Goal: Task Accomplishment & Management: Complete application form

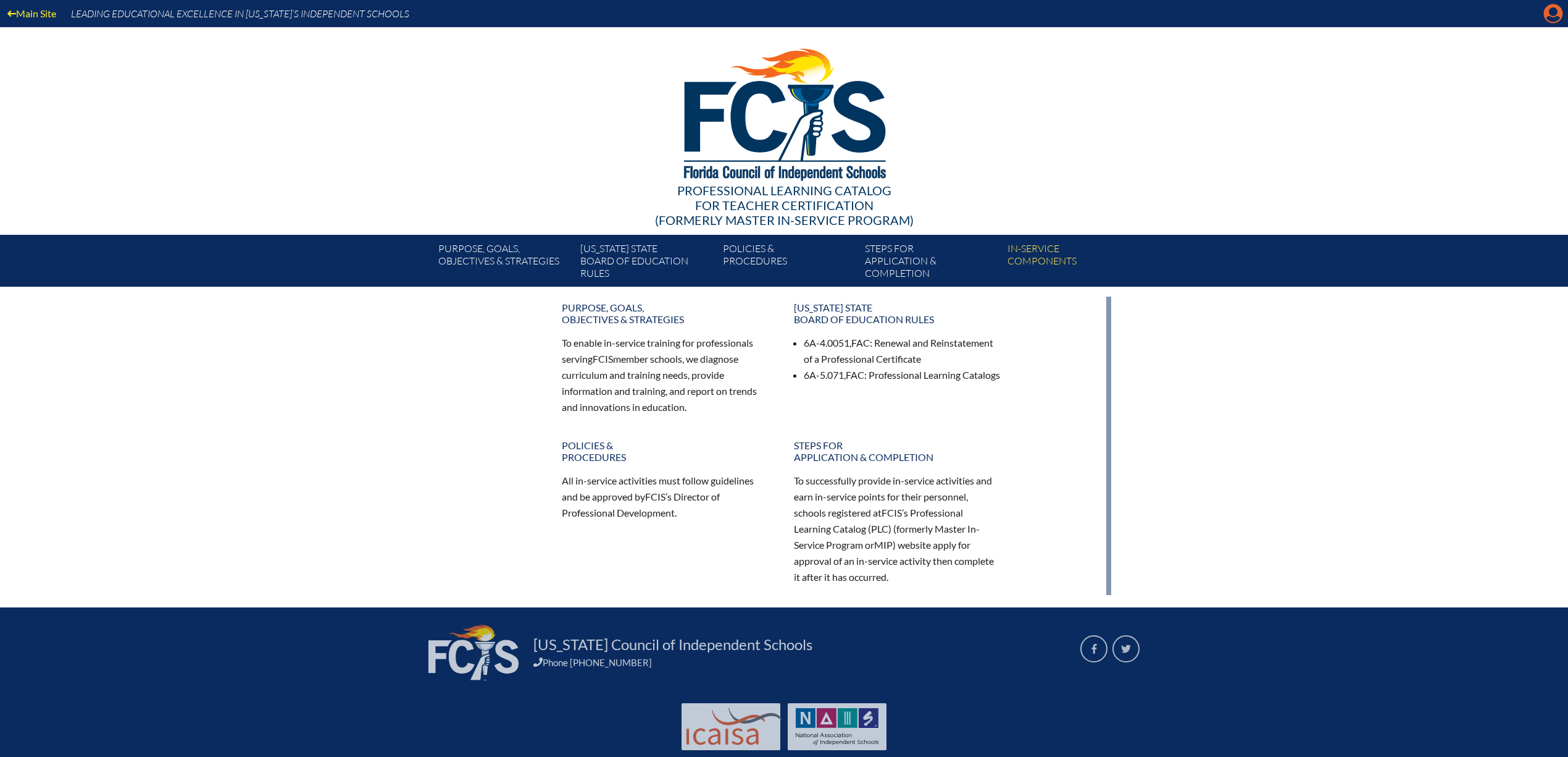
click at [1545, 17] on icon "Manage account" at bounding box center [1553, 13] width 20 height 20
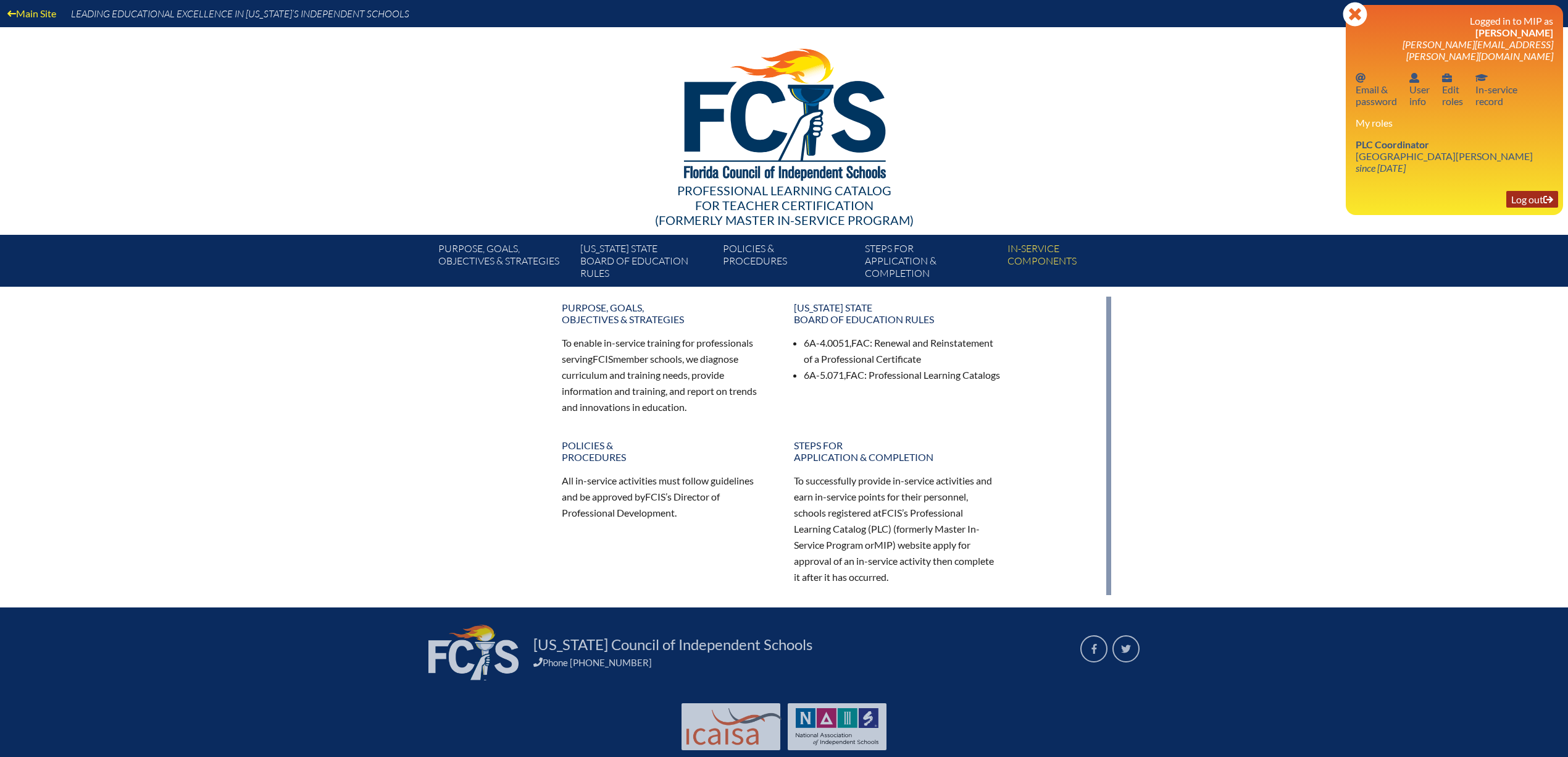
click at [1519, 208] on link "Log out Log out" at bounding box center [1532, 199] width 52 height 16
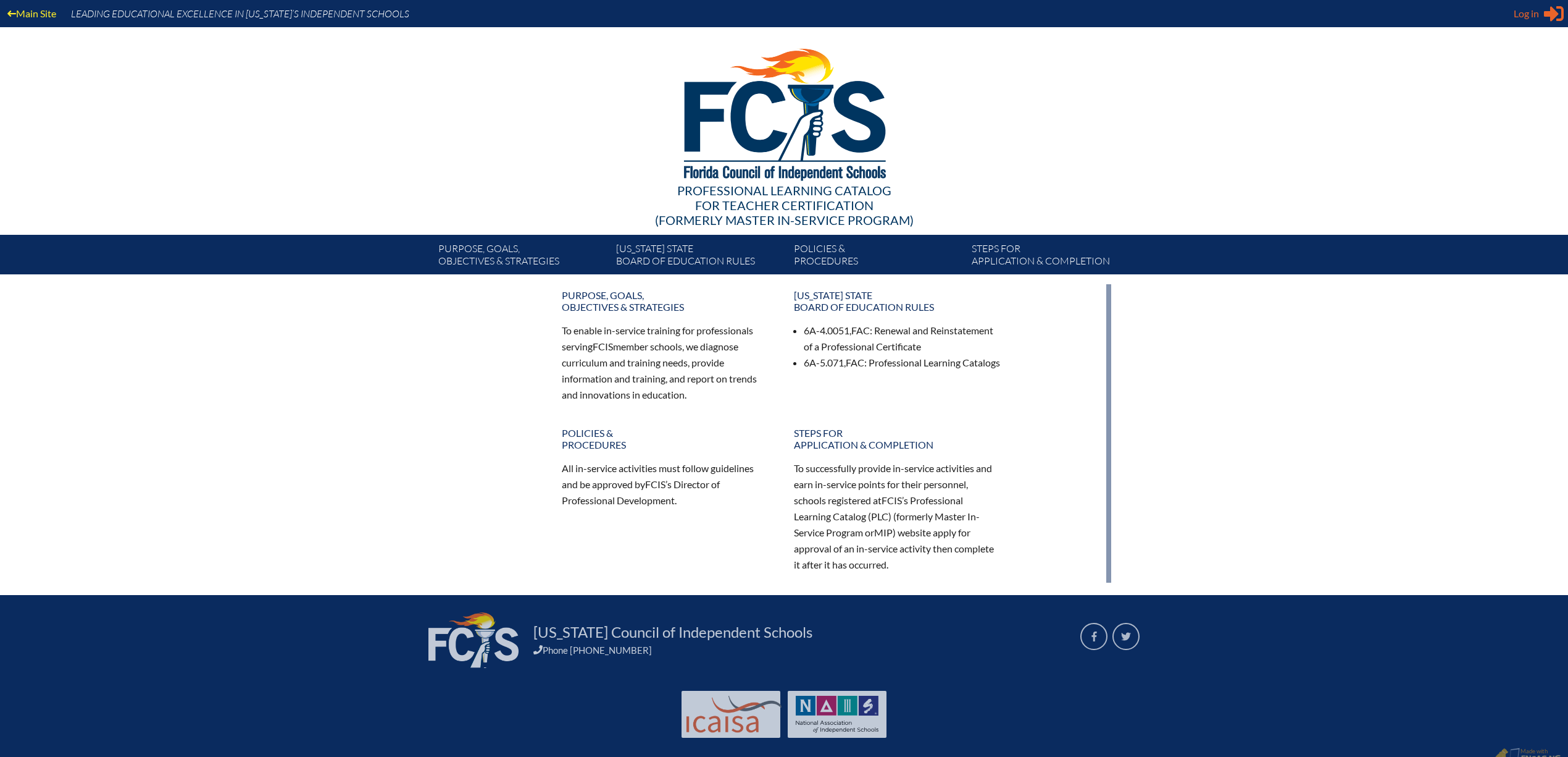
type input "[PERSON_NAME][EMAIL_ADDRESS][PERSON_NAME][DOMAIN_NAME]"
click at [1544, 18] on icon at bounding box center [1554, 14] width 20 height 16
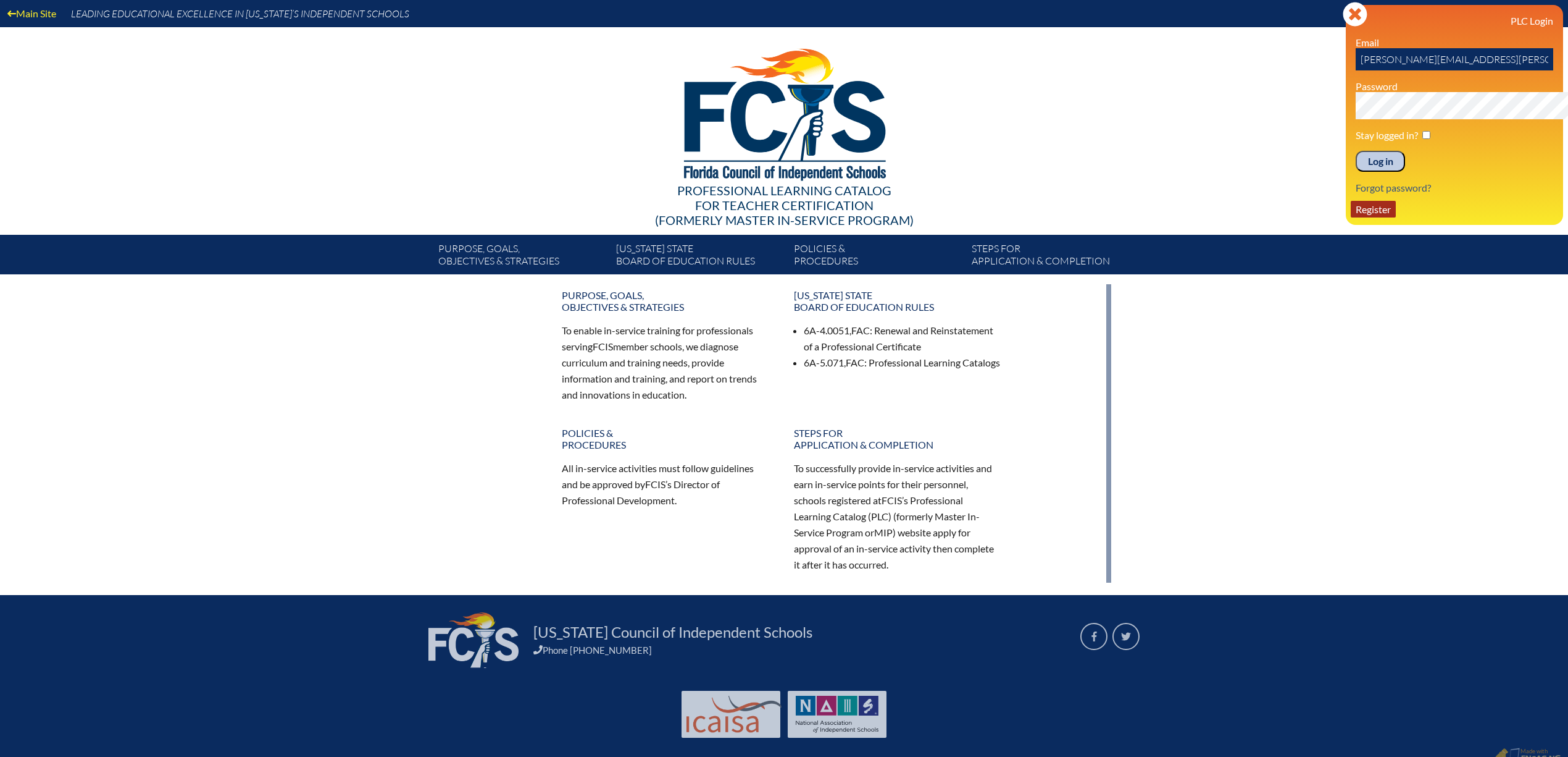
click at [1351, 217] on link "Register" at bounding box center [1374, 209] width 45 height 16
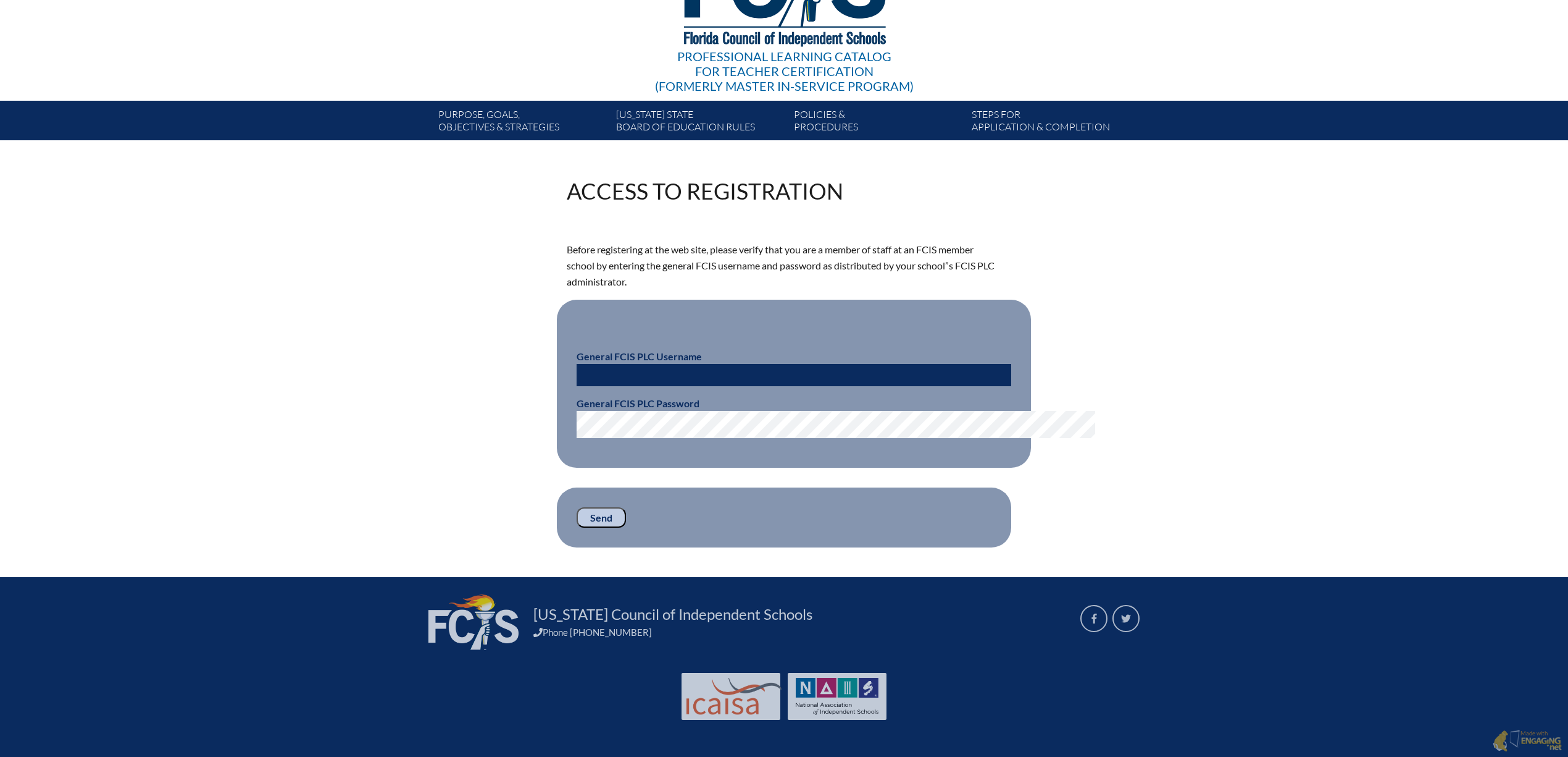
scroll to position [247, 0]
type input "[PERSON_NAME][EMAIL_ADDRESS][PERSON_NAME][DOMAIN_NAME]"
click at [705, 364] on input "[PERSON_NAME][EMAIL_ADDRESS][PERSON_NAME][DOMAIN_NAME]" at bounding box center [794, 375] width 435 height 22
type input "c"
type input "fcismember"
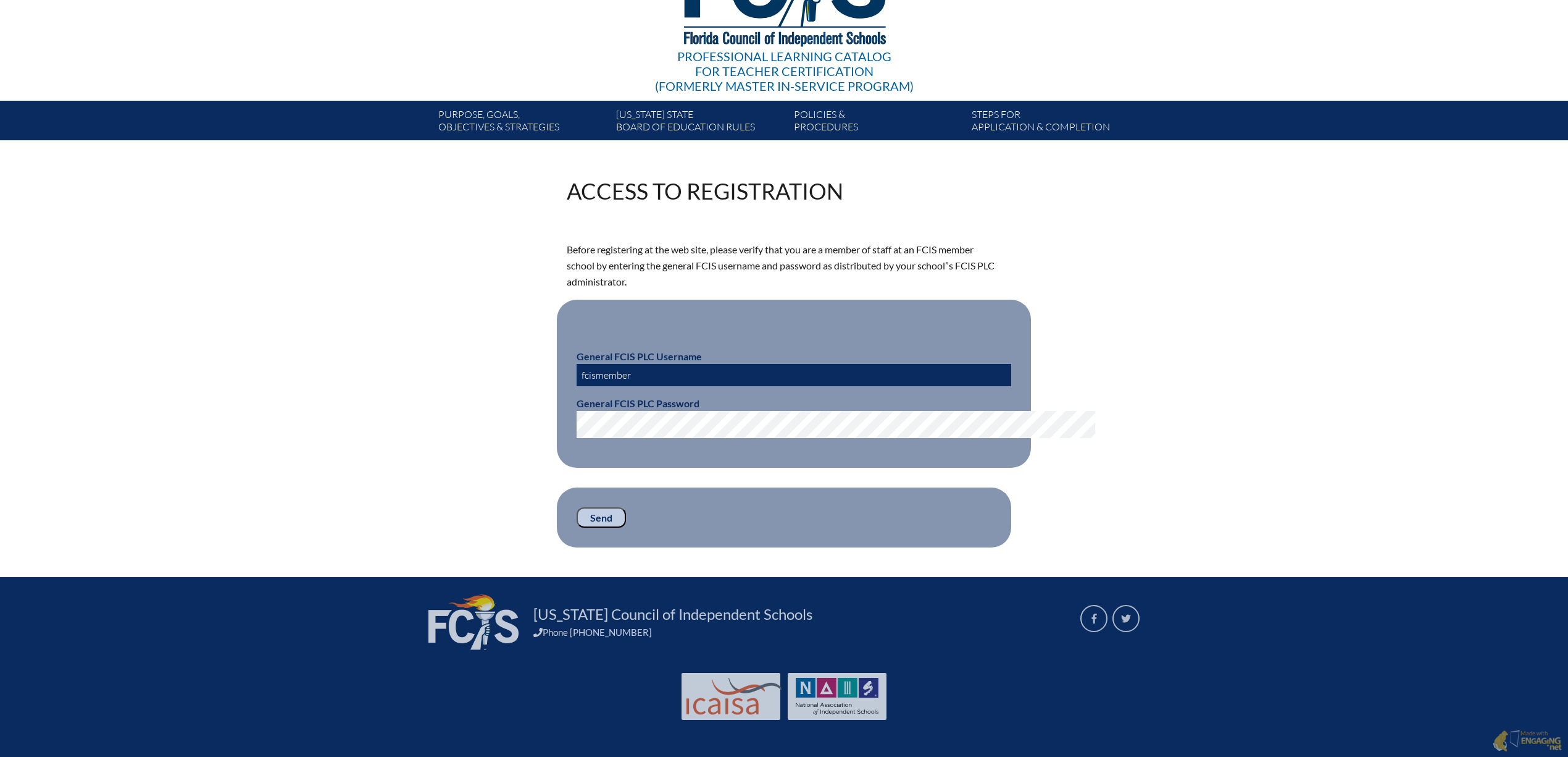
click at [1253, 451] on div "Access to Registration Before registering at the web site, please verify that y…" at bounding box center [784, 363] width 1568 height 367
click at [577, 512] on input "Send" at bounding box center [601, 517] width 49 height 21
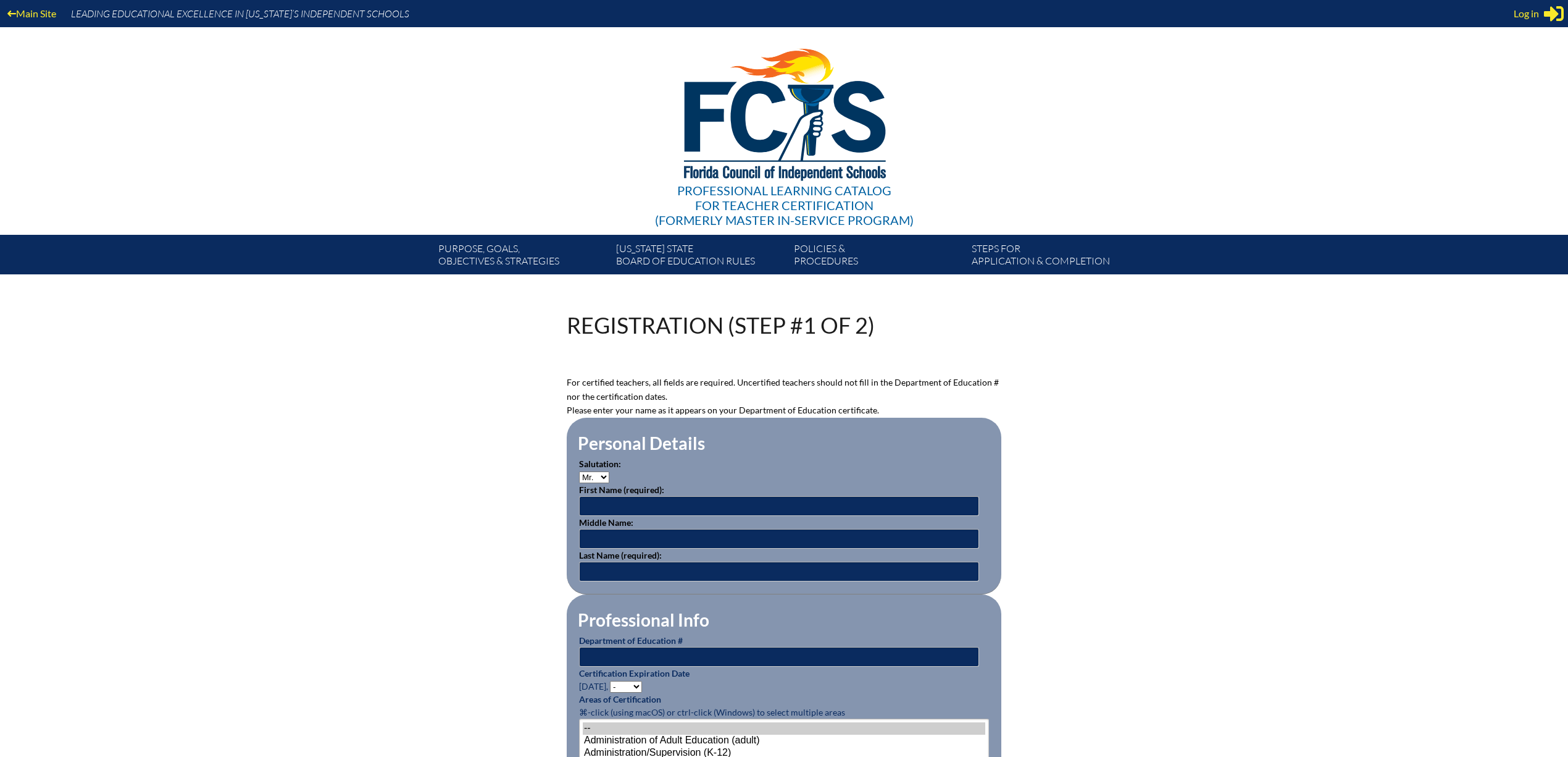
scroll to position [247, 0]
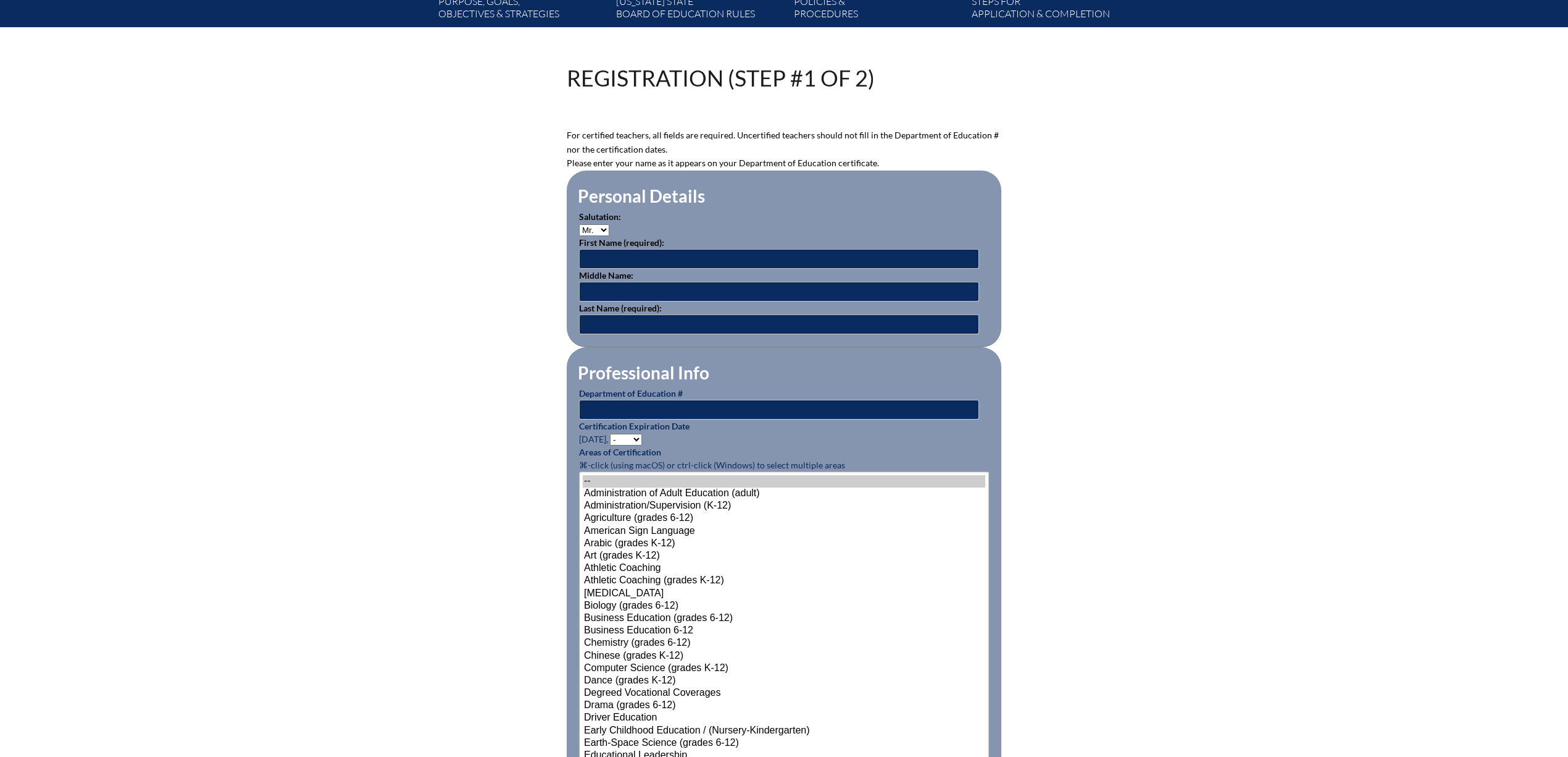
type input "[PERSON_NAME][EMAIL_ADDRESS][PERSON_NAME][DOMAIN_NAME]"
click at [579, 236] on select "Mr. Mrs. Ms. Dr. Rev." at bounding box center [594, 229] width 30 height 12
select select "Mrs."
click at [579, 236] on select "Mr. Mrs. Ms. Dr. Rev." at bounding box center [594, 229] width 30 height 12
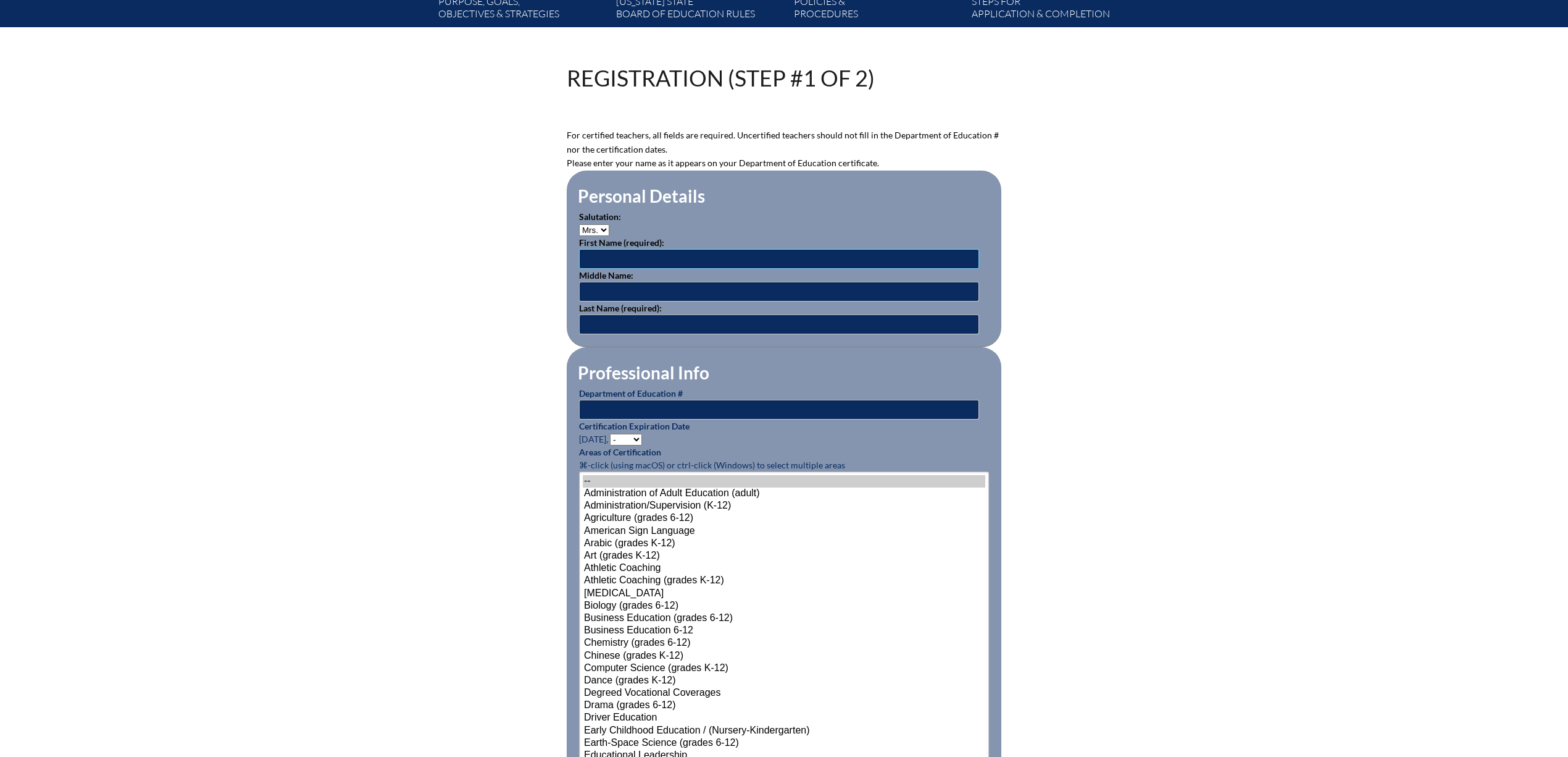
click at [579, 269] on input "text" at bounding box center [779, 258] width 400 height 20
click at [579, 269] on input "sarah" at bounding box center [779, 258] width 400 height 20
type input "Sarah"
click at [579, 334] on input "text" at bounding box center [779, 324] width 400 height 20
type input "Evans"
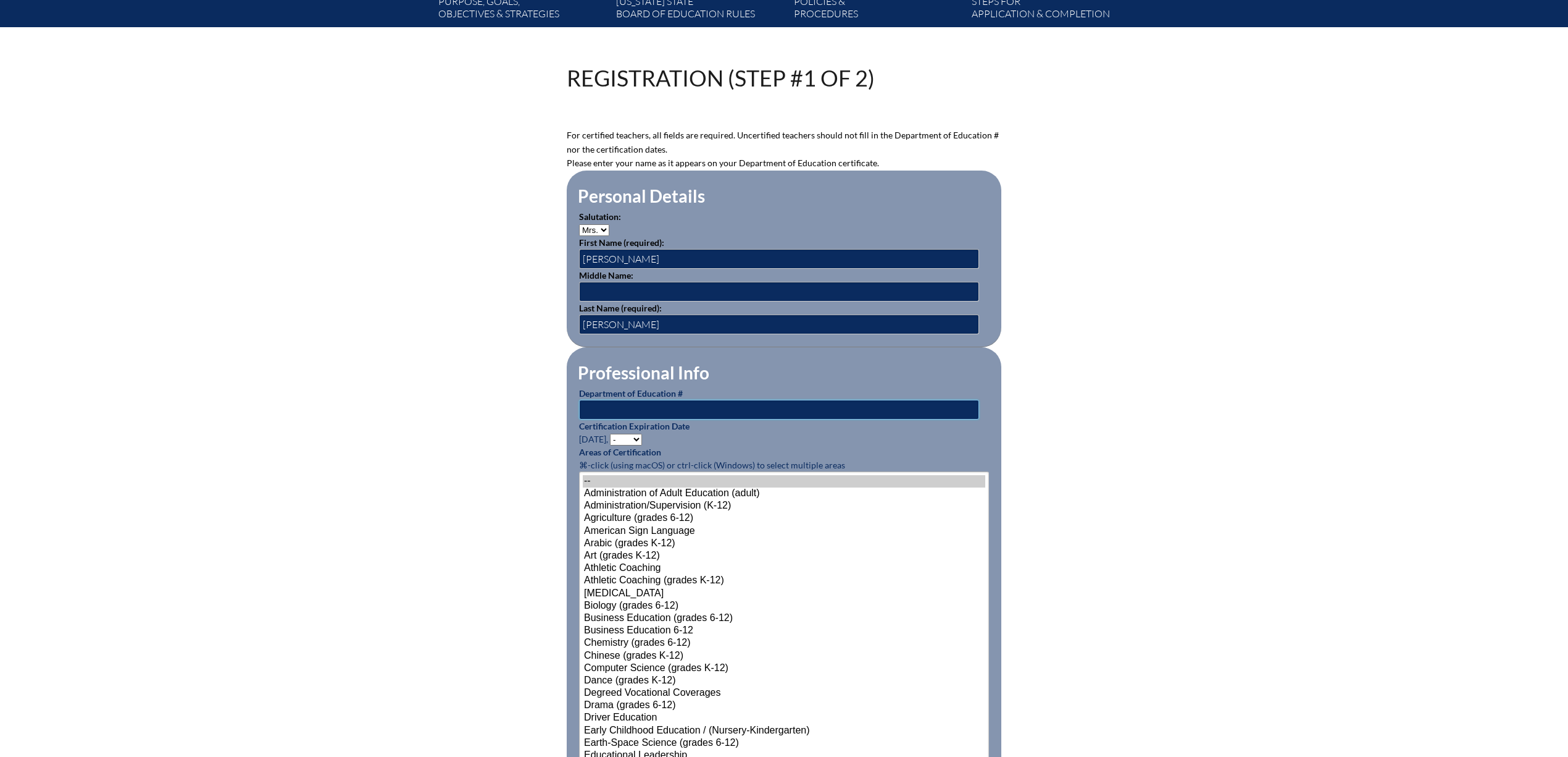
click at [968, 419] on input "text" at bounding box center [779, 409] width 400 height 20
type input "1369187"
click at [610, 445] on select "- 2031 2030 2029 2028 2027 2026 2025 2024 2023 2022 2021 2020 2019 2018 2017 20…" at bounding box center [626, 439] width 32 height 12
select select "2028"
click at [610, 445] on select "- 2031 2030 2029 2028 2027 2026 2025 2024 2023 2022 2021 2020 2019 2018 2017 20…" at bounding box center [626, 439] width 32 height 12
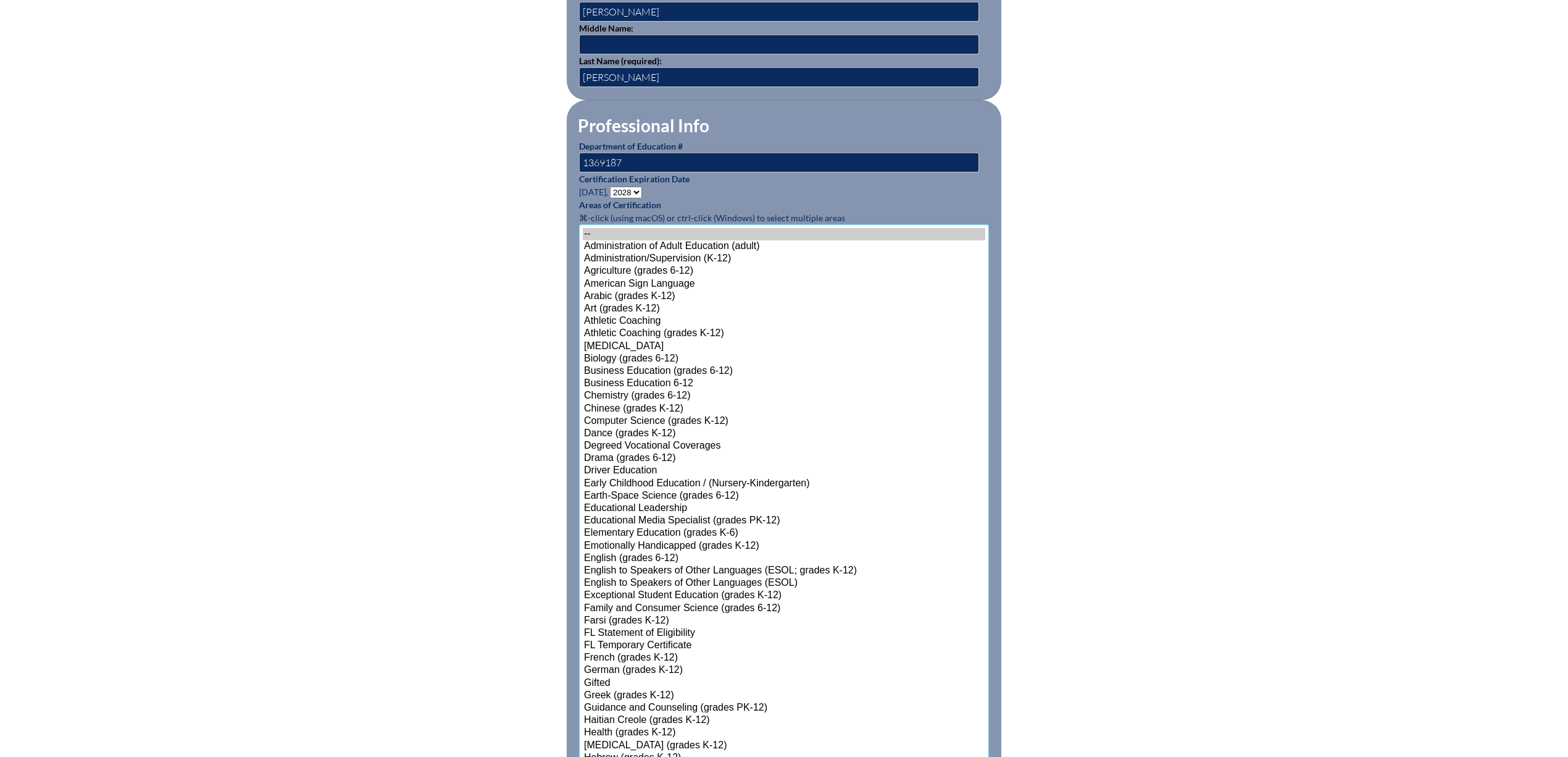
scroll to position [780, 0]
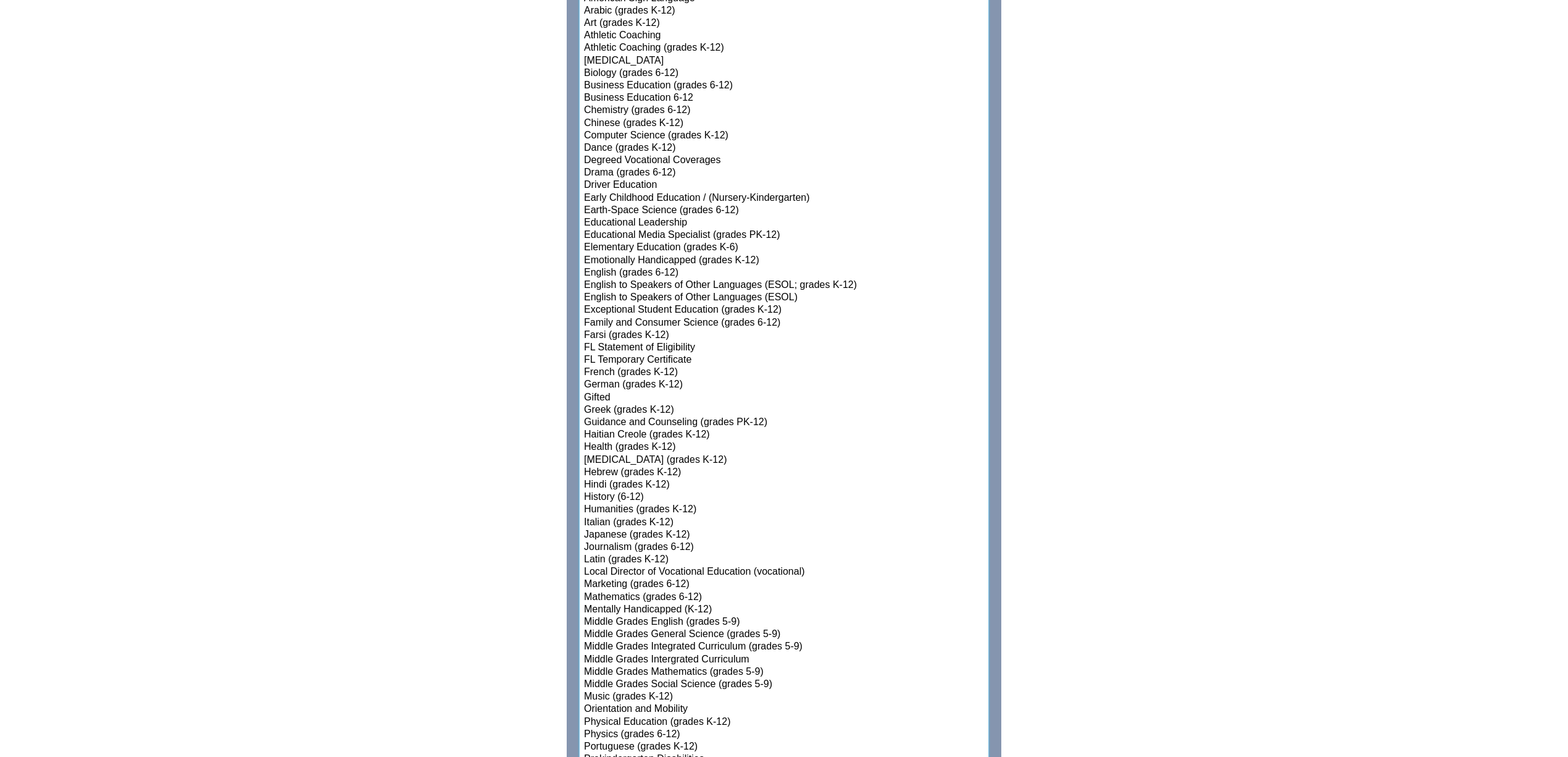
click at [656, 594] on select"]"] "-- Administration of Adult Education (adult) Administration/Supervision (K-12) …" at bounding box center [784, 460] width 410 height 1043
click at [589, 454] on option "Health (grades K-12)" at bounding box center [784, 447] width 403 height 12
select select"]"] "15131"
click at [601, 254] on option "Elementary Education (grades K-6)" at bounding box center [784, 248] width 403 height 12
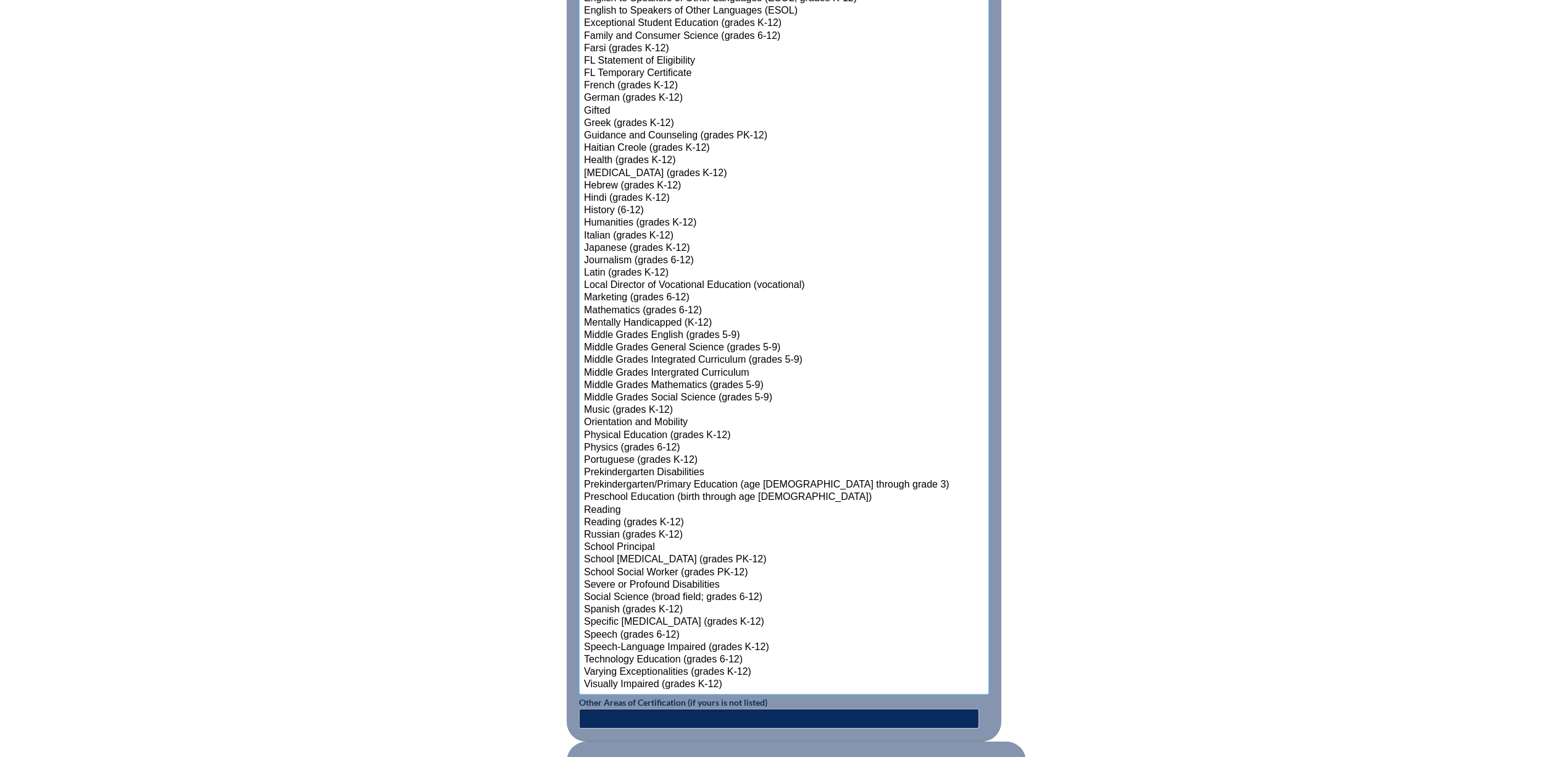
scroll to position [1109, 0]
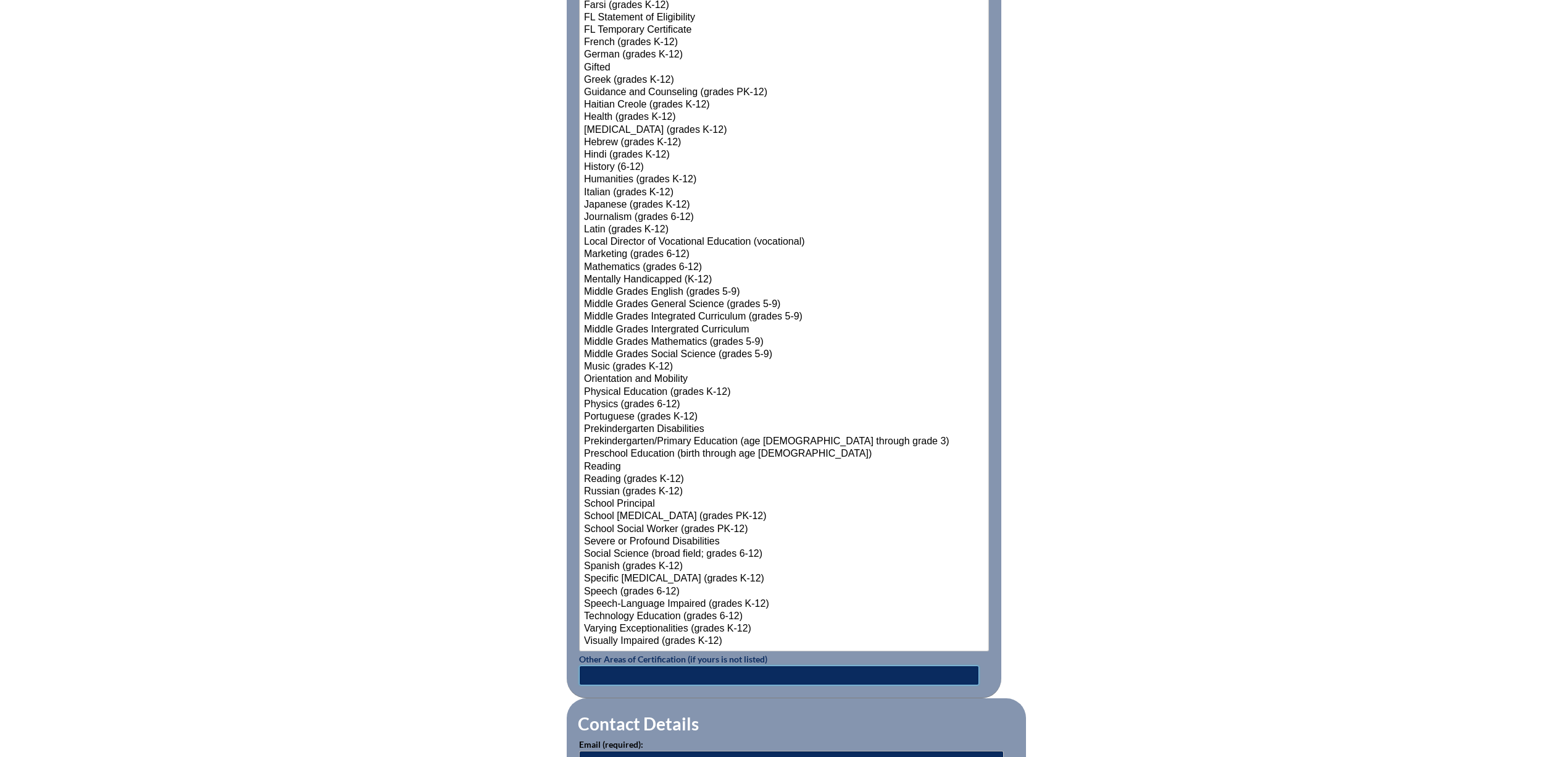
click at [616, 685] on input "text" at bounding box center [779, 675] width 400 height 20
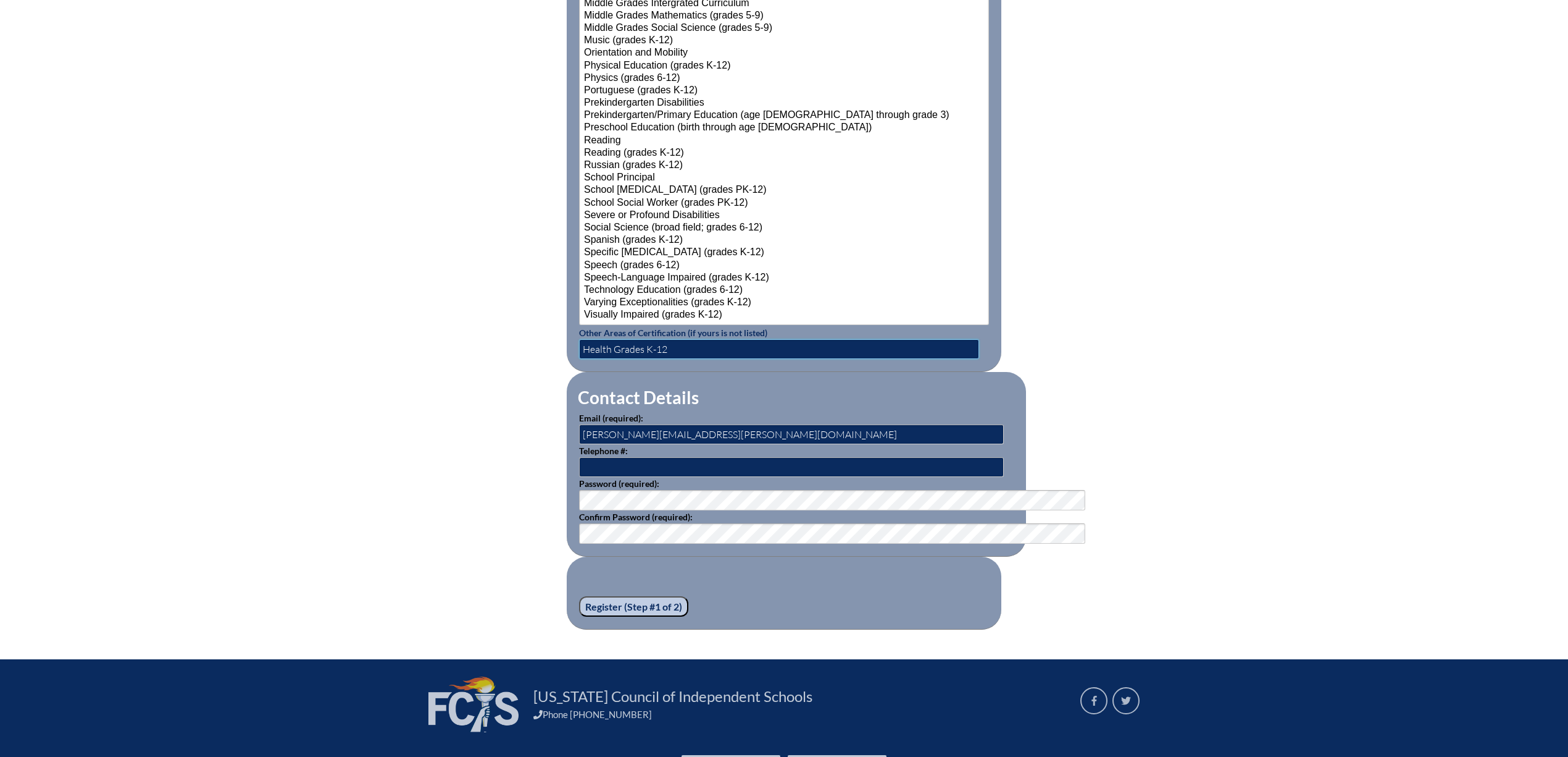
scroll to position [1439, 0]
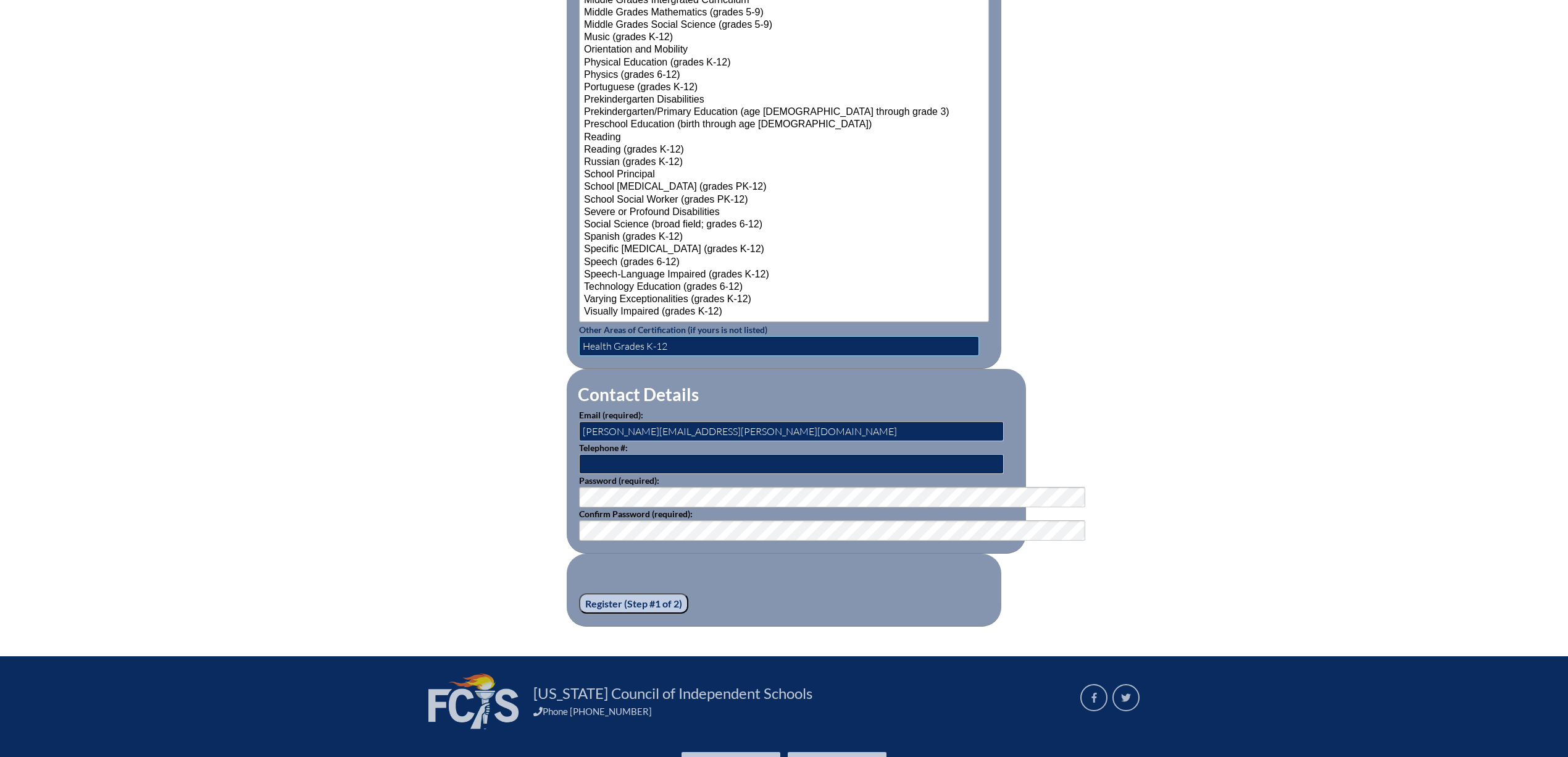
type input "Health Grades K-12"
click at [670, 441] on input "[PERSON_NAME][EMAIL_ADDRESS][PERSON_NAME][DOMAIN_NAME]" at bounding box center [792, 431] width 425 height 20
type input "c"
type input "sarah.evans@mdcacademy.org"
click at [592, 474] on input "text" at bounding box center [792, 464] width 425 height 20
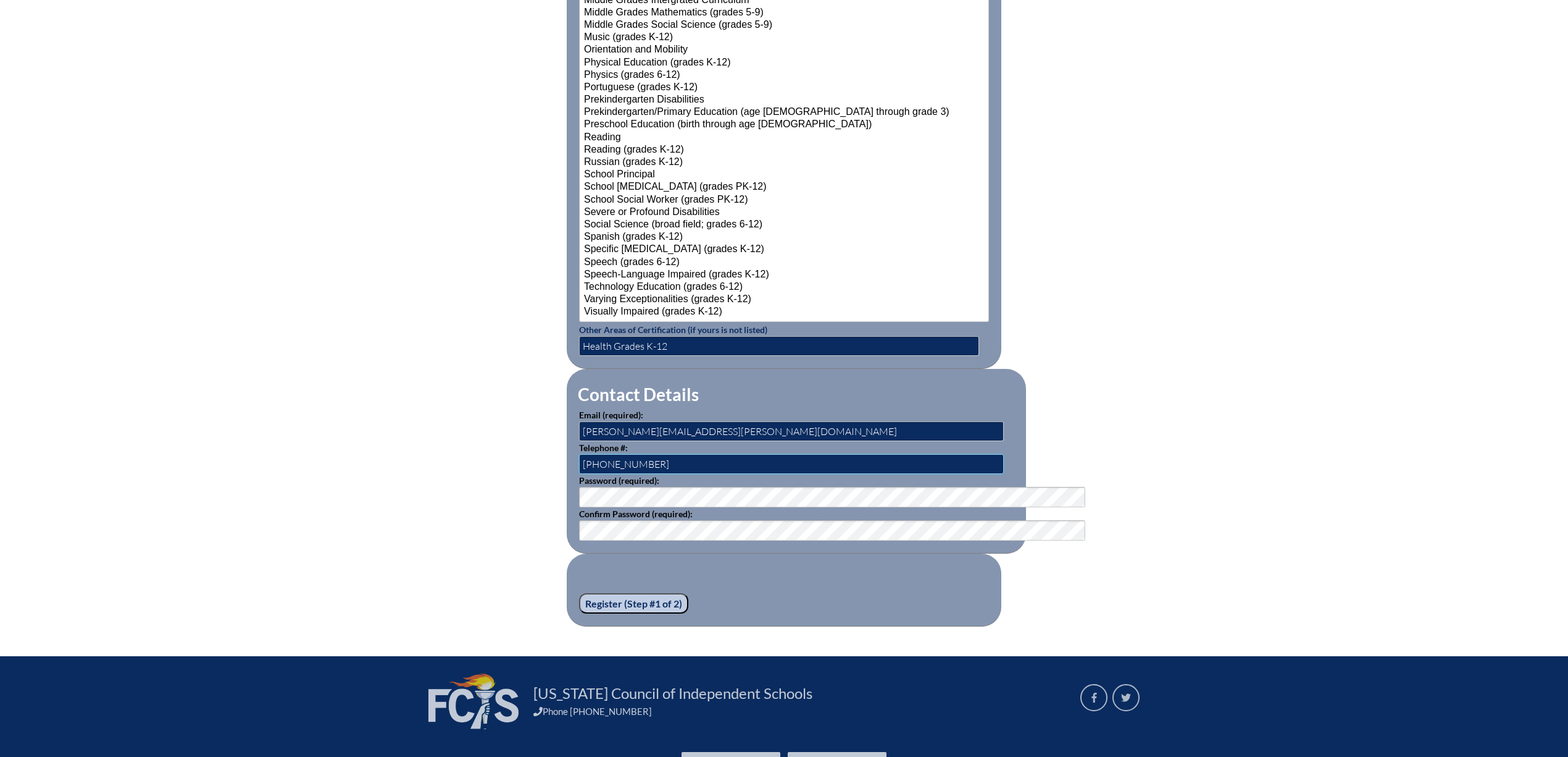
type input "352-357-2155"
click at [584, 614] on input "Register (Step #1 of 2)" at bounding box center [634, 604] width 110 height 21
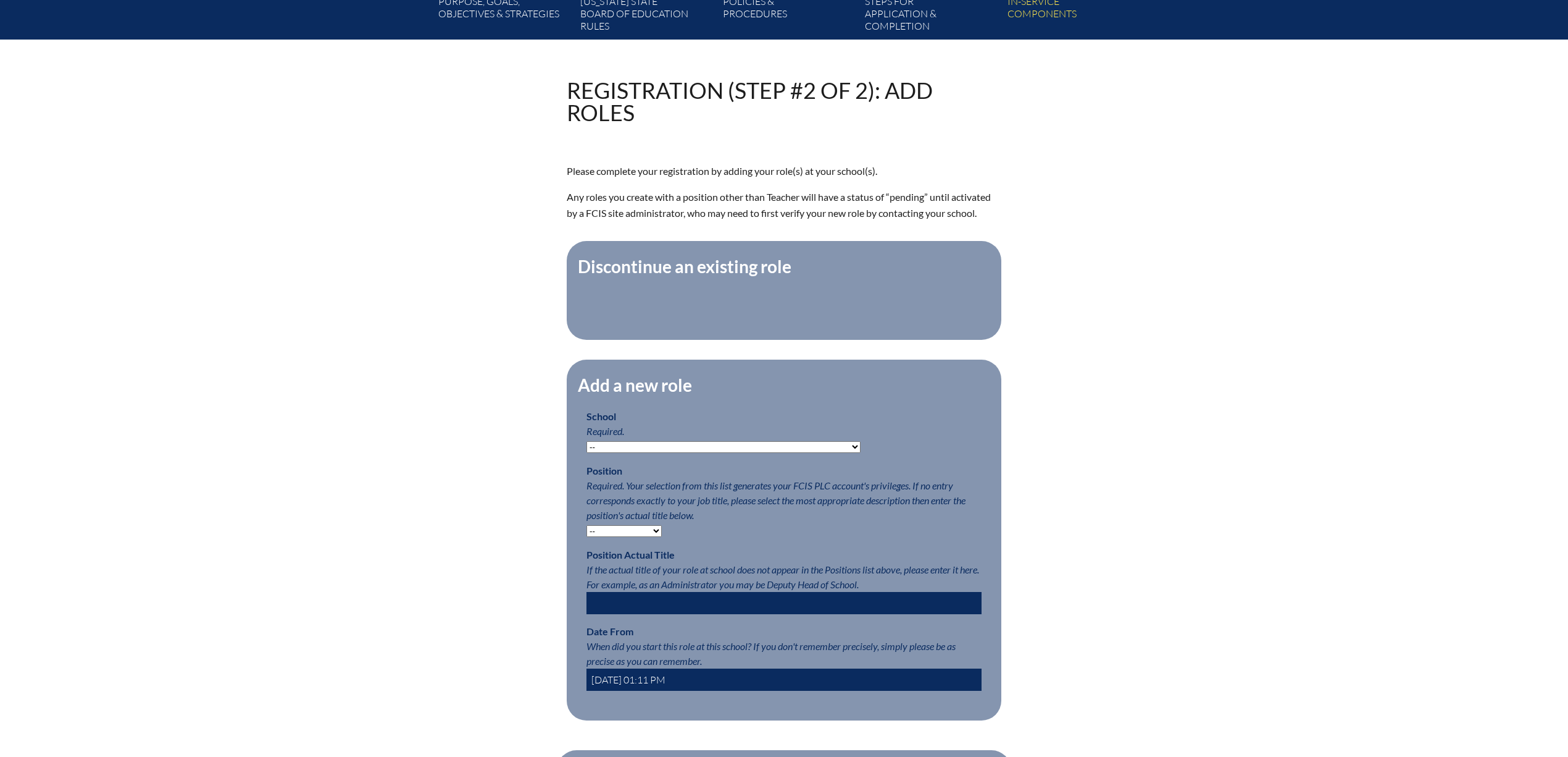
scroll to position [330, 0]
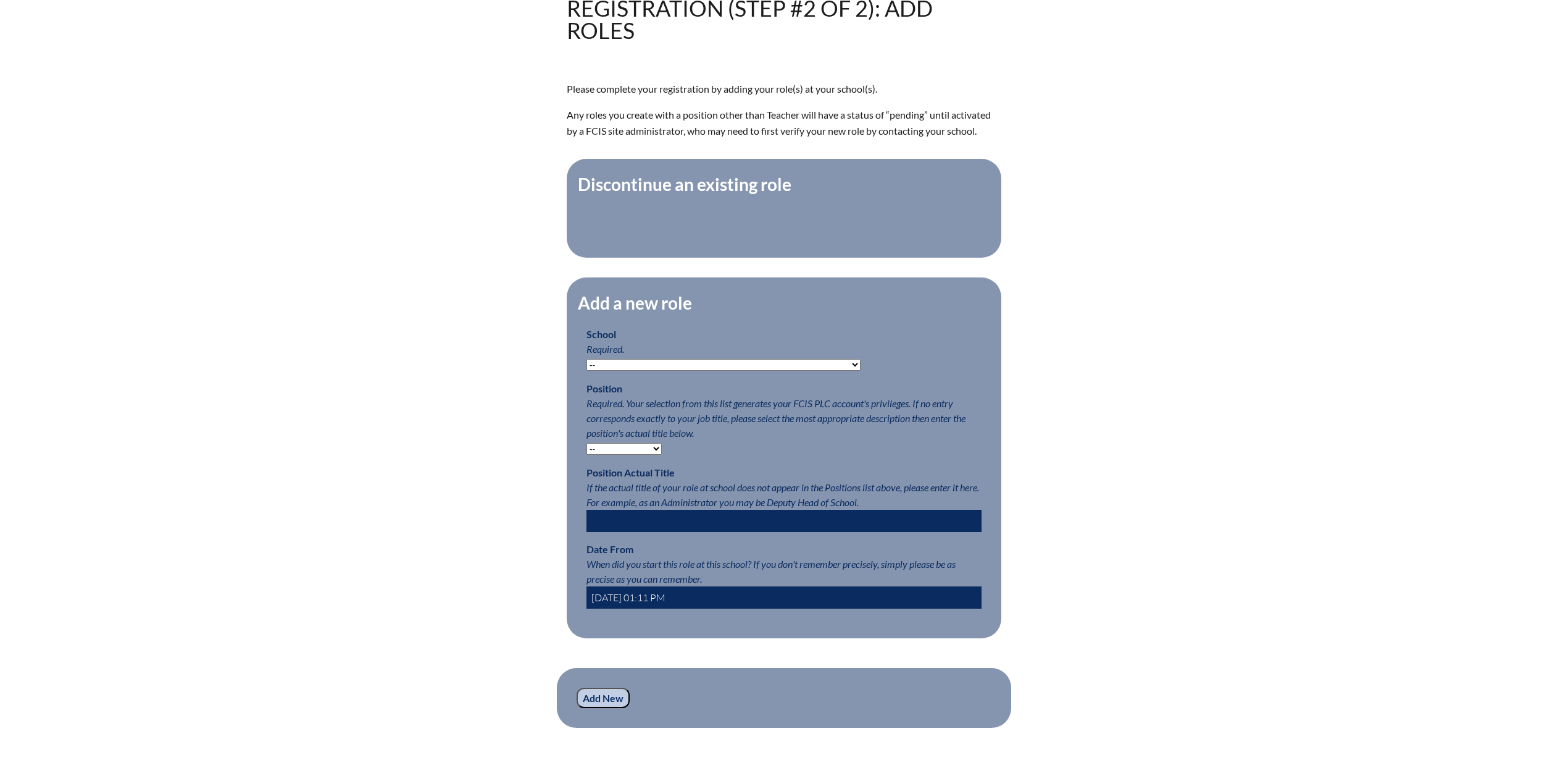
click at [800, 371] on select "-- Autism Inspired Academy Academy at Ocean Reef Academy at the Lakes Academy P…" at bounding box center [724, 364] width 274 height 12
select select "204269"
click at [587, 371] on select "-- [MEDICAL_DATA] Inspired Academy Academy at [GEOGRAPHIC_DATA] Academy at the …" at bounding box center [724, 364] width 274 height 12
click at [628, 455] on select "-- Teacher PLC Coordinator Head of School Administrator" at bounding box center [624, 448] width 75 height 12
select select "15563"
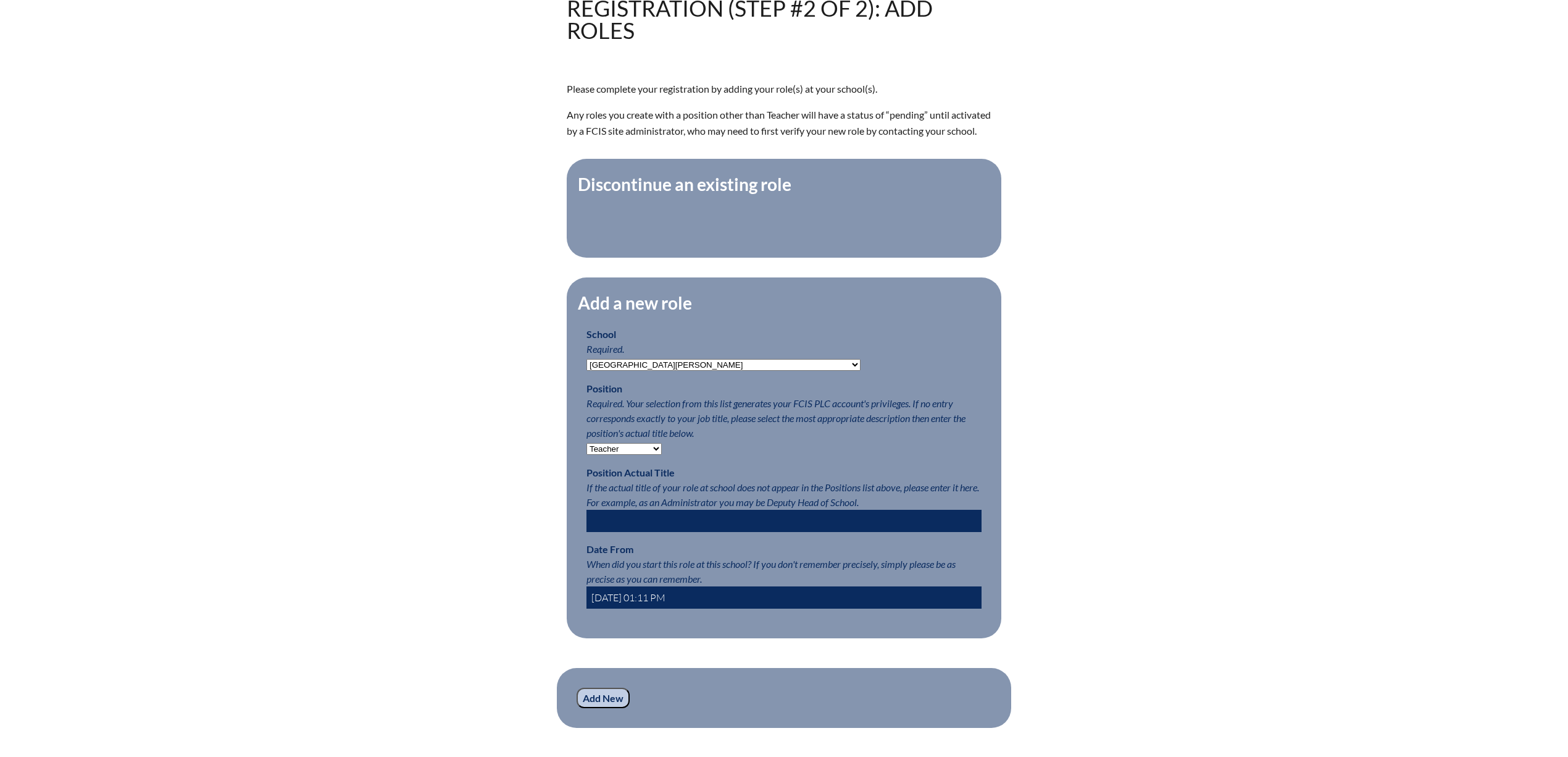
click at [587, 455] on select "-- Teacher PLC Coordinator Head of School Administrator" at bounding box center [624, 448] width 75 height 12
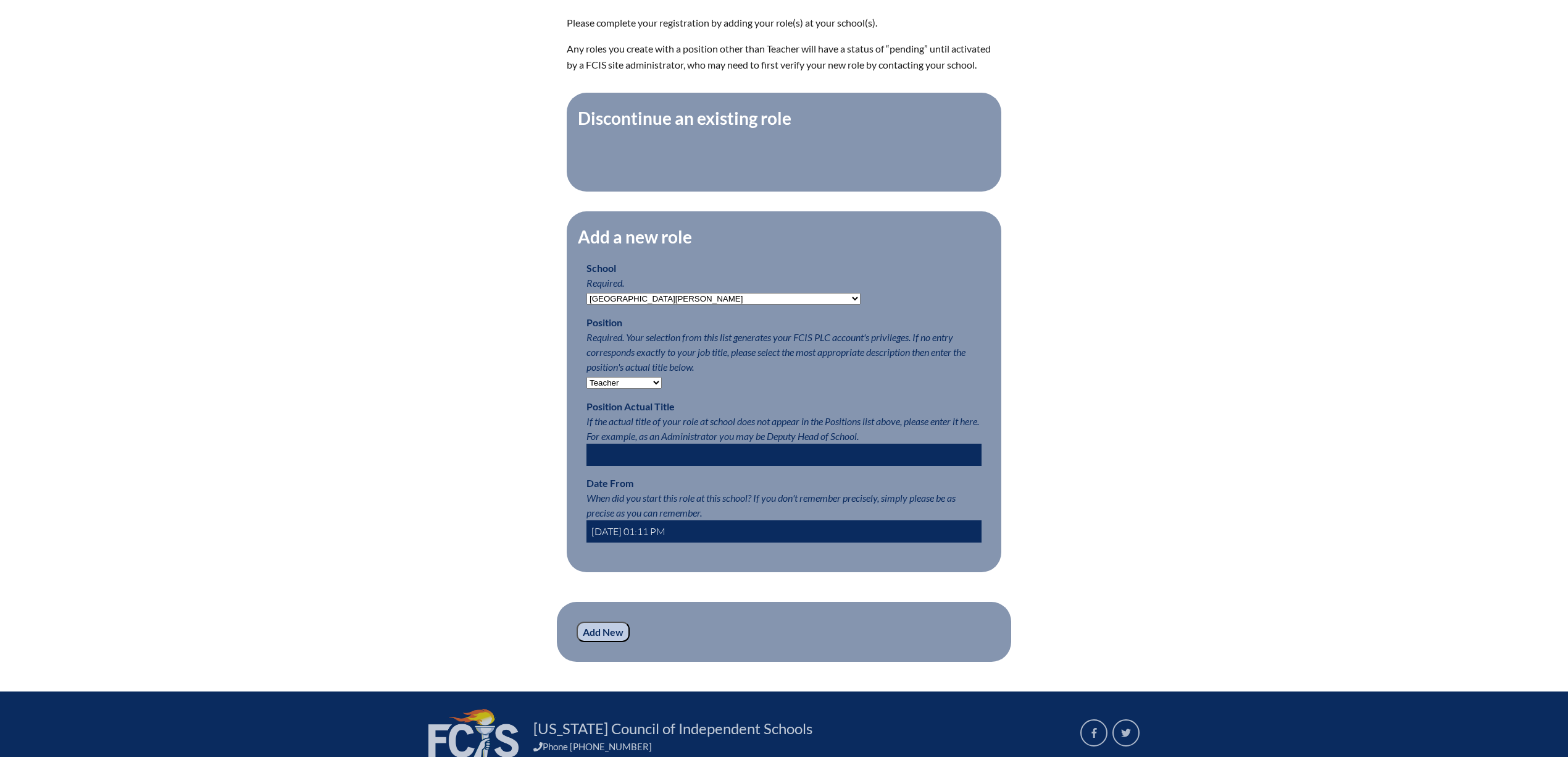
scroll to position [494, 0]
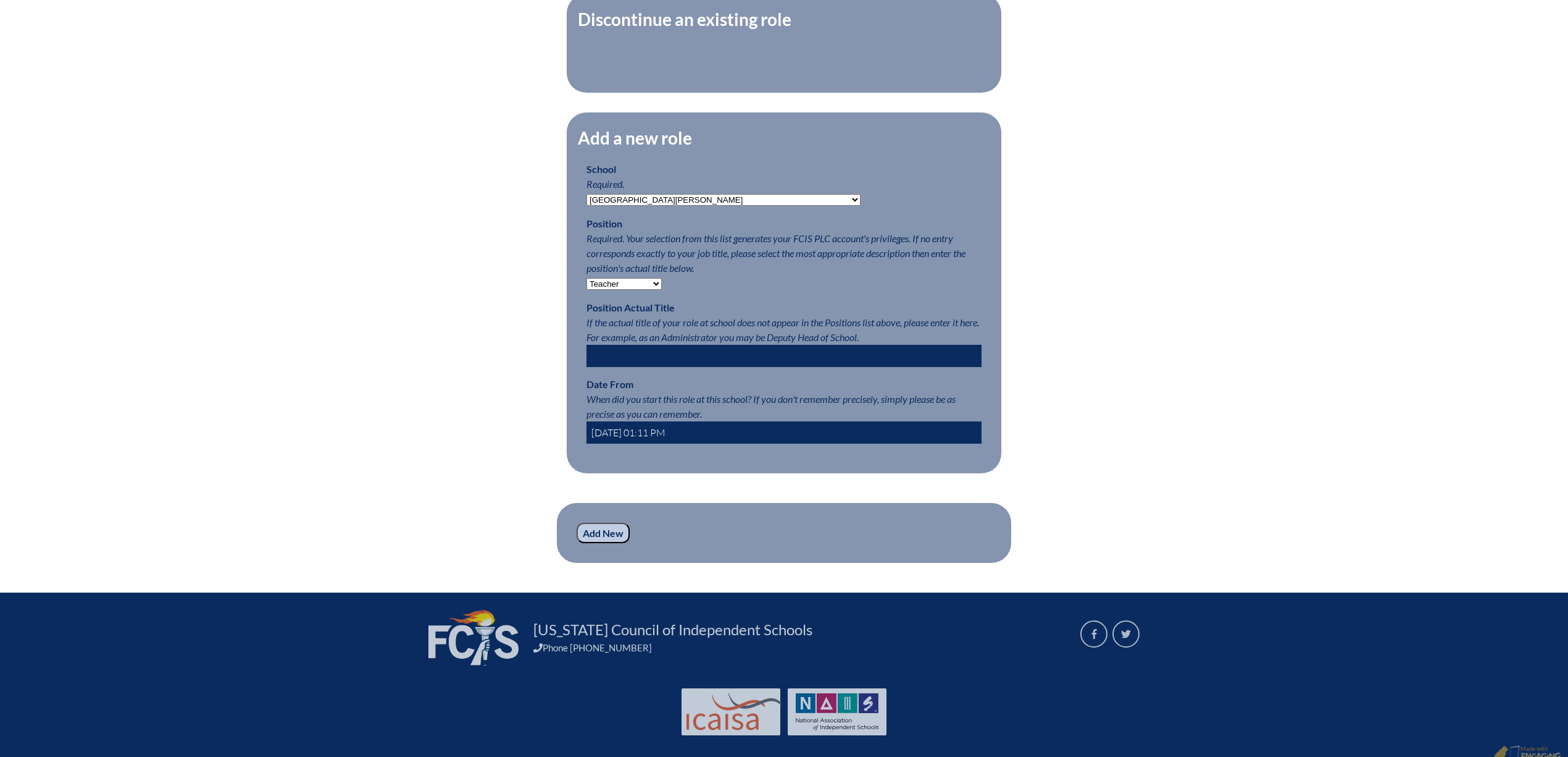
click at [588, 443] on input "2025-08-28 01:11 PM" at bounding box center [784, 432] width 395 height 22
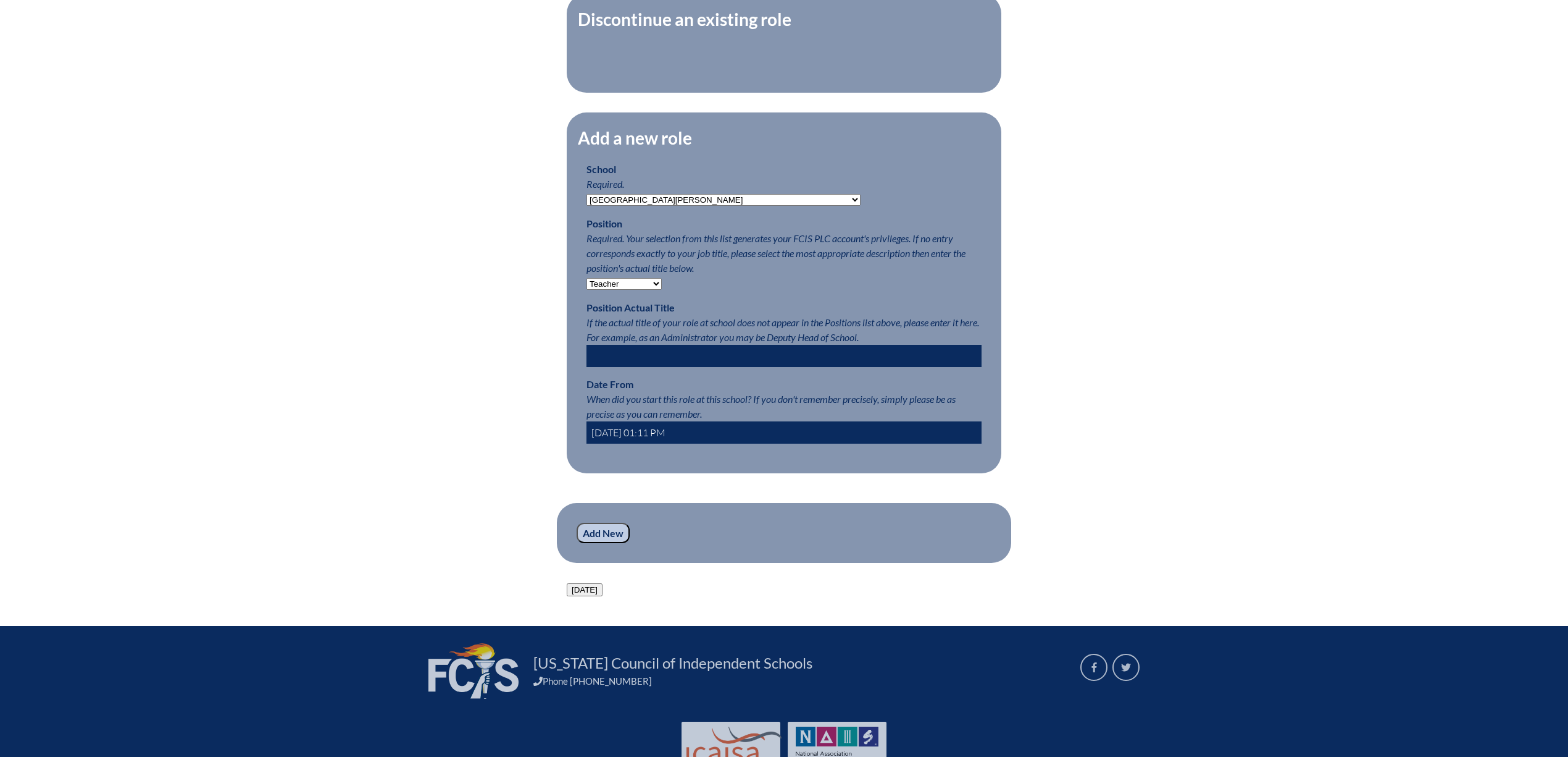
click at [607, 443] on input "2025-07-28 01:11 PM" at bounding box center [784, 432] width 395 height 22
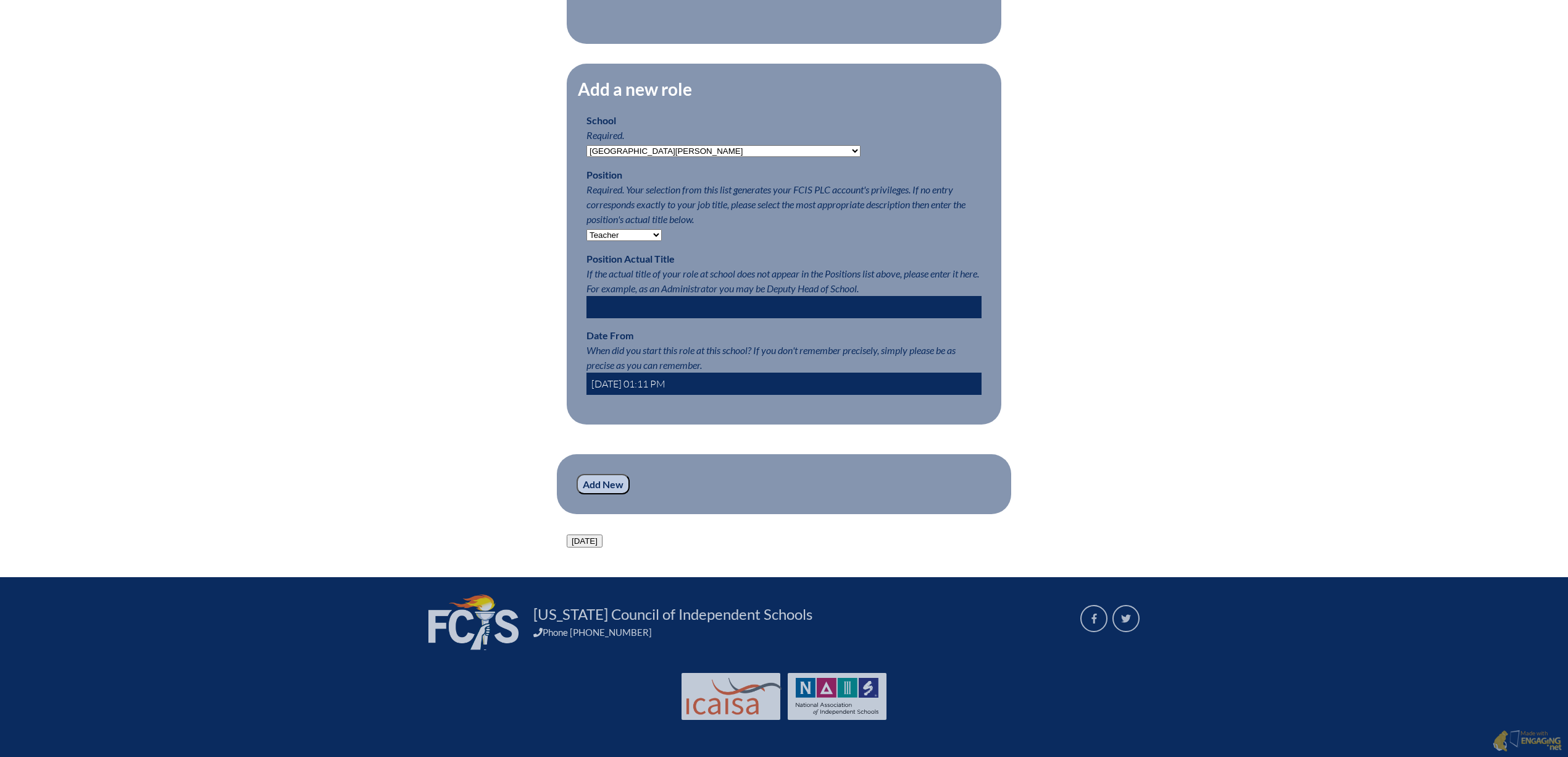
scroll to position [741, 0]
type input "2025-07-30 01:11 PM"
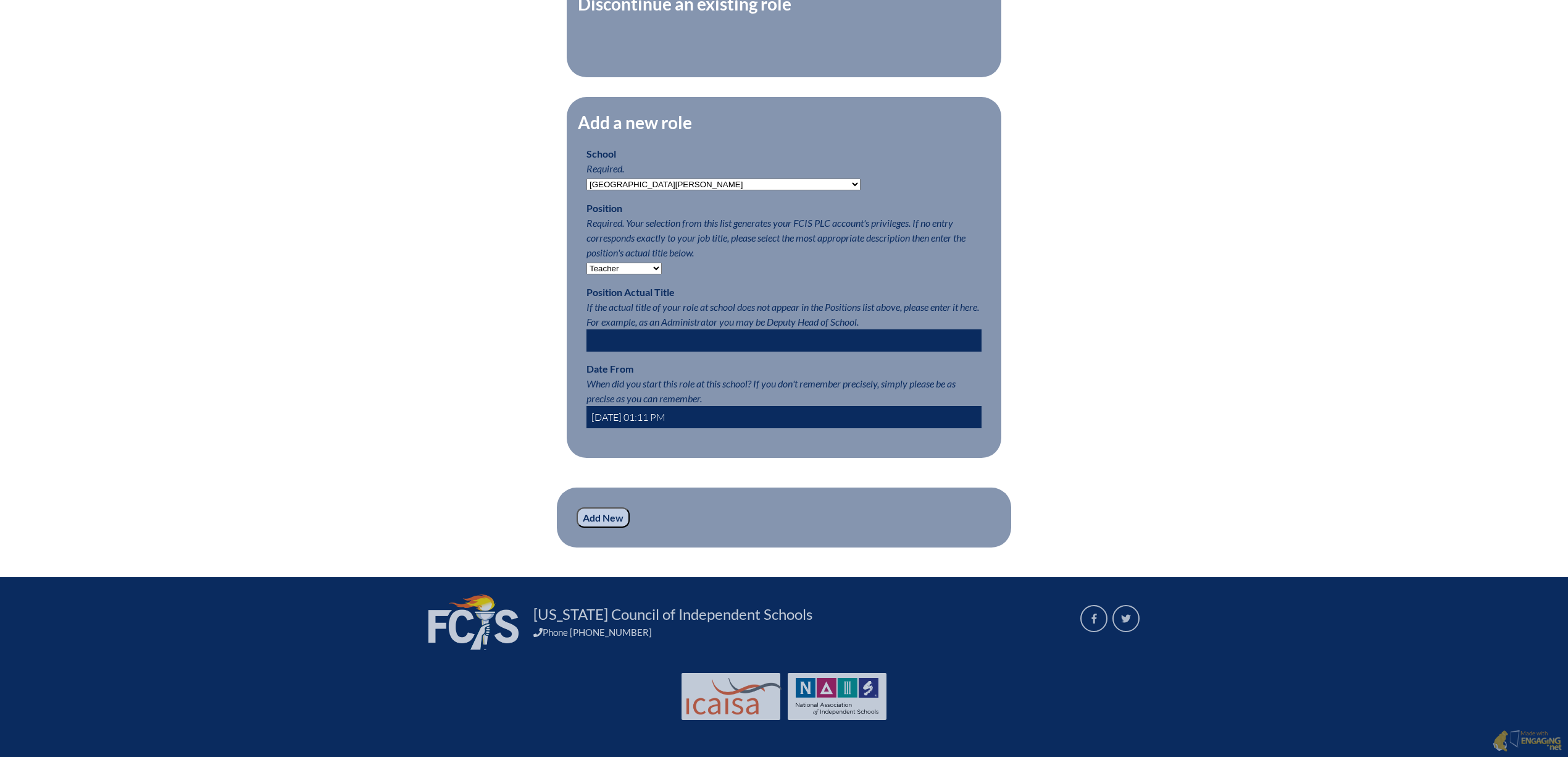
click at [577, 519] on input "Add New" at bounding box center [603, 517] width 53 height 21
click at [577, 528] on input "Add New" at bounding box center [603, 517] width 53 height 21
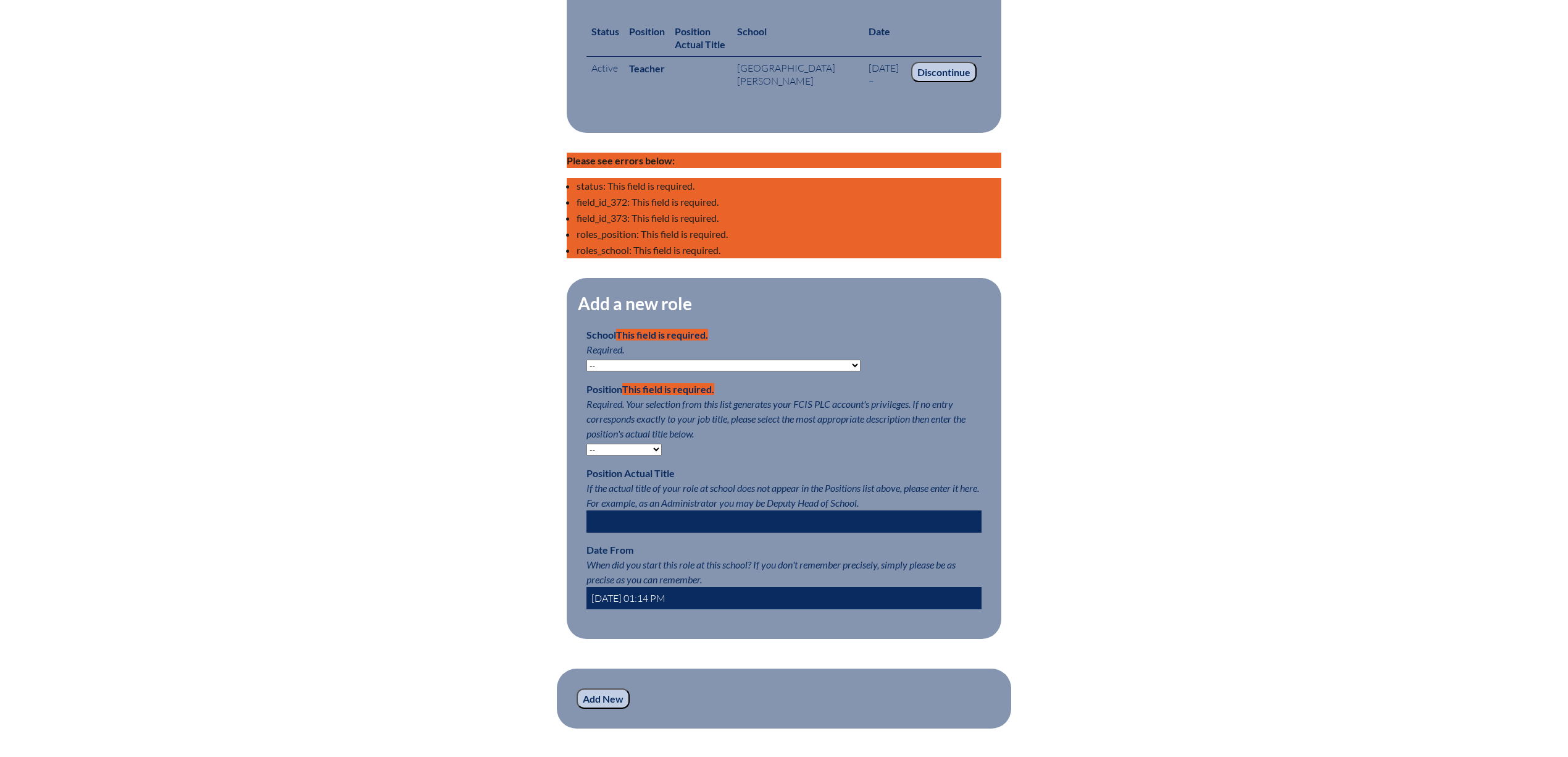
scroll to position [658, 0]
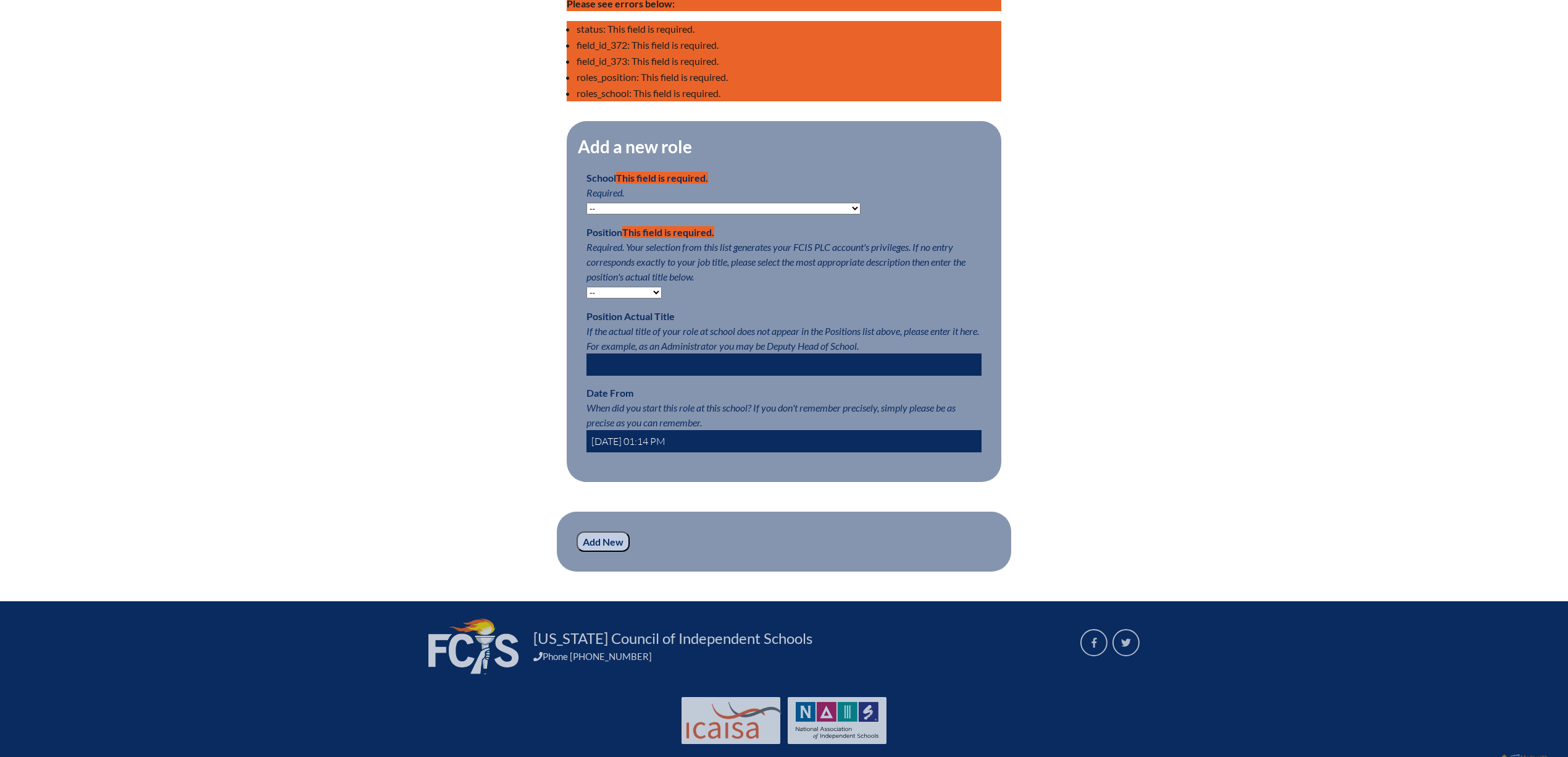
click at [801, 214] on select "-- [MEDICAL_DATA] Inspired Academy Academy at [GEOGRAPHIC_DATA] Academy at the …" at bounding box center [724, 208] width 274 height 12
select select "204269"
click at [587, 214] on select "-- [MEDICAL_DATA] Inspired Academy Academy at [GEOGRAPHIC_DATA] Academy at the …" at bounding box center [724, 208] width 274 height 12
click at [626, 298] on select "-- Teacher PLC Coordinator Head of School Administrator" at bounding box center [624, 292] width 75 height 12
select select "15563"
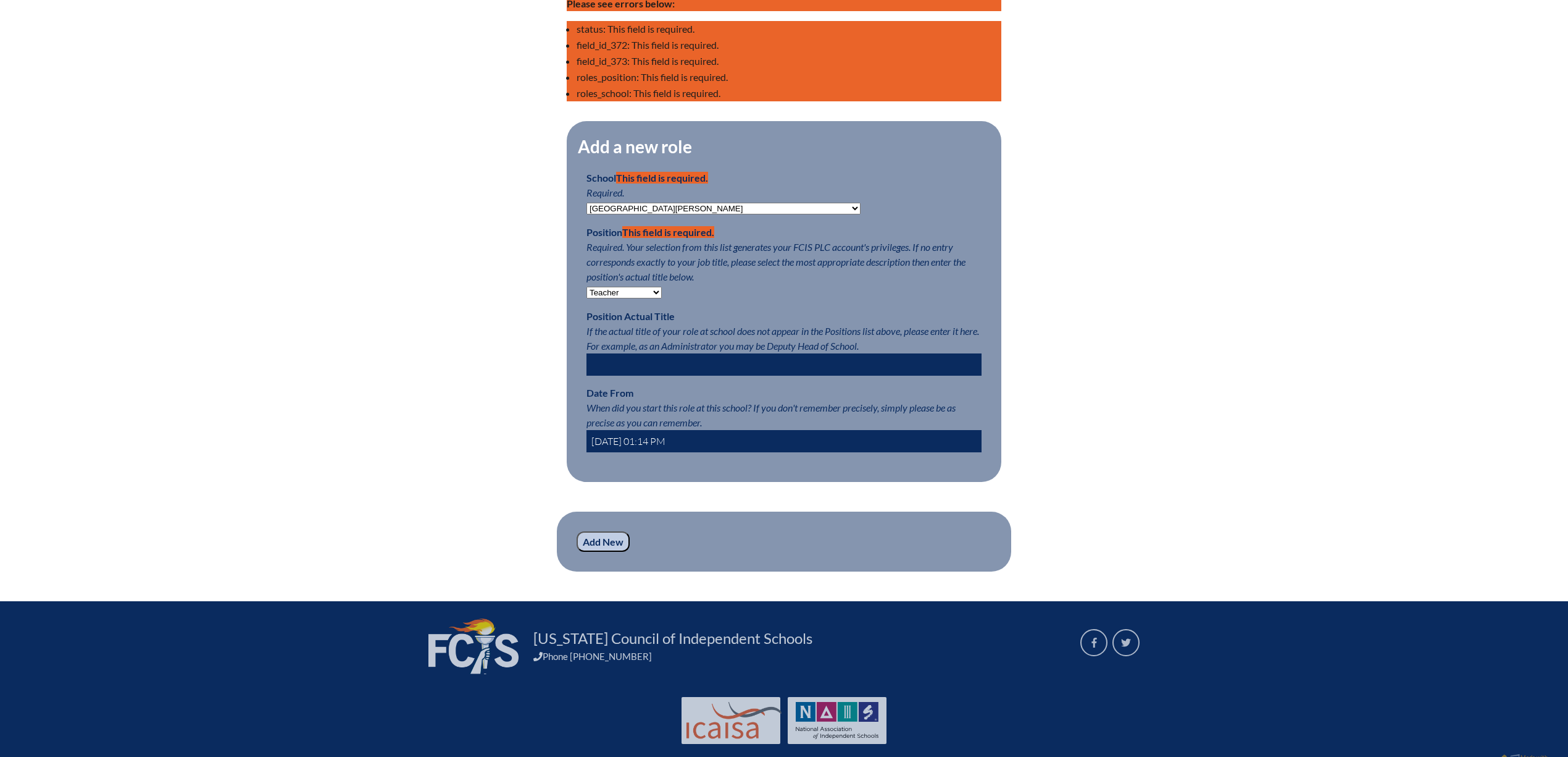
click at [587, 298] on select "-- Teacher PLC Coordinator Head of School Administrator" at bounding box center [624, 292] width 75 height 12
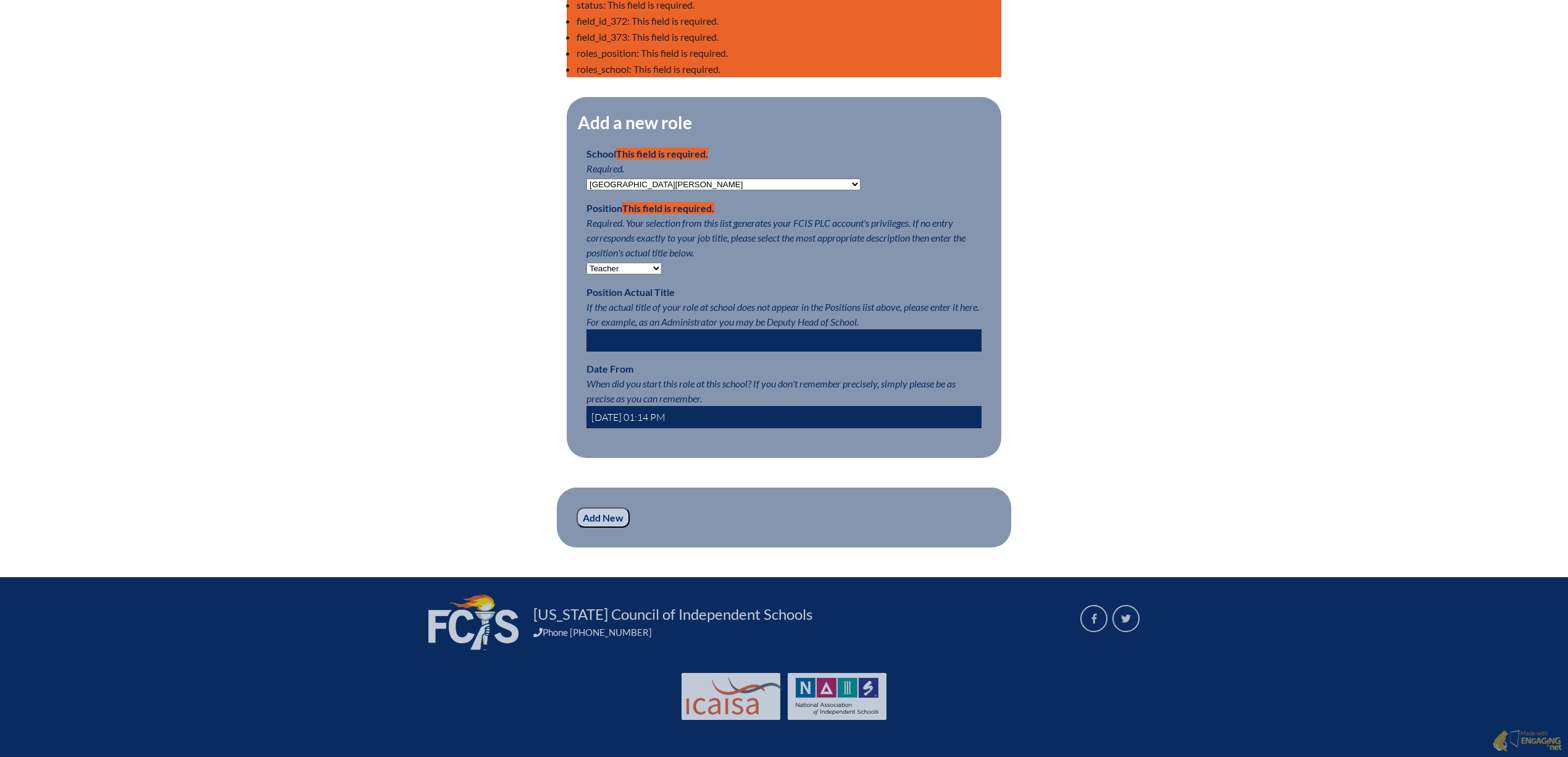
scroll to position [989, 0]
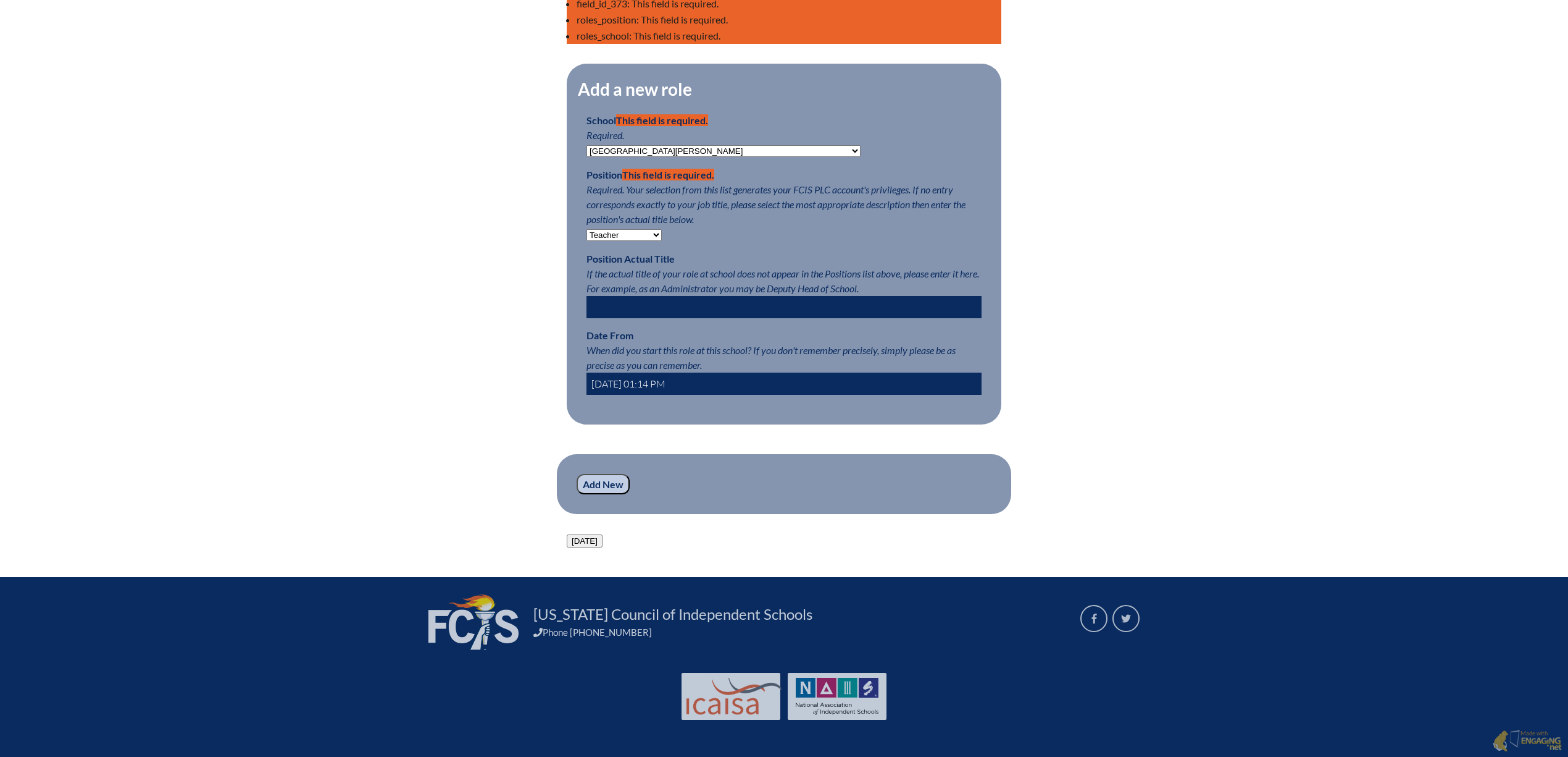
click at [590, 373] on input "2025-08-28 01:14 PM" at bounding box center [784, 384] width 395 height 22
click at [607, 373] on input "2025-07-28 01:14 PM" at bounding box center [784, 384] width 395 height 22
type input "2025-07-30 01:14 PM"
click at [577, 495] on input "Add New" at bounding box center [603, 484] width 53 height 21
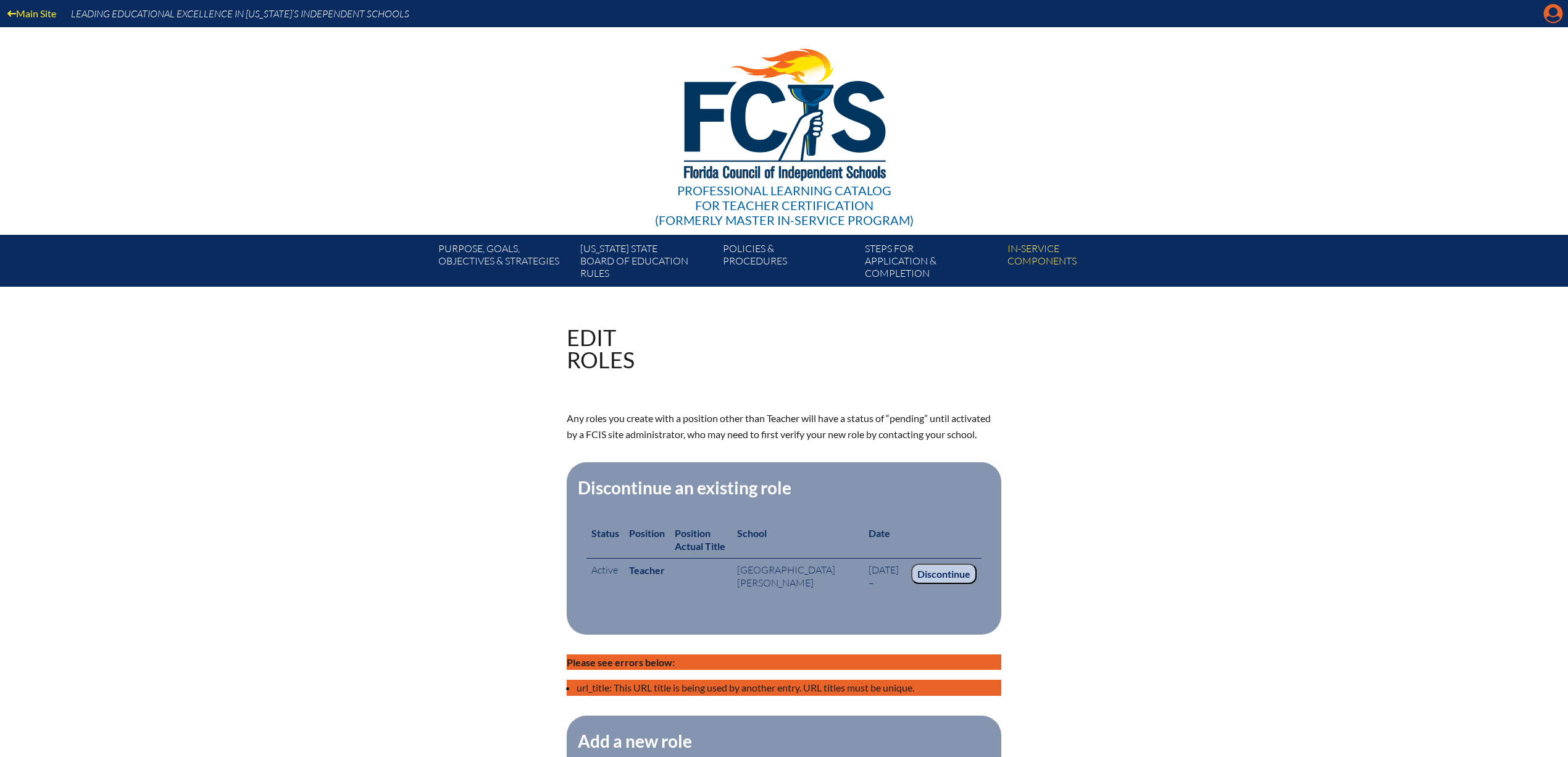
click at [1544, 18] on icon at bounding box center [1554, 14] width 19 height 19
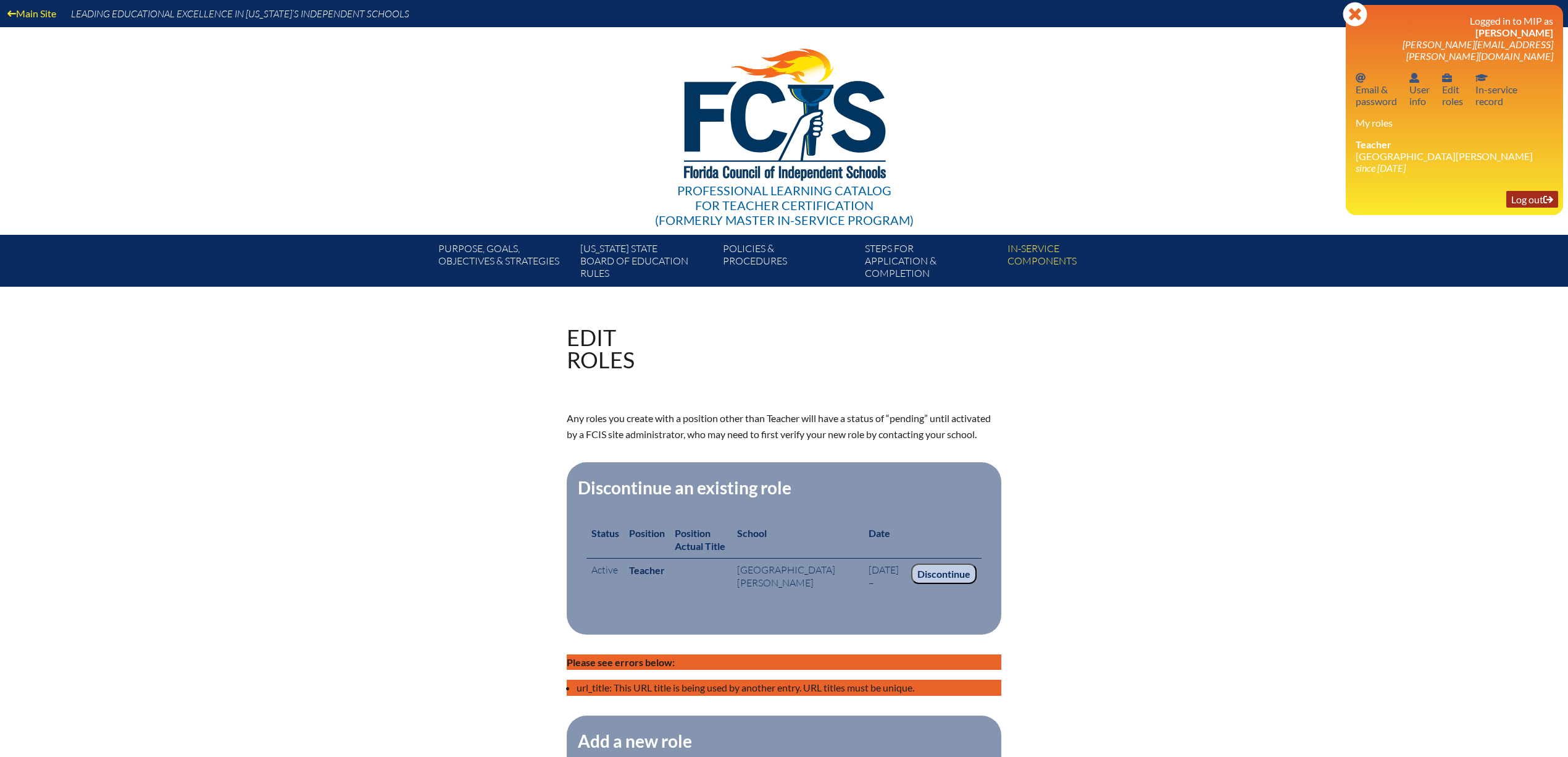
click at [1513, 208] on link "Log out Log out" at bounding box center [1532, 199] width 52 height 16
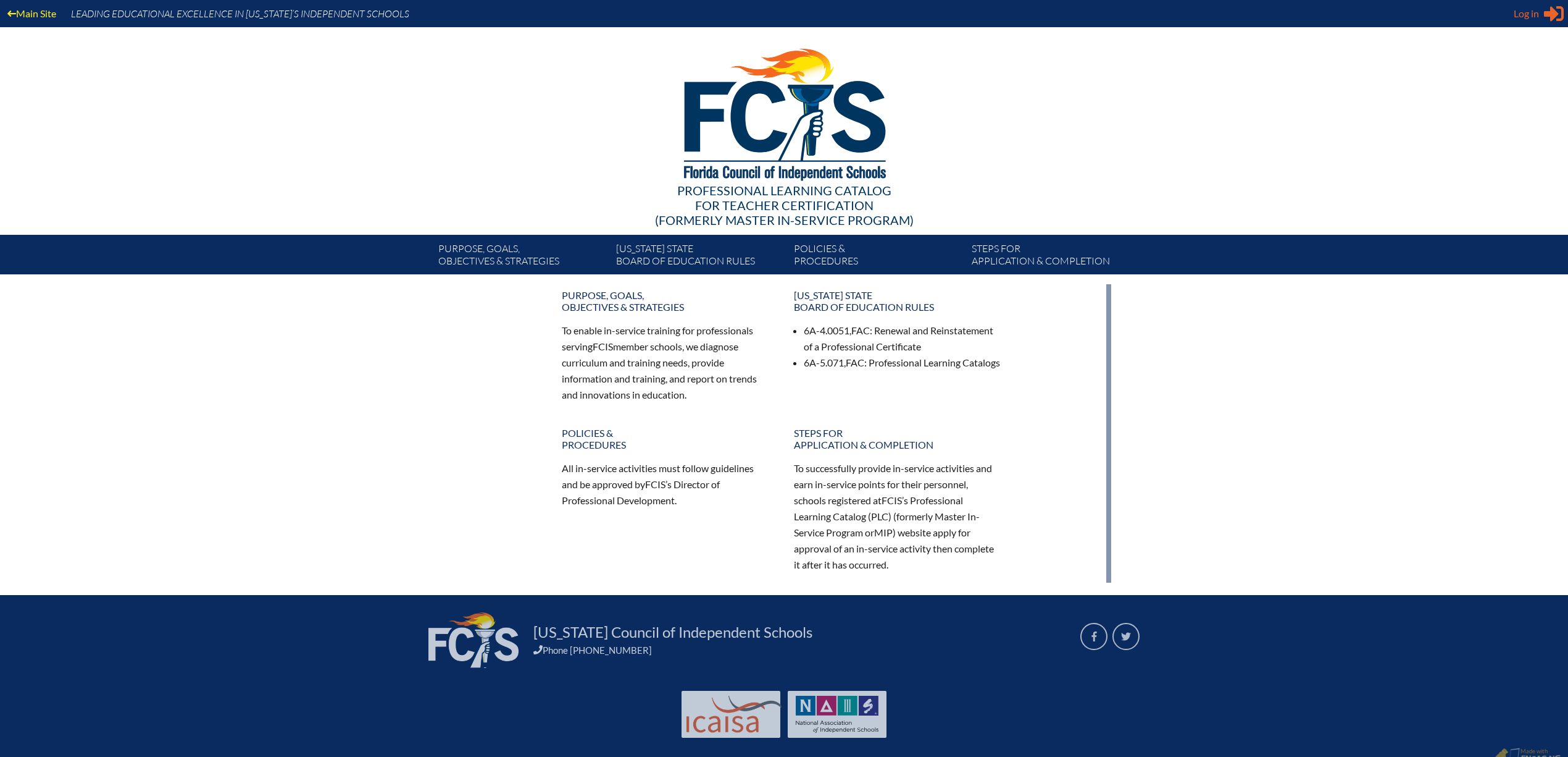
type input "[PERSON_NAME][EMAIL_ADDRESS][PERSON_NAME][DOMAIN_NAME]"
click at [1544, 13] on icon "Sign in or register" at bounding box center [1554, 13] width 20 height 20
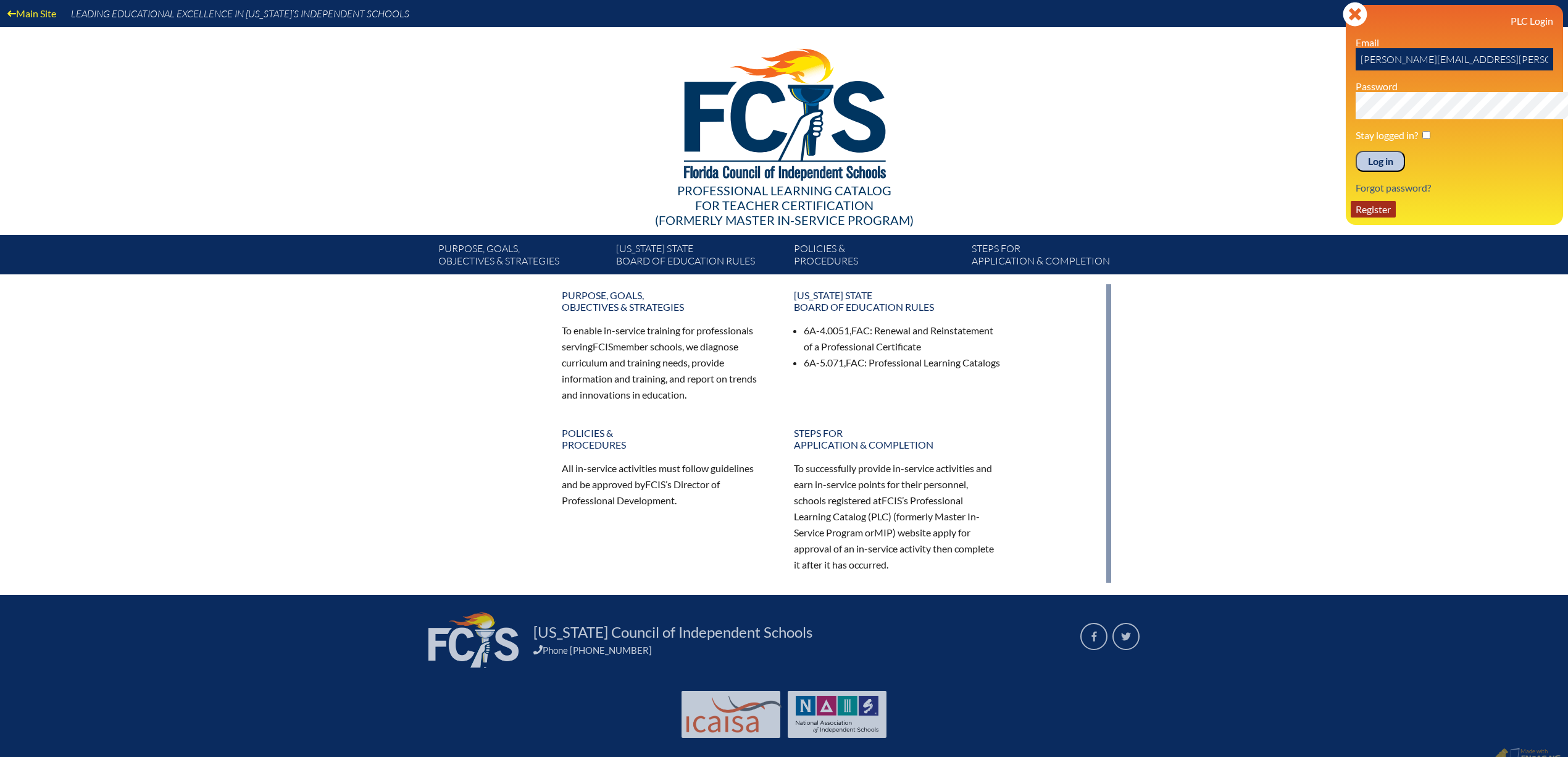
click at [1351, 217] on link "Register" at bounding box center [1374, 209] width 45 height 16
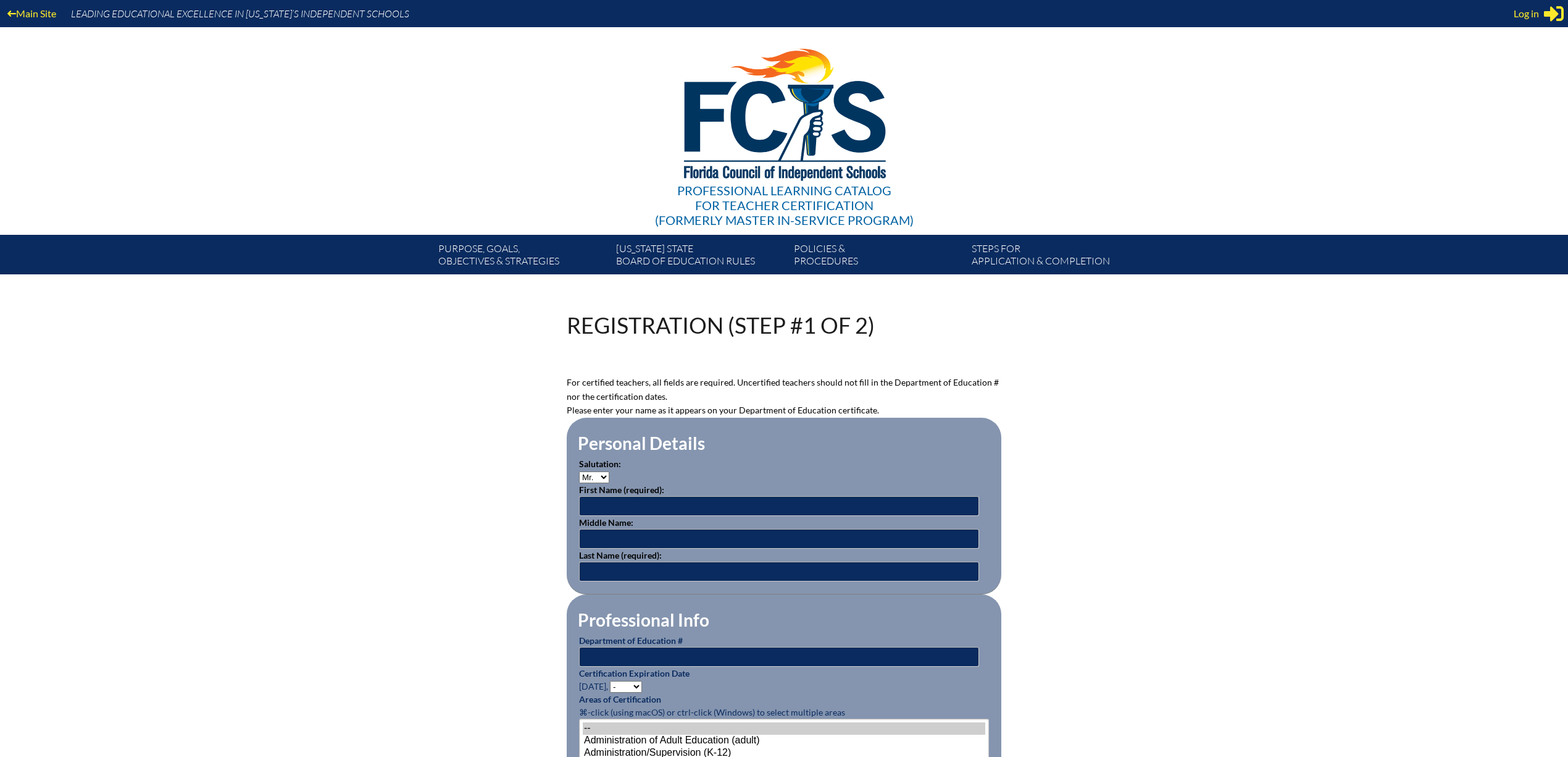
type input "[PERSON_NAME][EMAIL_ADDRESS][PERSON_NAME][DOMAIN_NAME]"
type input "cleta.horton@mdcacademy.org"
click at [579, 483] on select "Mr. Mrs. Ms. Dr. Rev." at bounding box center [594, 477] width 30 height 12
select select "Ms."
click at [579, 483] on select "Mr. Mrs. Ms. Dr. Rev." at bounding box center [594, 477] width 30 height 12
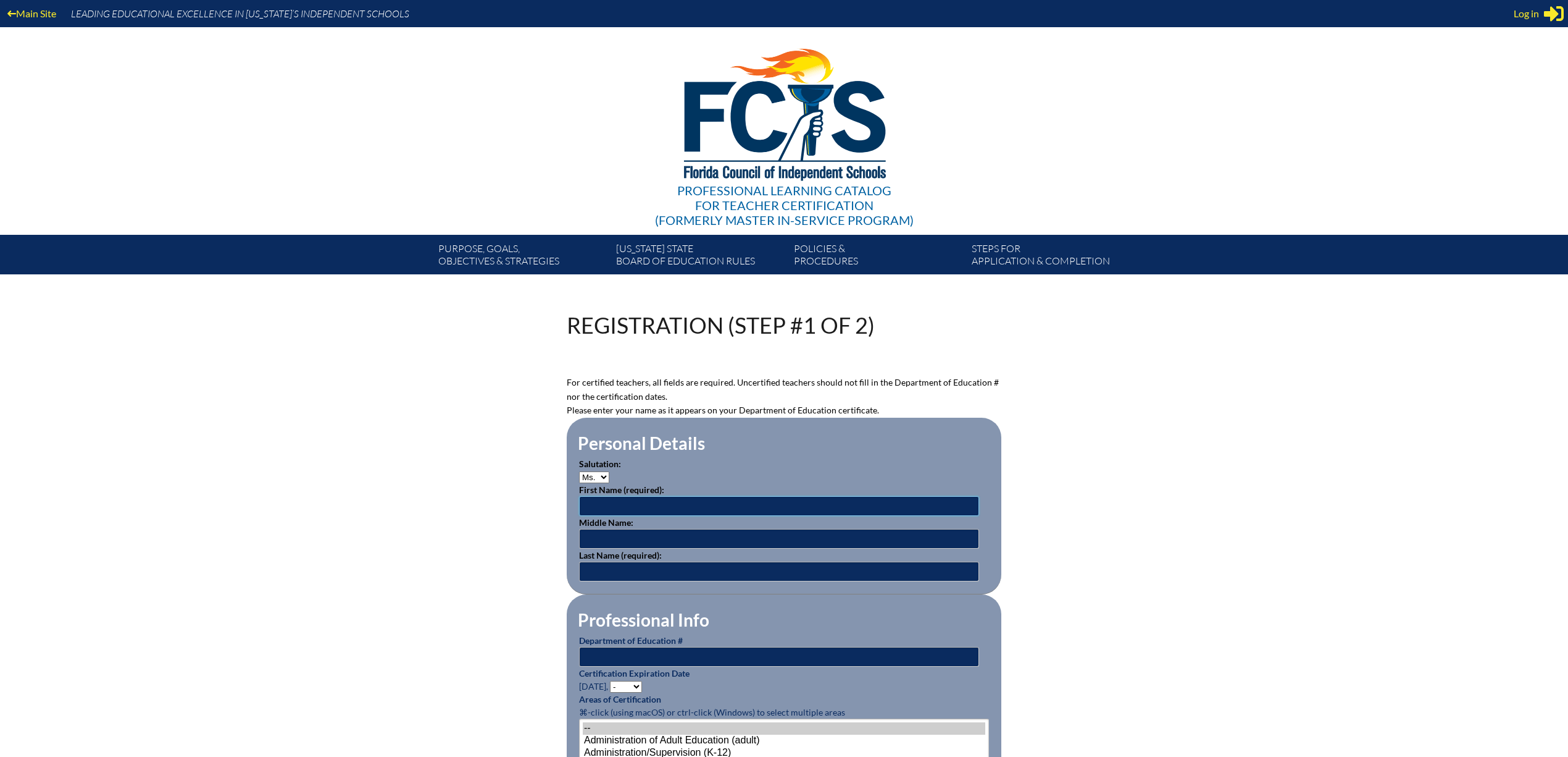
click at [579, 516] on input "text" at bounding box center [779, 506] width 400 height 20
type input "Megan"
click at [579, 549] on input "text" at bounding box center [779, 538] width 400 height 20
type input "Elizabeth"
click at [579, 581] on input "text" at bounding box center [779, 571] width 400 height 20
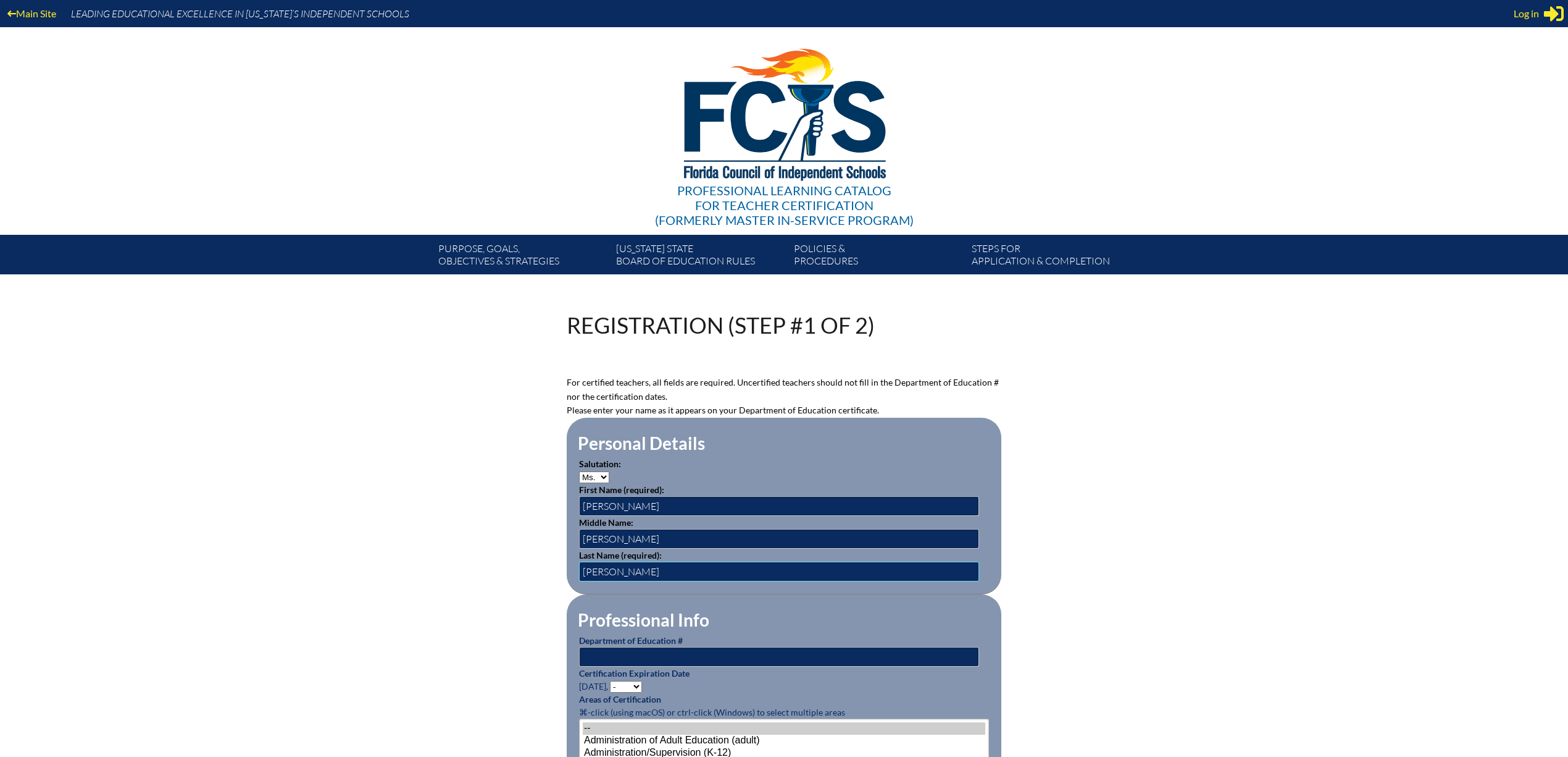
click at [579, 581] on input "munoz" at bounding box center [779, 571] width 400 height 20
type input "Munoz"
click at [579, 667] on input "text" at bounding box center [779, 656] width 400 height 20
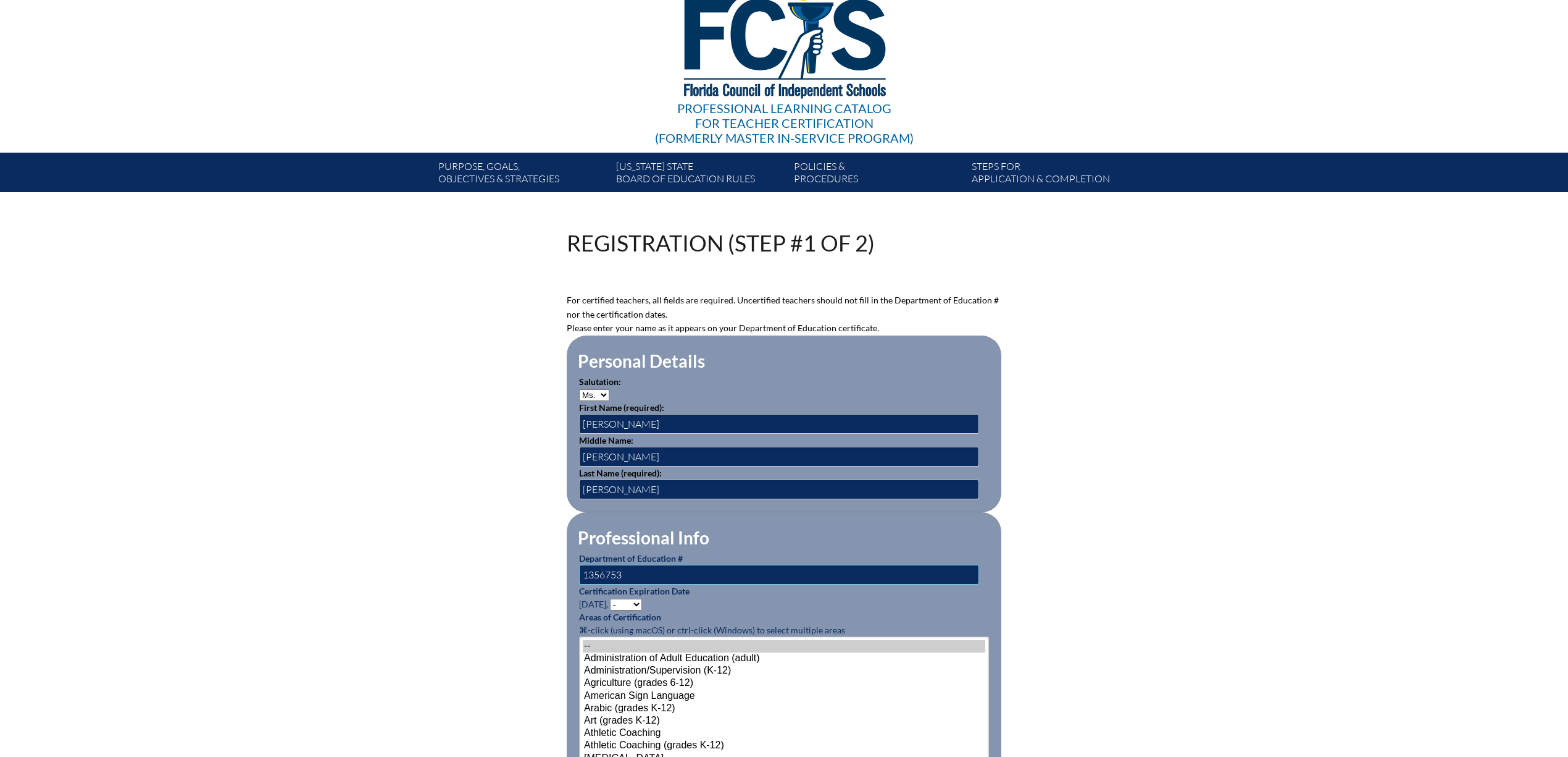
type input "1356753"
click at [610, 610] on select "- 2031 2030 2029 2028 2027 2026 2025 2024 2023 2022 2021 2020 2019 2018 2017 20…" at bounding box center [626, 604] width 32 height 12
select select "2030"
click at [610, 610] on select "- 2031 2030 2029 2028 2027 2026 2025 2024 2023 2022 2021 2020 2019 2018 2017 20…" at bounding box center [626, 604] width 32 height 12
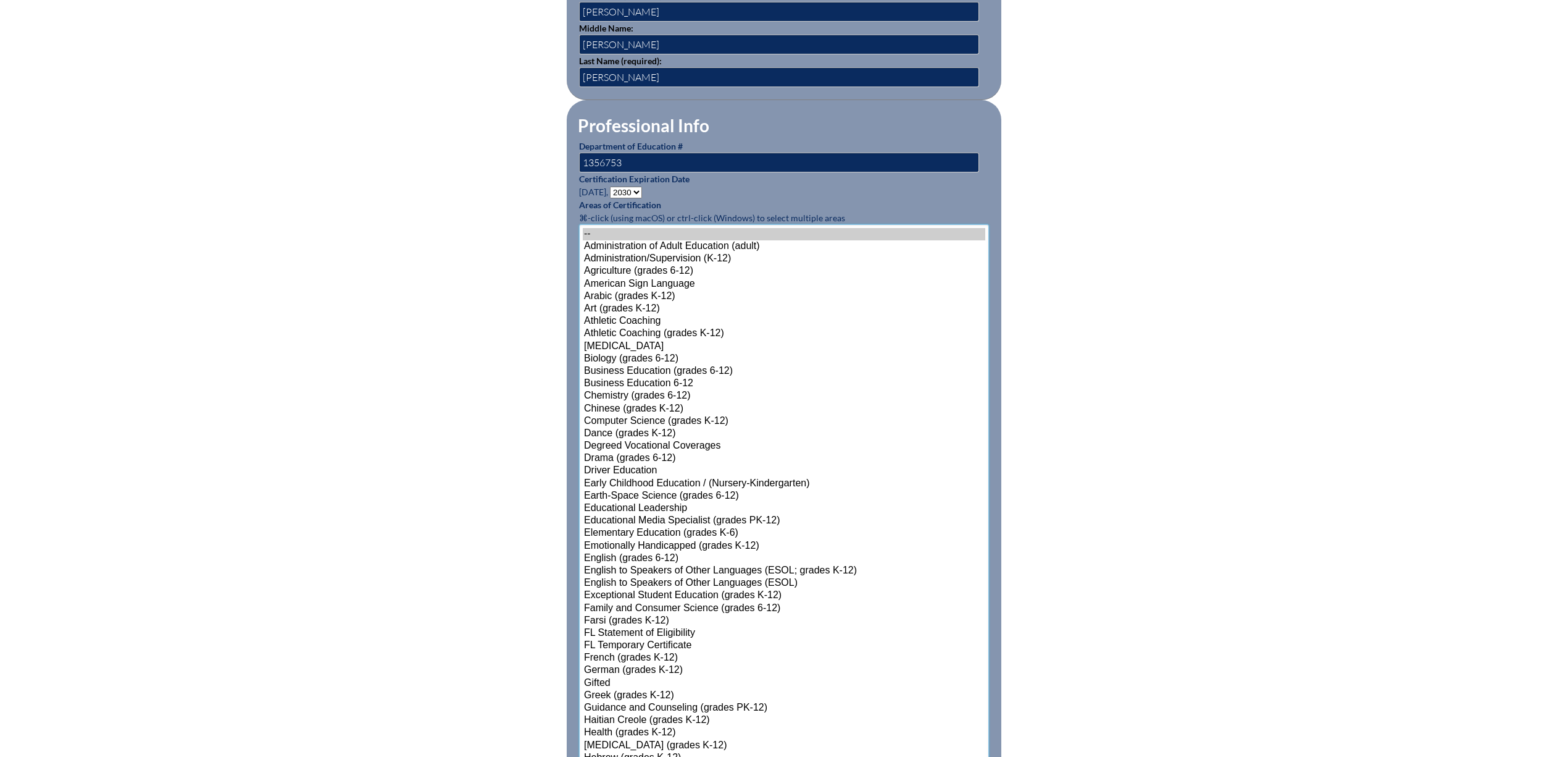
scroll to position [780, 0]
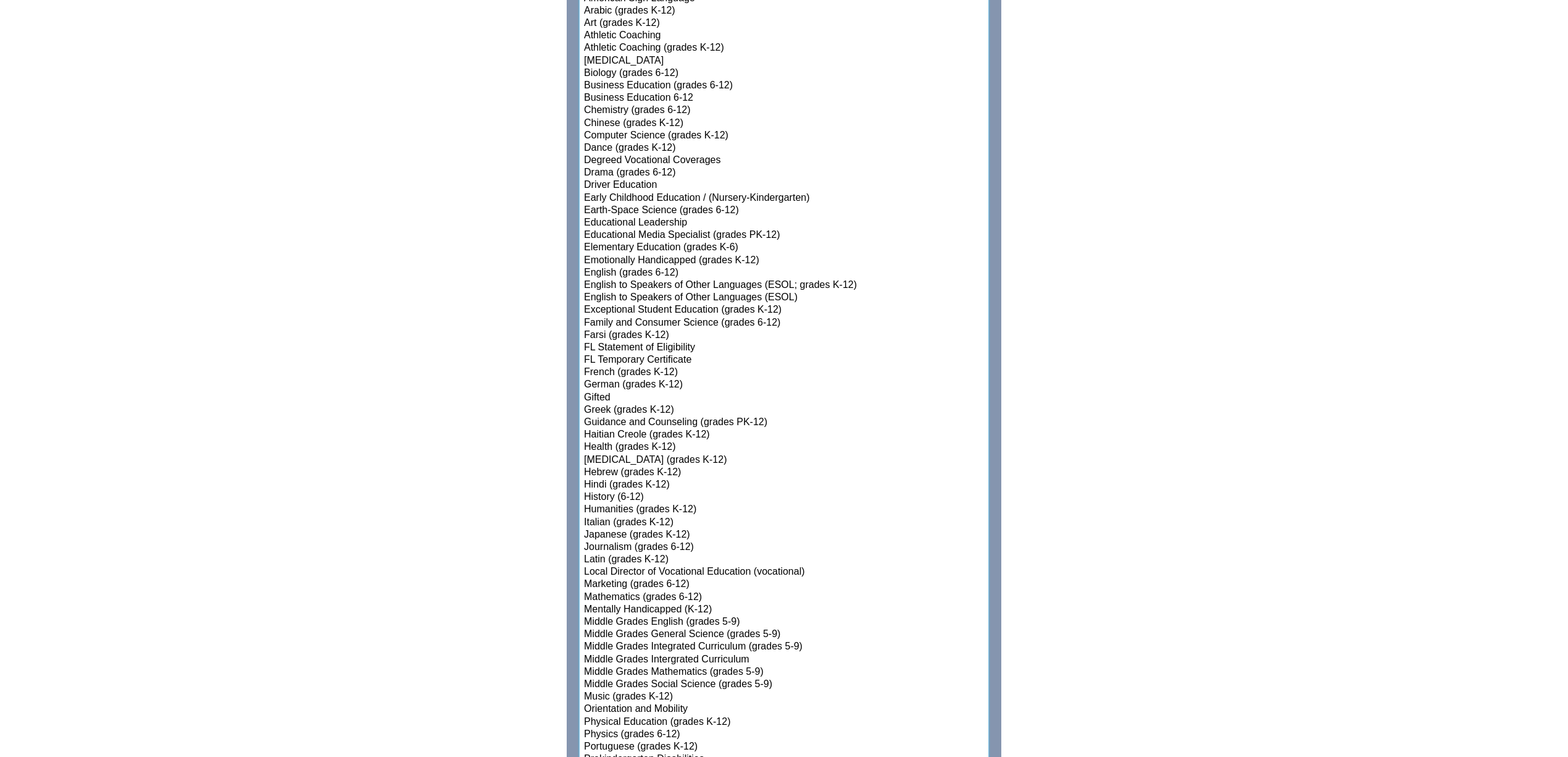
click at [676, 653] on select"]"] "-- Administration of Adult Education (adult) Administration/Supervision (K-12) …" at bounding box center [784, 460] width 410 height 1043
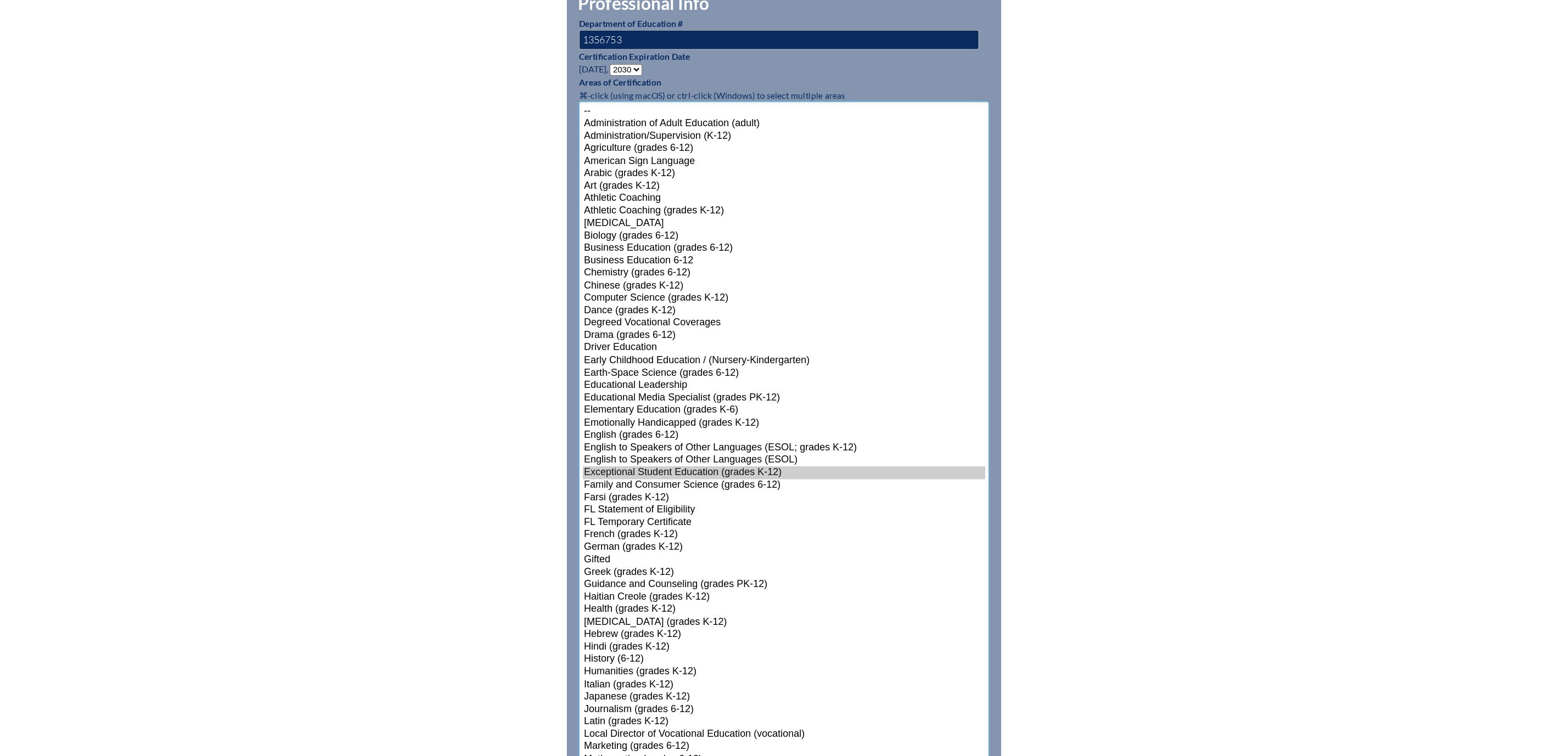
scroll to position [547, 0]
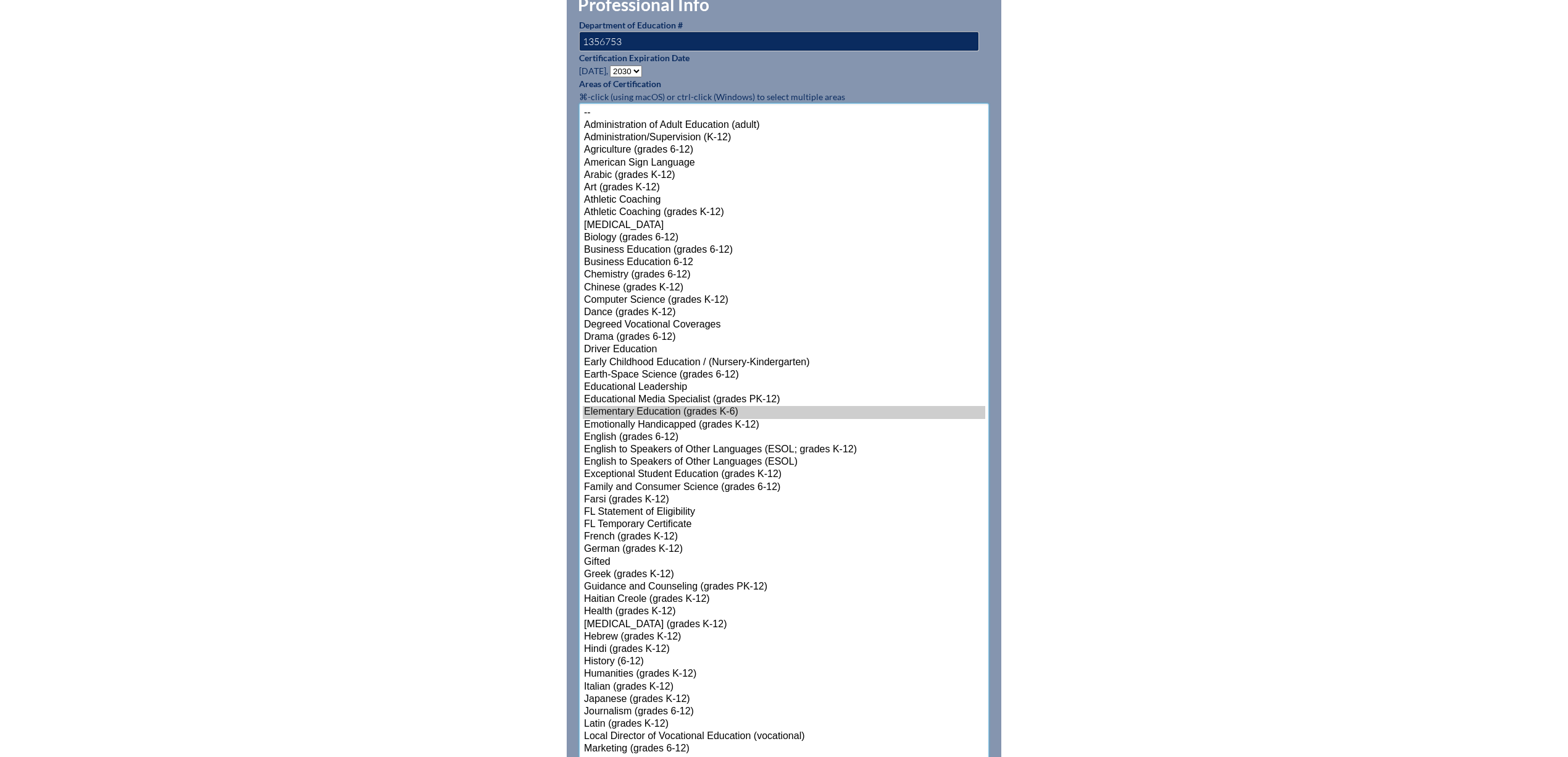
click at [607, 418] on option "Elementary Education (grades K-6)" at bounding box center [784, 412] width 403 height 12
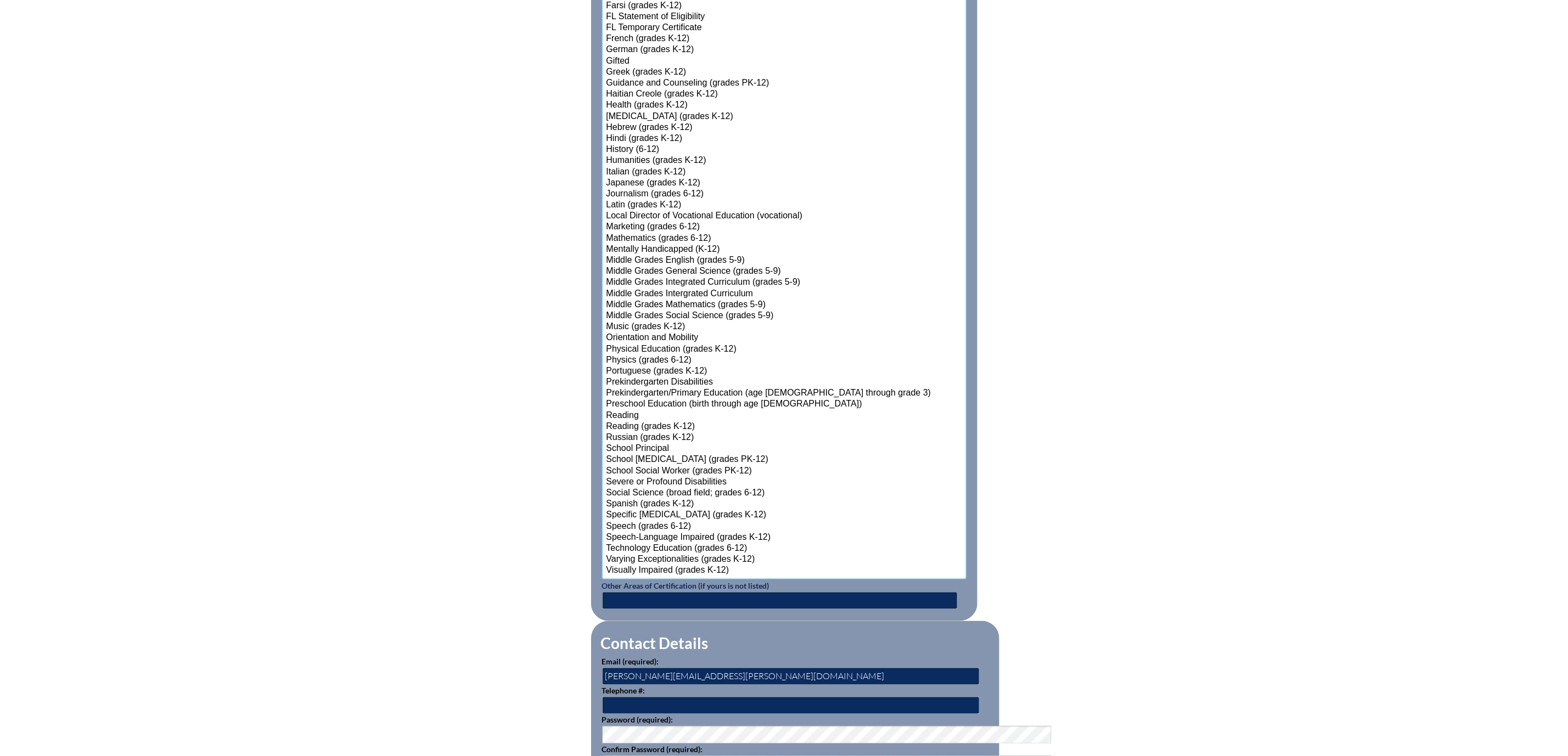
scroll to position [987, 0]
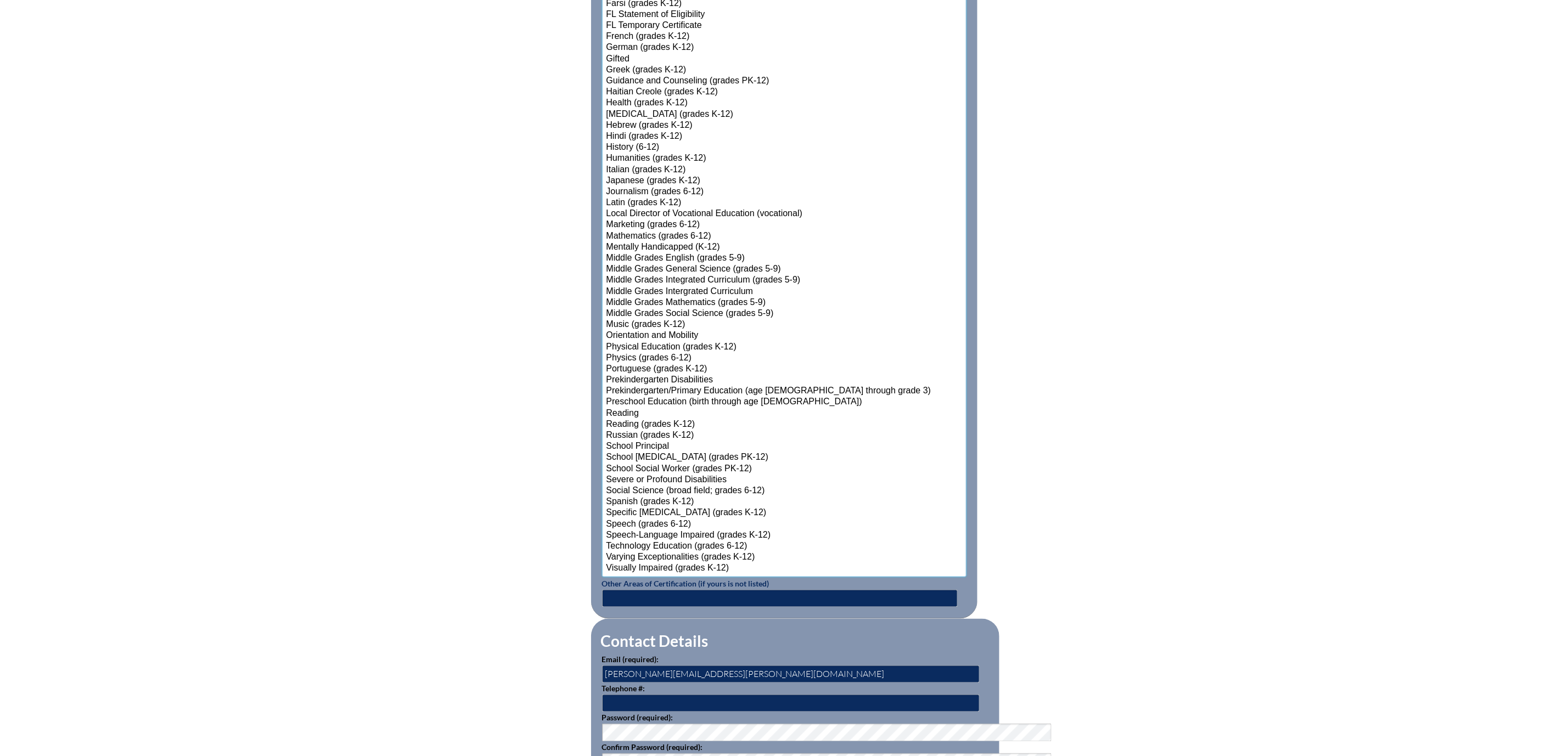
click at [606, 419] on option "Reading" at bounding box center [785, 414] width 358 height 11
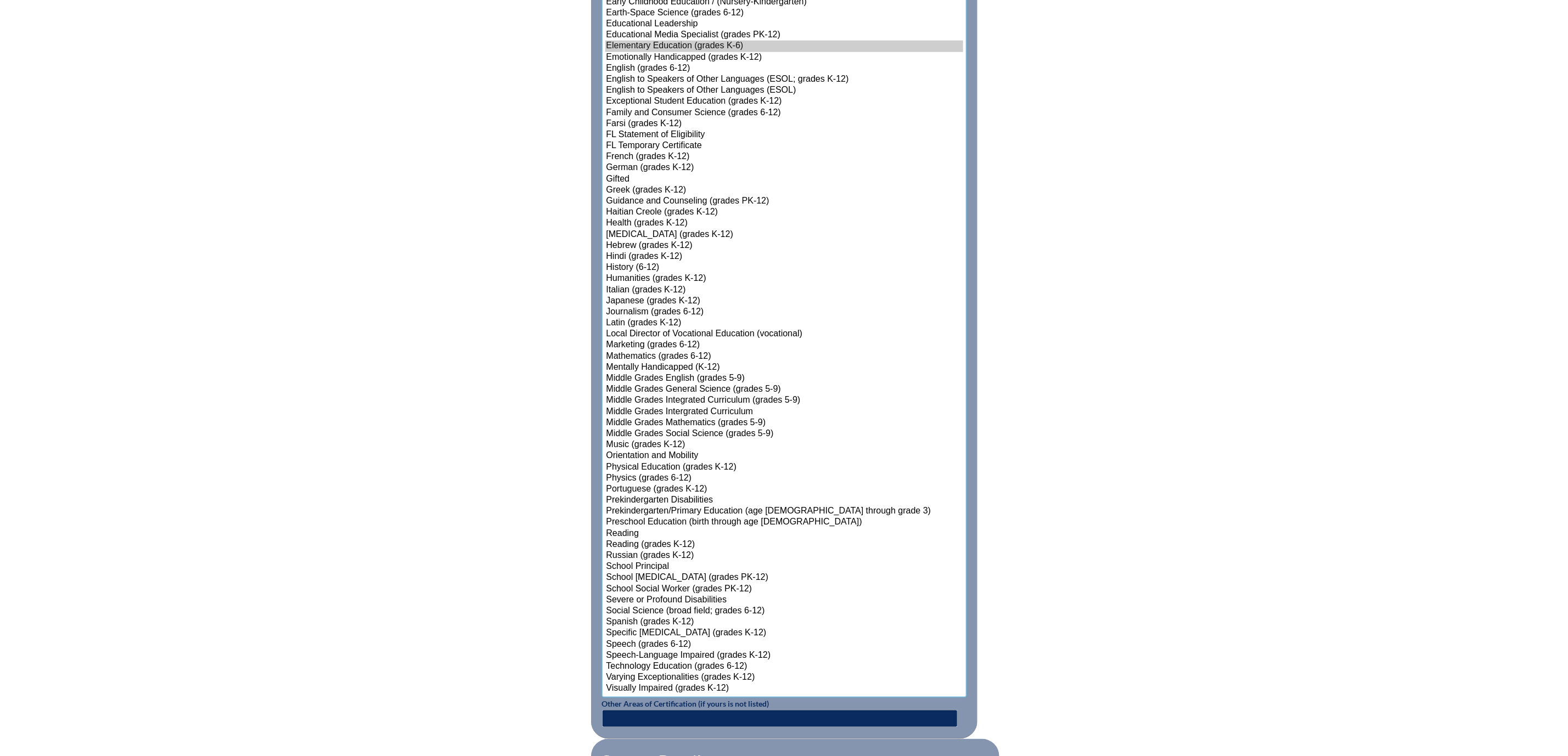
scroll to position [856, 0]
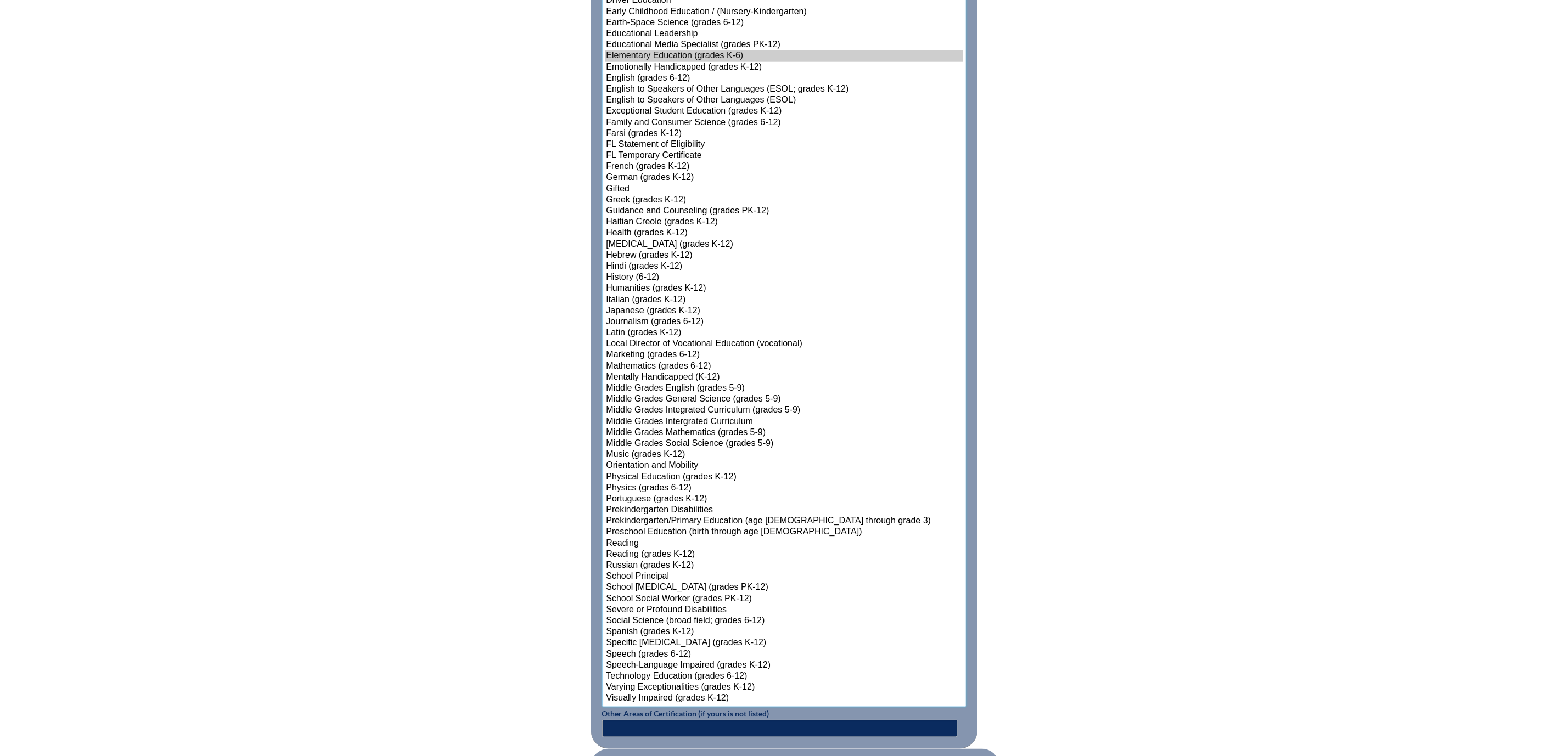
select select"]"] "15131"
click at [687, 95] on option "English to Speakers of Other Languages (ESOL; grades K-12)" at bounding box center [785, 89] width 358 height 11
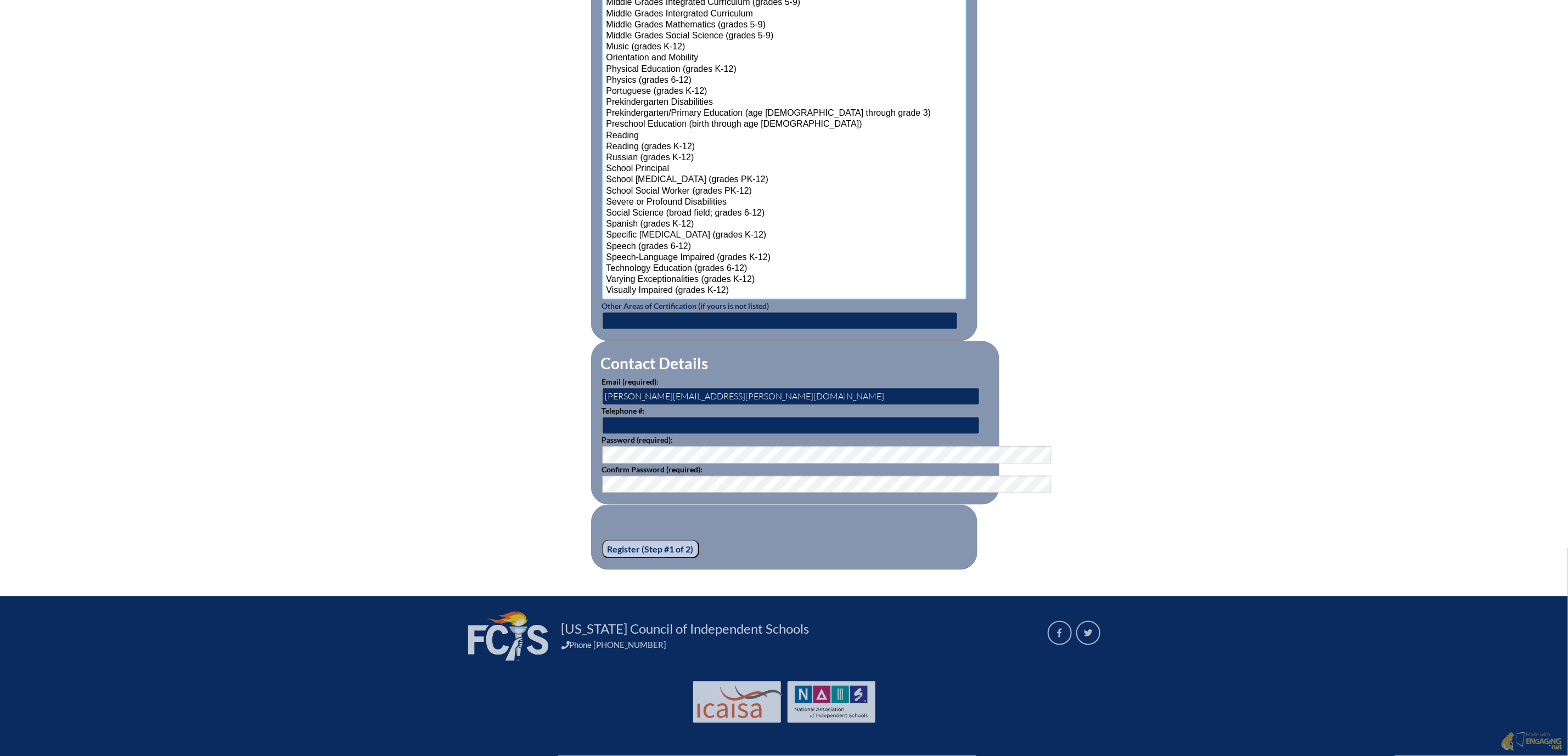
scroll to position [1340, 0]
click at [715, 388] on input "[PERSON_NAME][EMAIL_ADDRESS][PERSON_NAME][DOMAIN_NAME]" at bounding box center [791, 396] width 377 height 18
type input "c"
type input "megan.munoz@mdcacademy.org"
click at [648, 417] on input "text" at bounding box center [791, 425] width 377 height 18
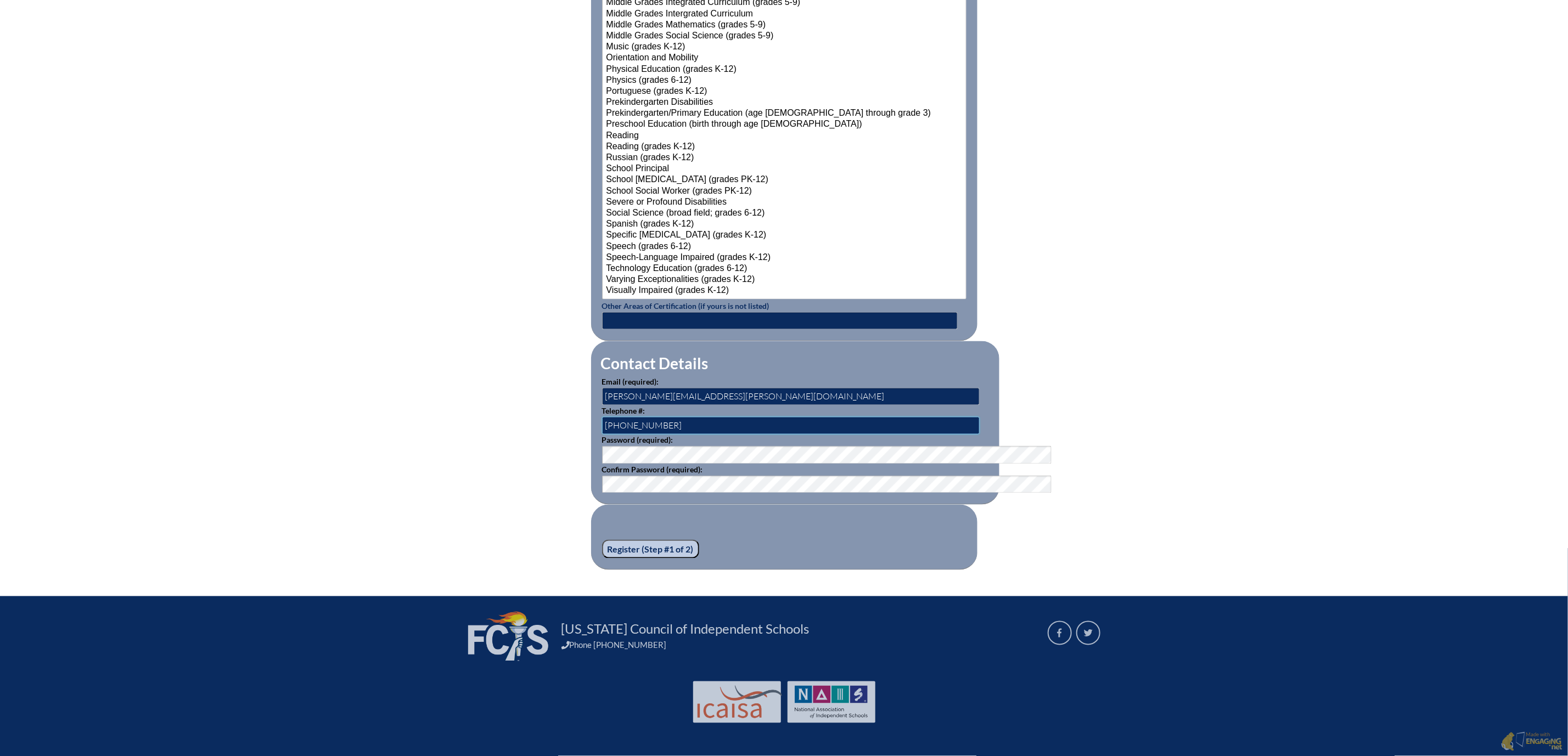
type input "352-357-2155"
click at [648, 544] on input "Register (Step #1 of 2)" at bounding box center [651, 549] width 97 height 19
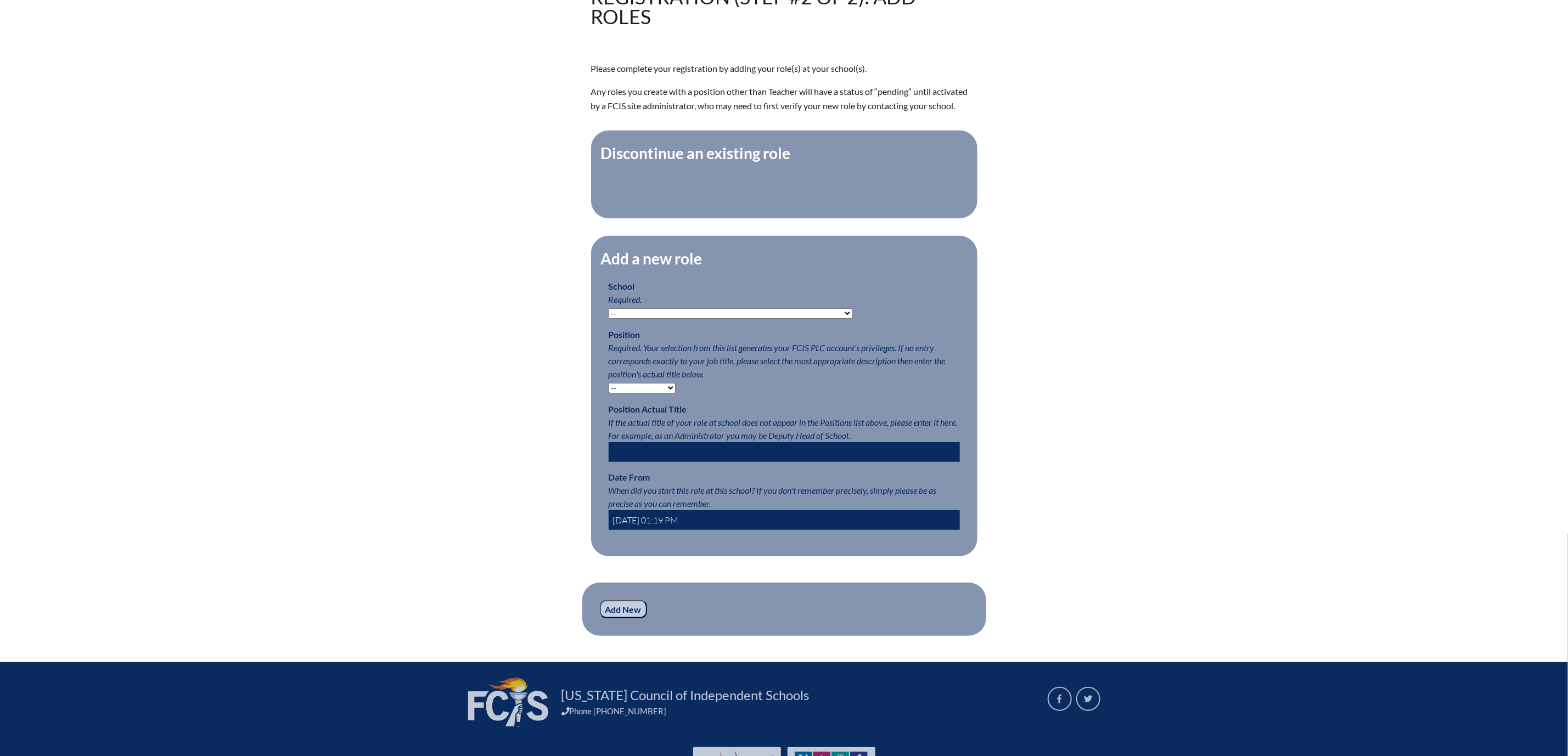
scroll to position [411, 0]
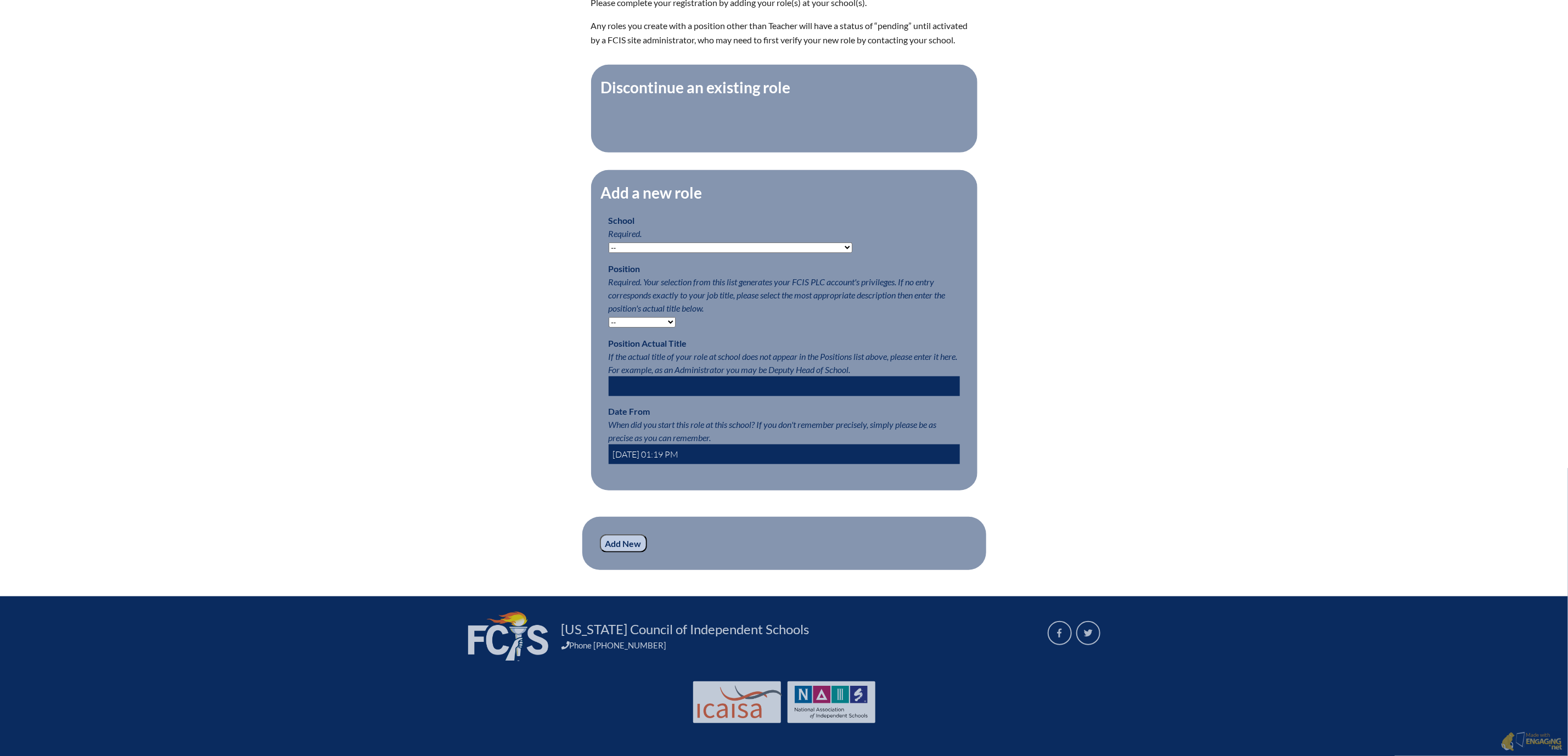
click at [802, 253] on select "-- Autism Inspired Academy Academy at Ocean Reef Academy at the Lakes Academy P…" at bounding box center [730, 248] width 243 height 10
select select "204269"
click at [609, 253] on select "-- Autism Inspired Academy Academy at Ocean Reef Academy at the Lakes Academy P…" at bounding box center [730, 248] width 243 height 10
click at [641, 327] on select "-- Teacher PLC Coordinator Head of School Administrator" at bounding box center [642, 322] width 67 height 10
select select "15563"
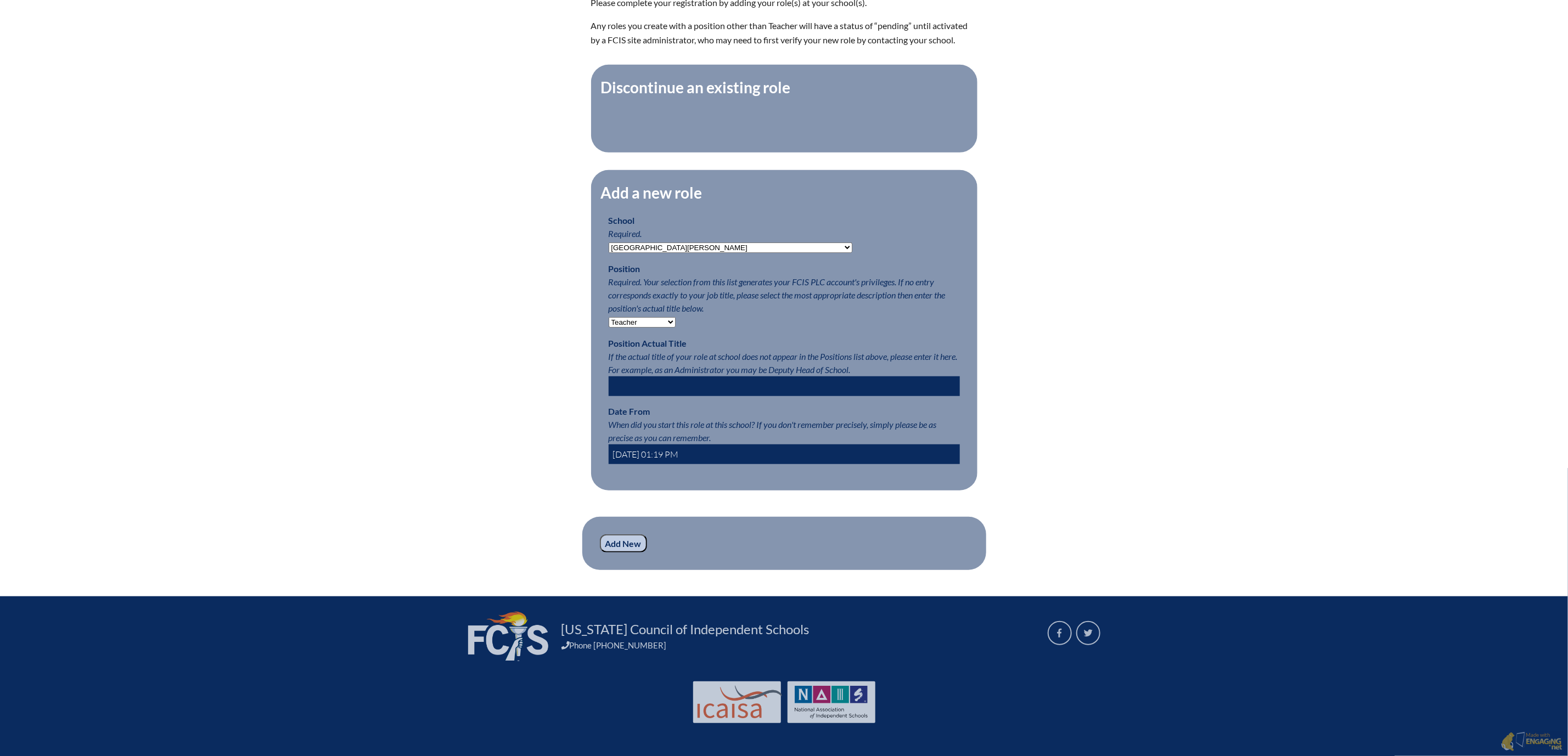
click at [609, 327] on select "-- Teacher PLC Coordinator Head of School Administrator" at bounding box center [642, 322] width 67 height 10
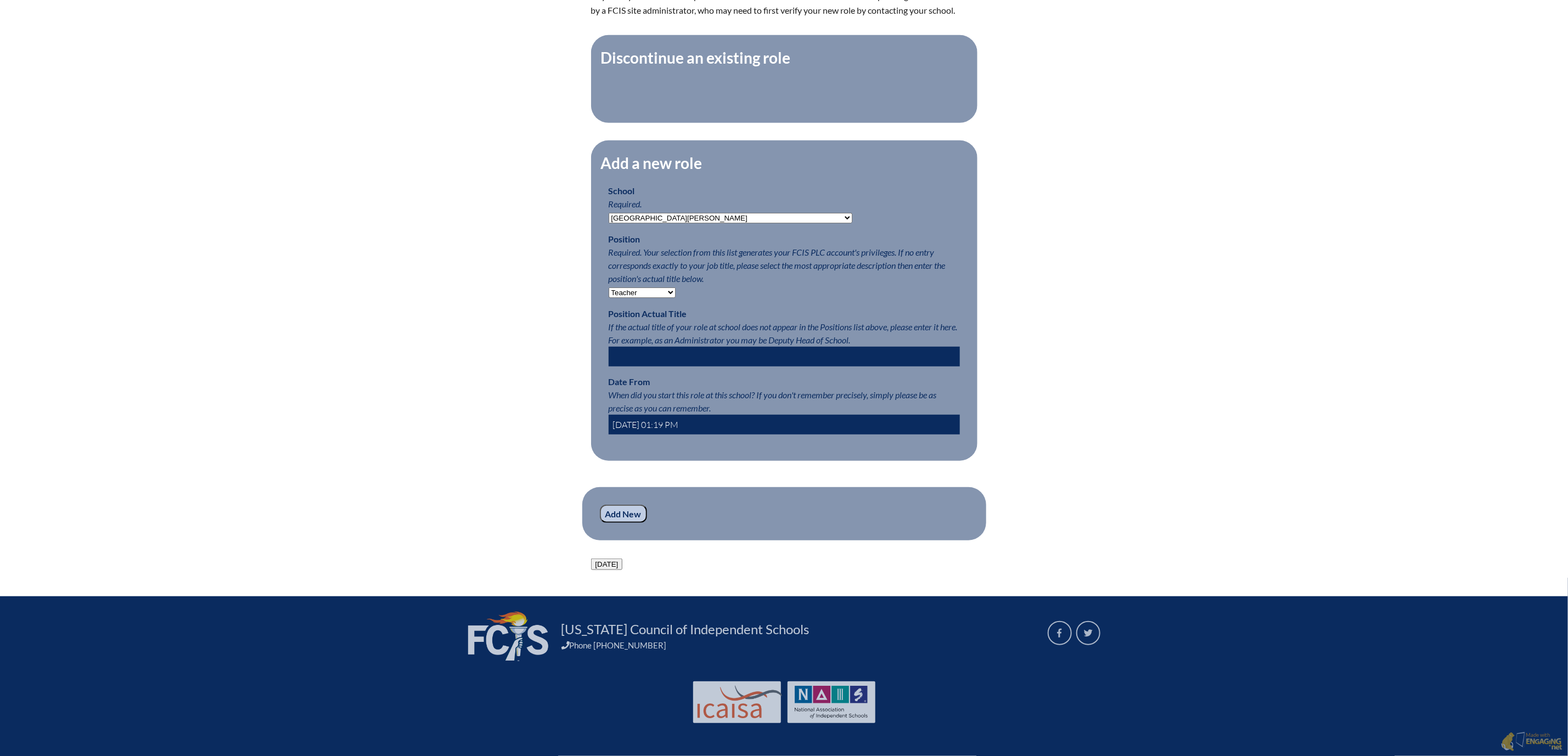
click at [628, 435] on input "2025-08-28 01:19 PM" at bounding box center [784, 425] width 351 height 19
type input "2025-08-22 01:19 PM"
click at [600, 523] on input "Add New" at bounding box center [623, 514] width 47 height 19
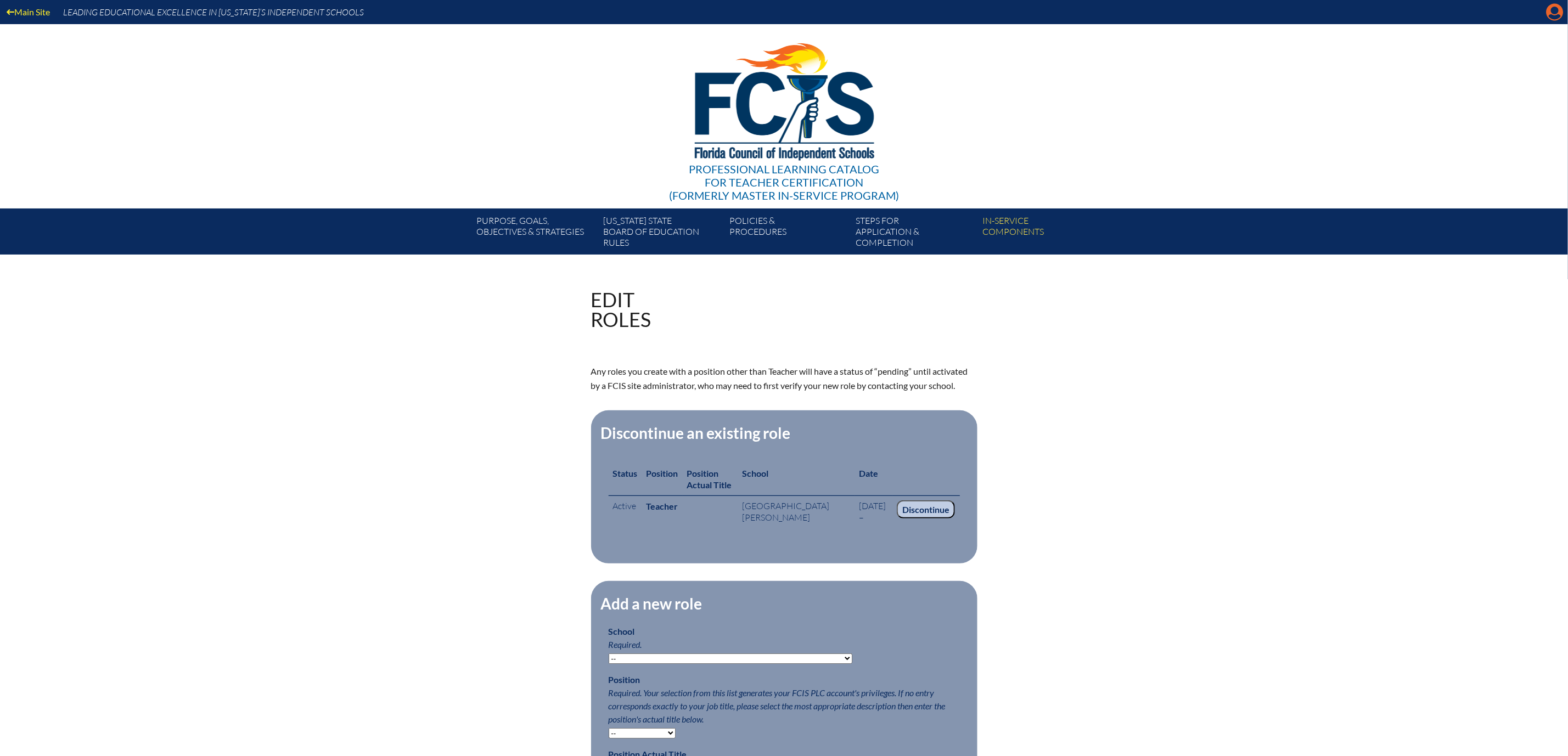
click at [1555, 10] on icon "Manage account" at bounding box center [1555, 12] width 18 height 18
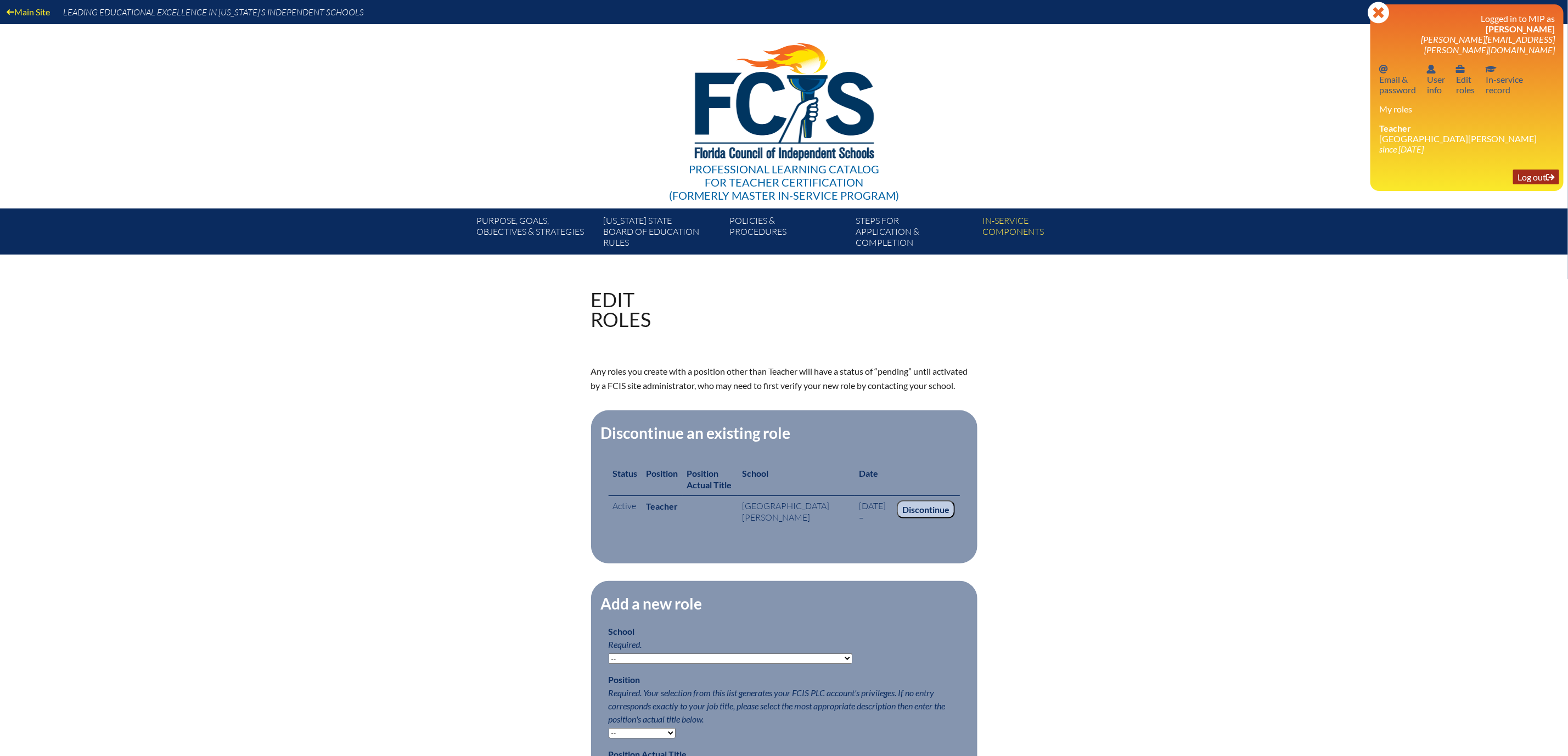
click at [1524, 184] on link "Log out Log out" at bounding box center [1536, 177] width 46 height 15
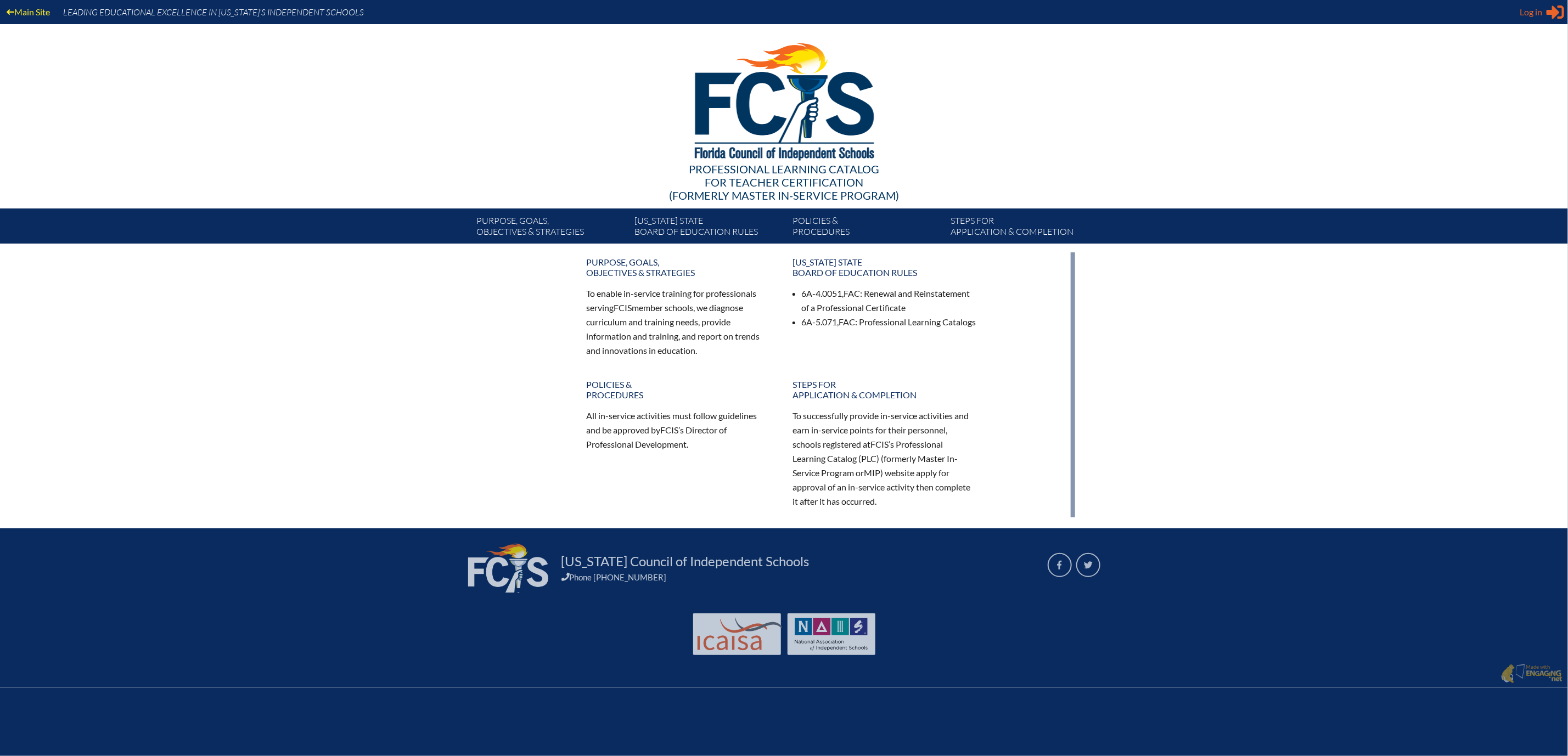
type input "[PERSON_NAME][EMAIL_ADDRESS][PERSON_NAME][DOMAIN_NAME]"
click at [1531, 12] on span "Log in" at bounding box center [1531, 12] width 23 height 13
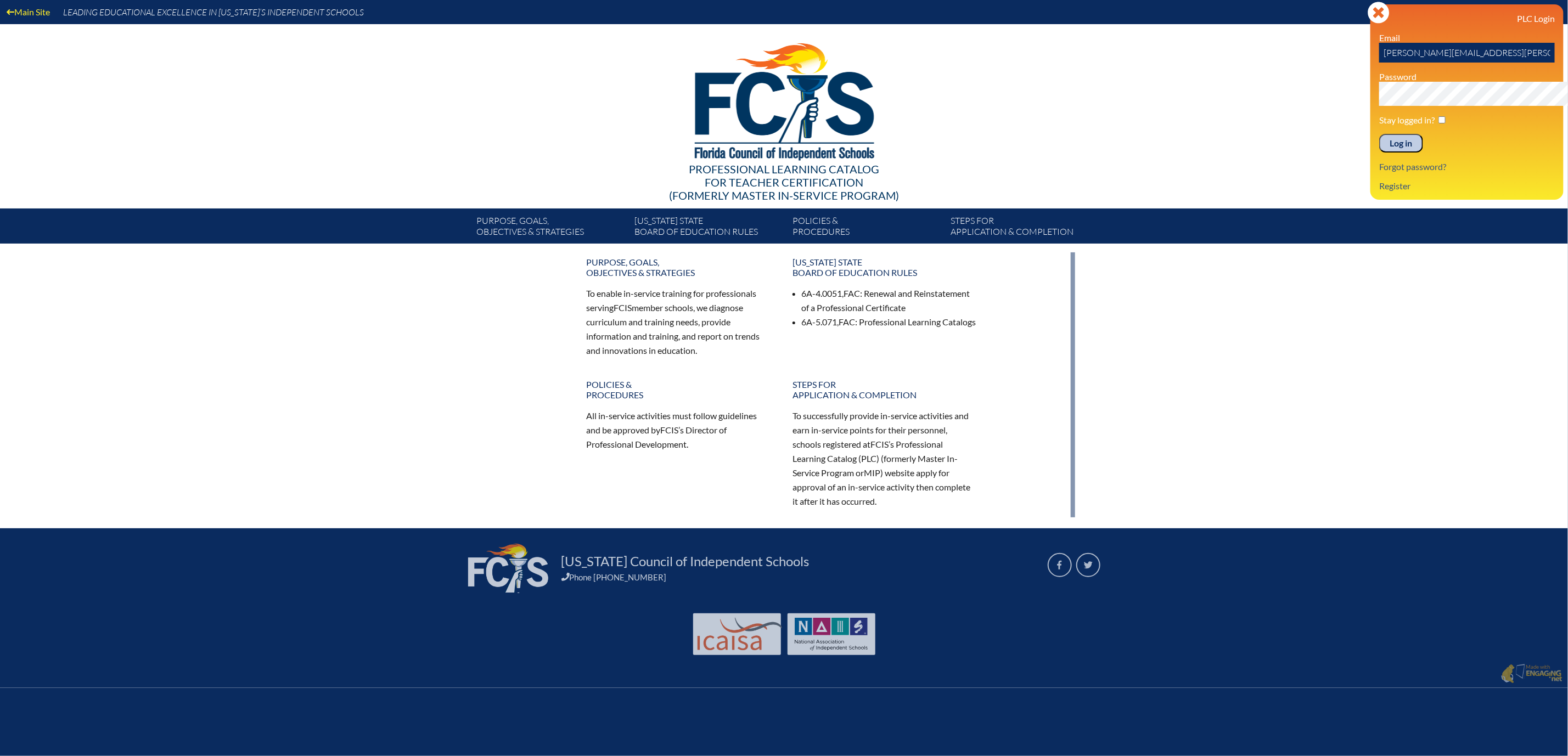
click at [1379, 153] on input "Log in" at bounding box center [1401, 143] width 44 height 19
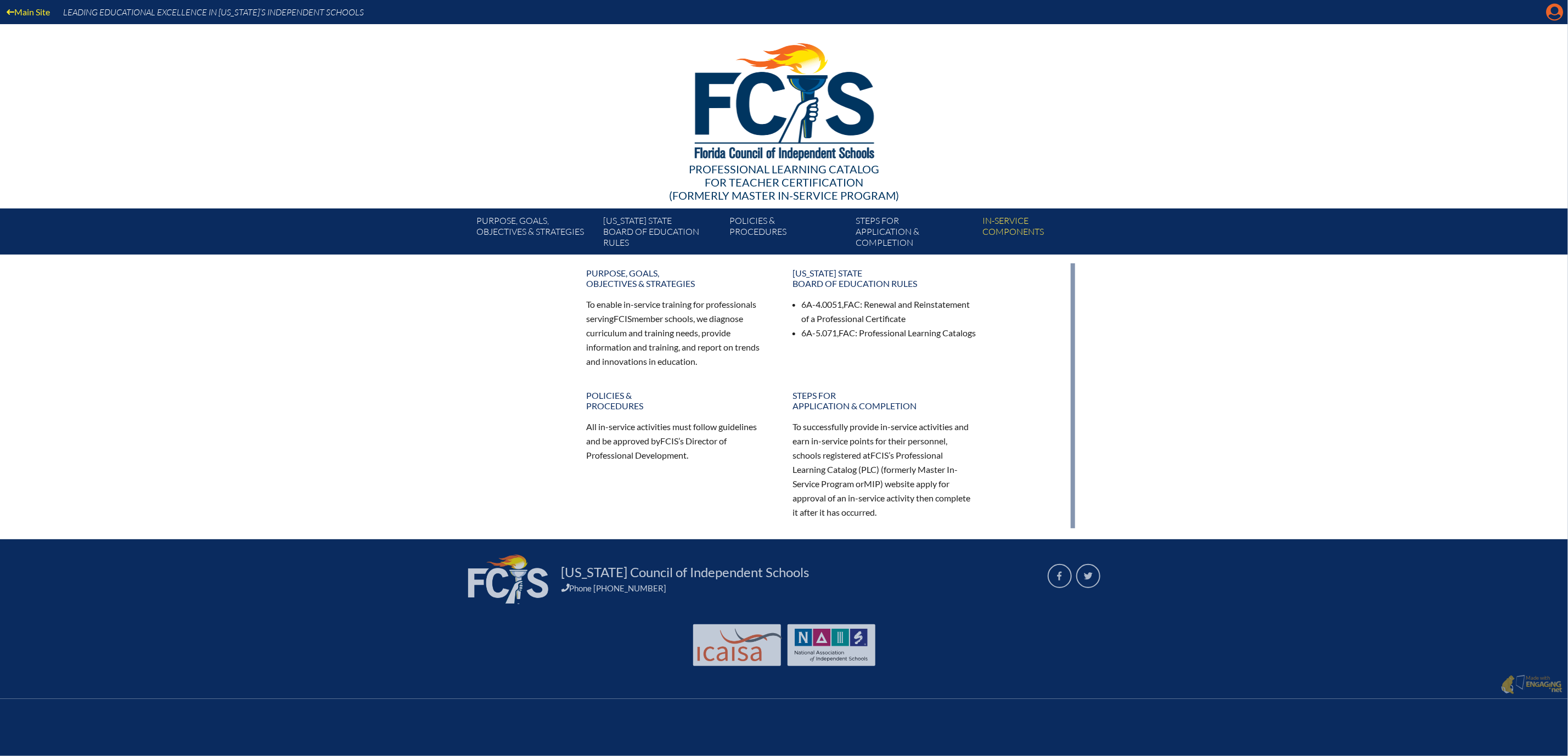
click at [1553, 12] on icon "Manage account" at bounding box center [1555, 12] width 18 height 18
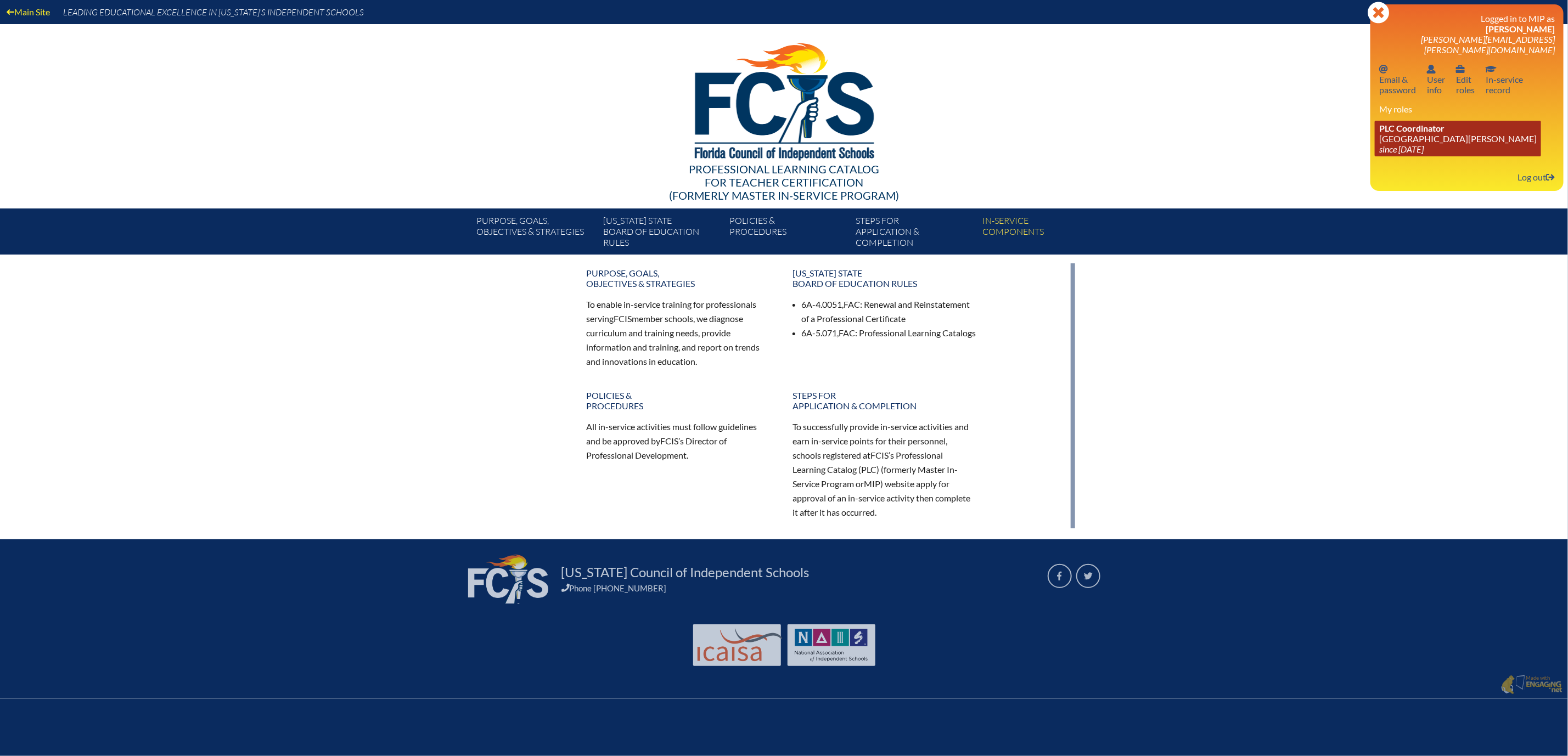
click at [1377, 156] on link "PLC Coordinator Mount Dora Christian Academy since 2024 Jun 30" at bounding box center [1458, 138] width 166 height 36
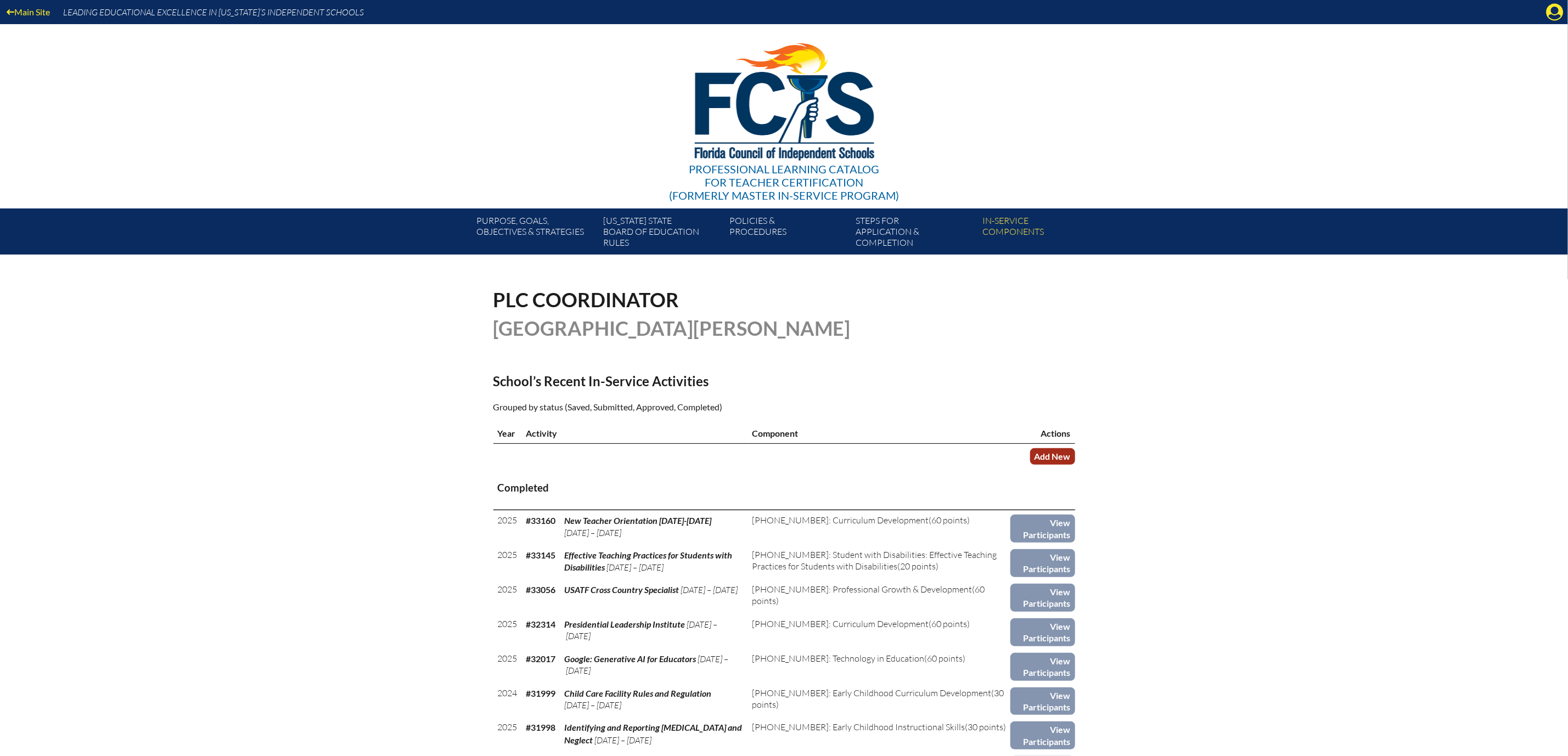
click at [1075, 464] on link "Add New" at bounding box center [1052, 457] width 45 height 16
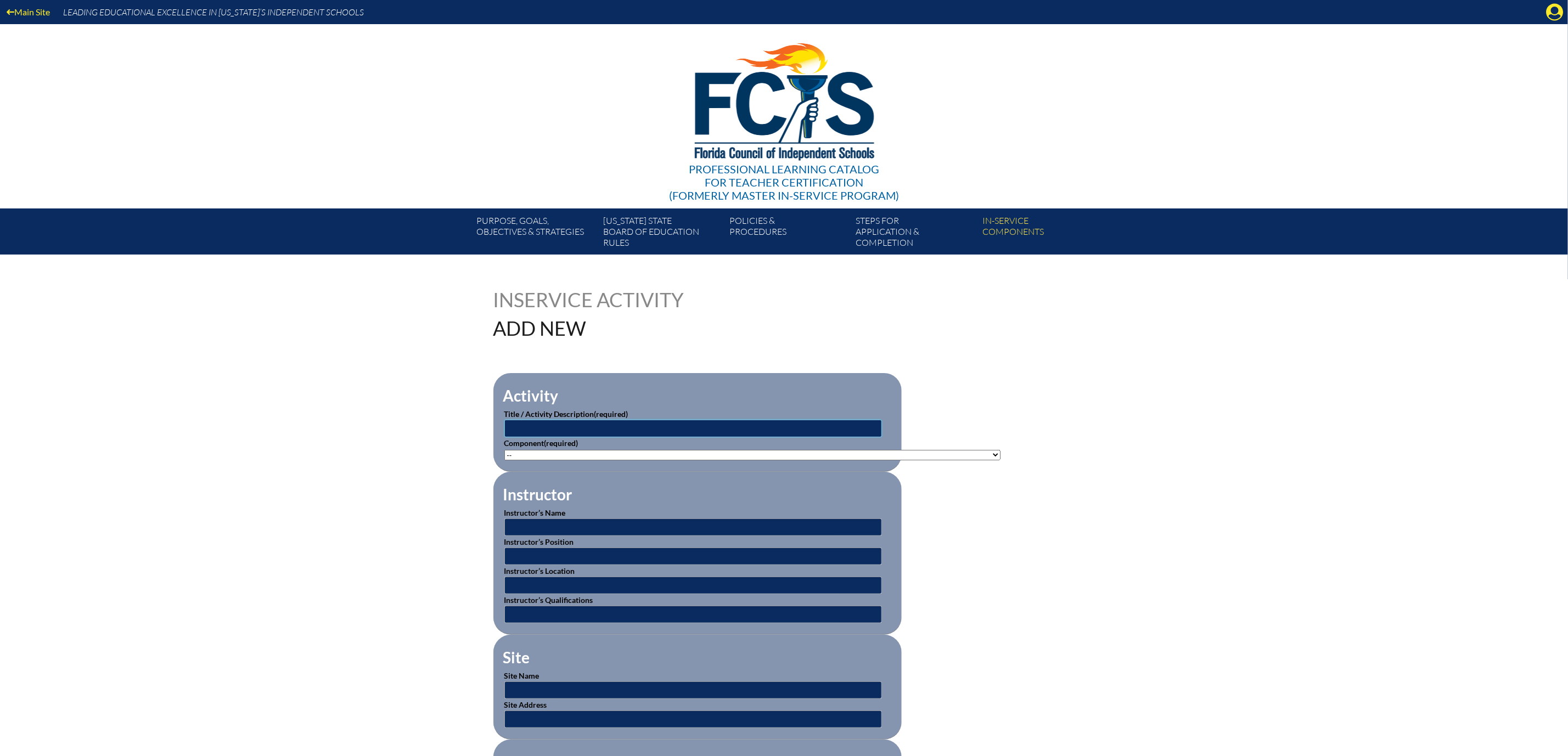
click at [705, 438] on input "text" at bounding box center [693, 429] width 377 height 18
type input "MDCA Preplanning [DATE]-[DATE]"
click at [1001, 460] on select"]"] "-- 1-000-001: Appropriate Art Activities 1-000-002: Concept and Art Process for…" at bounding box center [752, 455] width 496 height 10
click at [1067, 92] on div "Professional Learning Catalog for Teacher Certification (formerly Master In-ser…" at bounding box center [784, 116] width 667 height 184
click at [1001, 460] on select"]"] "-- 1-000-001: Appropriate Art Activities 1-000-002: Concept and Art Process for…" at bounding box center [752, 455] width 496 height 10
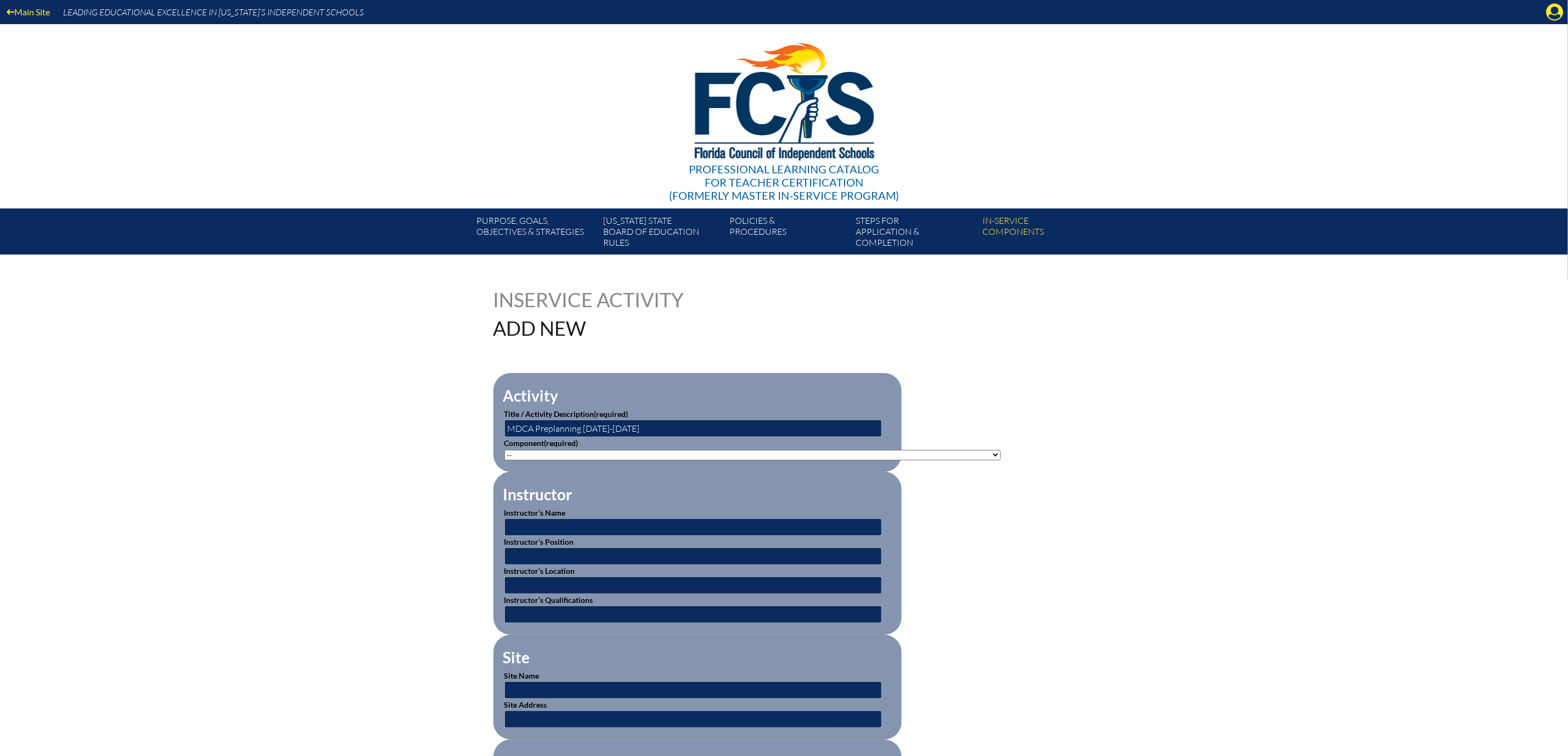
select select"]"] "20396"
click at [505, 460] on select"]"] "-- 1-000-001: Appropriate Art Activities 1-000-002: Concept and Art Process for…" at bounding box center [752, 455] width 496 height 10
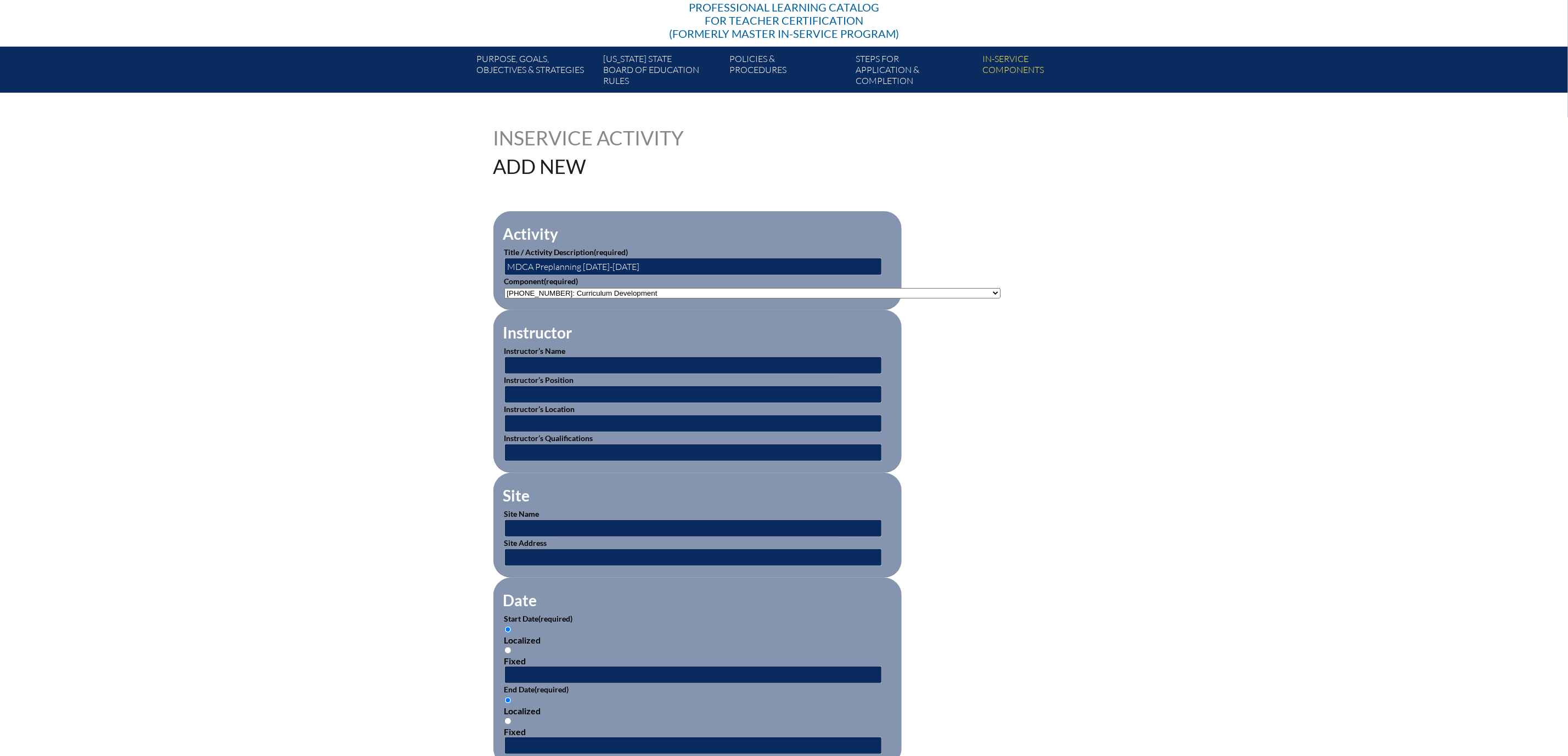
scroll to position [164, 0]
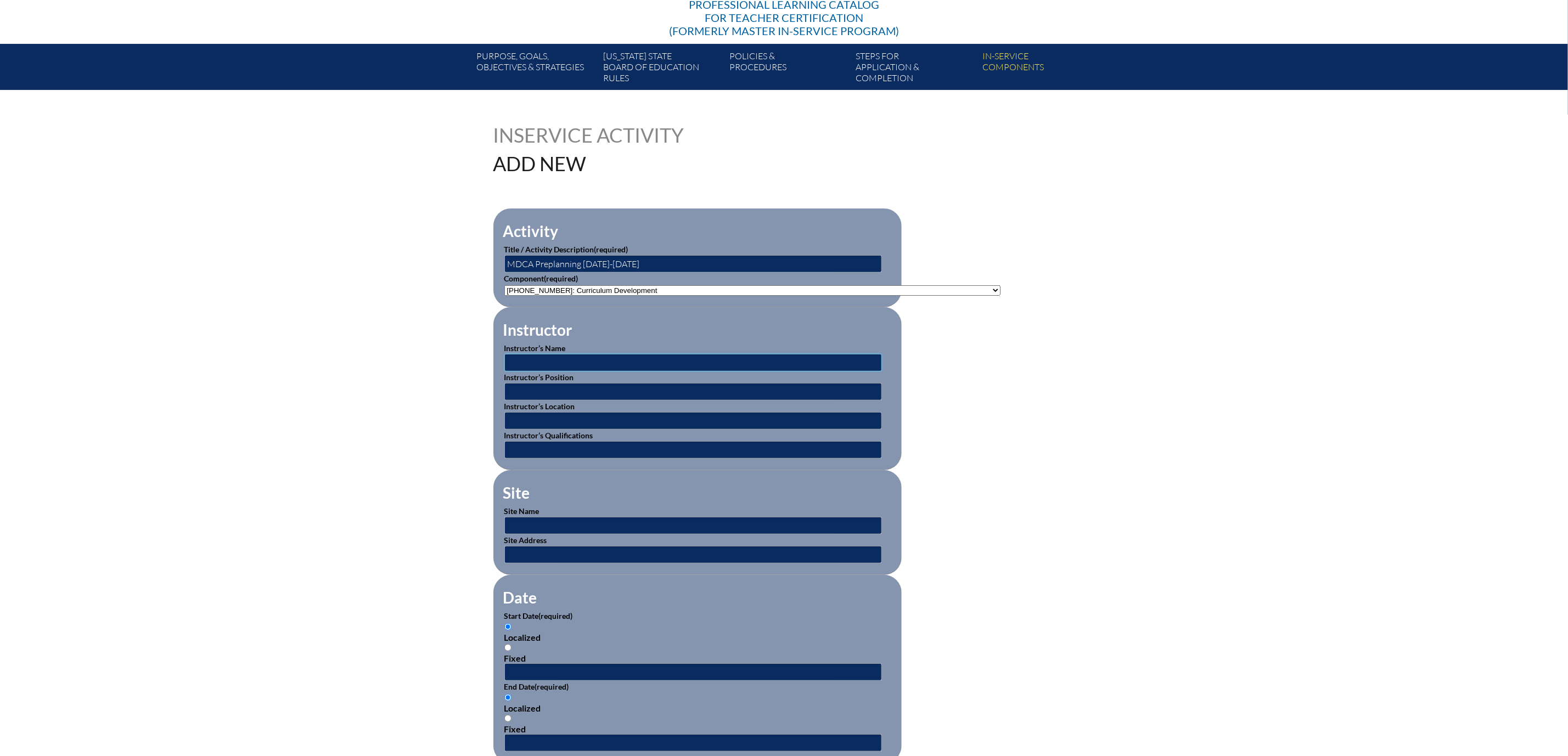
click at [547, 371] on input "text" at bounding box center [693, 363] width 377 height 18
type input "Keith O'Neal"
click at [511, 401] on input "text" at bounding box center [693, 391] width 377 height 18
type input "Head of School"
click at [526, 430] on input "text" at bounding box center [693, 421] width 377 height 18
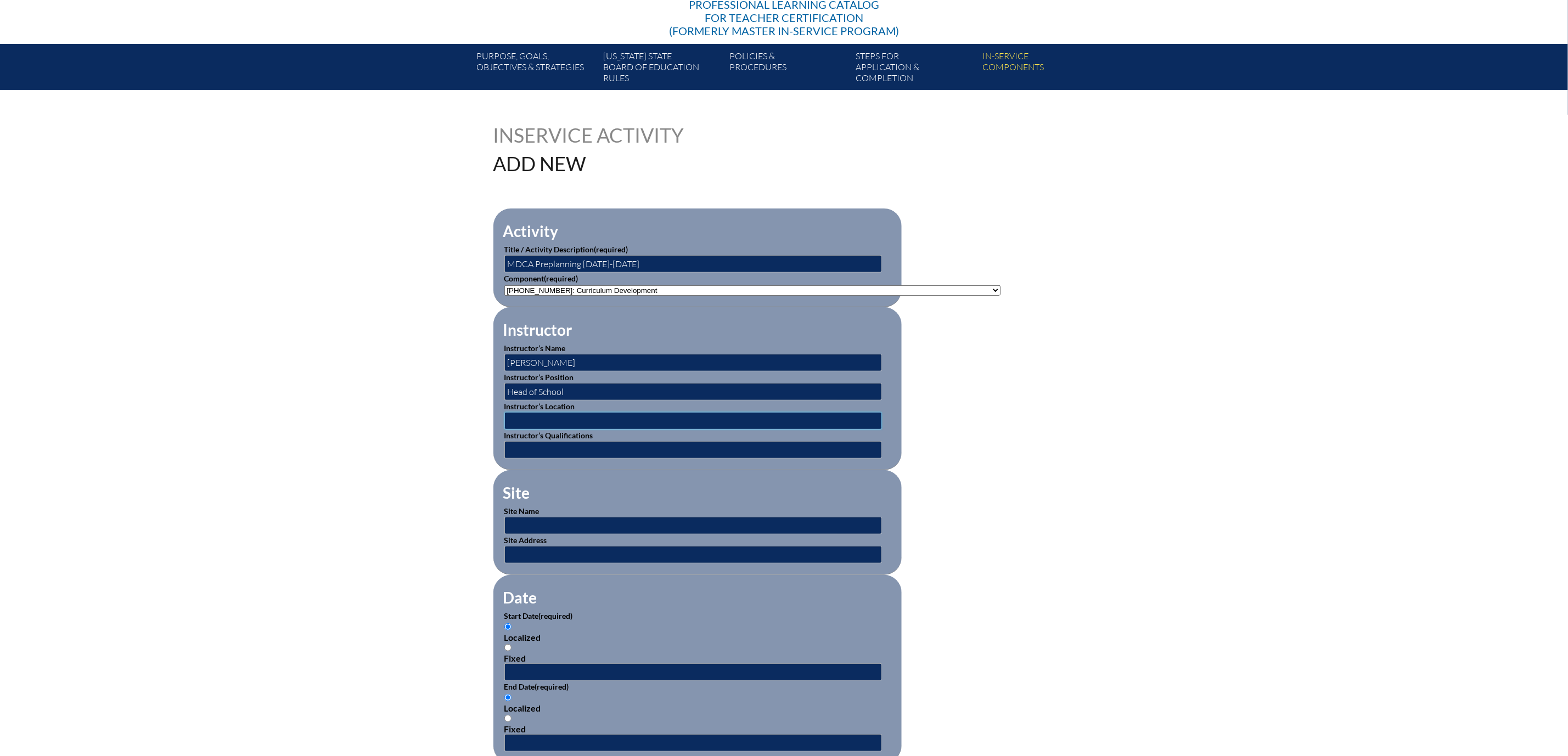
type input "[GEOGRAPHIC_DATA][PERSON_NAME]"
click at [506, 534] on input "text" at bounding box center [693, 525] width 377 height 18
type input "[GEOGRAPHIC_DATA][PERSON_NAME]"
click at [516, 564] on input "text" at bounding box center [693, 555] width 377 height 18
type input "301 W 13th Ave, Mt. Dora, FL 32757"
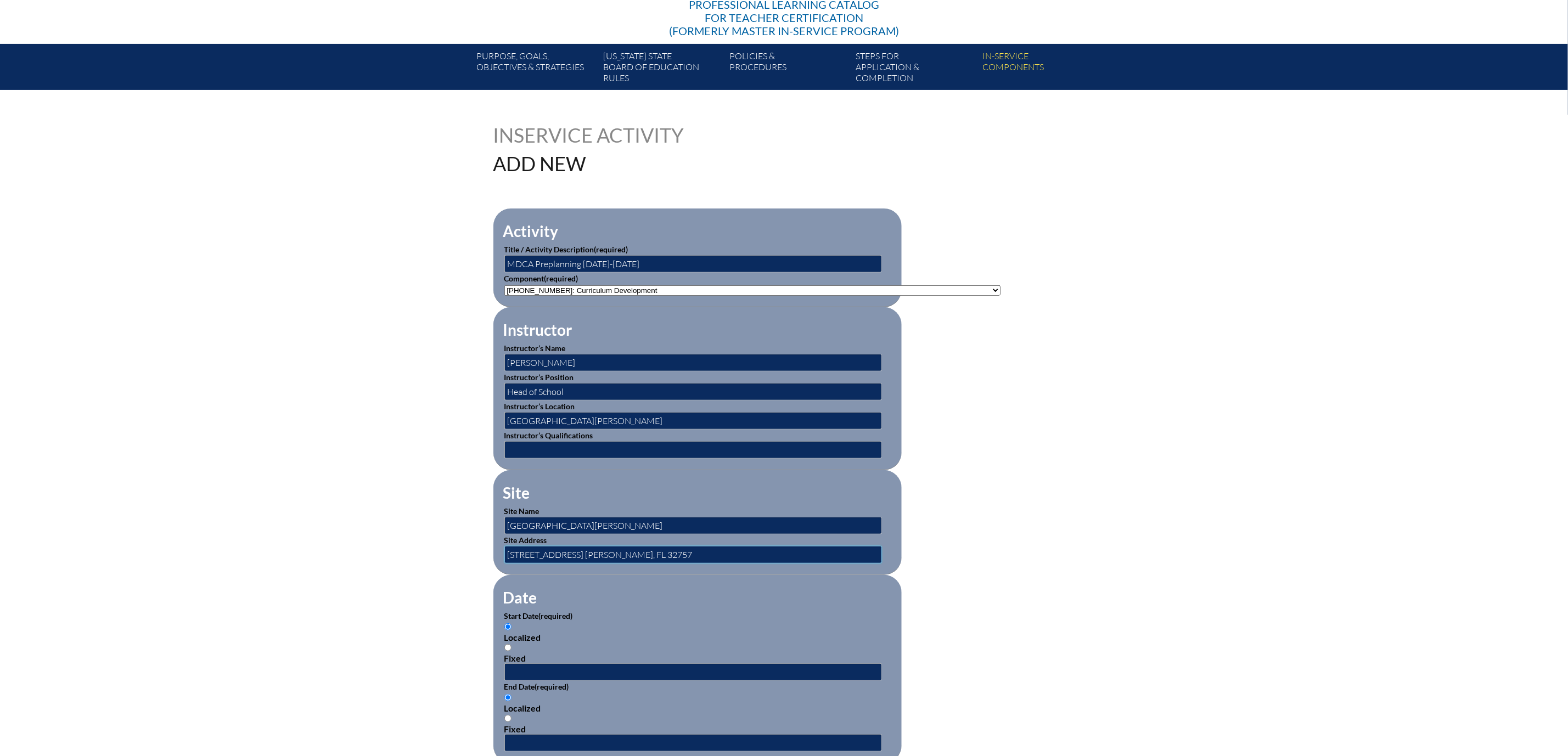
scroll to position [329, 0]
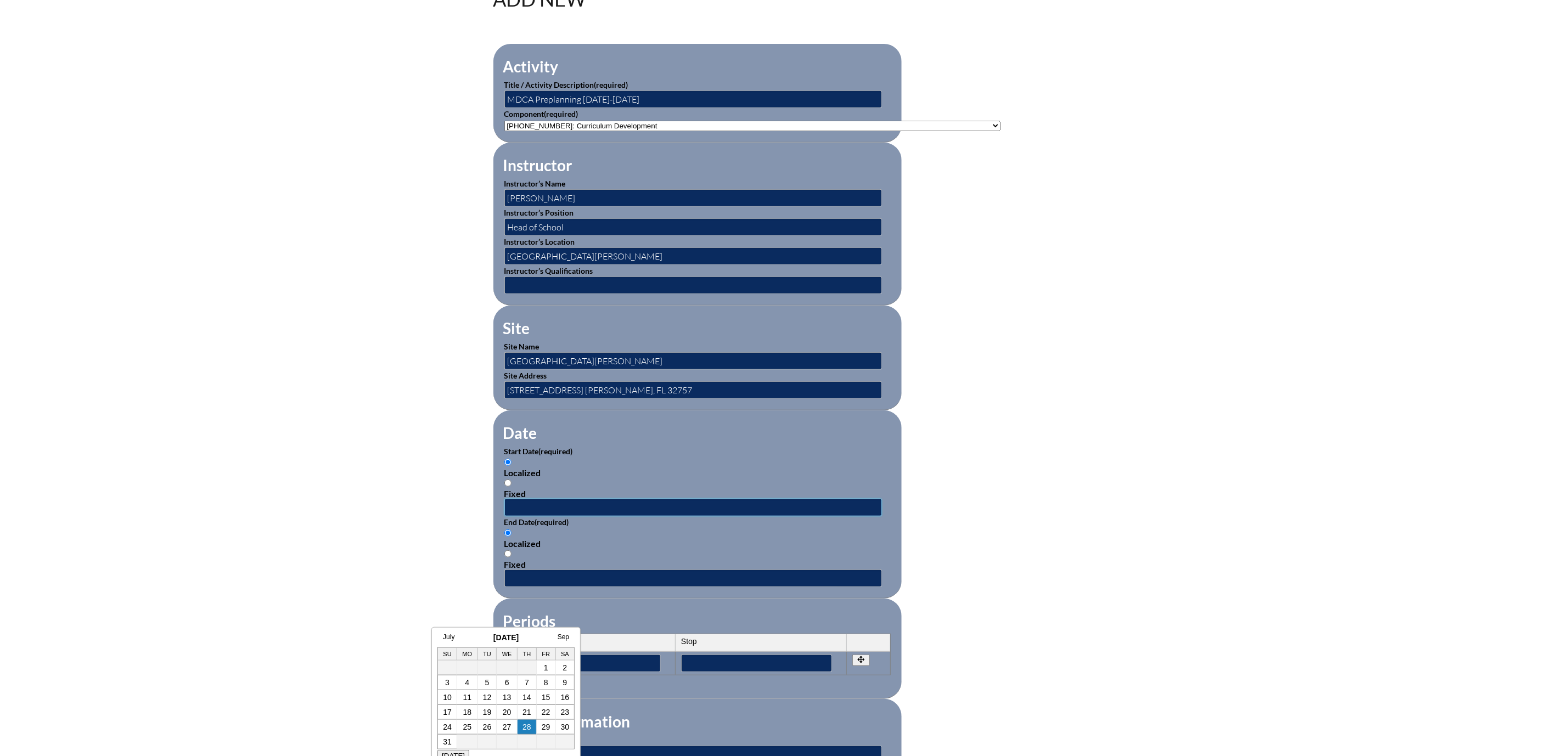
click at [505, 516] on input "text" at bounding box center [693, 508] width 377 height 18
click at [466, 682] on link "4" at bounding box center [467, 682] width 4 height 9
type input "2025-08-04 1:23 PM"
click at [505, 587] on input "text" at bounding box center [693, 578] width 377 height 18
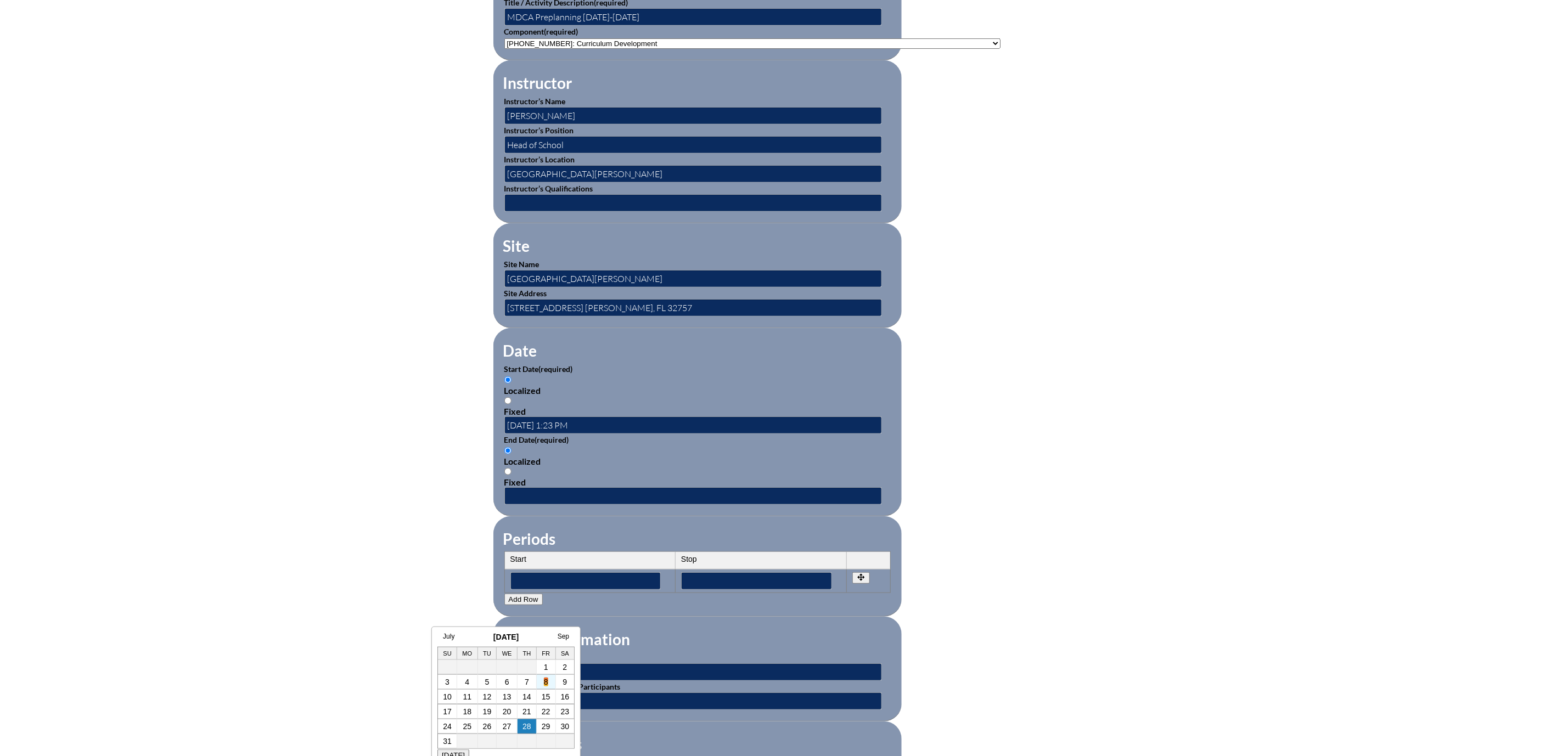
click at [545, 681] on link "8" at bounding box center [546, 682] width 4 height 9
type input "2025-08-08 1:23 PM"
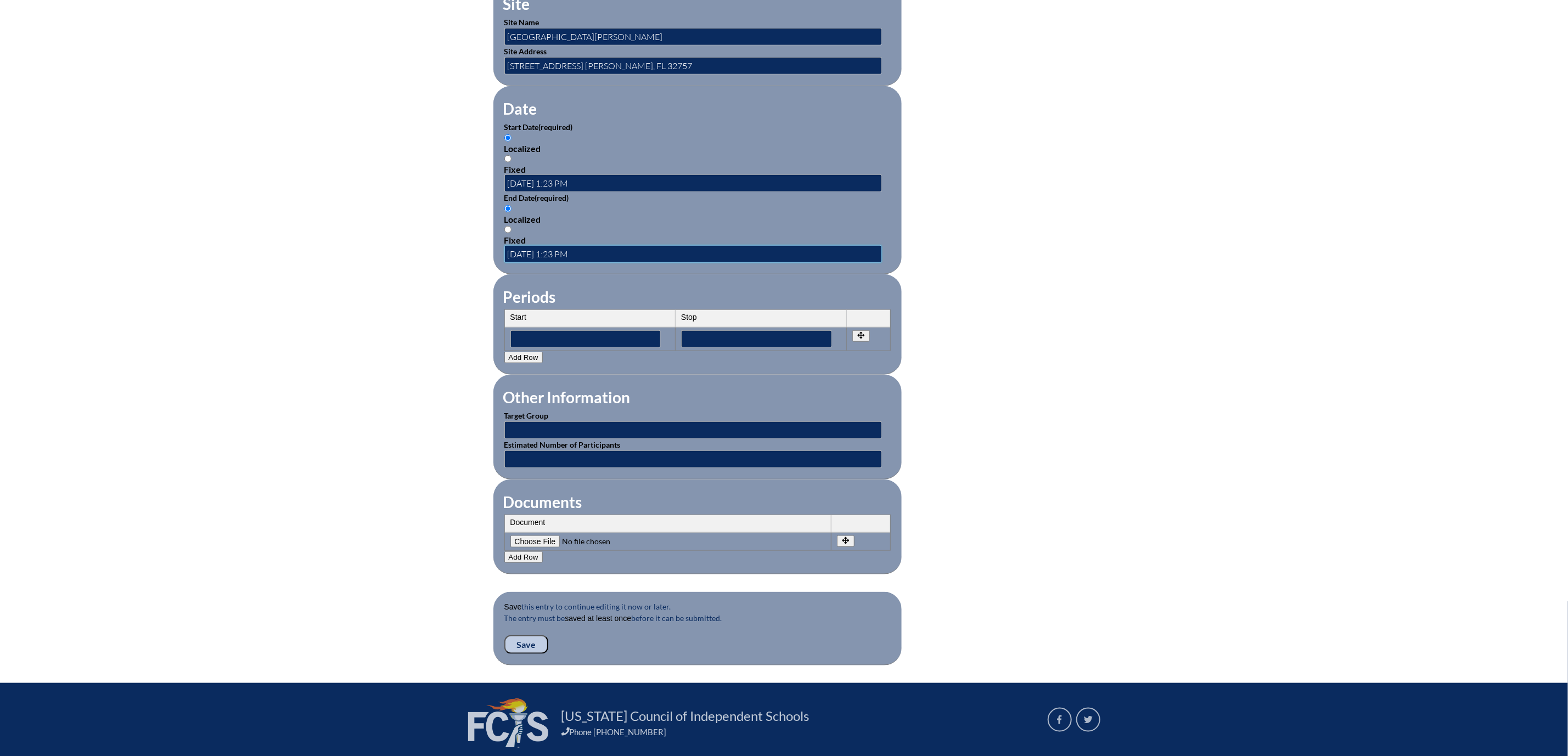
scroll to position [659, 0]
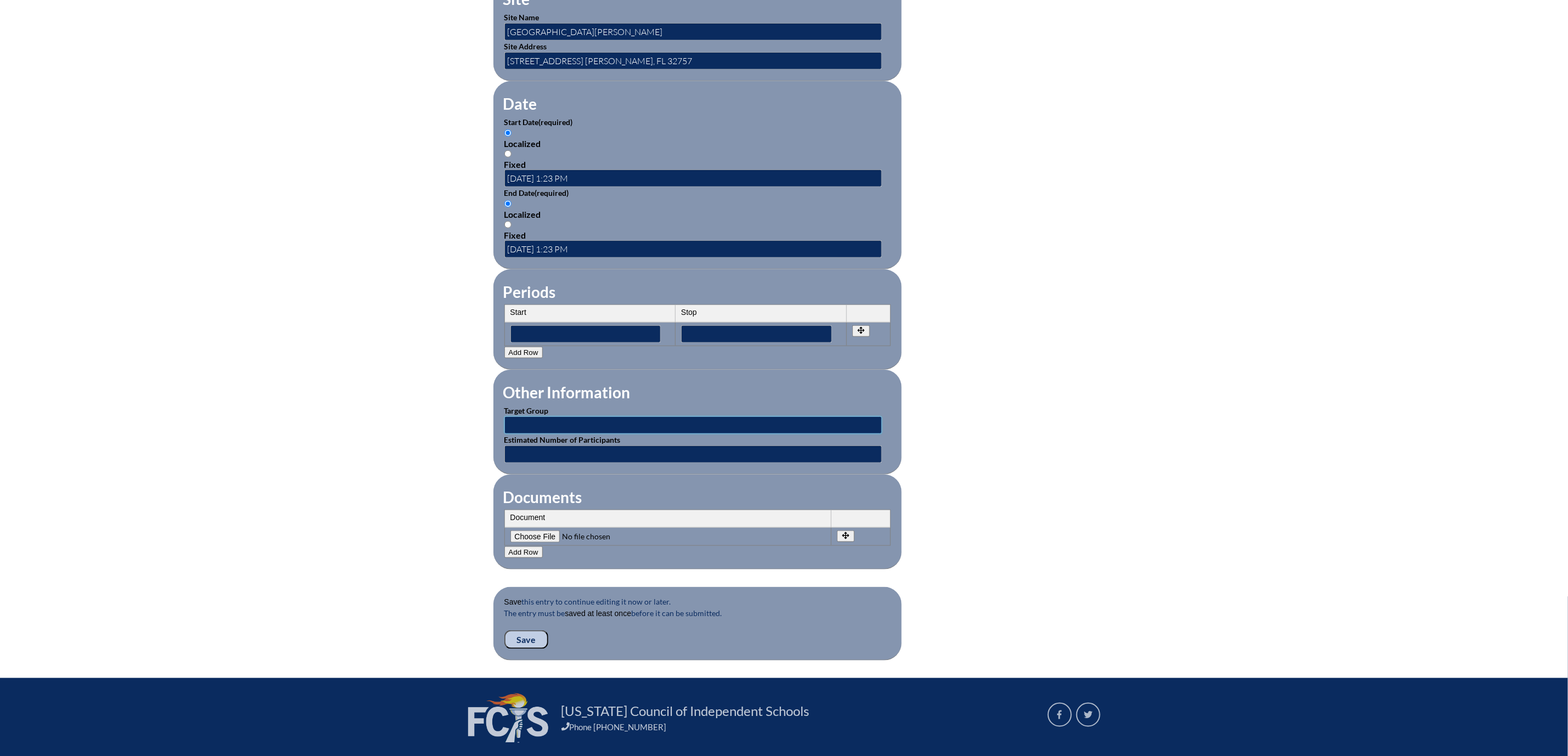
click at [657, 434] on input "text" at bounding box center [693, 425] width 377 height 18
type input "Educators"
click at [590, 463] on input "text" at bounding box center [693, 454] width 377 height 18
type input "55"
click at [511, 543] on input"] "file" at bounding box center [585, 537] width 149 height 12
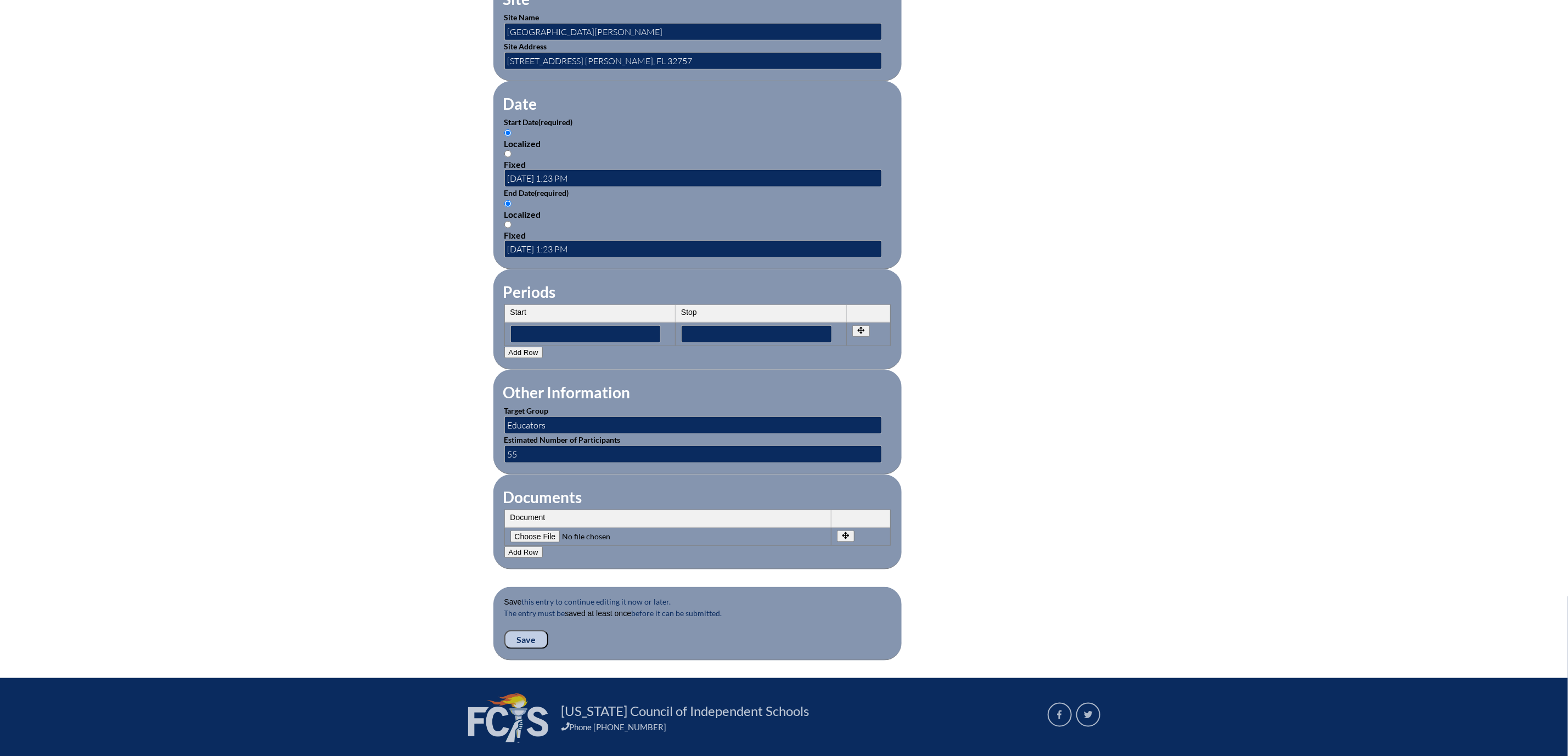
click at [511, 543] on input"] "file" at bounding box center [585, 537] width 149 height 12
type input"] "C:\fakepath\MDCA Preplanning 2025-2026 Part 1.pdf"
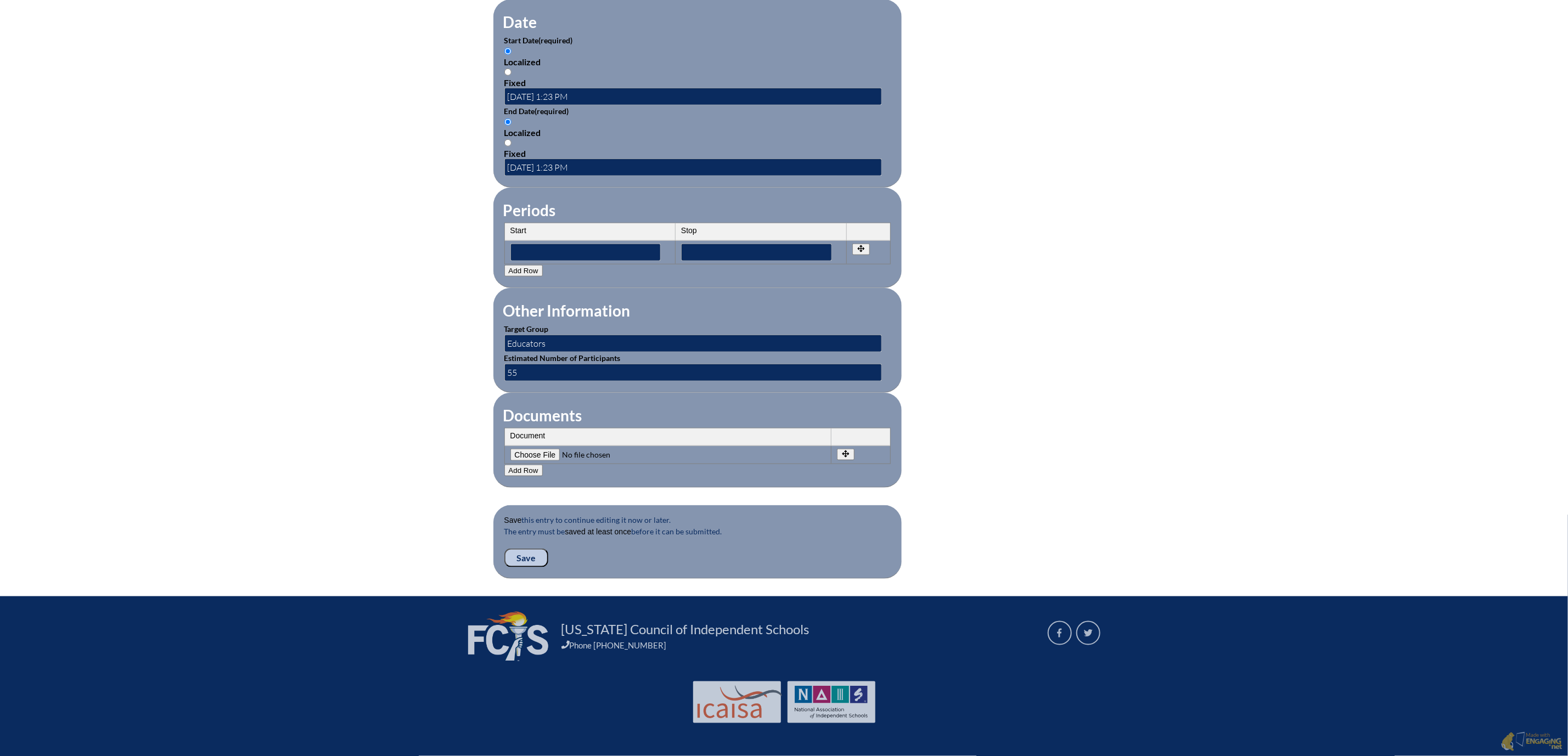
scroll to position [906, 0]
click at [505, 465] on button "Add Row" at bounding box center [523, 471] width 38 height 12
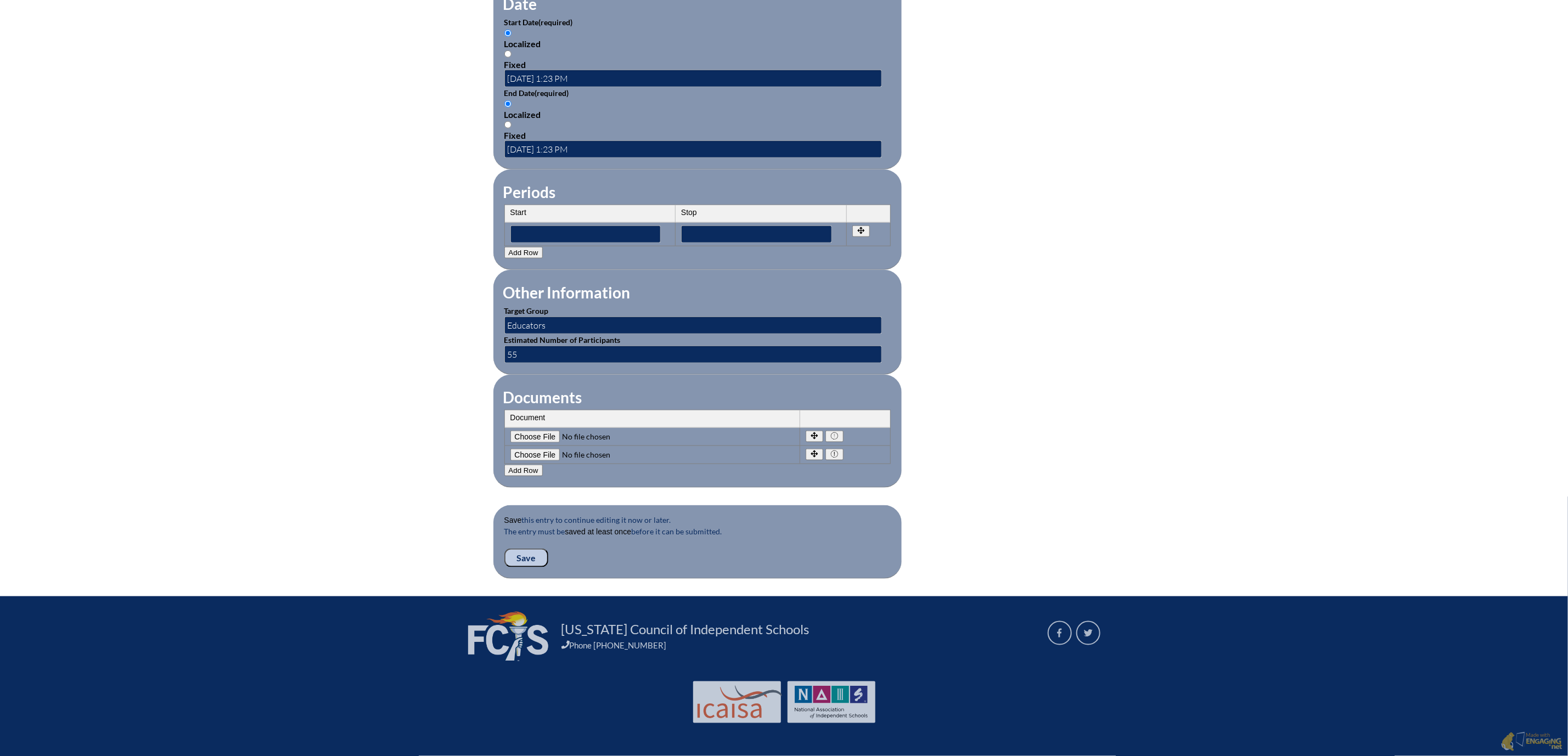
click at [511, 450] on input"] "file" at bounding box center [585, 455] width 149 height 12
type input"] "C:\fakepath\MDCA Preplanning 2025-2026 Part 2.pdf"
click at [505, 567] on input "Save" at bounding box center [527, 558] width 44 height 19
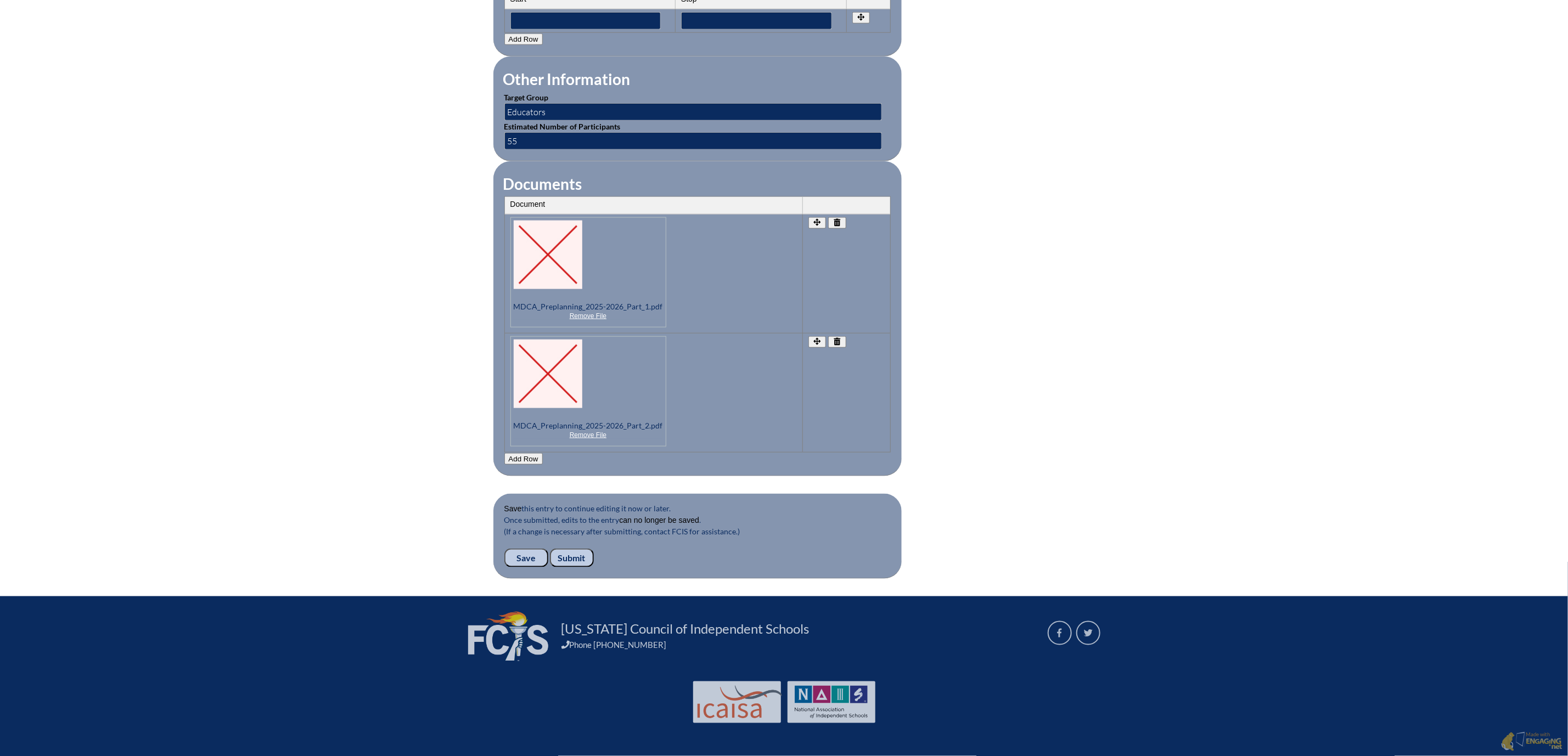
scroll to position [1152, 0]
click at [550, 549] on input "Submit" at bounding box center [572, 558] width 44 height 19
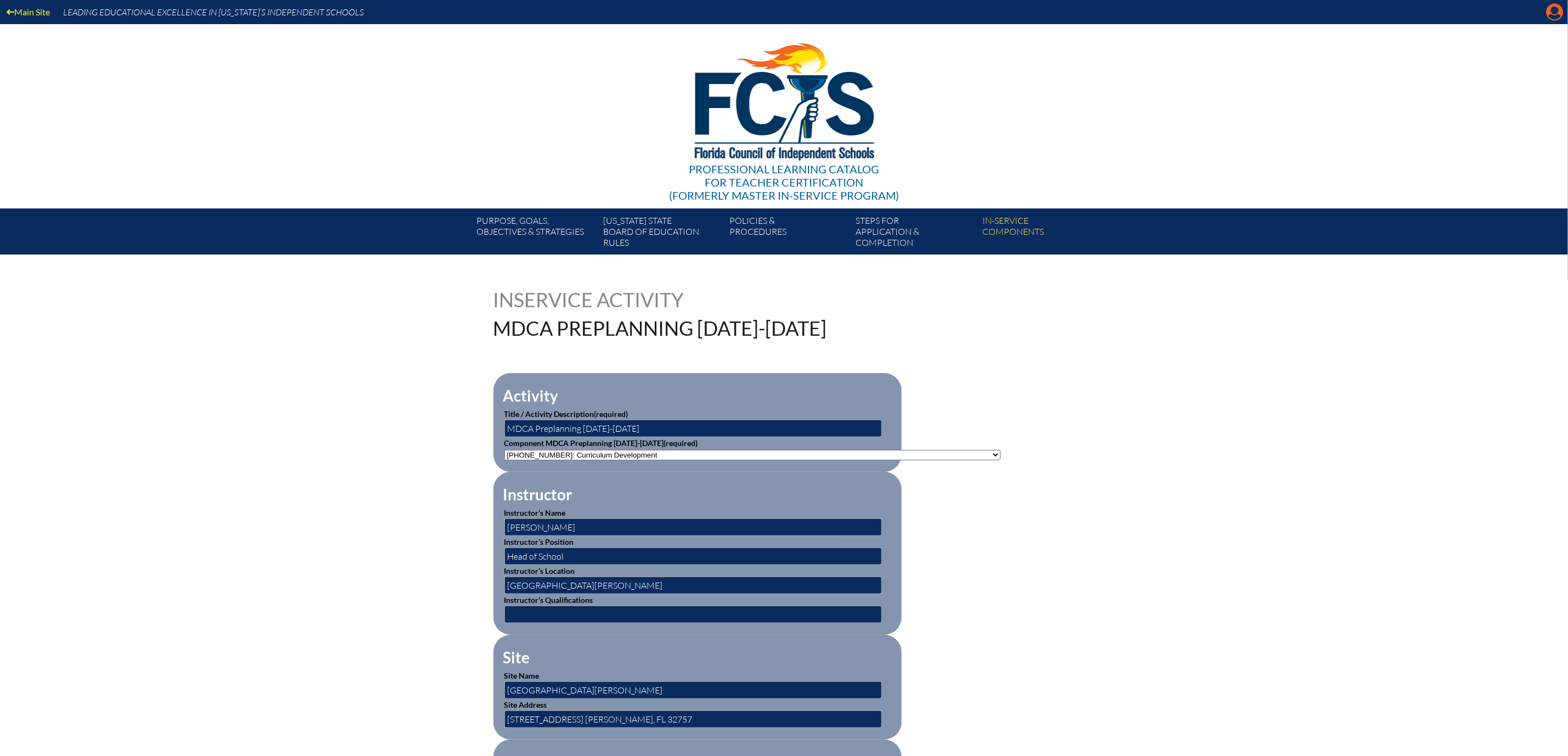
click at [1547, 12] on icon at bounding box center [1555, 12] width 17 height 17
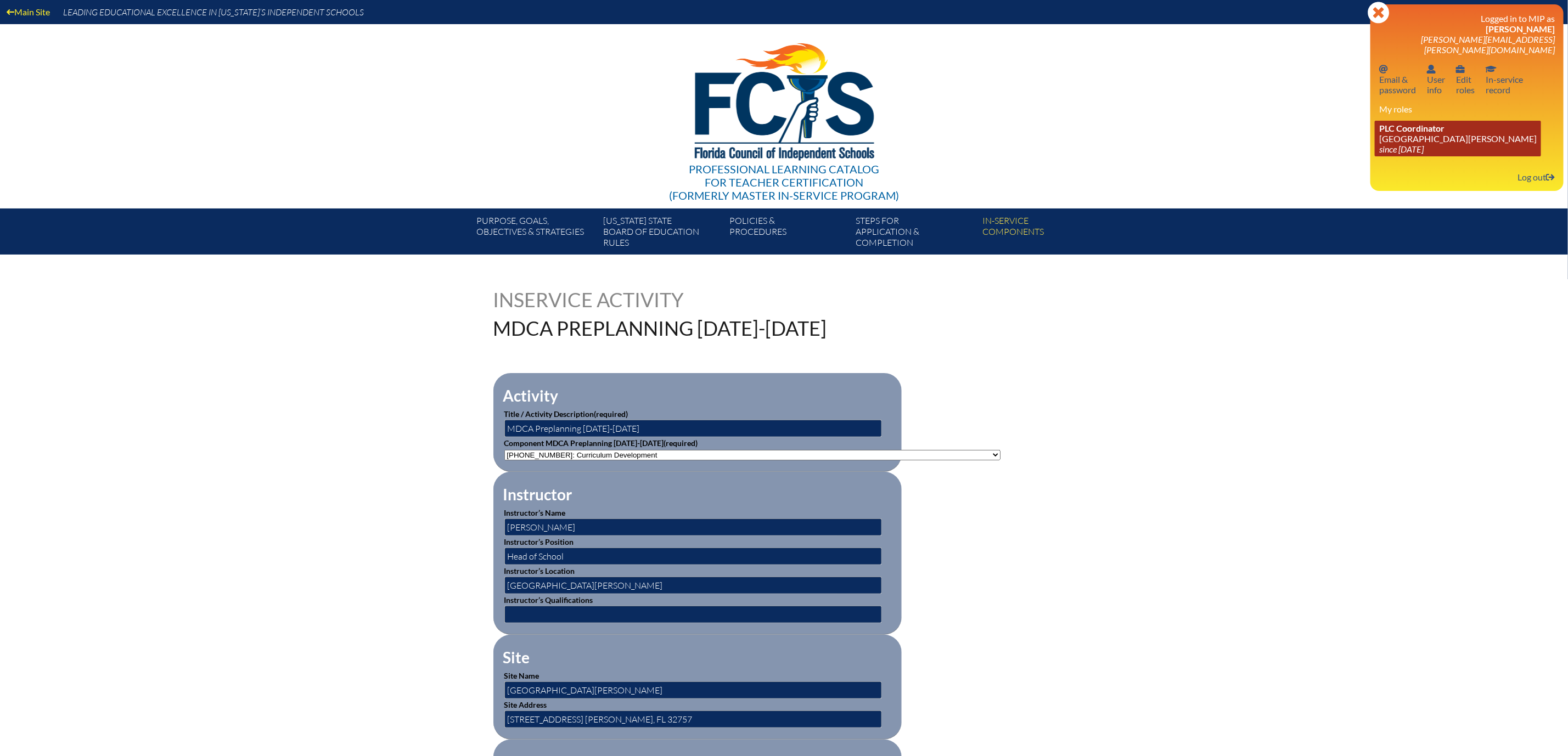
click at [1395, 156] on link "PLC Coordinator Mount Dora Christian Academy since 2024 Jun 30" at bounding box center [1458, 138] width 166 height 36
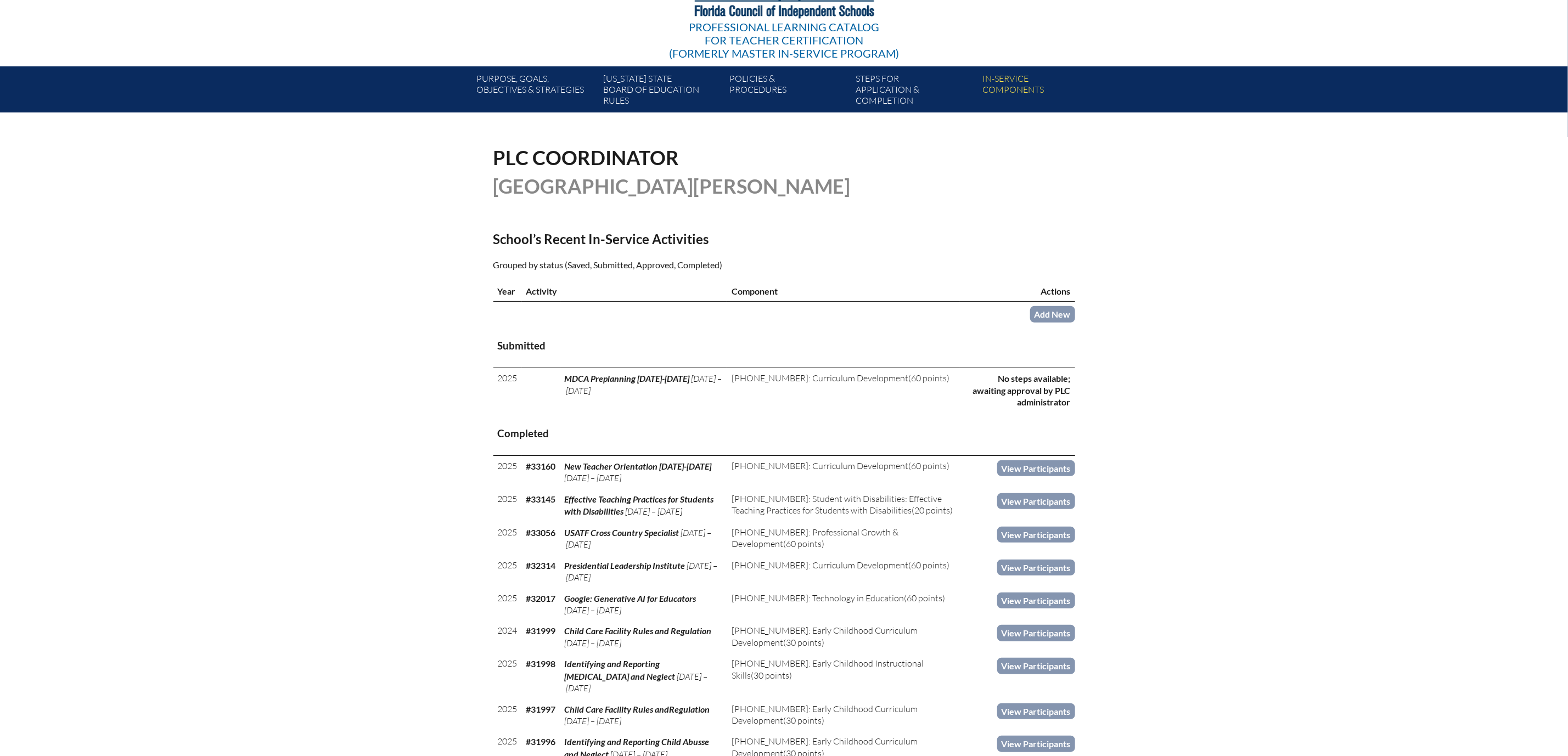
scroll to position [164, 0]
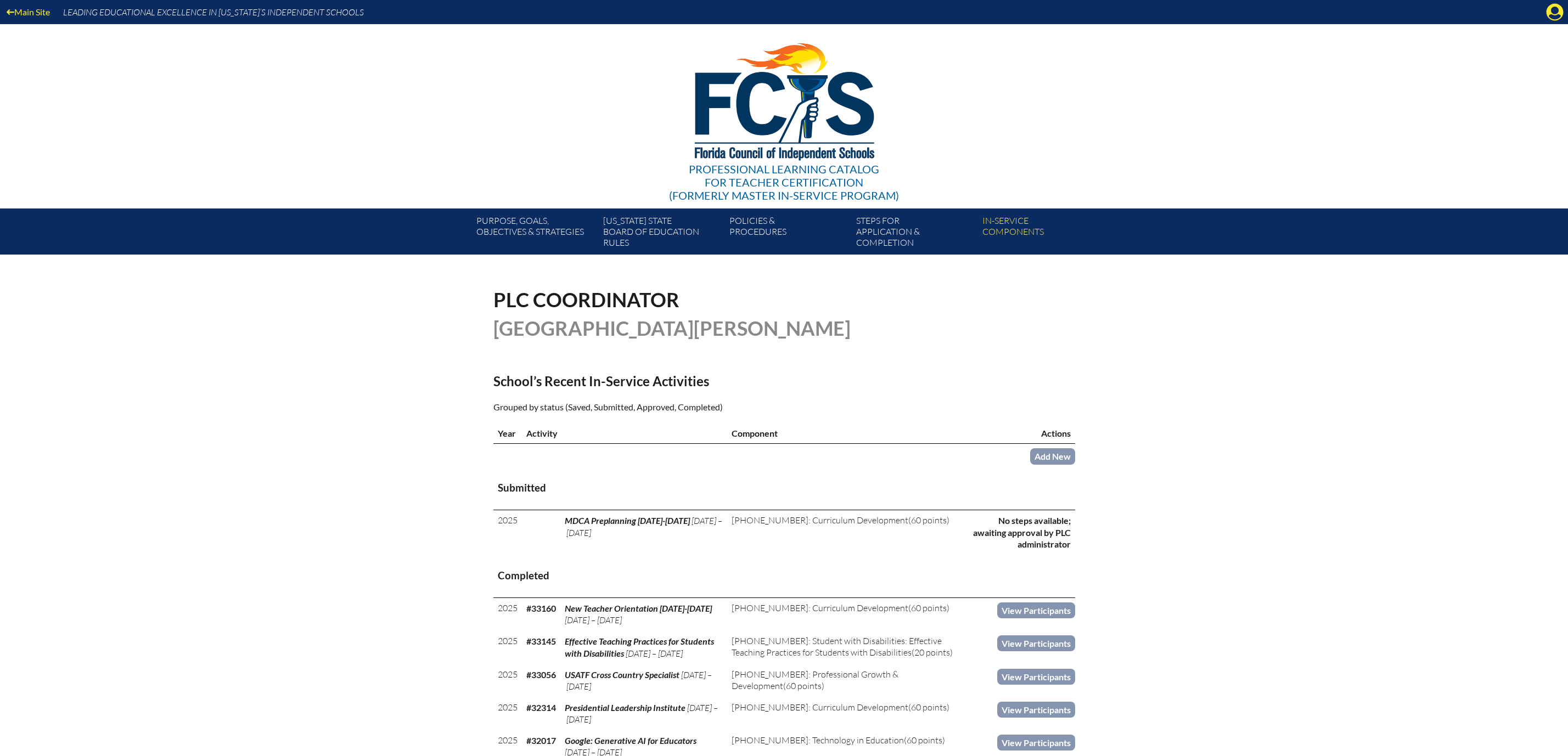
scroll to position [164, 0]
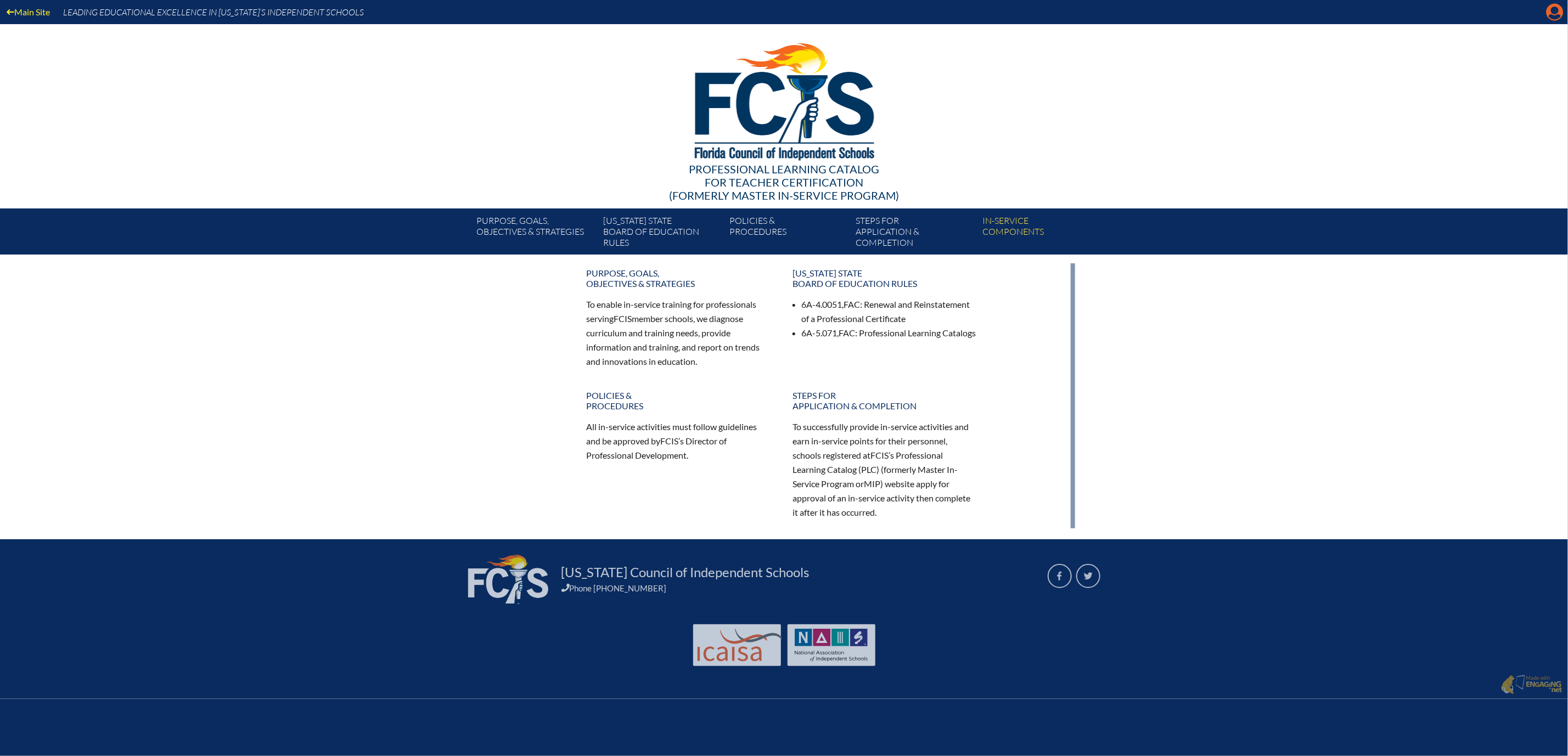
click at [1554, 9] on icon at bounding box center [1555, 12] width 17 height 17
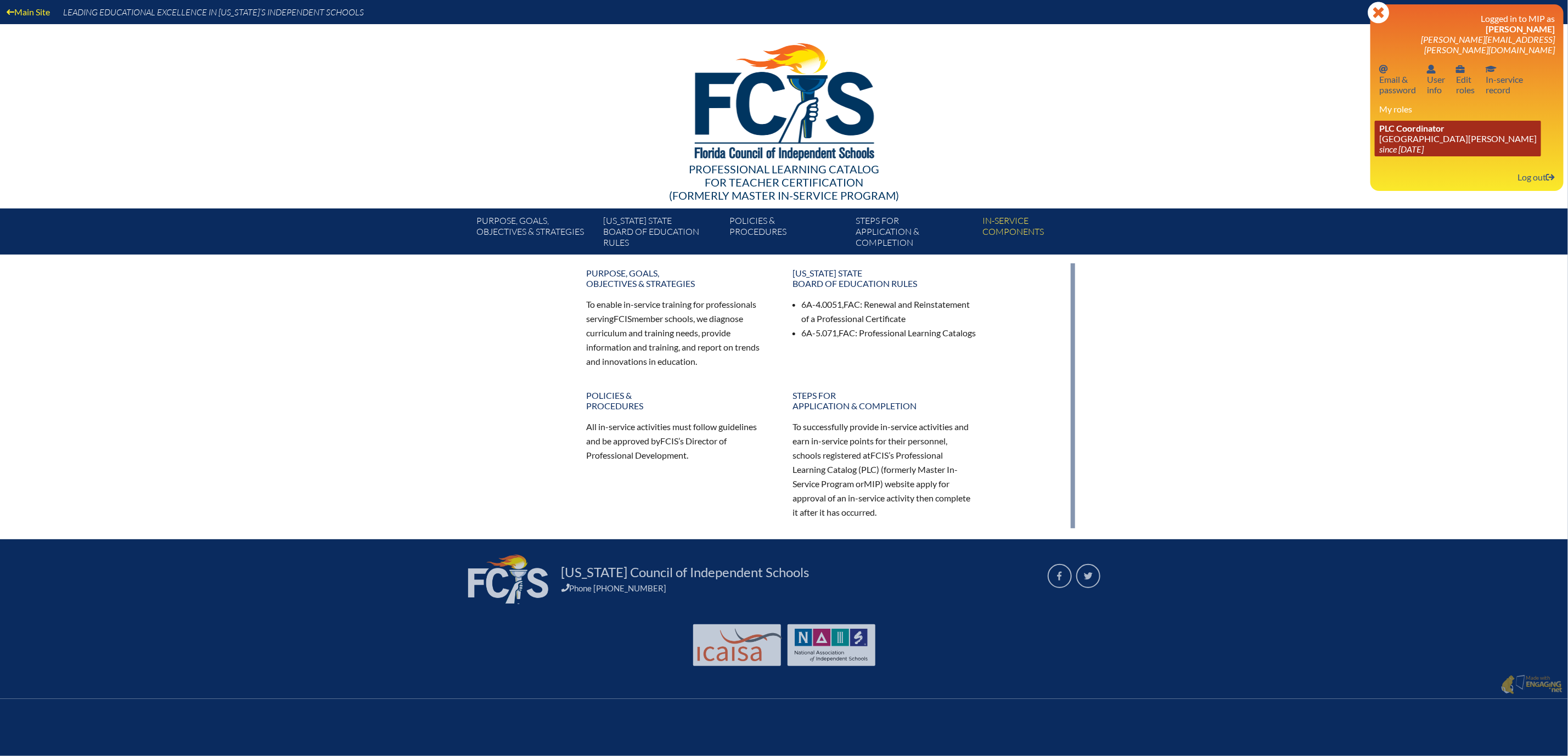
click at [1396, 156] on link "PLC Coordinator Mount Dora Christian Academy since 2024 Jun 30" at bounding box center [1458, 138] width 166 height 36
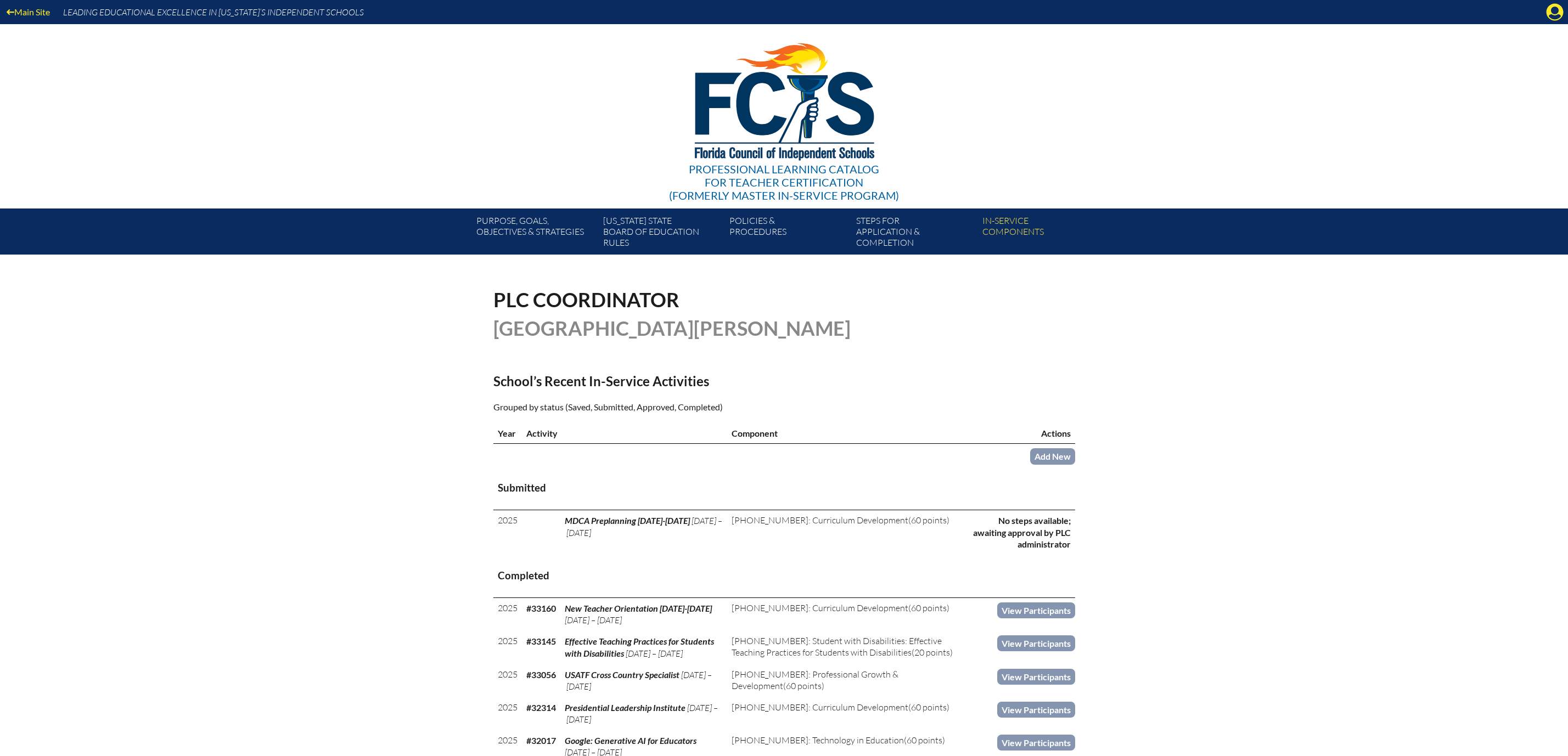
scroll to position [164, 0]
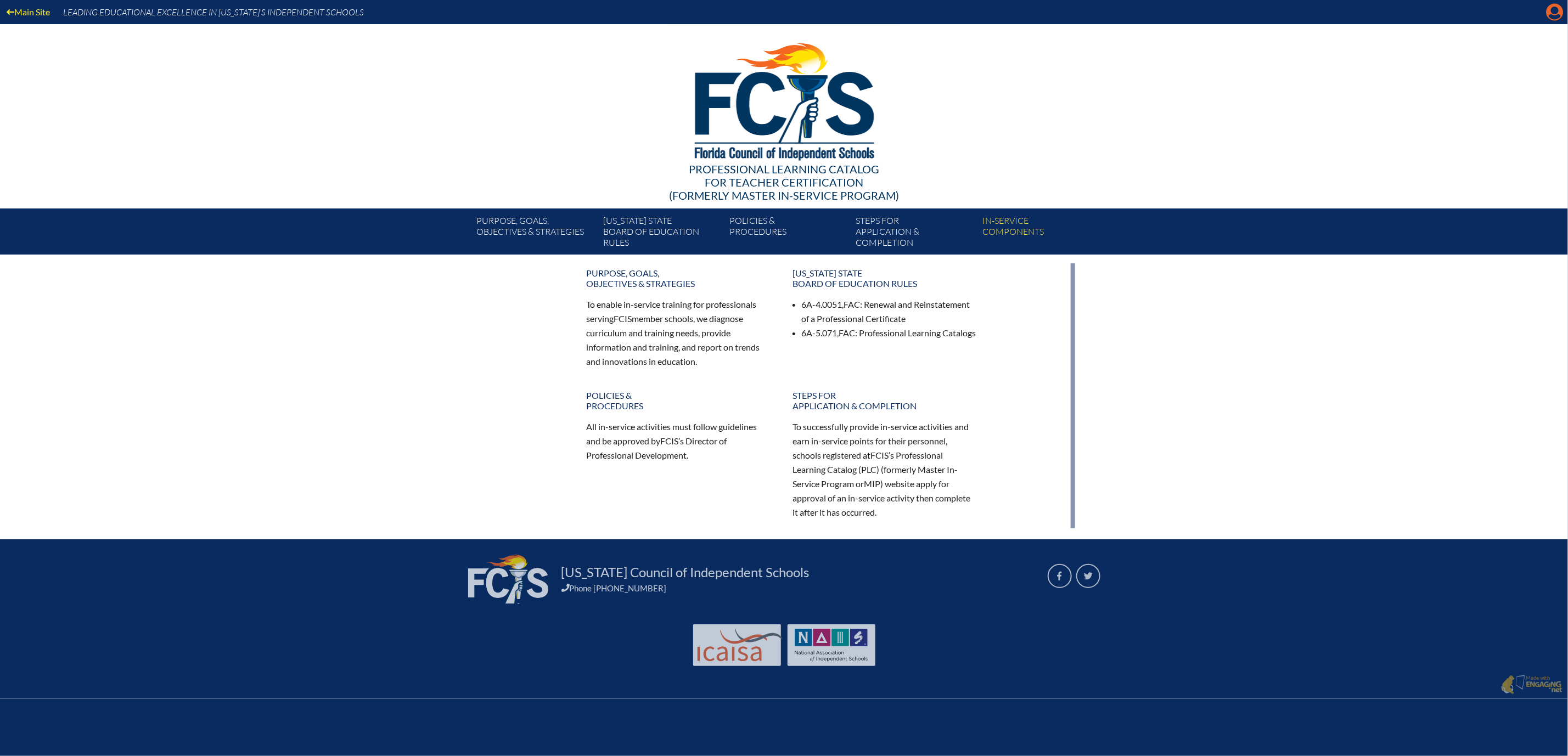
click at [1552, 17] on icon "Manage account" at bounding box center [1555, 12] width 18 height 18
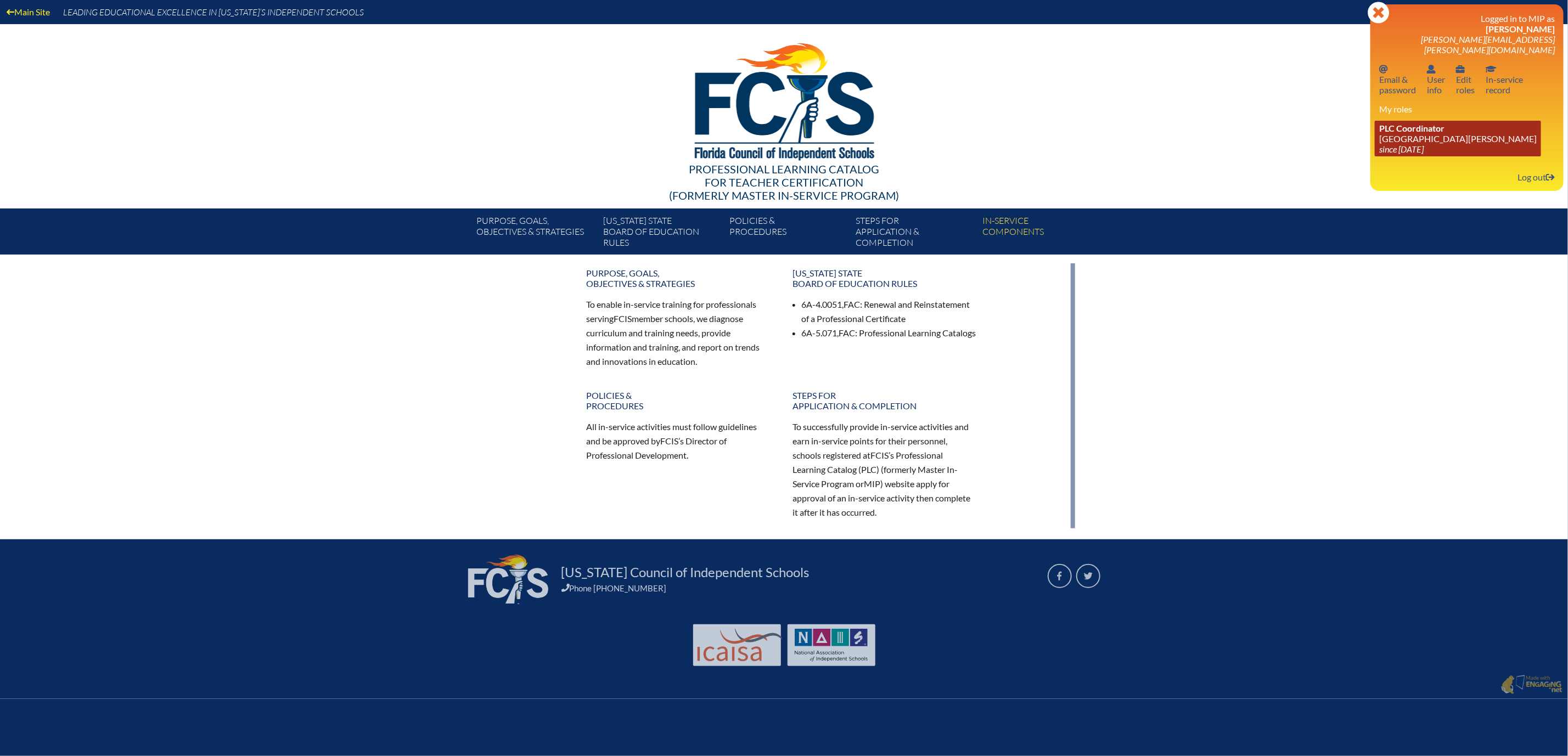
click at [1375, 156] on link "PLC Coordinator Mount Dora Christian Academy since 2024 Jun 30" at bounding box center [1458, 138] width 166 height 36
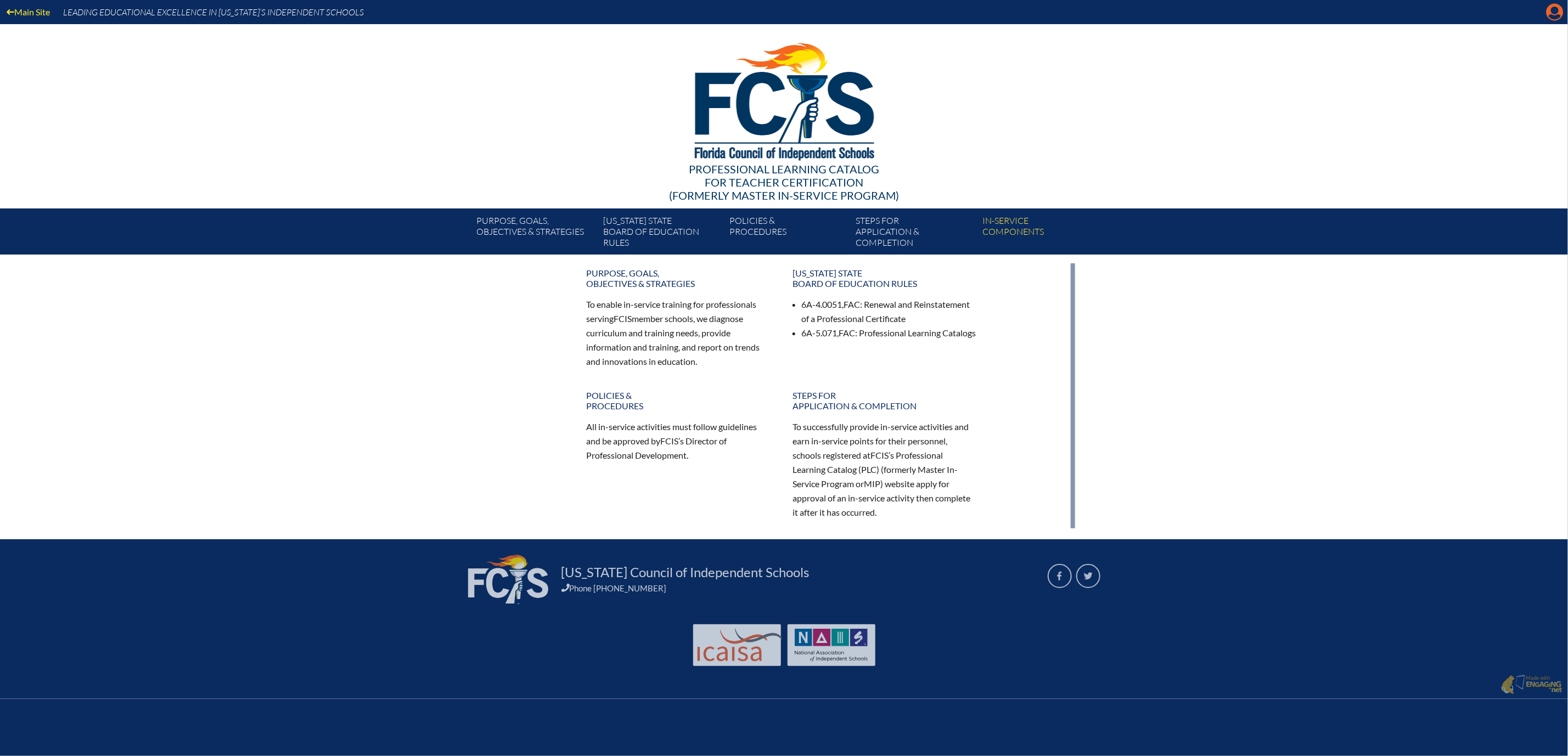
click at [1552, 12] on icon "Manage account" at bounding box center [1555, 12] width 18 height 18
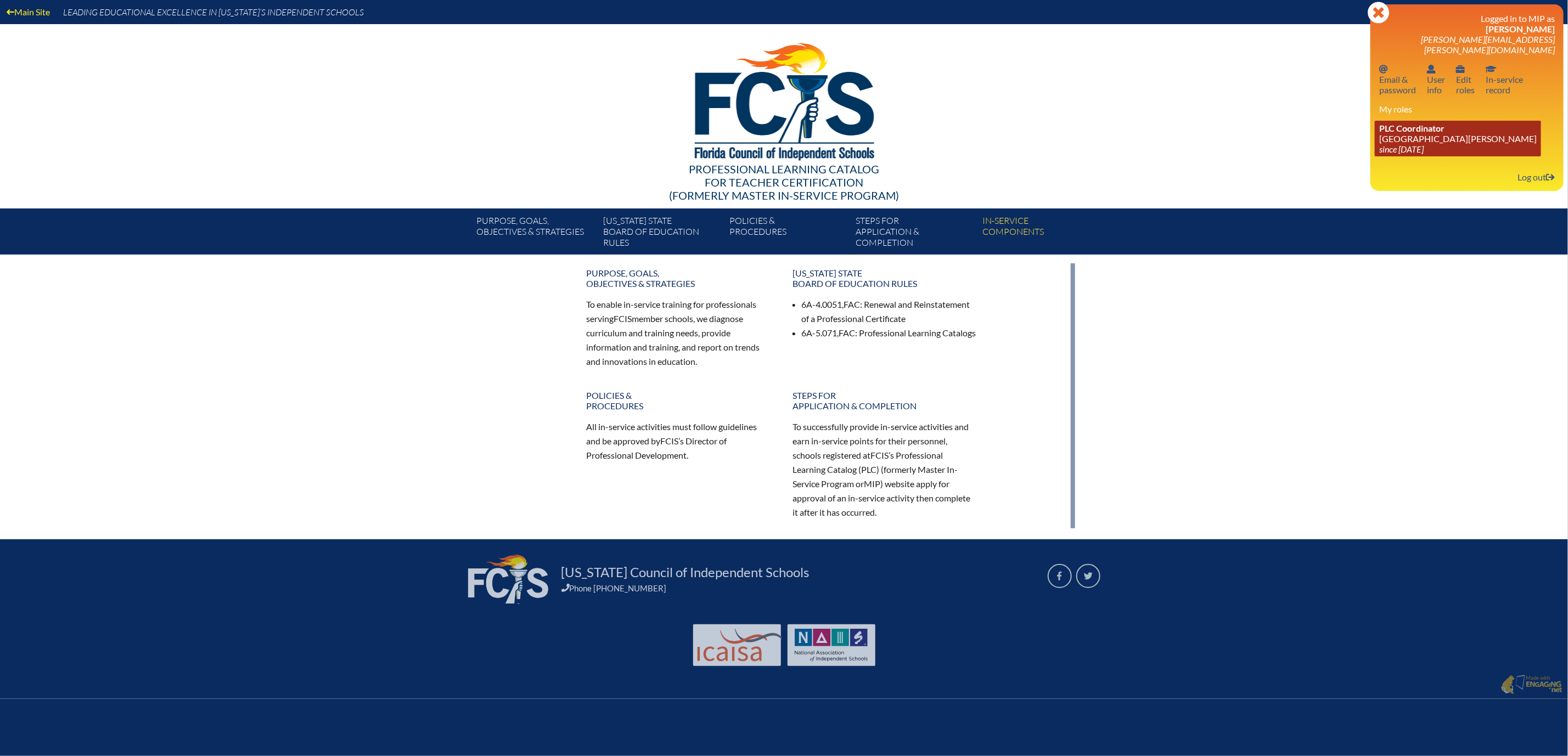
click at [1393, 133] on span "PLC Coordinator" at bounding box center [1412, 128] width 65 height 10
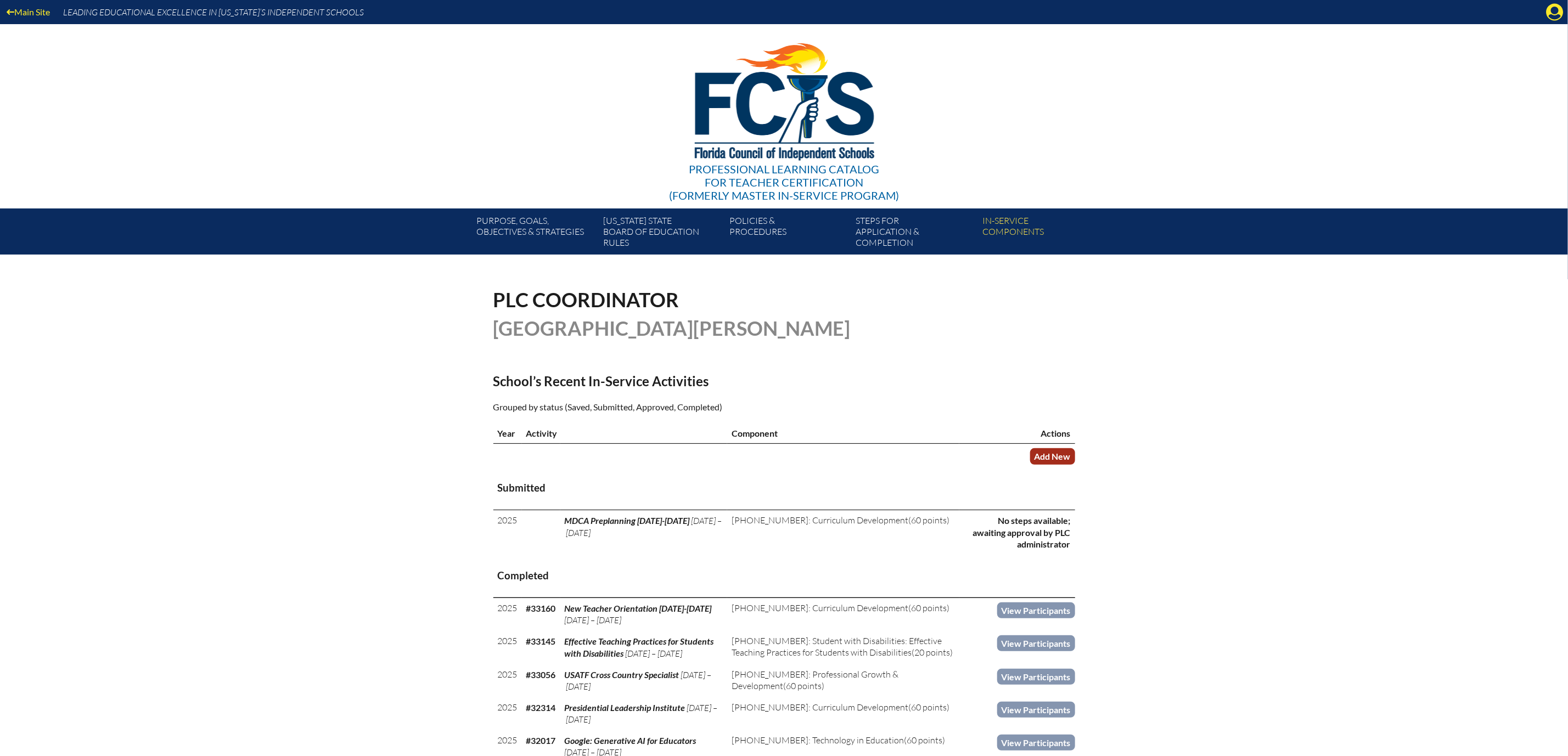
click at [1075, 464] on link "Add New" at bounding box center [1052, 457] width 45 height 16
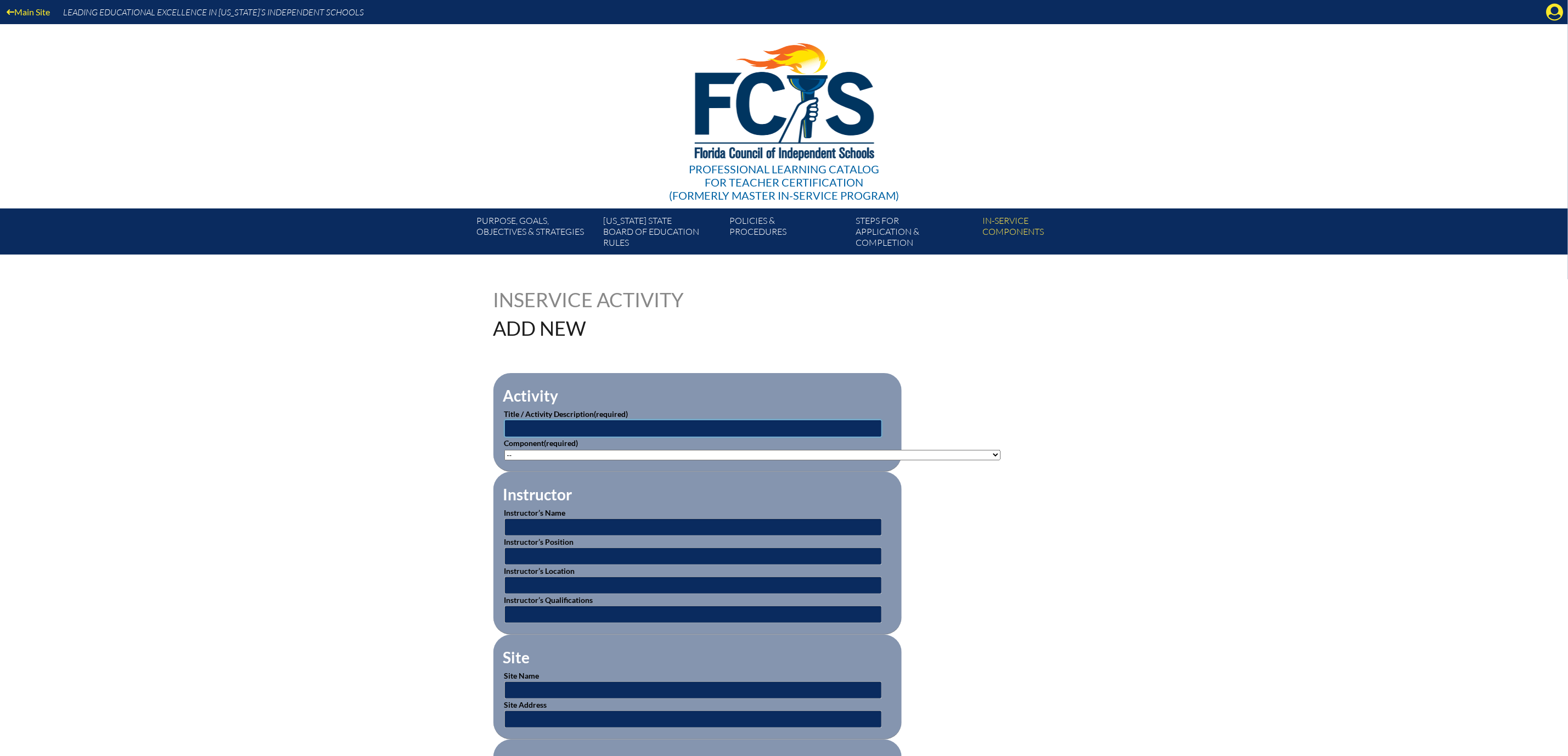
click at [621, 438] on input "text" at bounding box center [693, 429] width 377 height 18
type input "Effective Teaching Practices for Students with Disabilities"
click at [1001, 460] on select"]"] "-- 1-000-001: Appropriate Art Activities 1-000-002: Concept and Art Process for…" at bounding box center [752, 455] width 496 height 10
select select"]"] "136668"
click at [505, 460] on select"]"] "-- 1-000-001: Appropriate Art Activities 1-000-002: Concept and Art Process for…" at bounding box center [752, 455] width 496 height 10
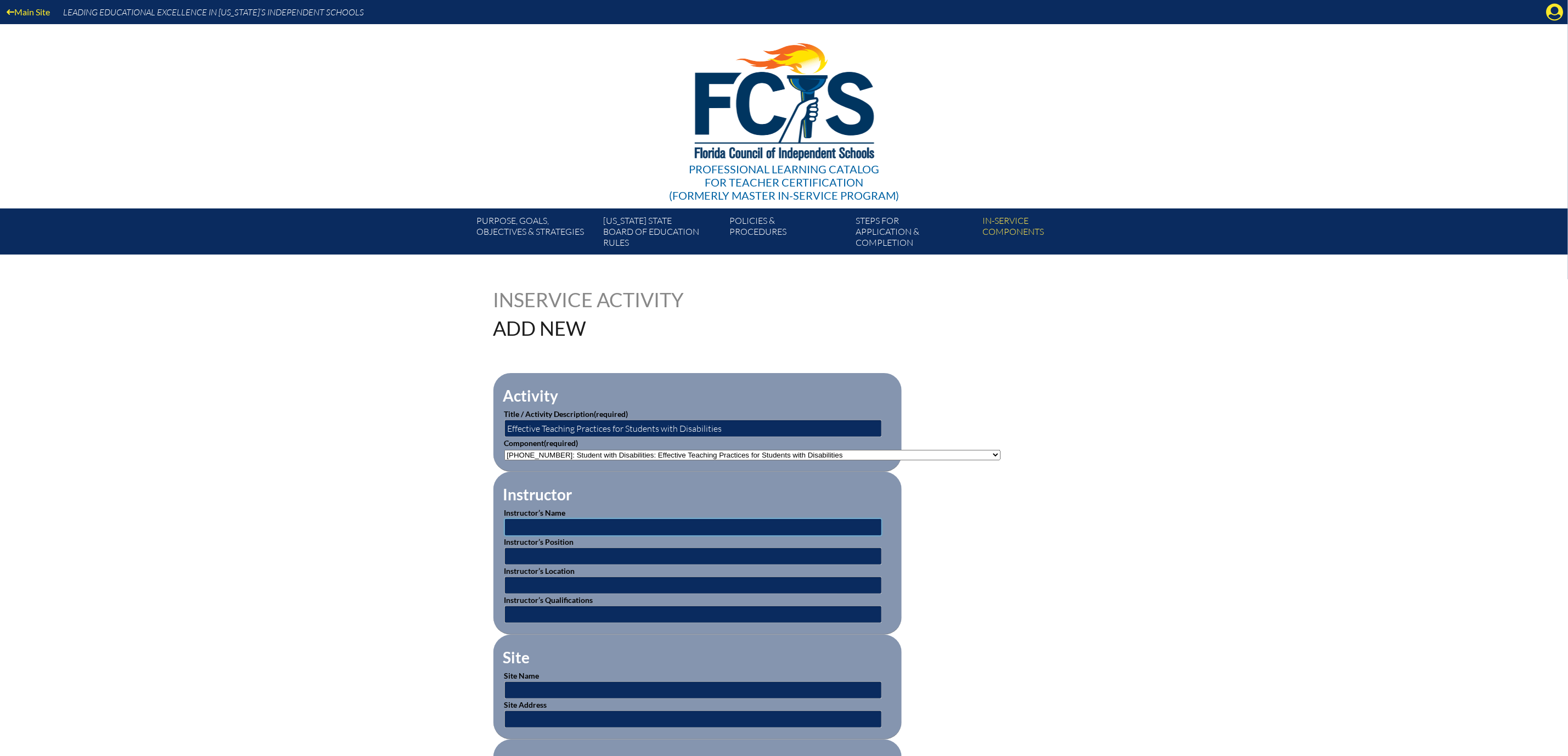
click at [672, 536] on input "text" at bounding box center [693, 527] width 377 height 18
type input "BEESS Portal"
click at [548, 594] on input "text" at bounding box center [693, 586] width 377 height 18
type input "Online"
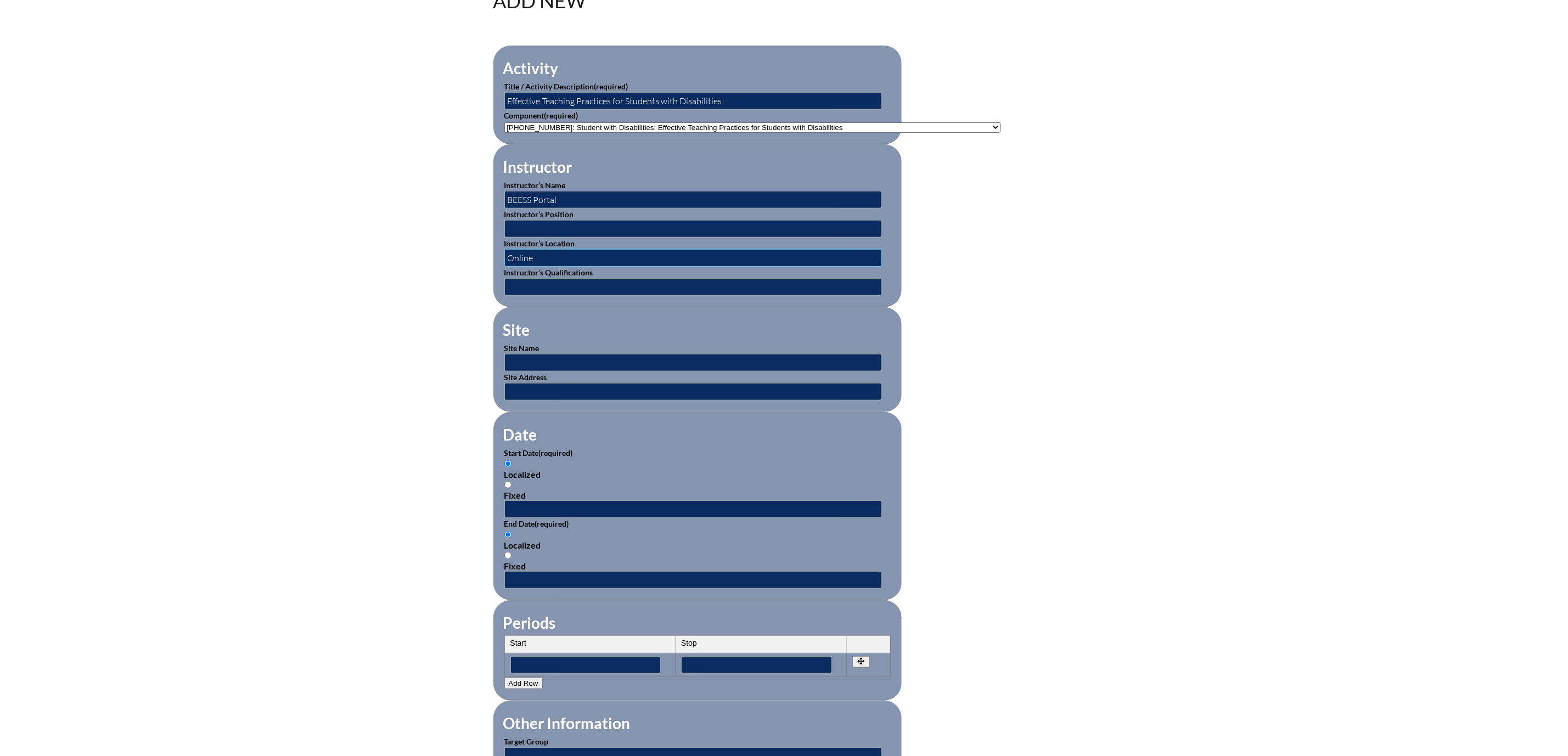
scroll to position [329, 0]
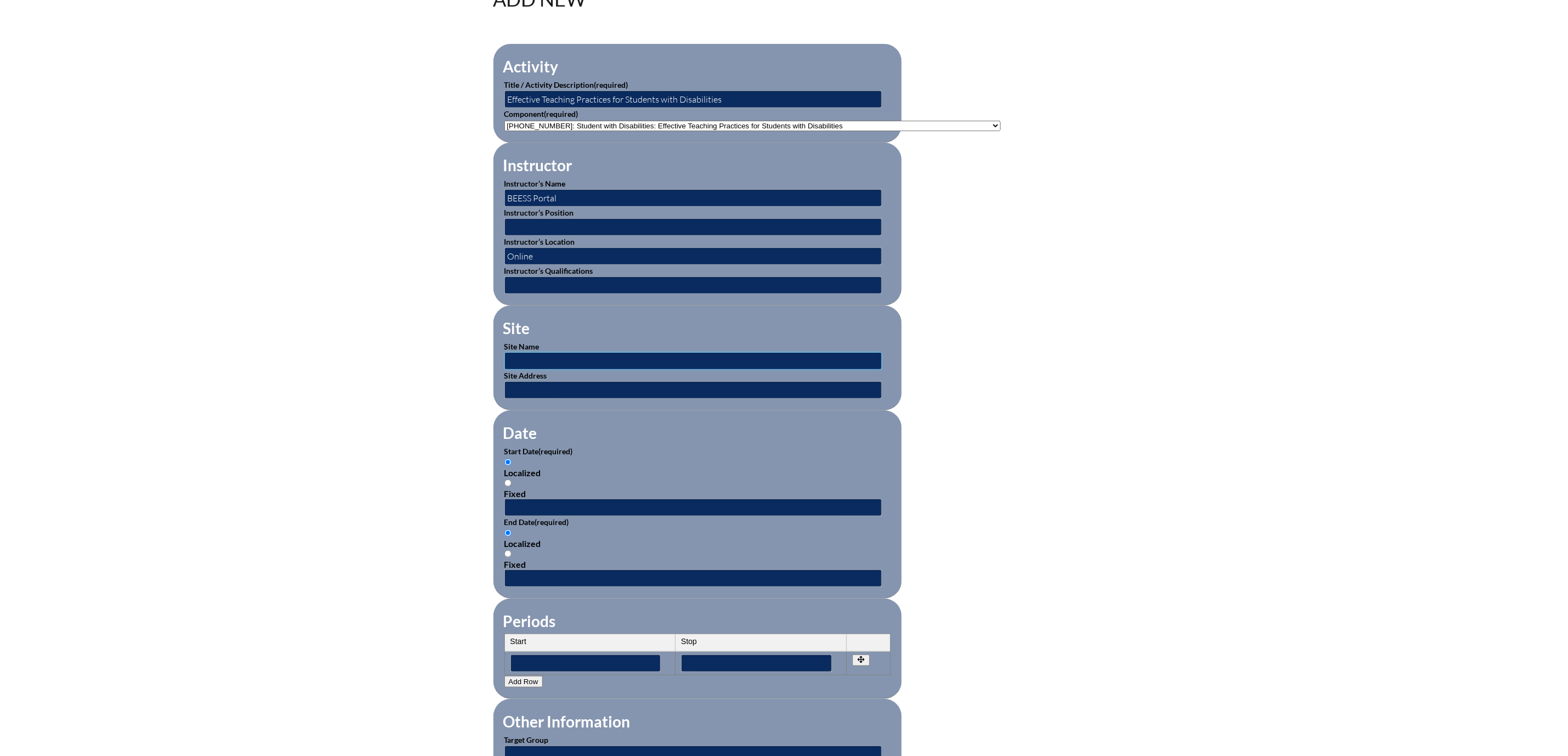
click at [511, 370] on input "text" at bounding box center [693, 361] width 377 height 18
type input "BEESS Portal"
click at [505, 399] on input "text" at bounding box center [693, 390] width 377 height 18
type input "Online"
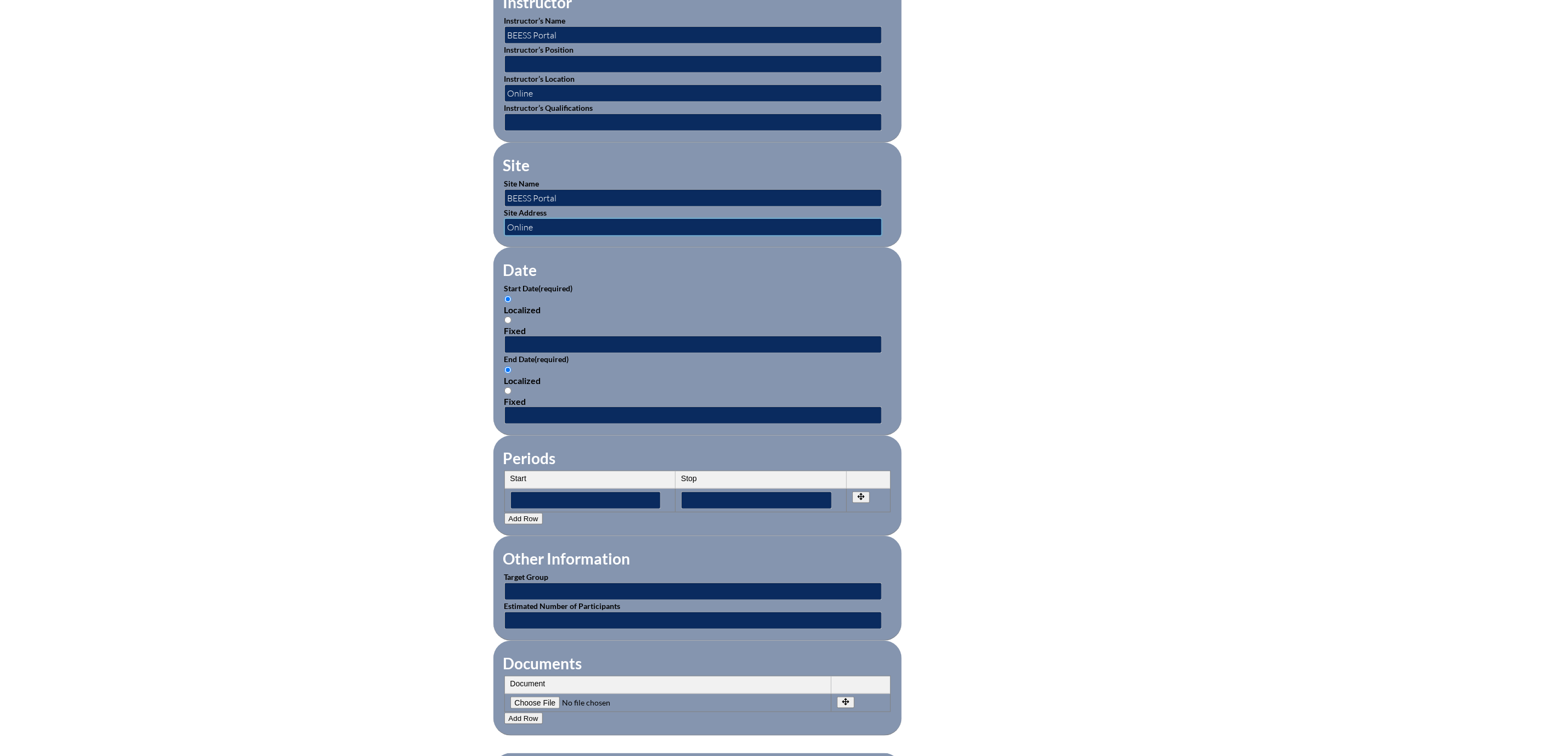
scroll to position [494, 0]
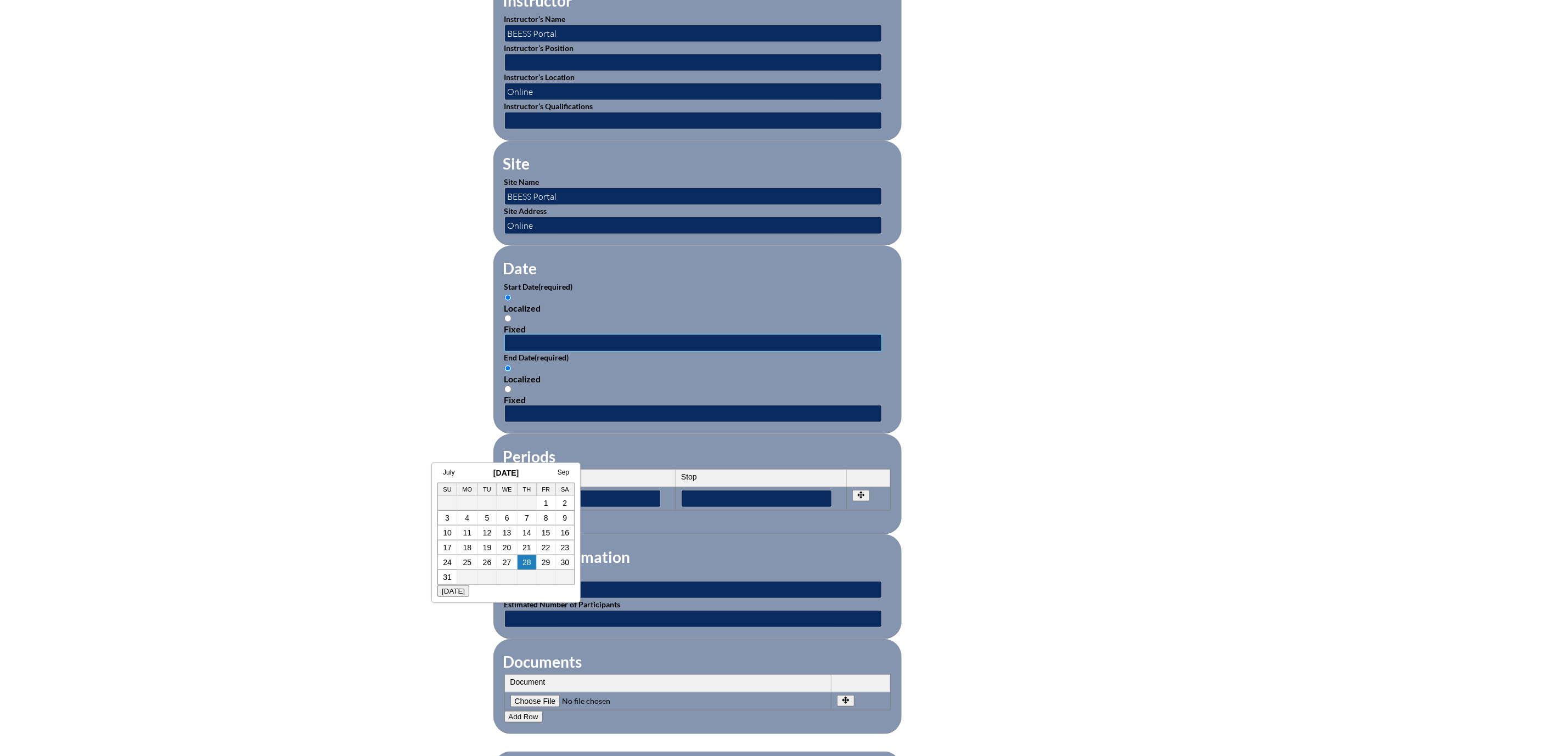
click at [505, 352] on input "text" at bounding box center [693, 343] width 377 height 18
click at [467, 519] on link "4" at bounding box center [467, 518] width 4 height 9
type input "2025-08-04 2:48 PM"
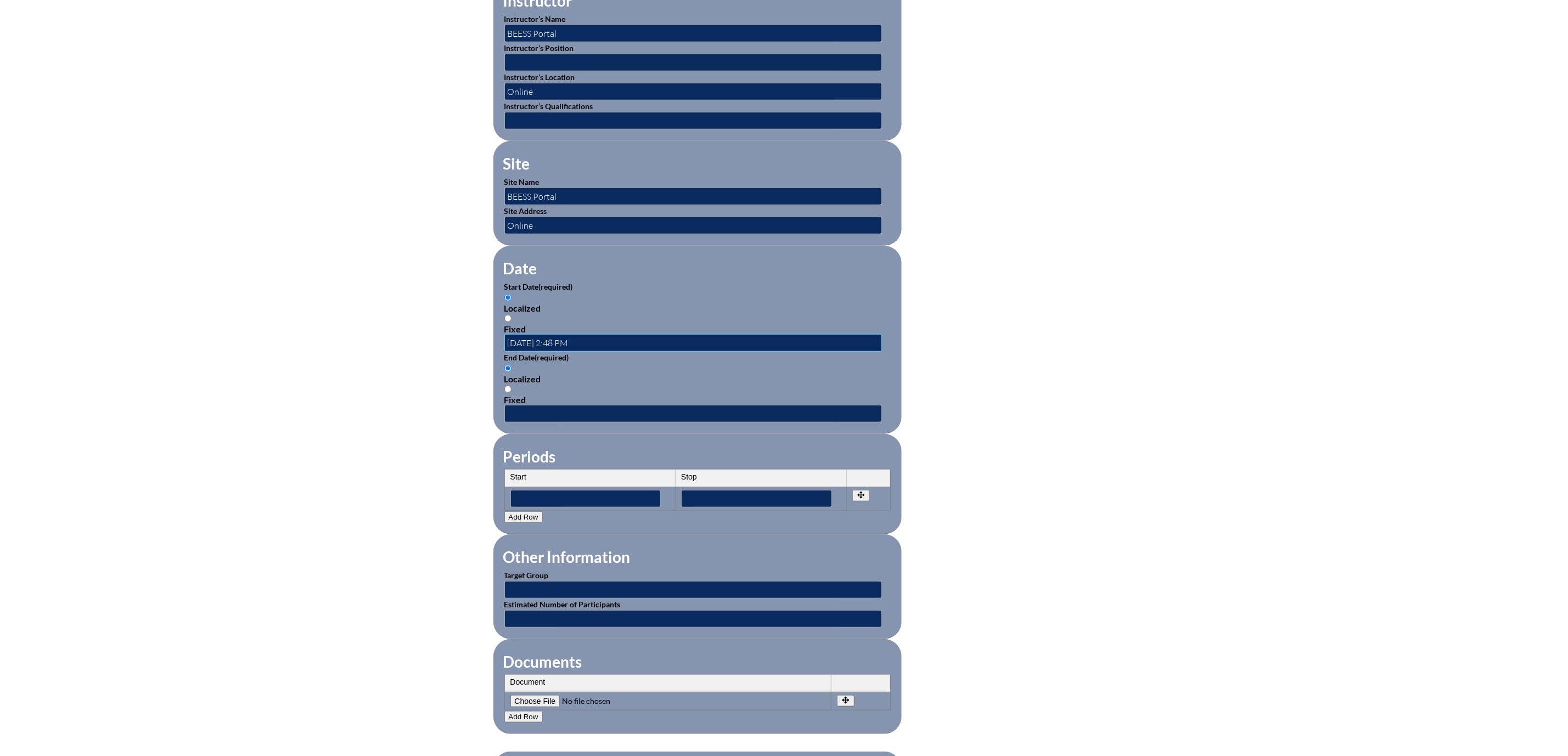
click at [522, 352] on input "2025-08-04 2:48 PM" at bounding box center [693, 343] width 377 height 18
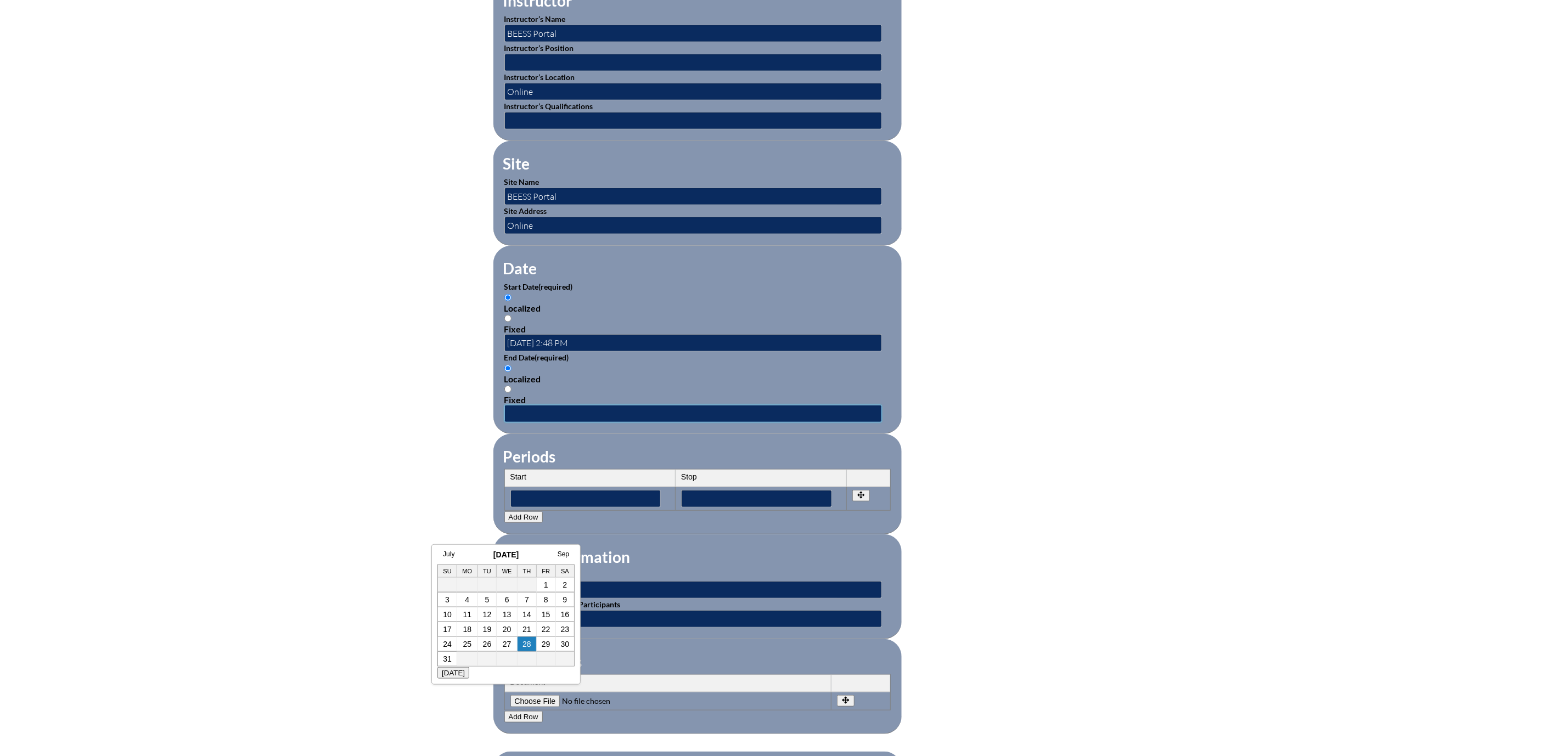
click at [505, 422] on input "text" at bounding box center [693, 413] width 377 height 18
click at [507, 644] on link "27" at bounding box center [507, 644] width 9 height 9
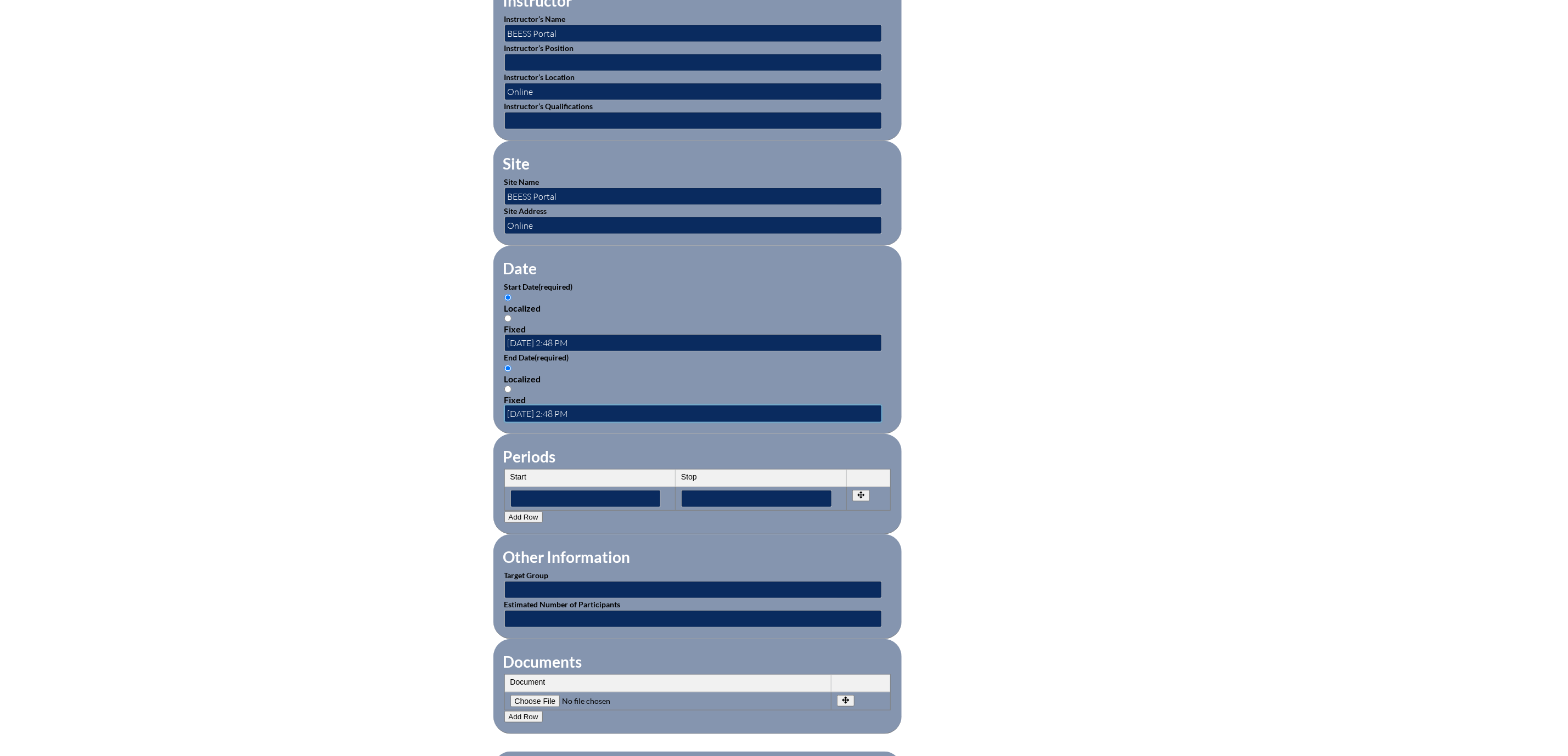
click at [505, 422] on input "2025-08-27 2:48 PM" at bounding box center [693, 413] width 377 height 18
type input "2025-08-28 2:48 PM"
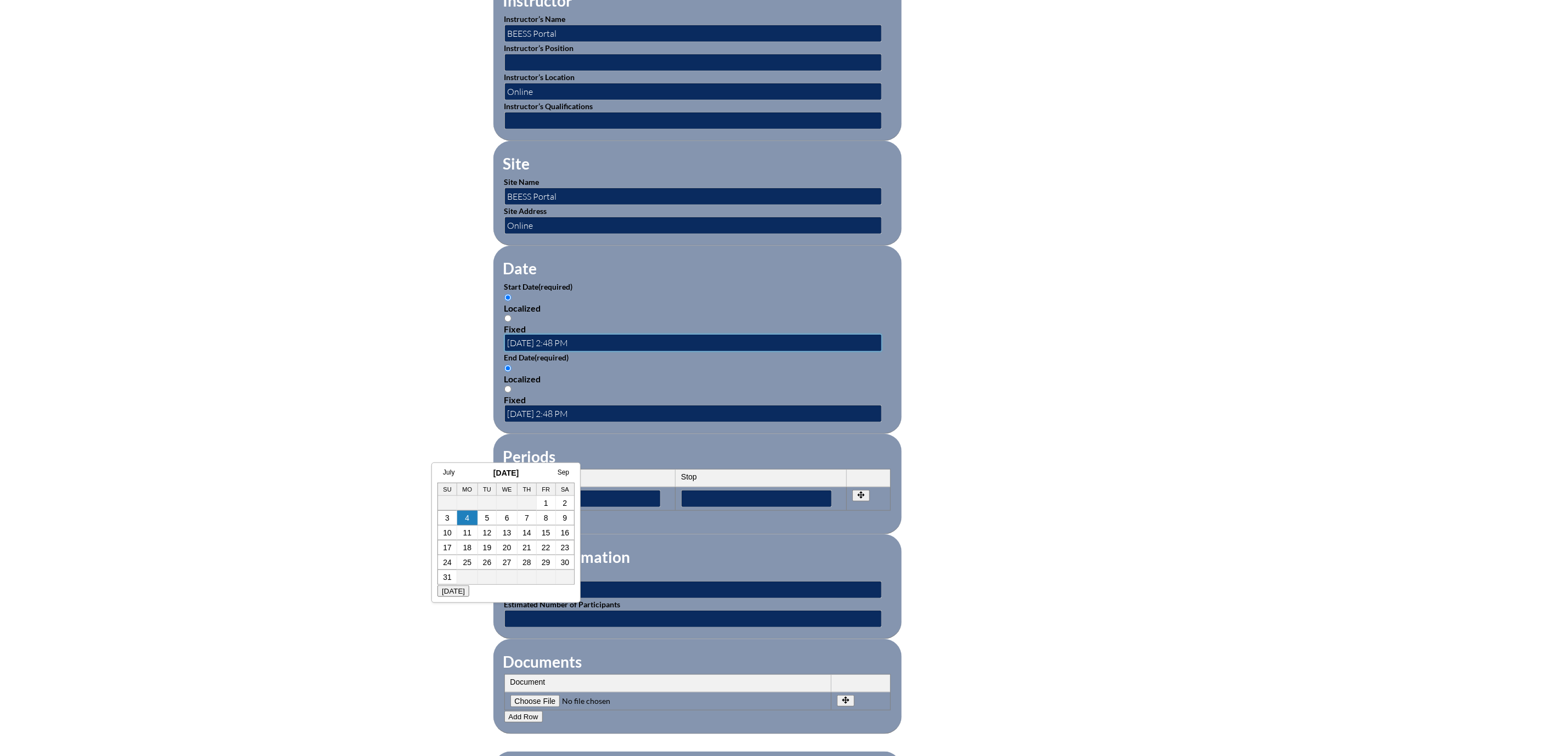
click at [505, 352] on input "2025-08-04 2:48 PM" at bounding box center [693, 343] width 377 height 18
type input "2025-08-01 2:48 PM"
click at [1027, 453] on form "Activity Title / Activity Description (required) Effective Teaching Practices f…" at bounding box center [785, 352] width 582 height 946
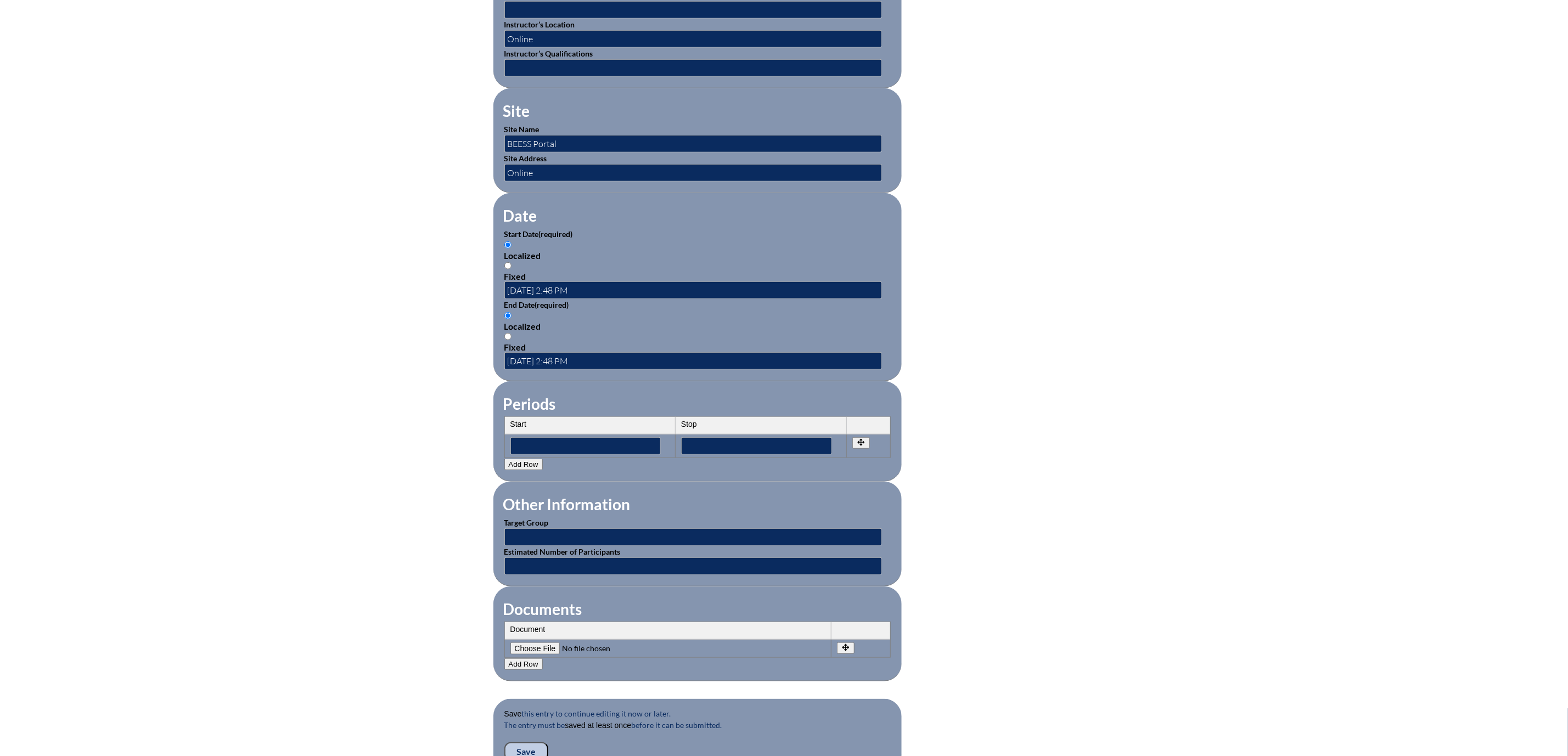
scroll to position [741, 0]
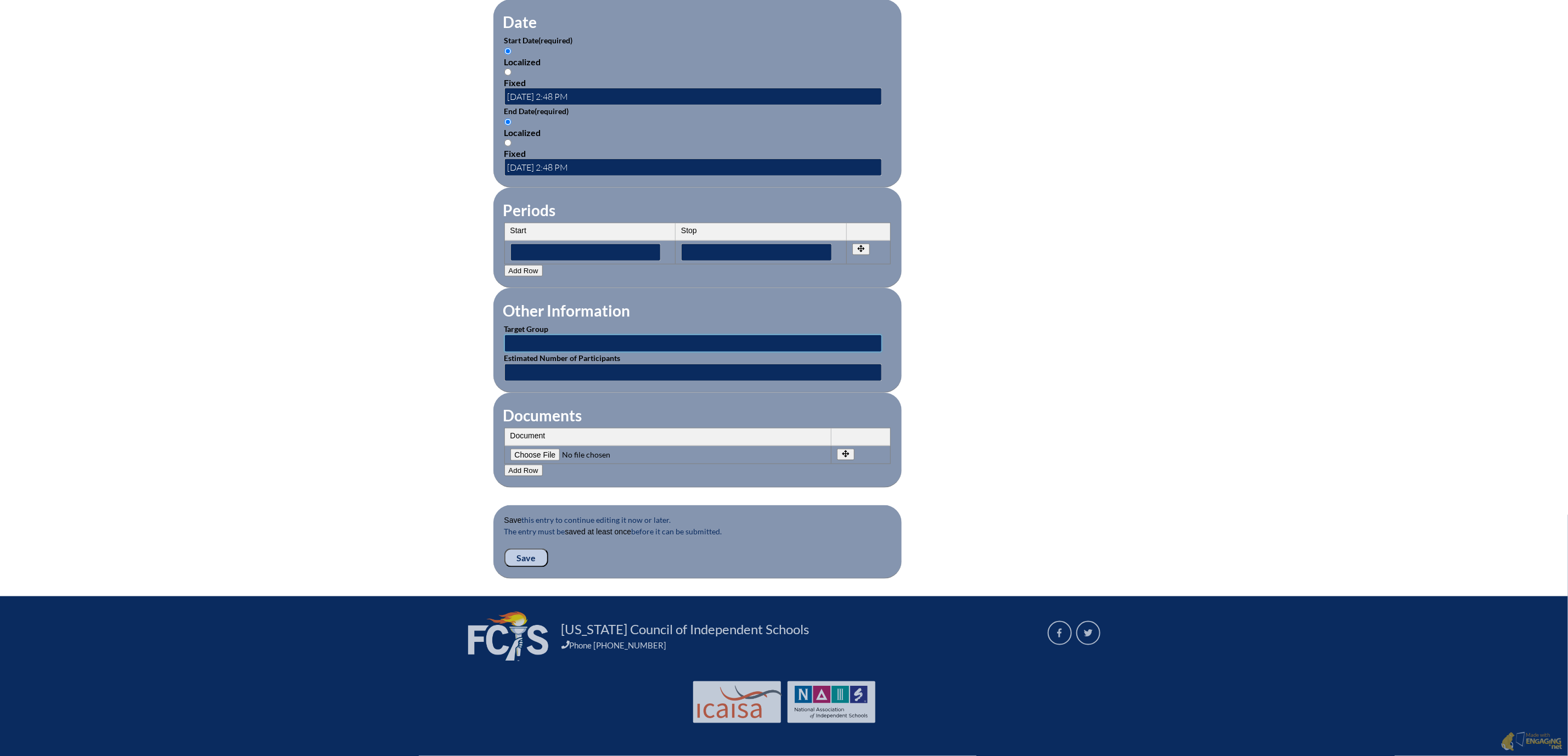
click at [505, 352] on input "text" at bounding box center [693, 343] width 377 height 18
type input "Educators"
click at [535, 382] on input "text" at bounding box center [693, 373] width 377 height 18
type input "1"
click at [511, 461] on input"] "file" at bounding box center [585, 455] width 149 height 12
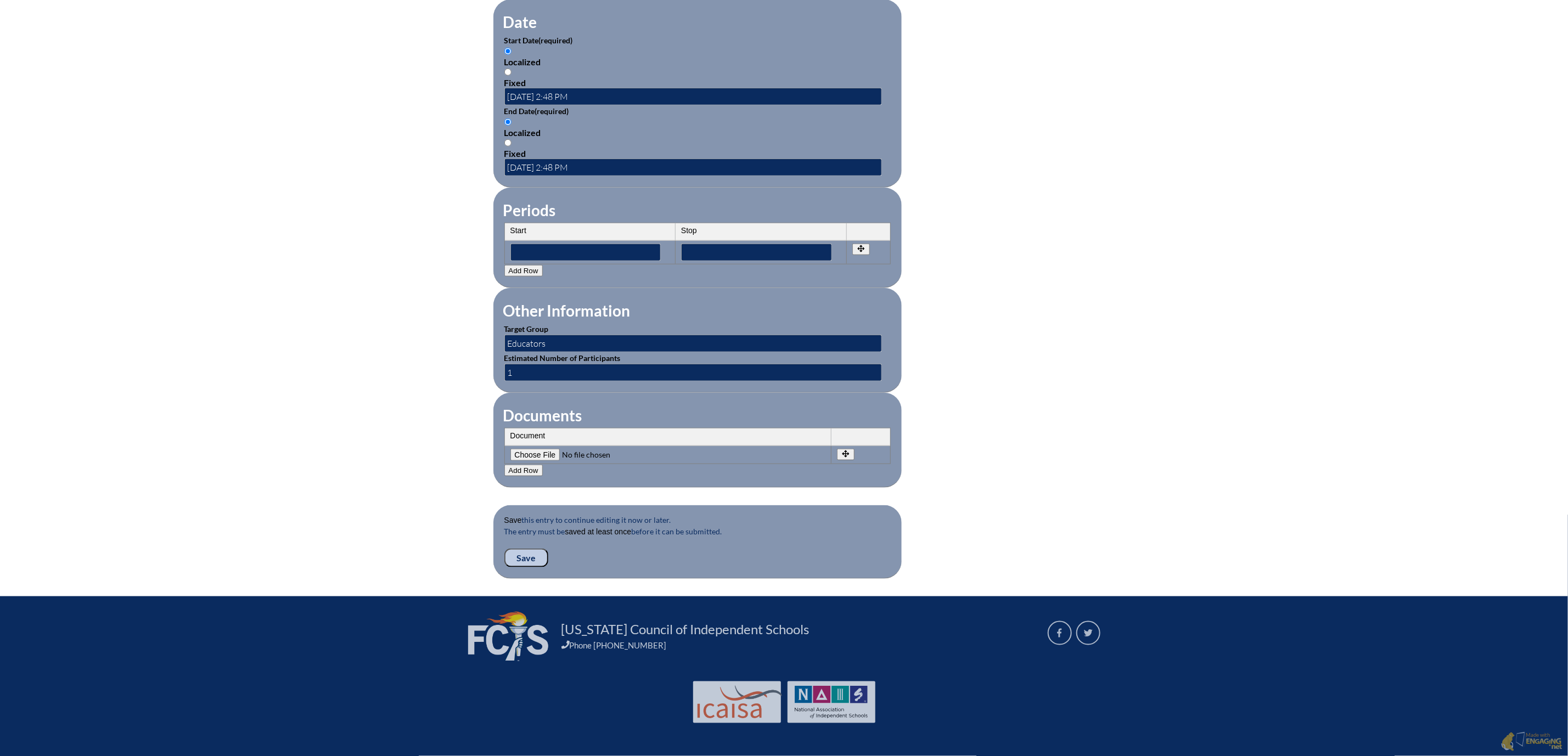
type input"] "C:\fakepath\Emily Mabry Effective Teaching Practices for Students with Disabili…"
click at [505, 567] on input "Save" at bounding box center [527, 558] width 44 height 19
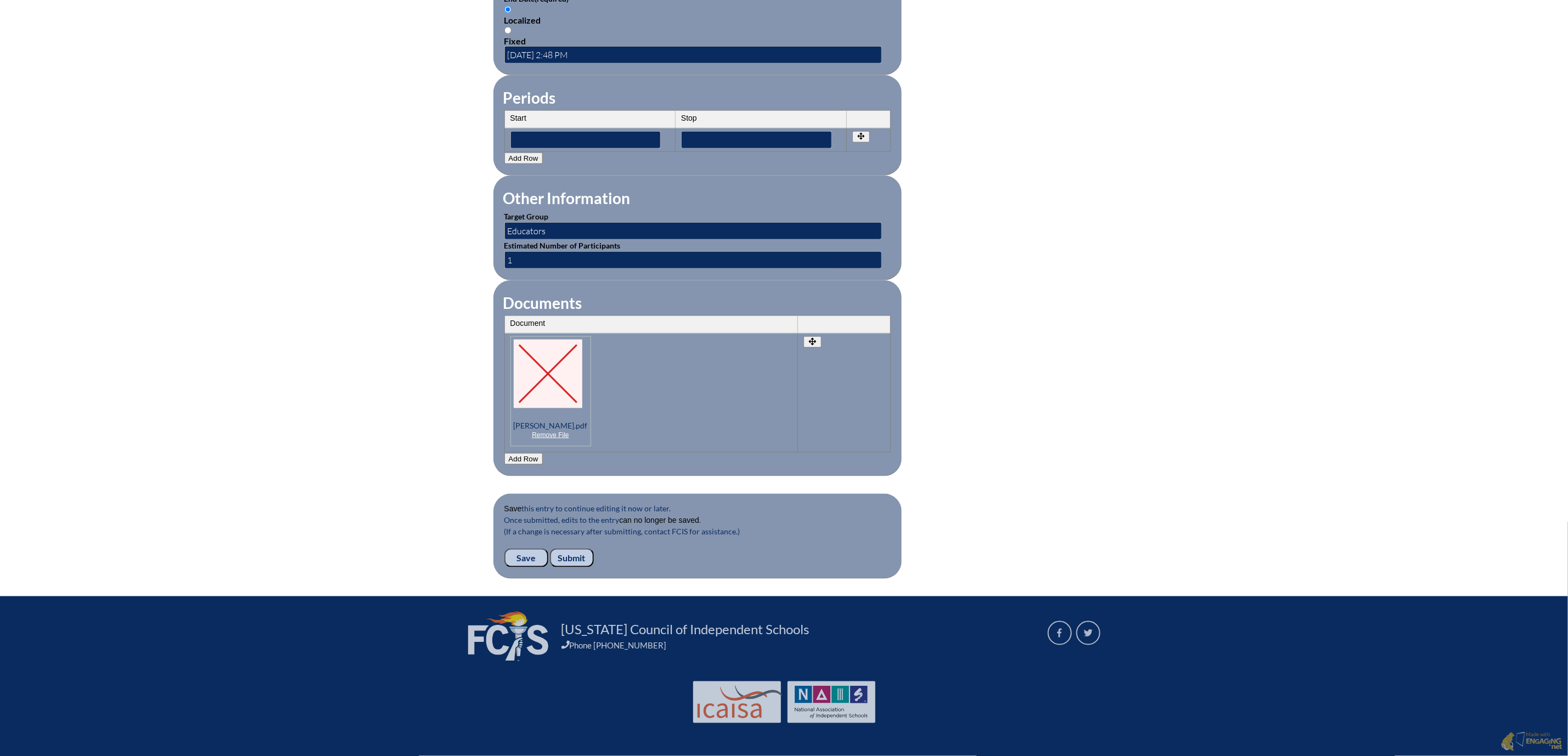
scroll to position [1057, 0]
click at [550, 549] on input "Submit" at bounding box center [572, 558] width 44 height 19
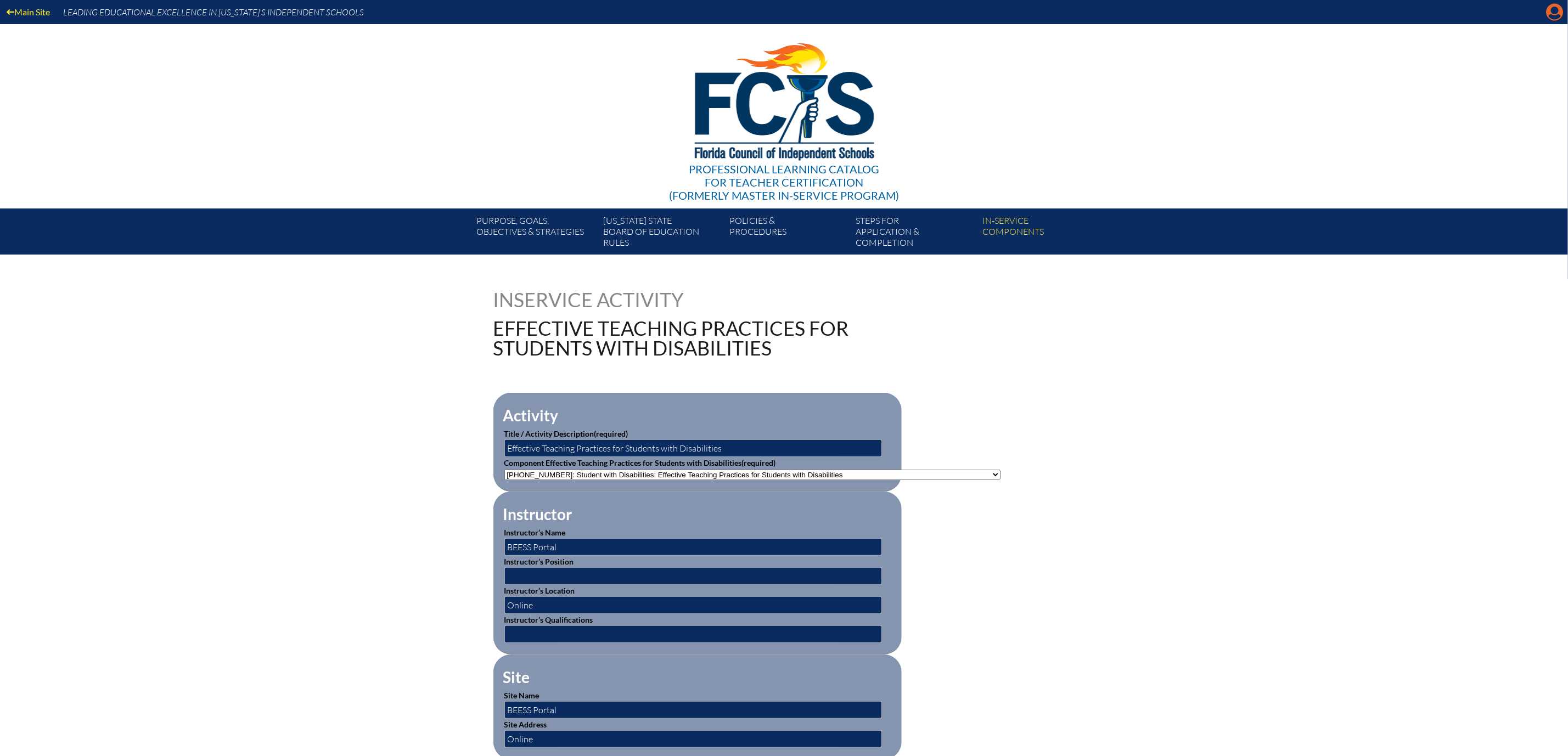
click at [1554, 10] on icon "Manage account" at bounding box center [1555, 12] width 18 height 18
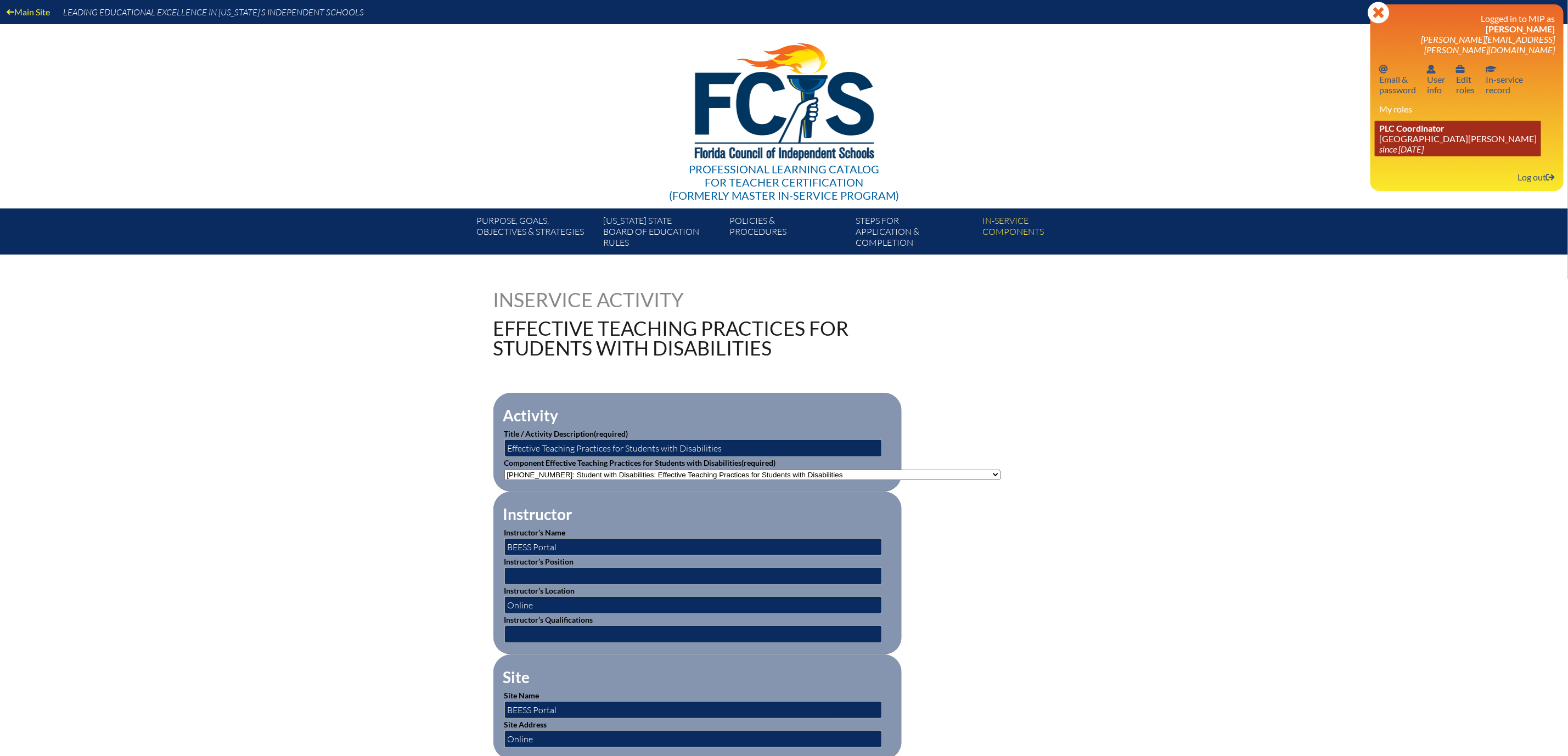
click at [1381, 156] on link "PLC Coordinator [GEOGRAPHIC_DATA][PERSON_NAME] since [DATE]" at bounding box center [1458, 138] width 166 height 36
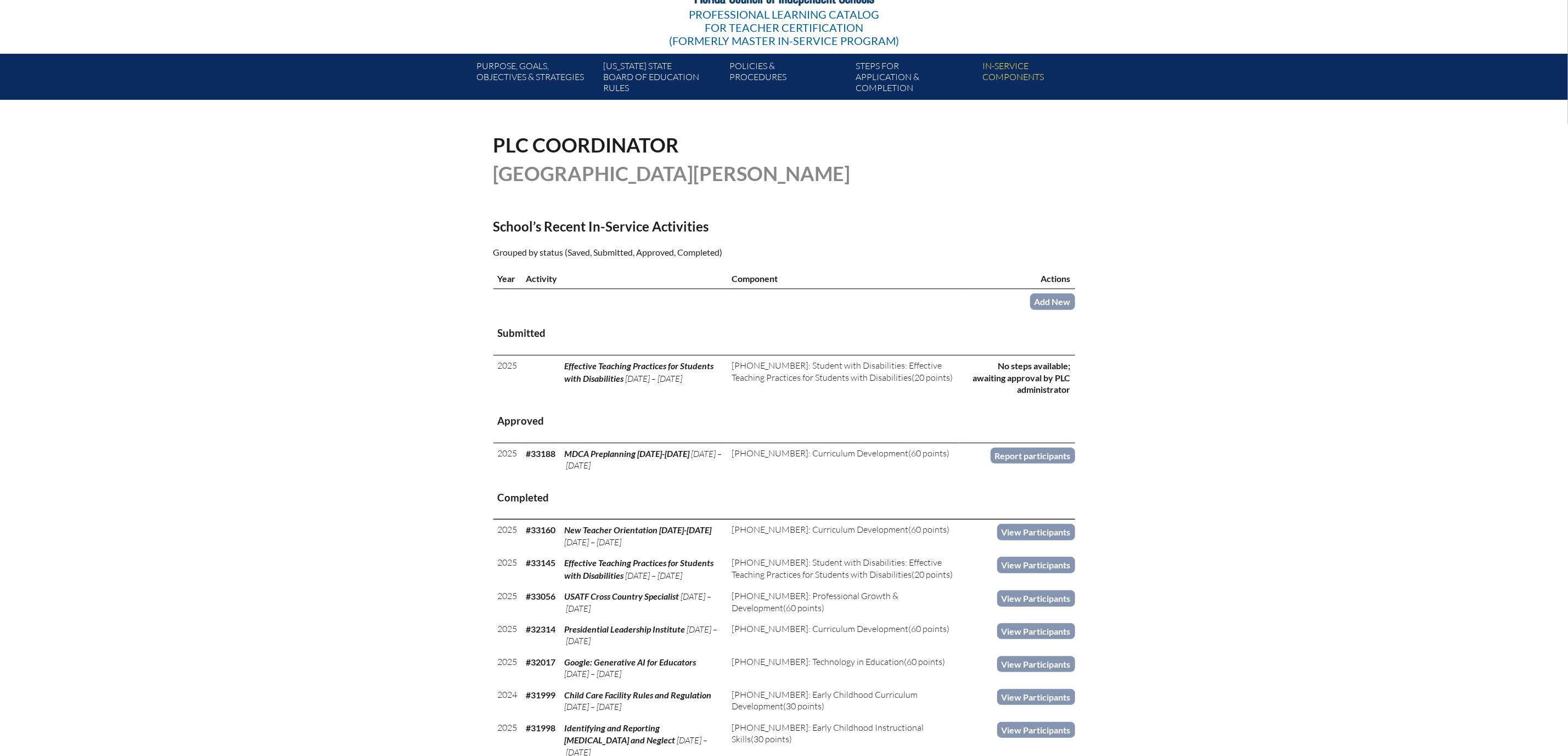
scroll to position [164, 0]
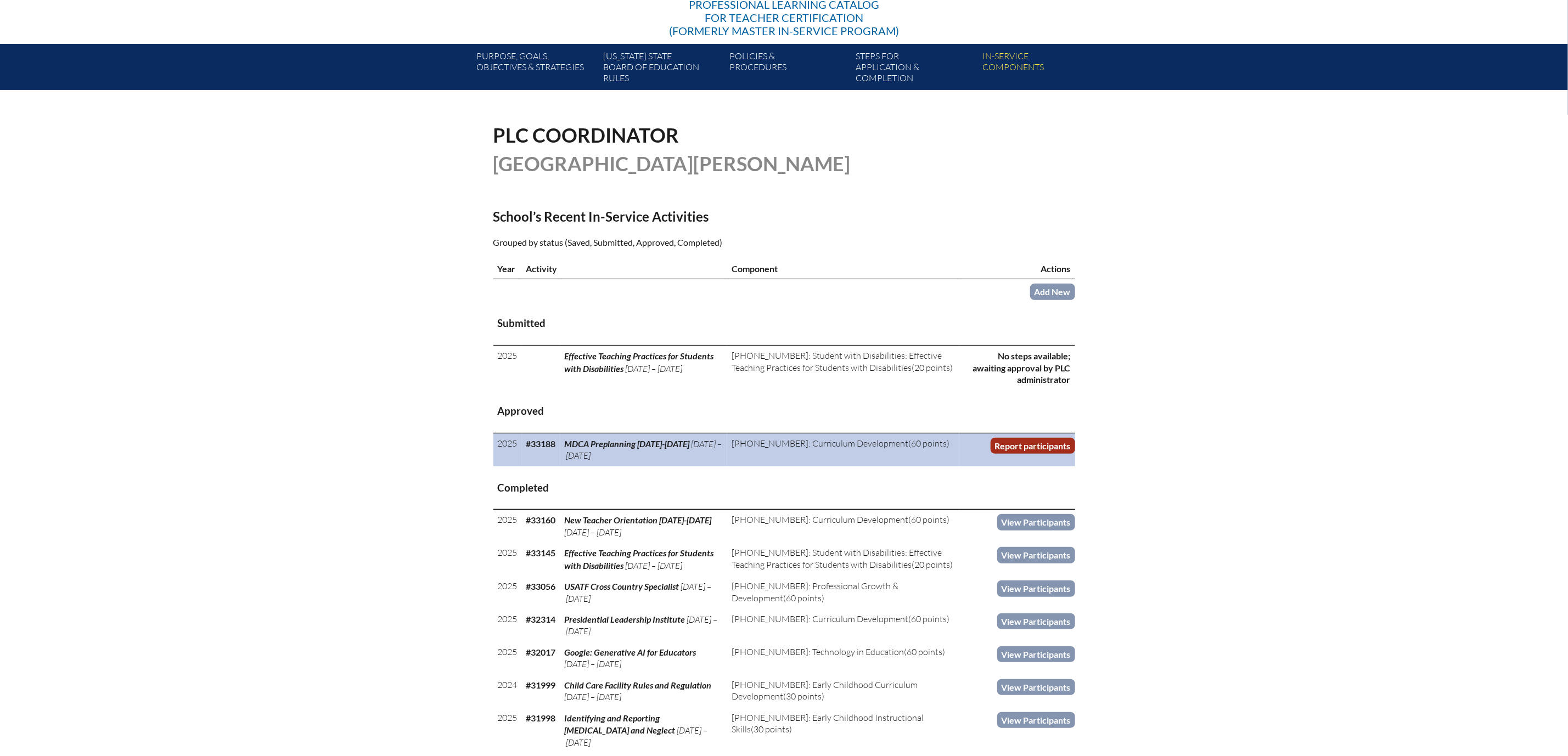
click at [1075, 454] on link "Report participants" at bounding box center [1032, 446] width 85 height 16
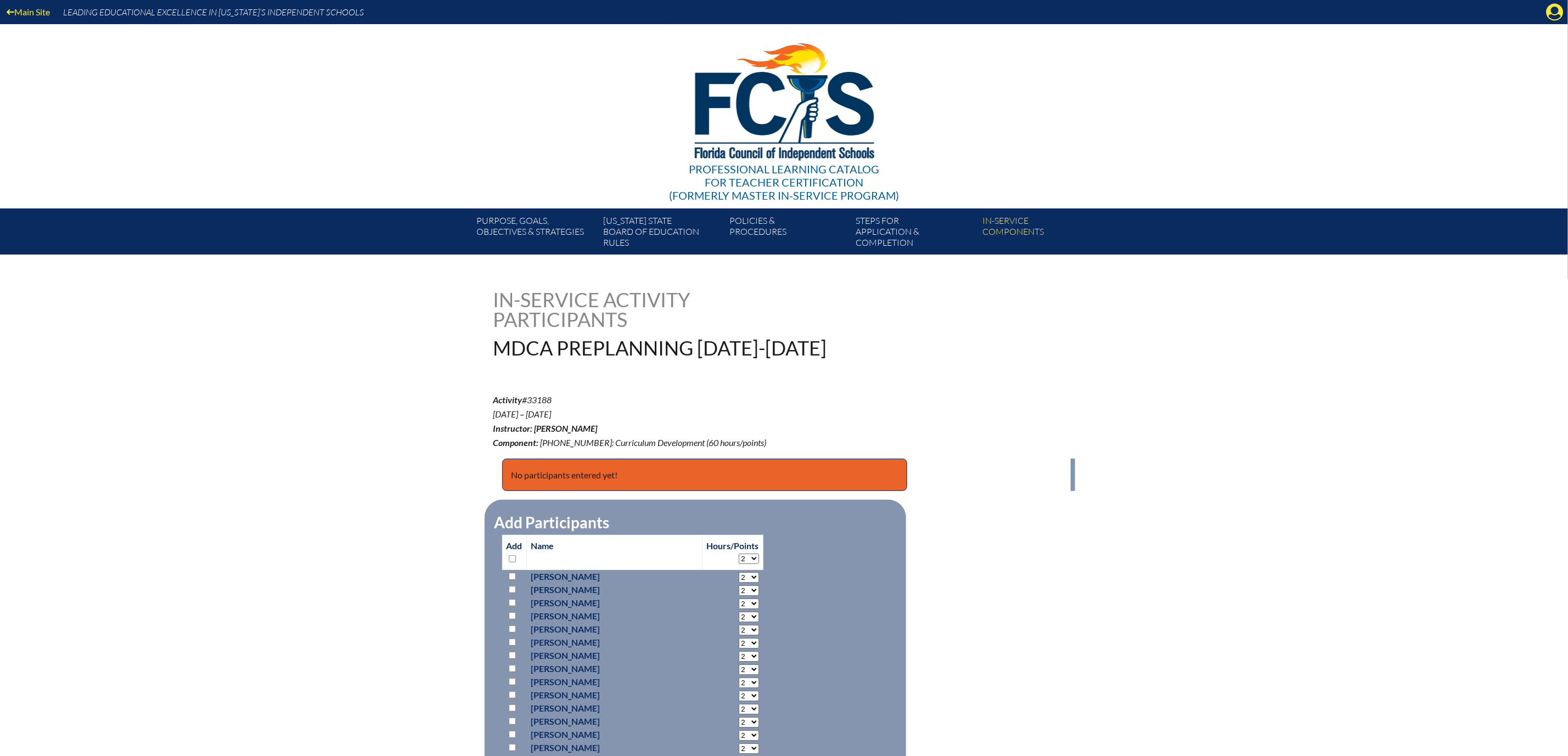
click at [739, 564] on select "2 3 4 5 6 7 8 9 10 11 12 13 14 15 16 17 18 19 20 21 22 23 24 25 26 27 28 29 30 …" at bounding box center [749, 559] width 20 height 10
select select "11"
click at [739, 564] on select "2 3 4 5 6 7 8 9 10 11 12 13 14 15 16 17 18 19 20 21 22 23 24 25 26 27 28 29 30 …" at bounding box center [749, 559] width 20 height 10
select select "11"
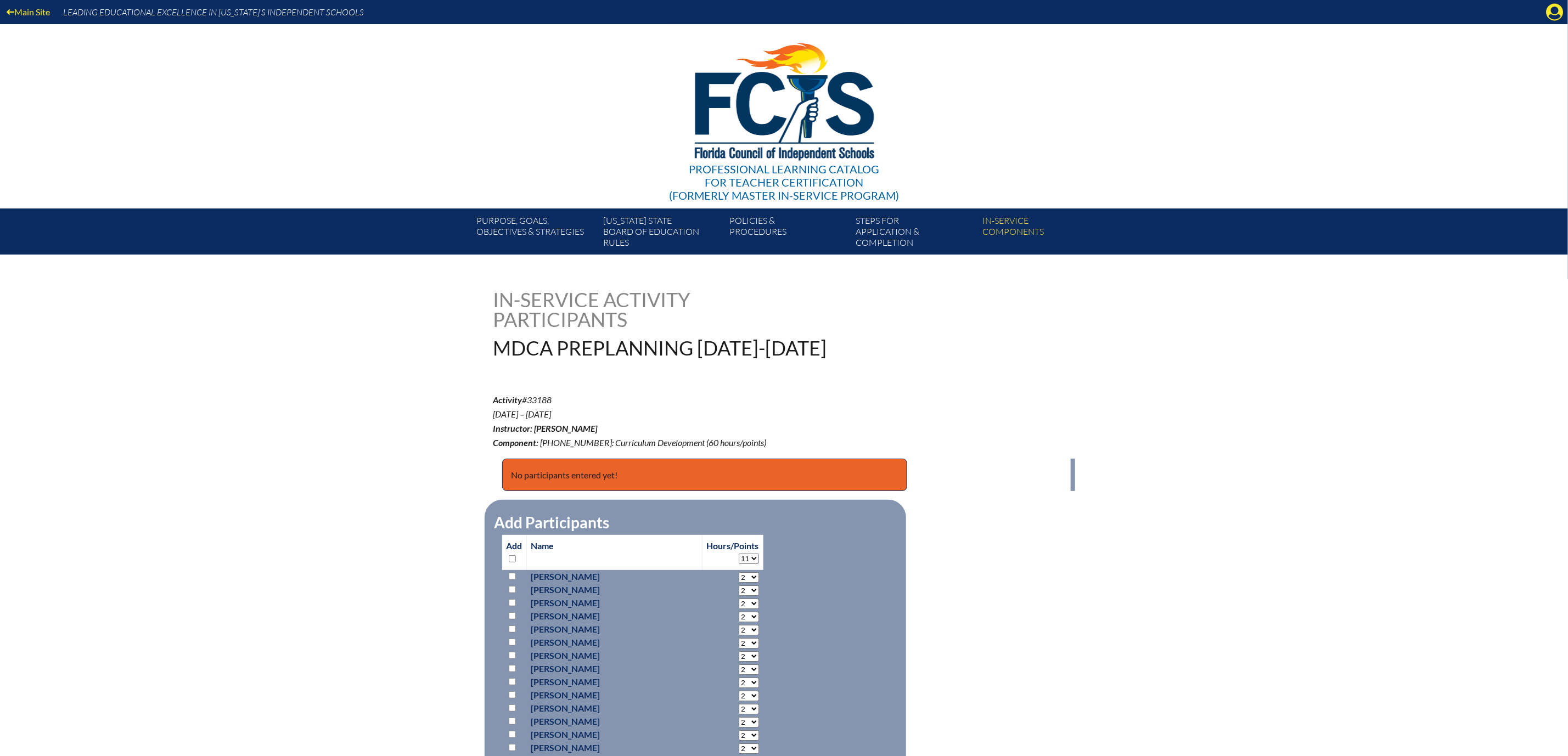
select select "11"
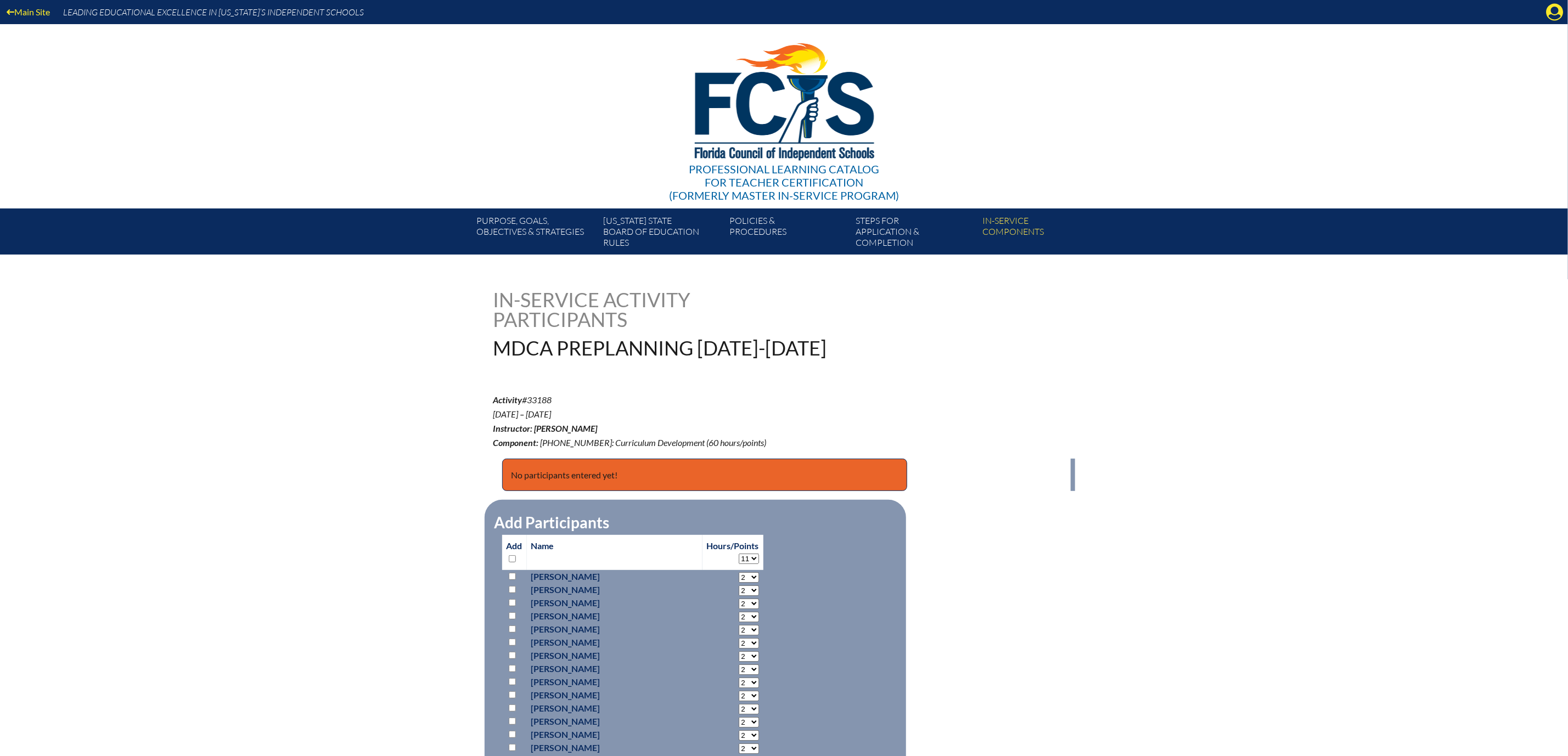
select select "11"
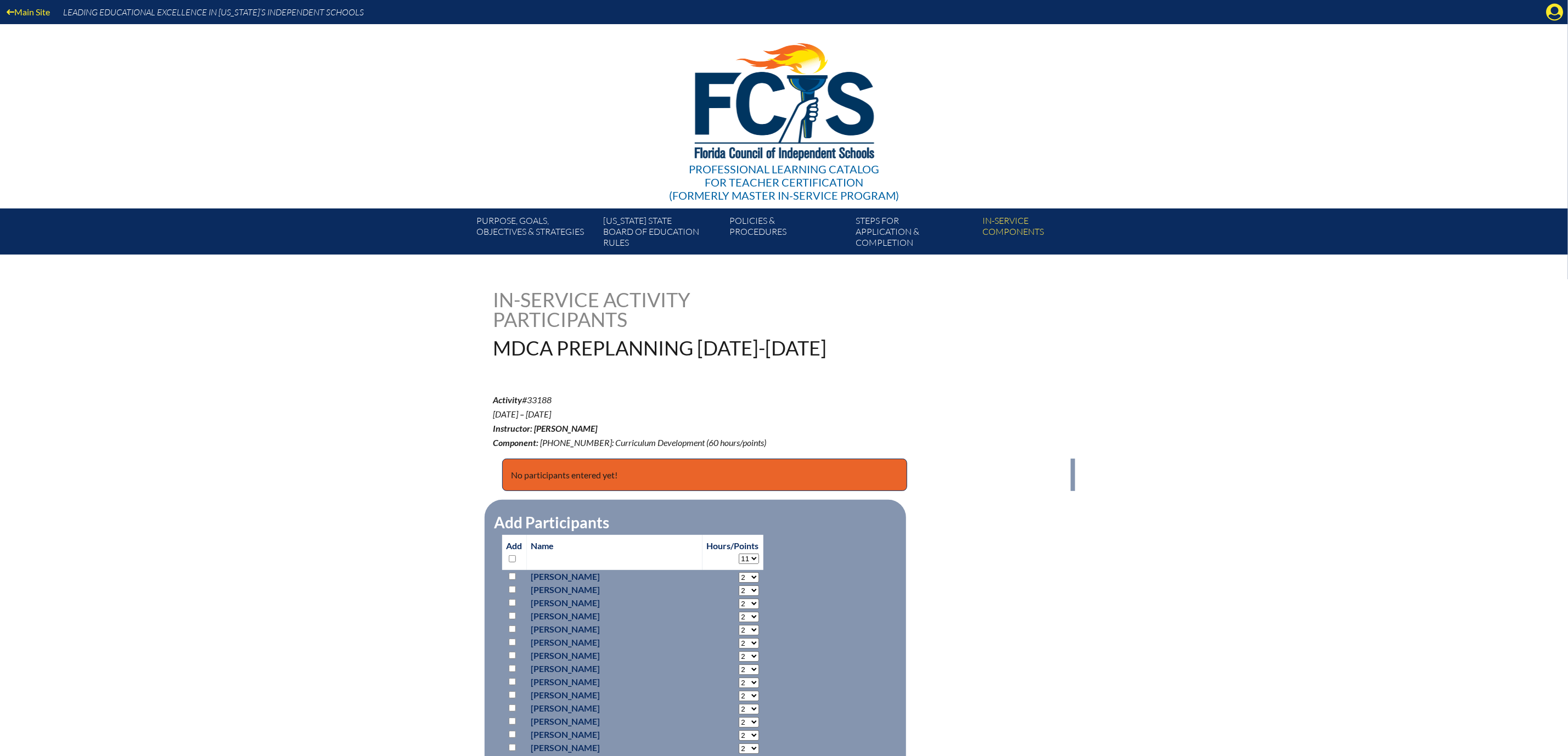
select select "11"
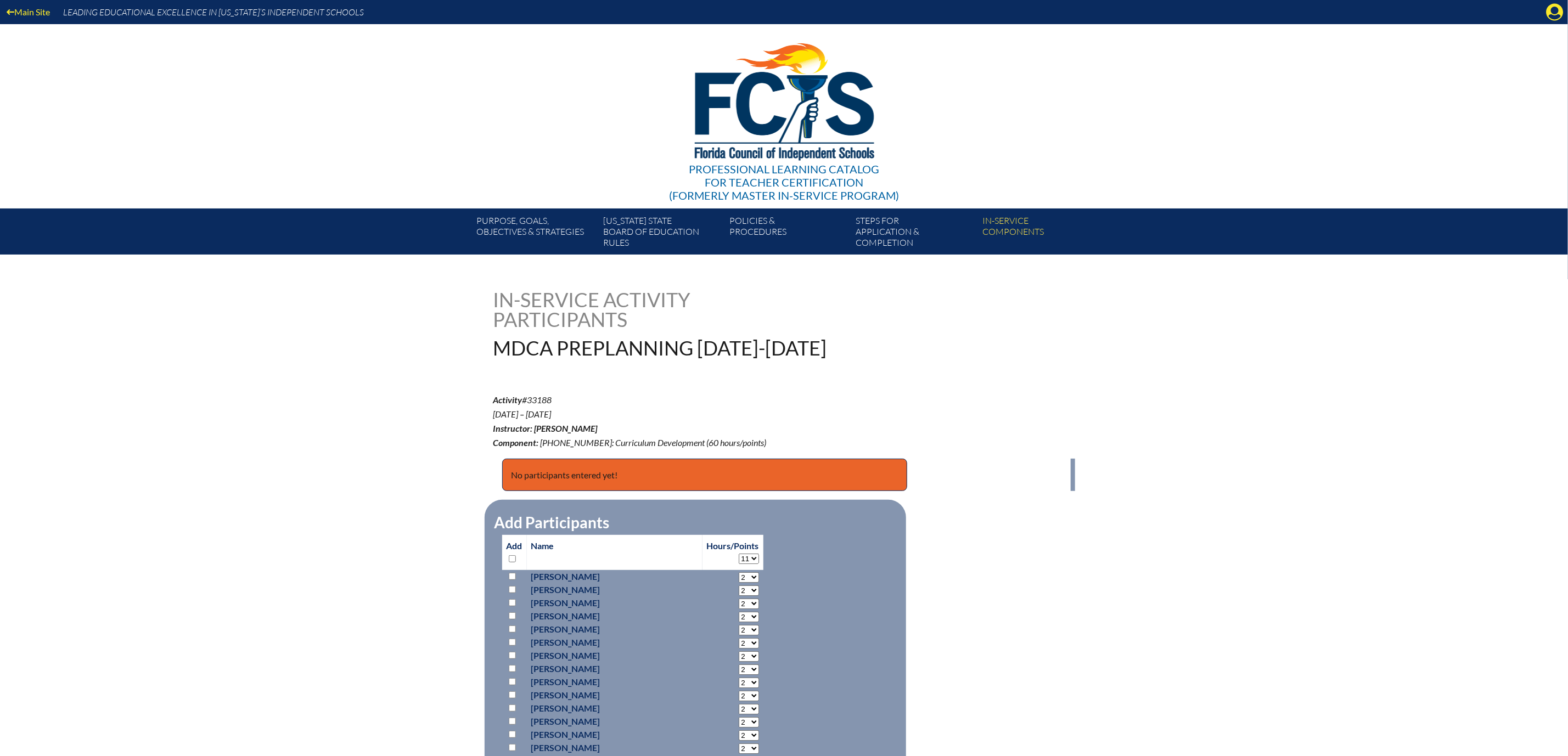
select select "11"
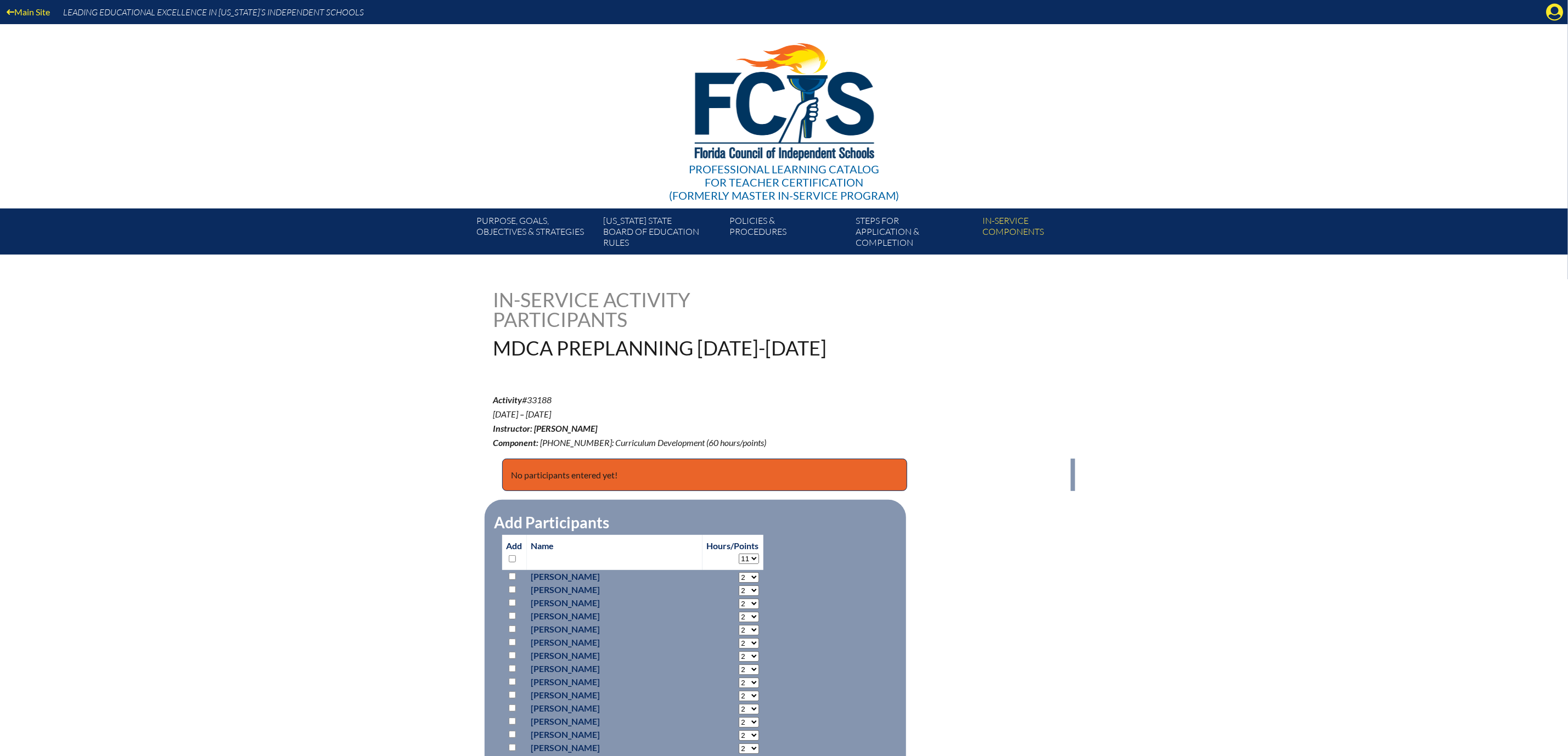
select select "11"
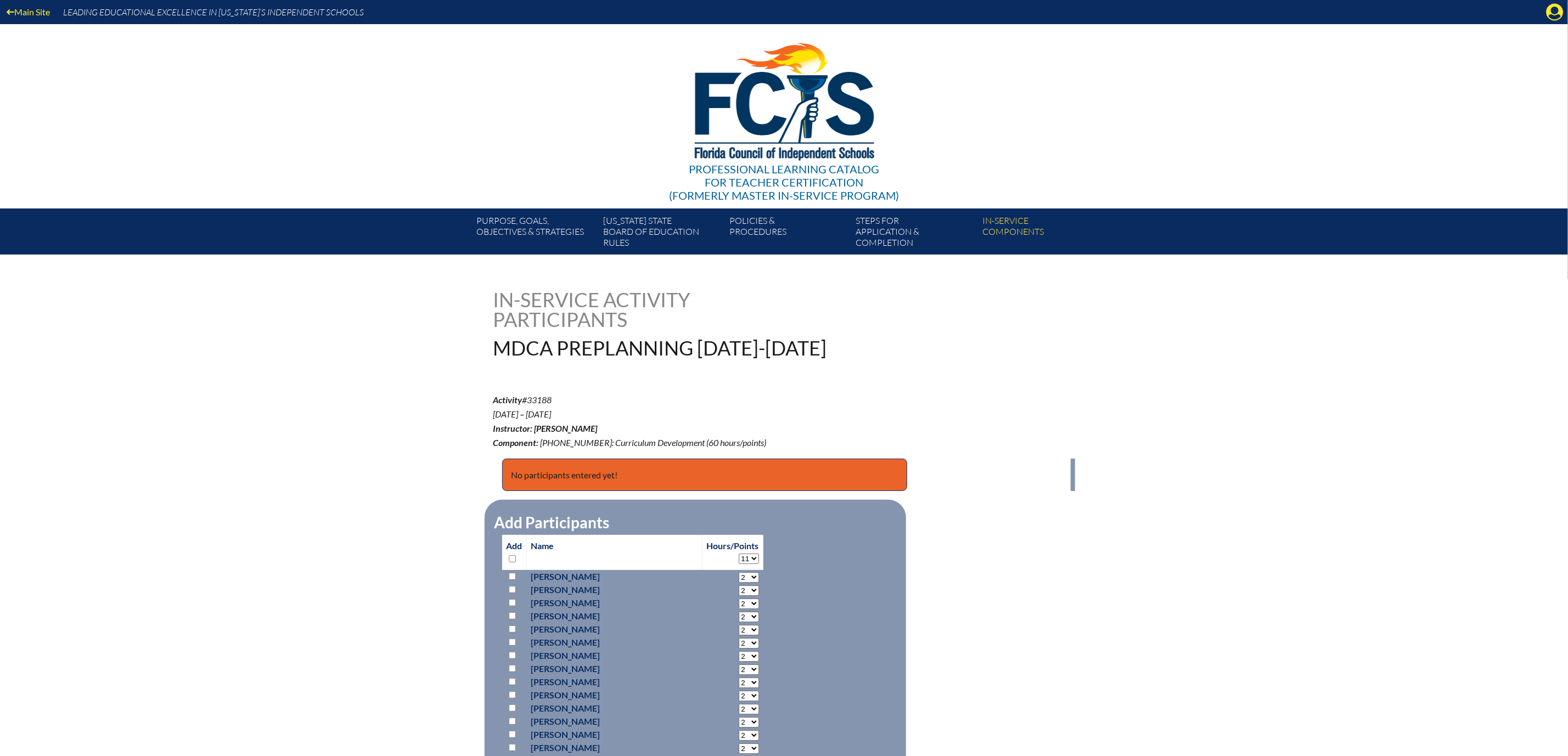
select select "11"
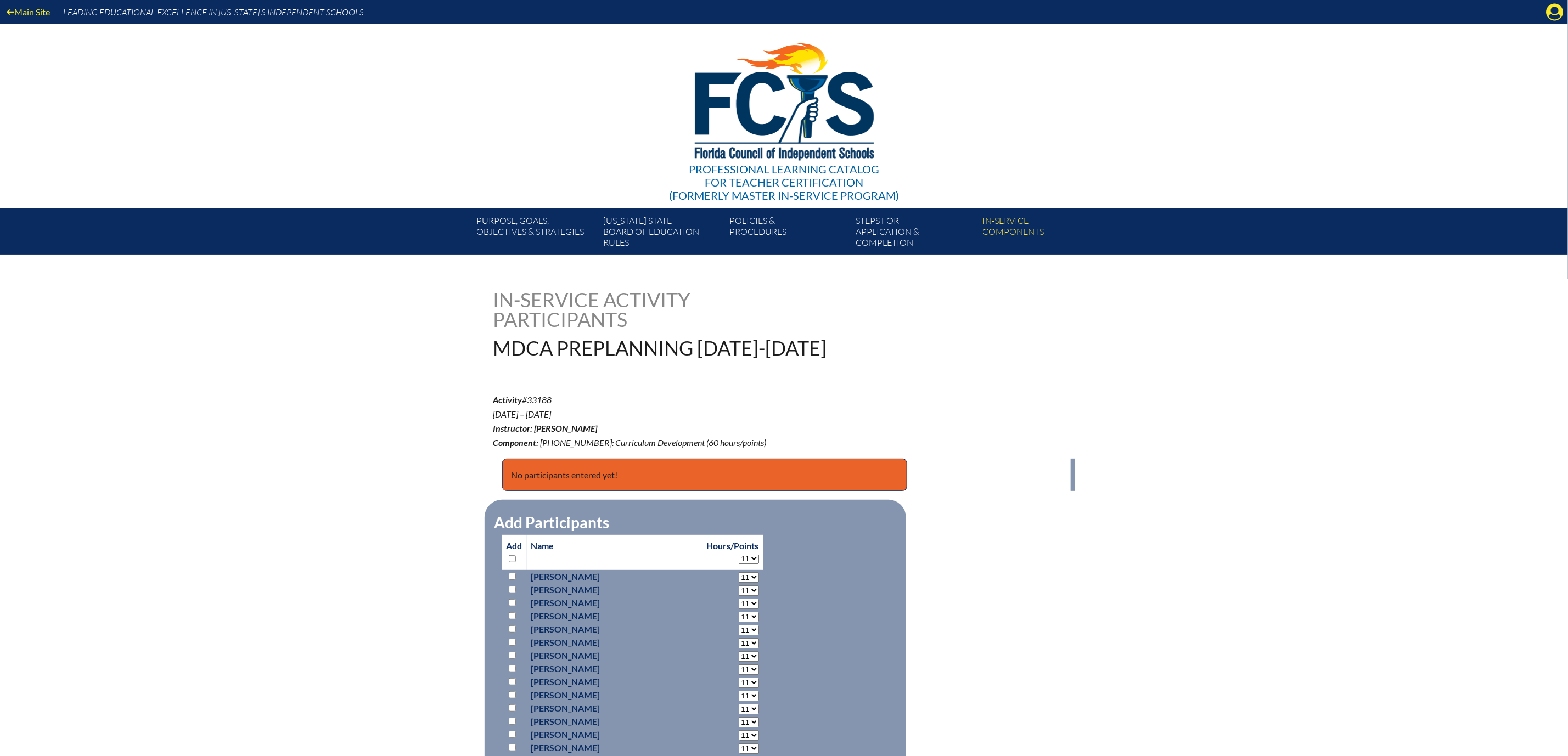
select select "11"
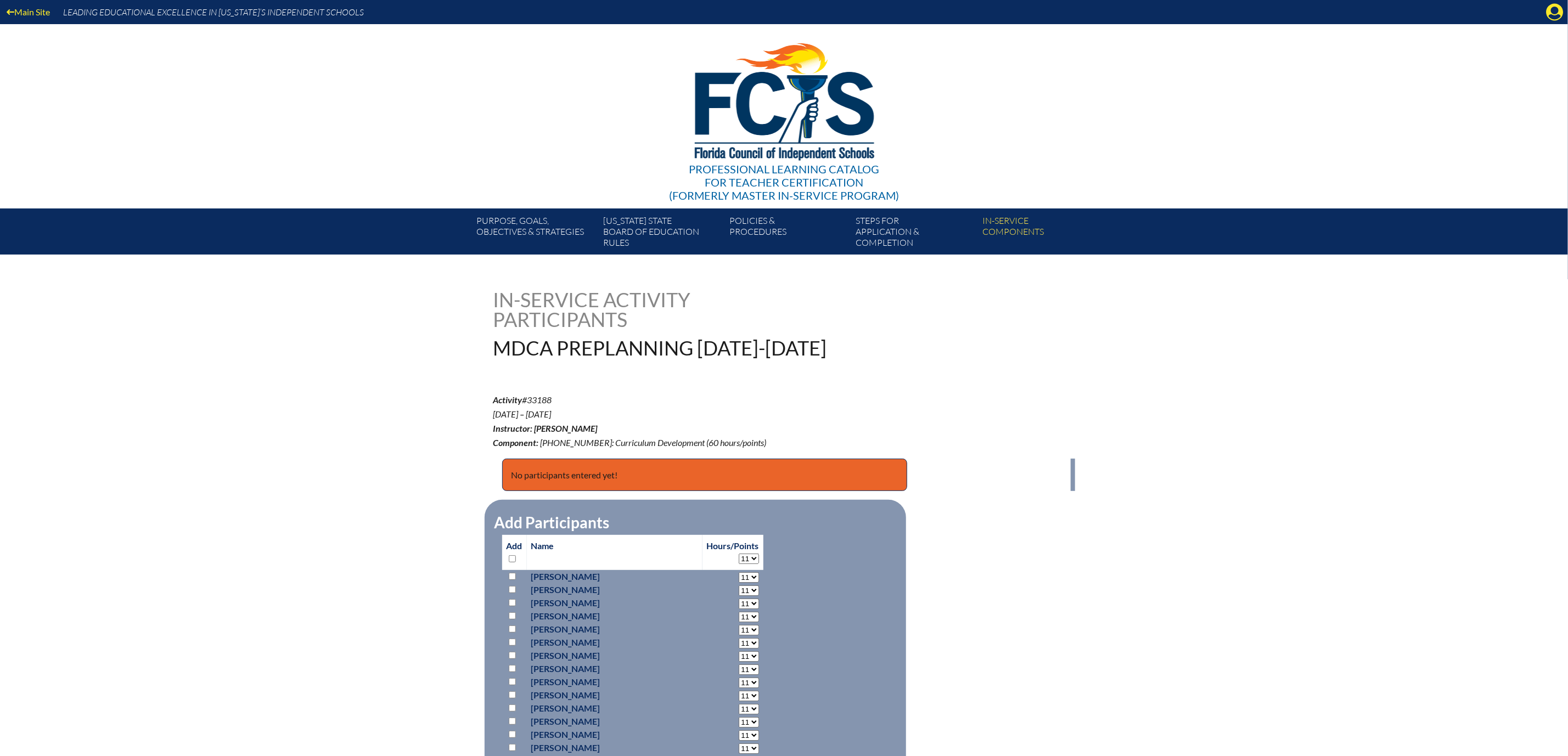
select select "11"
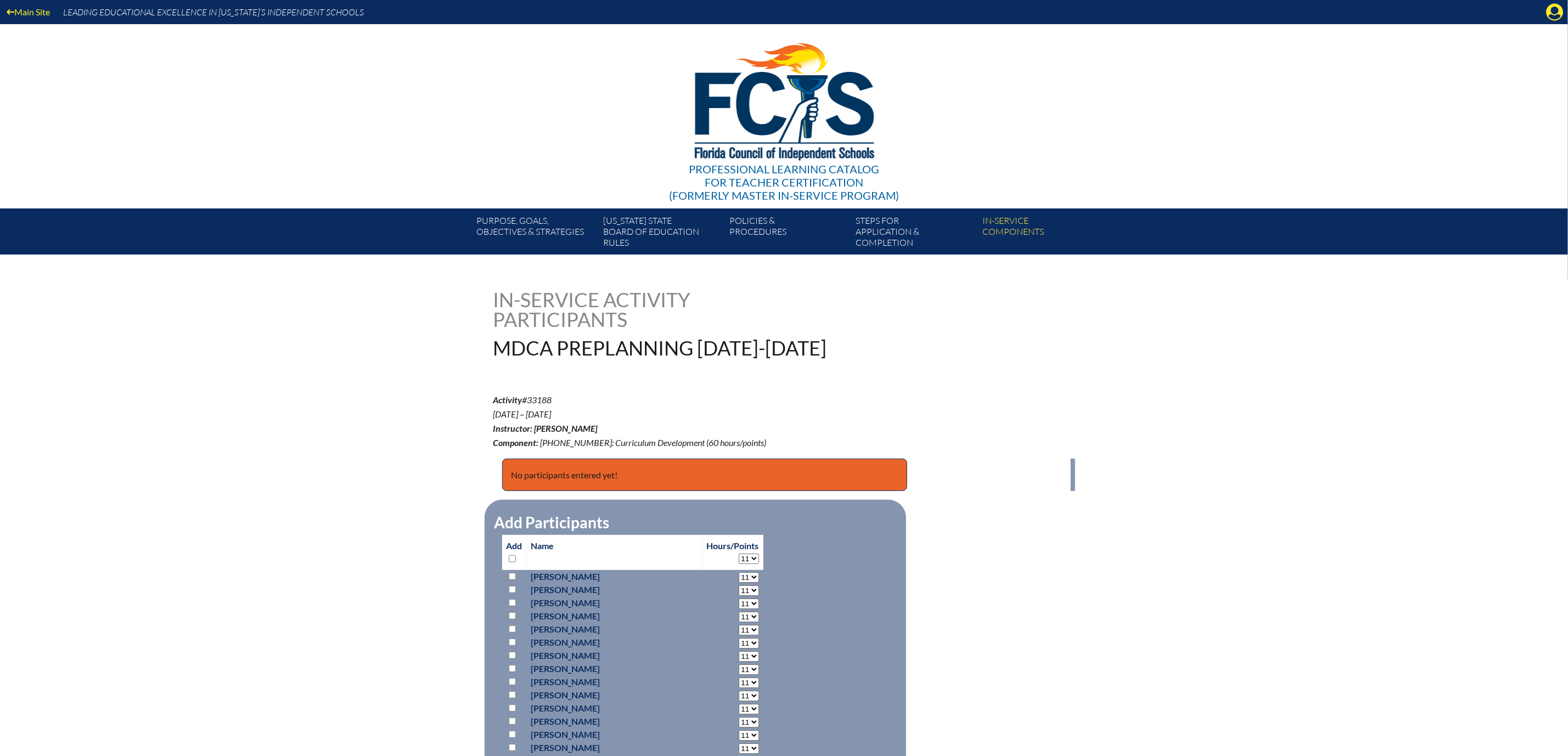
select select "11"
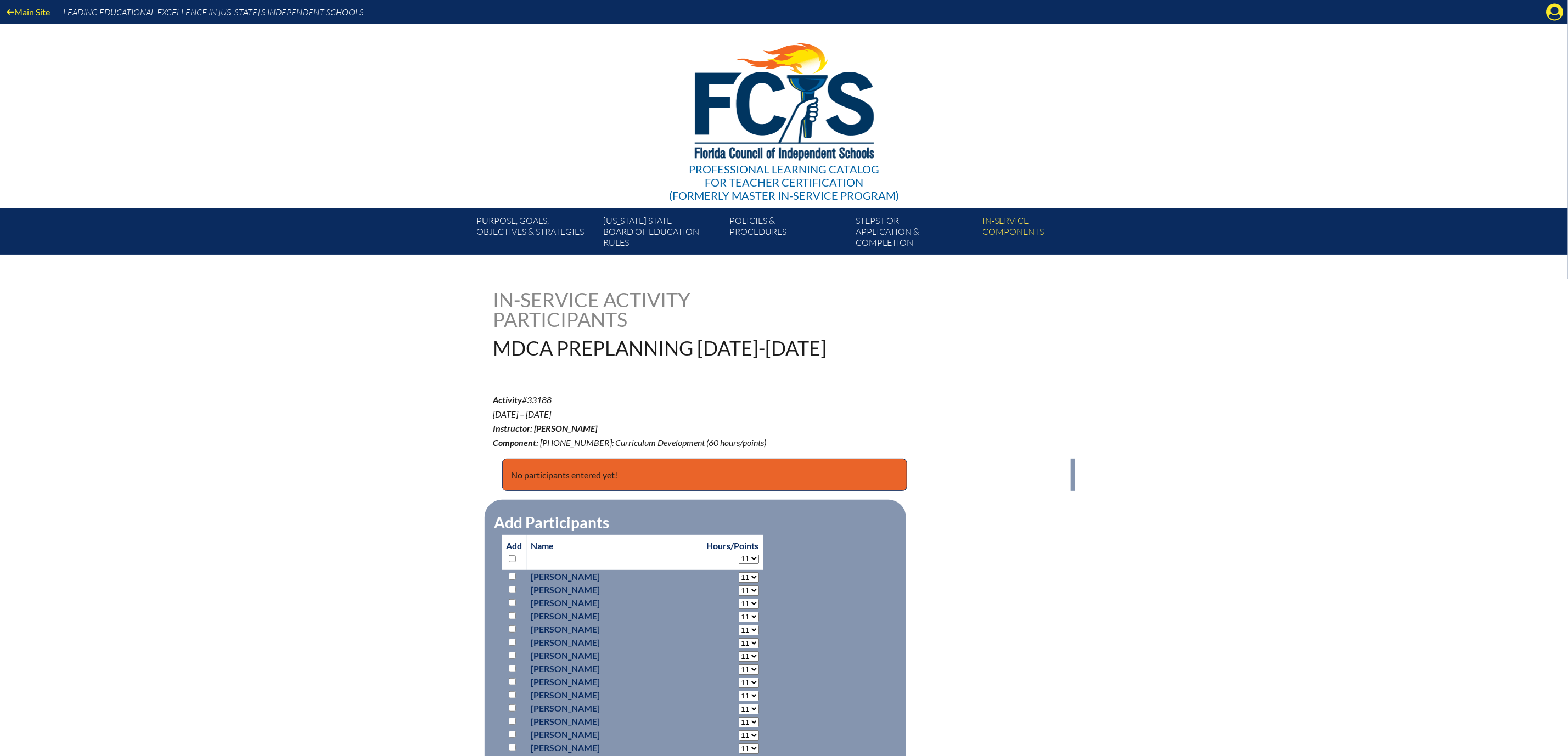
select select "11"
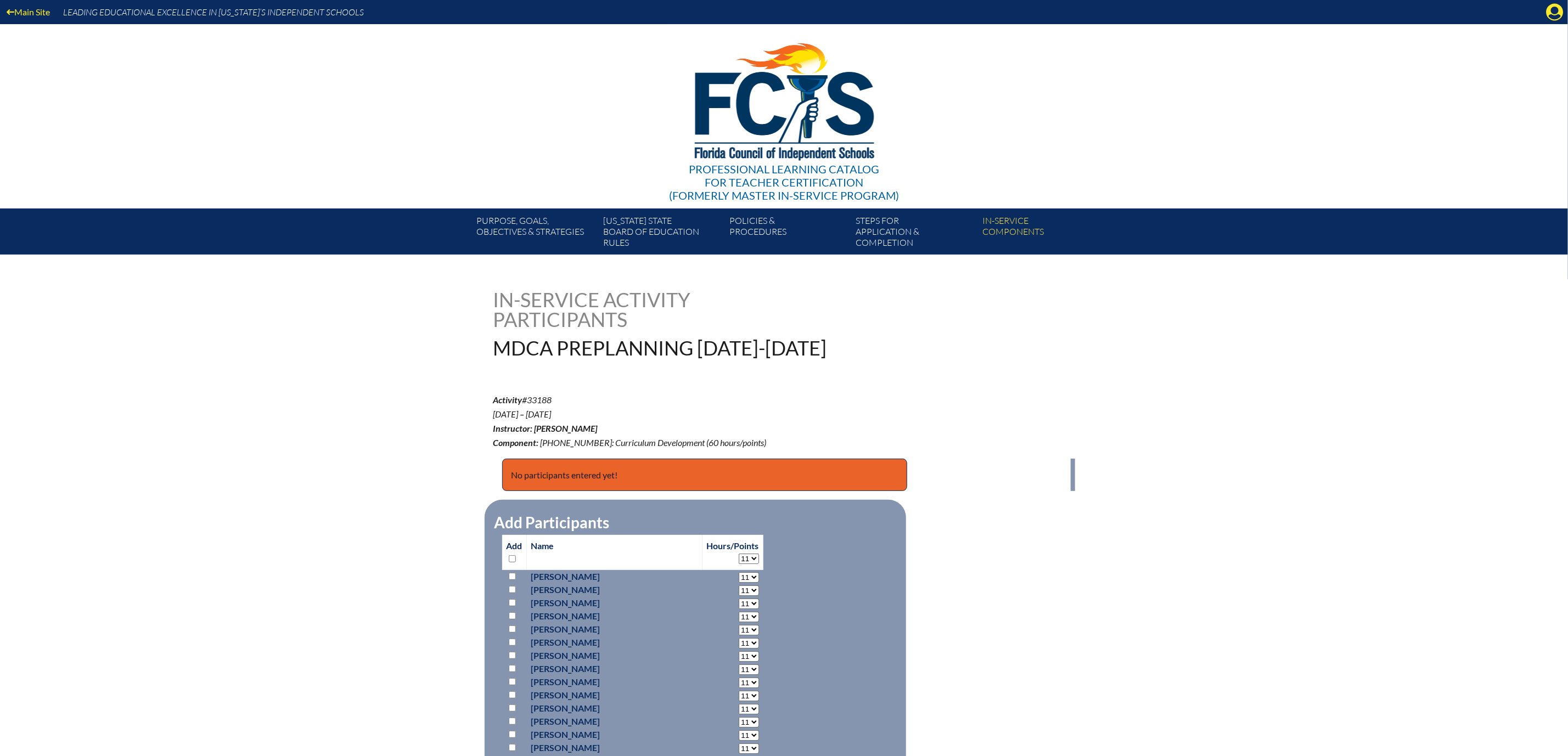
select select "11"
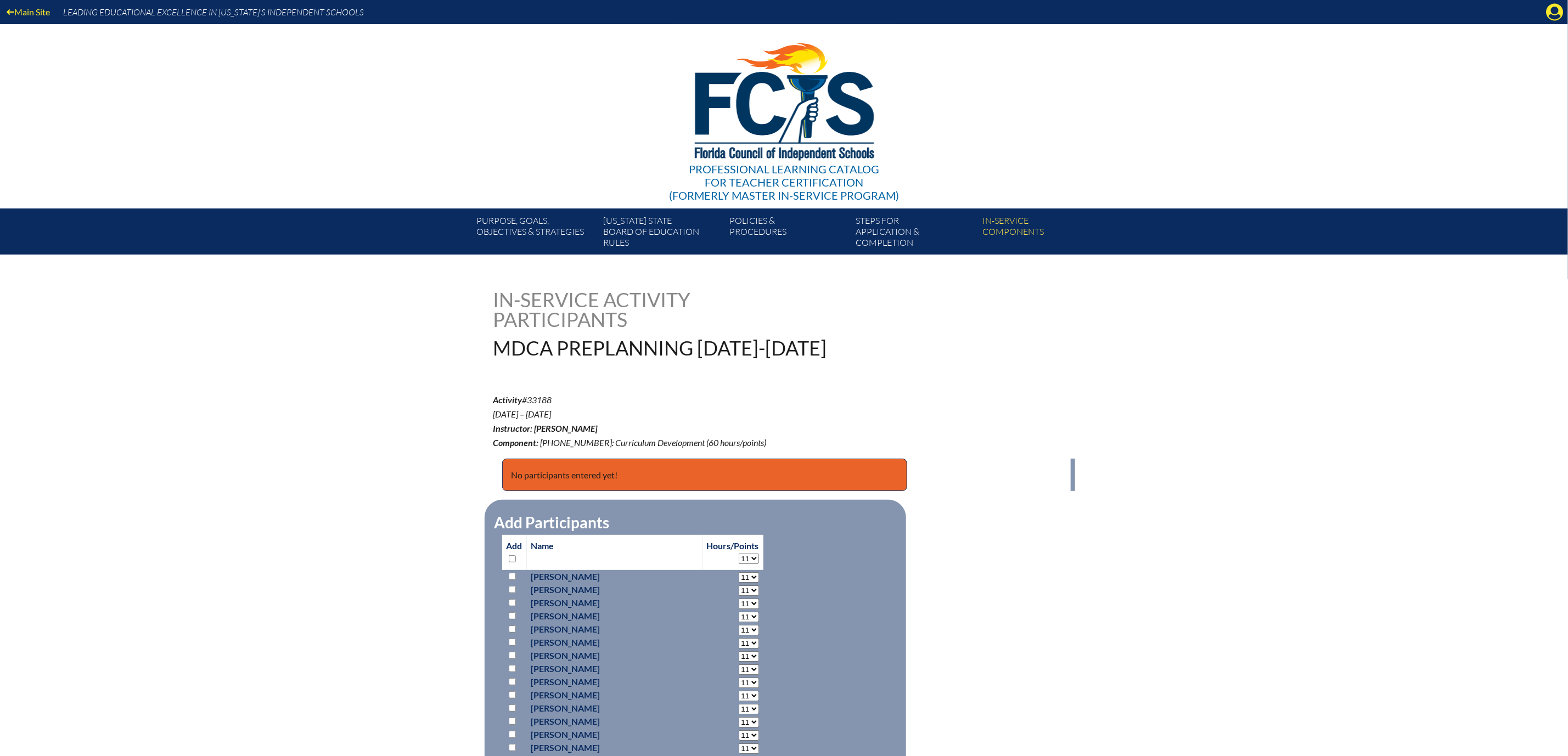
select select "11"
click at [509, 562] on input "checkbox" at bounding box center [513, 559] width 7 height 7
checkbox input "true"
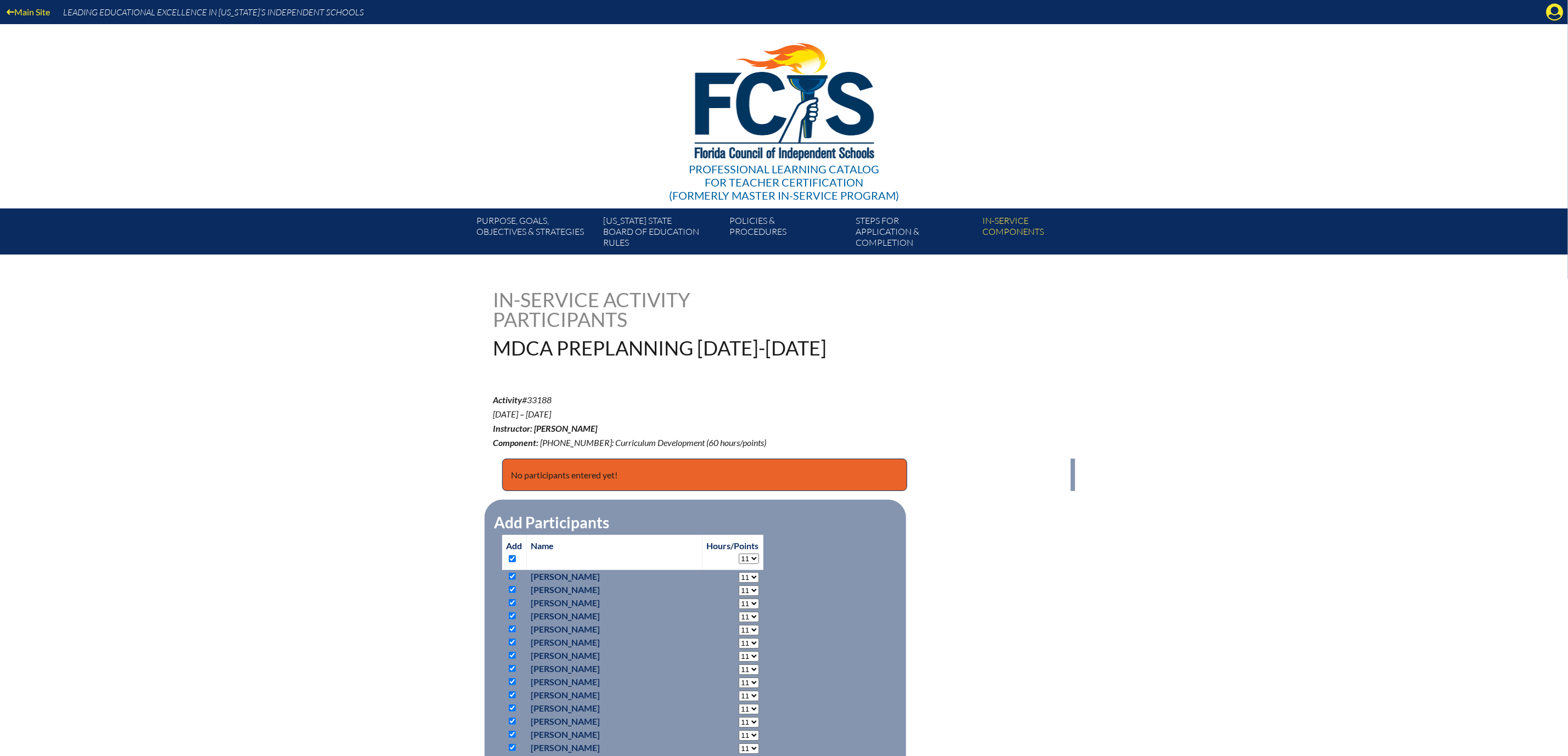
checkbox input "true"
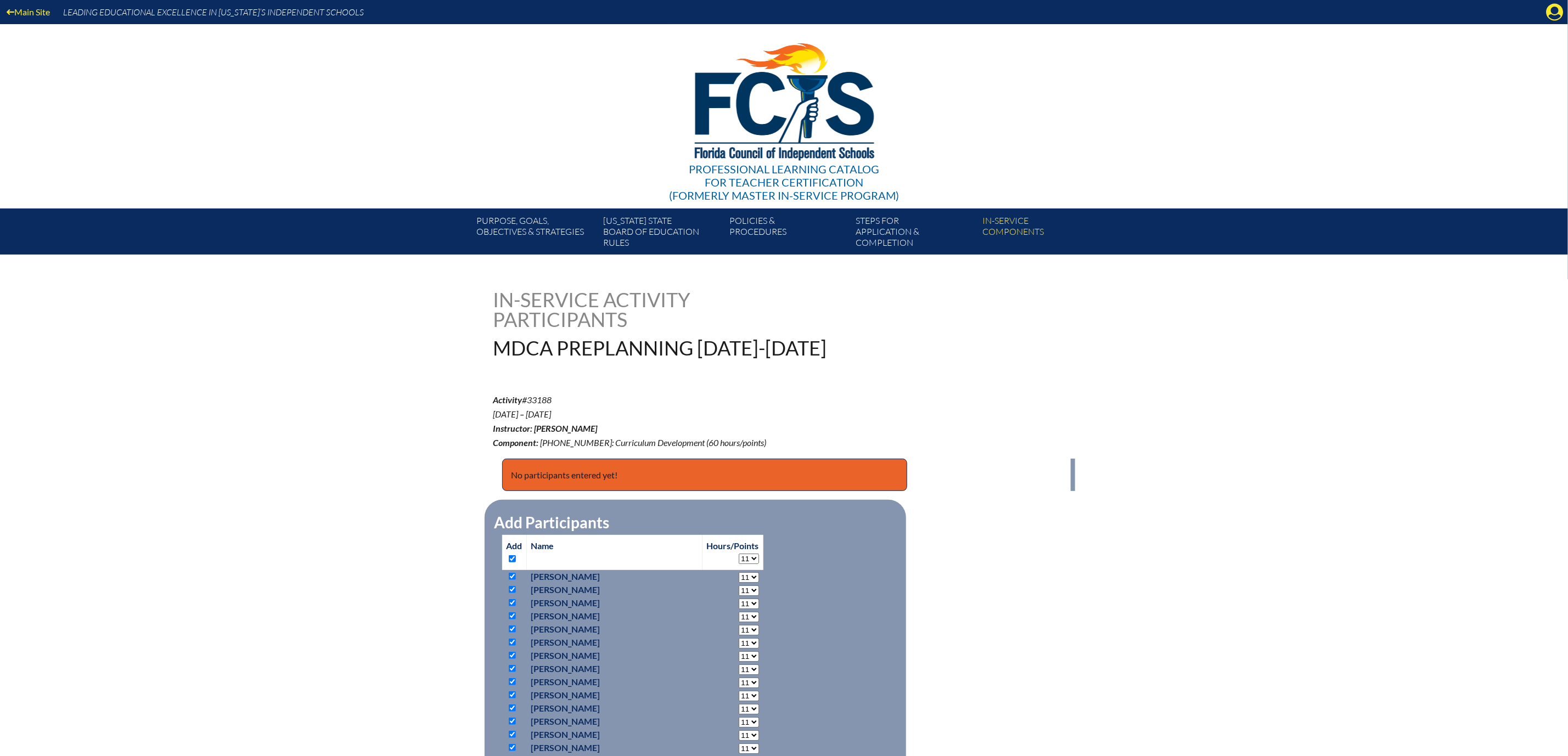
checkbox input "true"
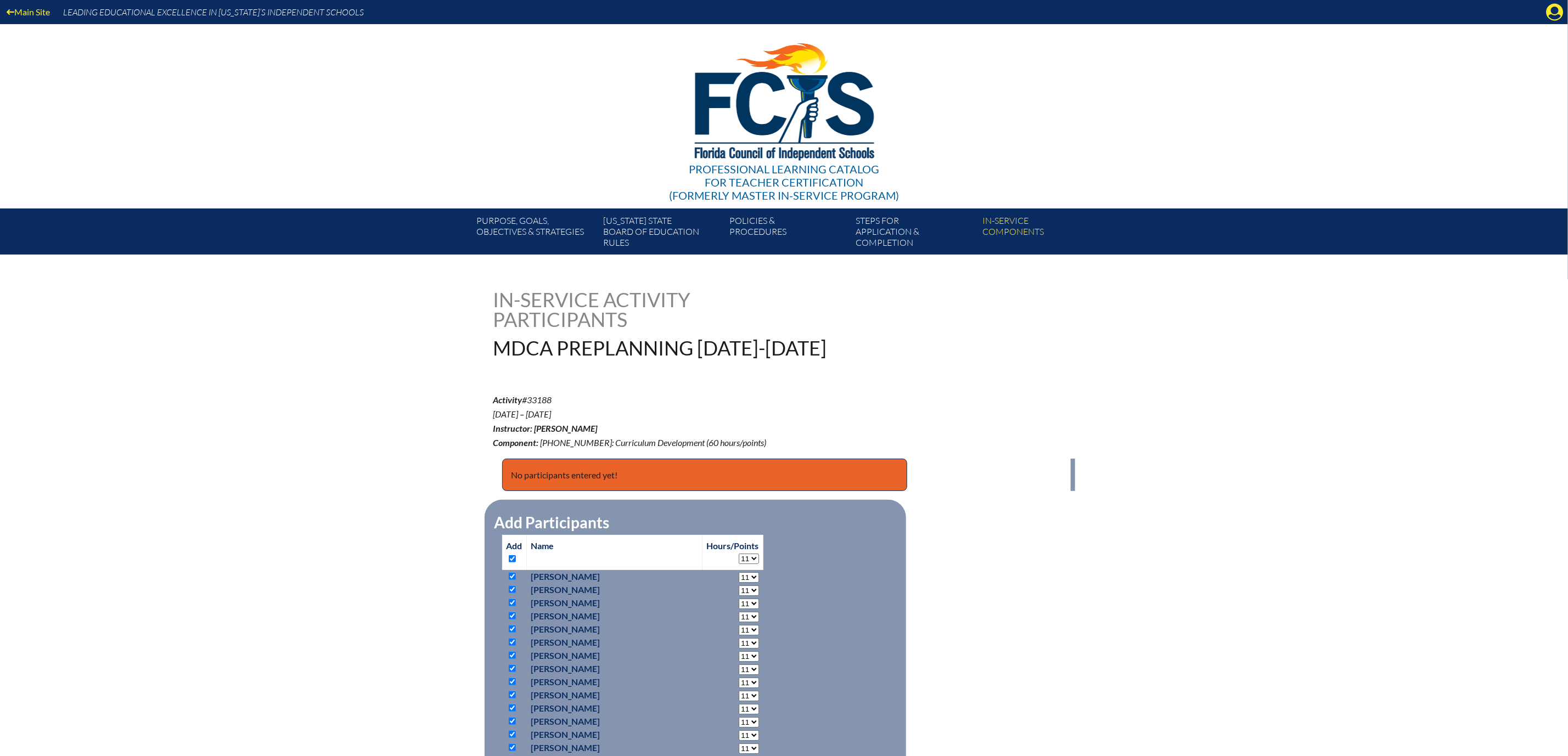
checkbox input "true"
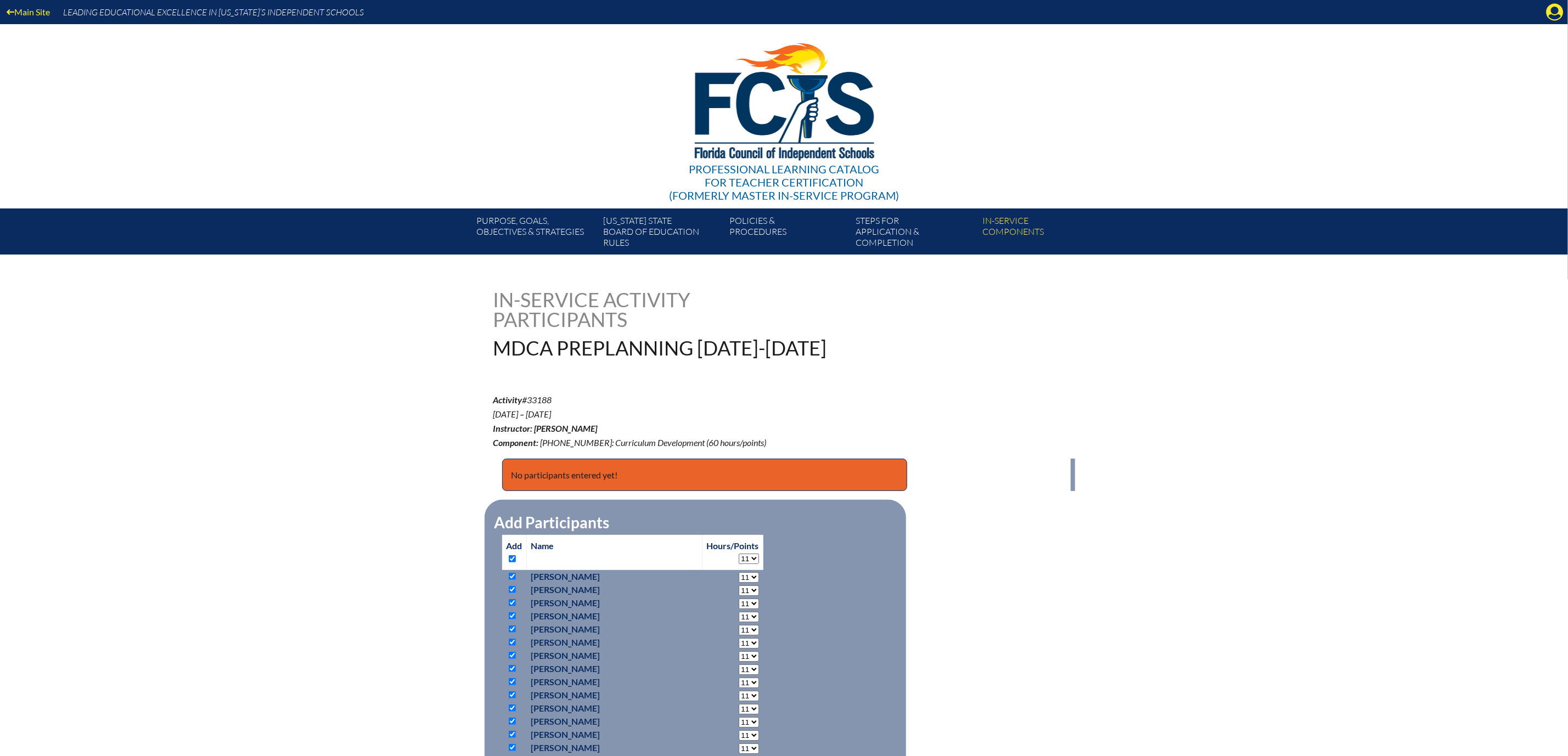
checkbox input "true"
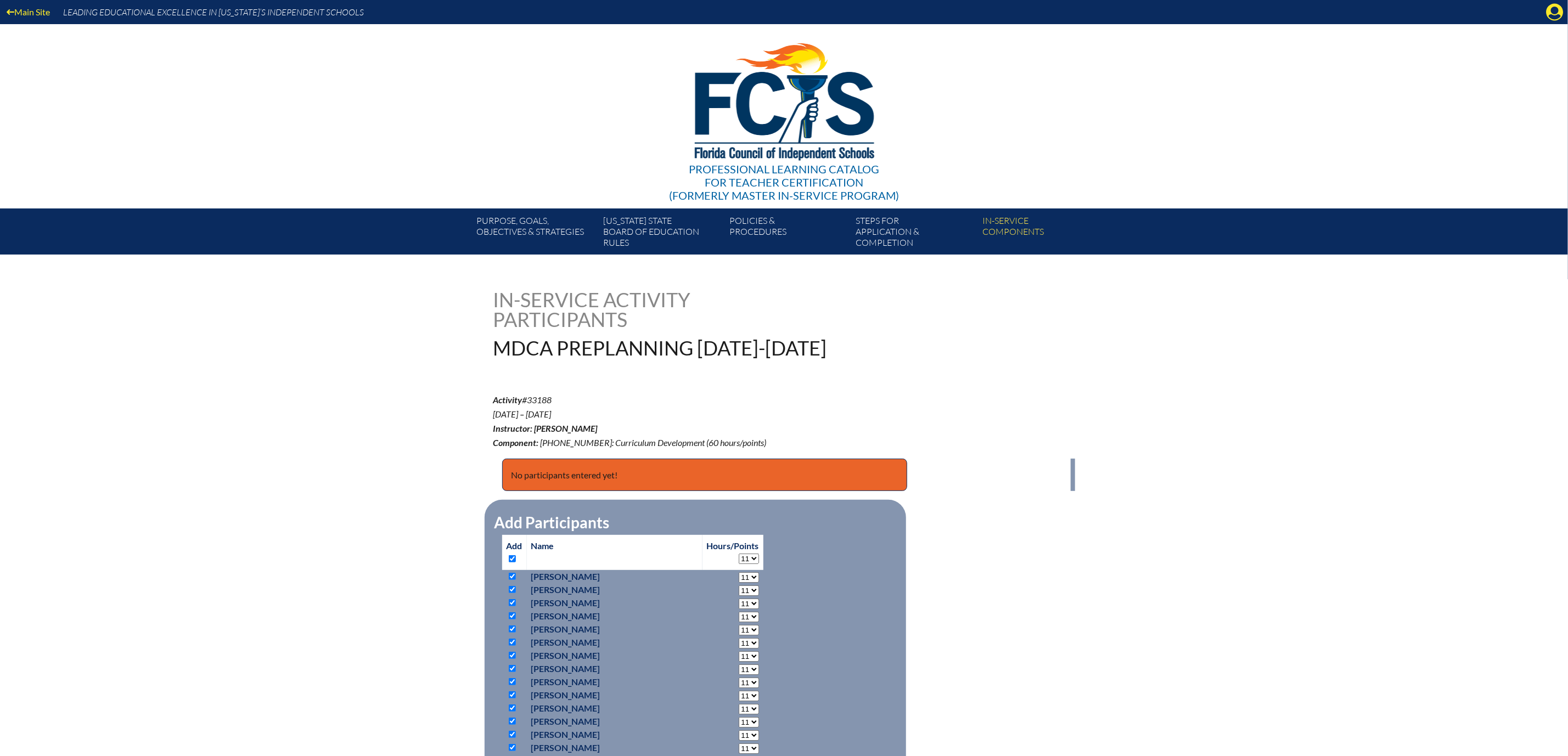
checkbox input "true"
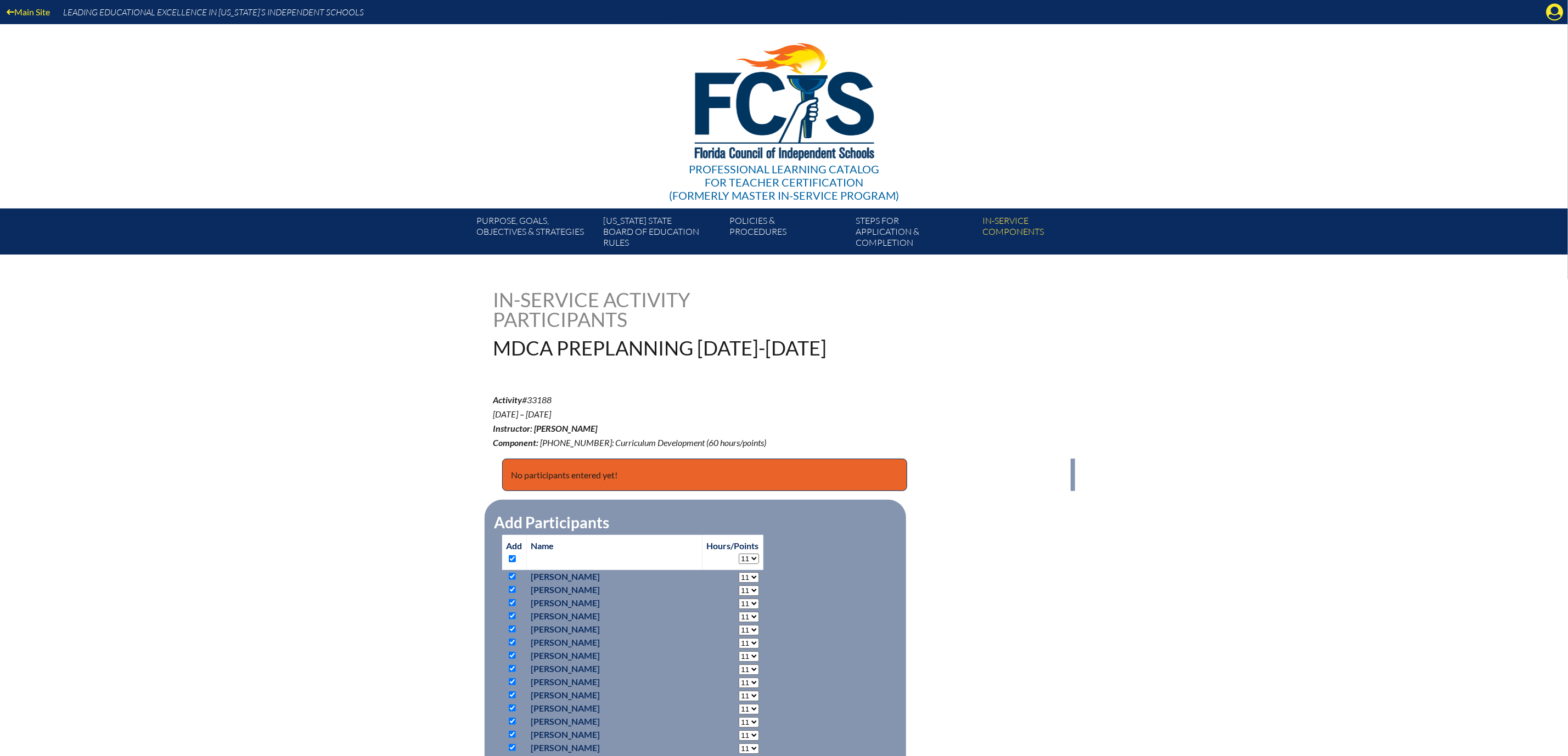
checkbox input "true"
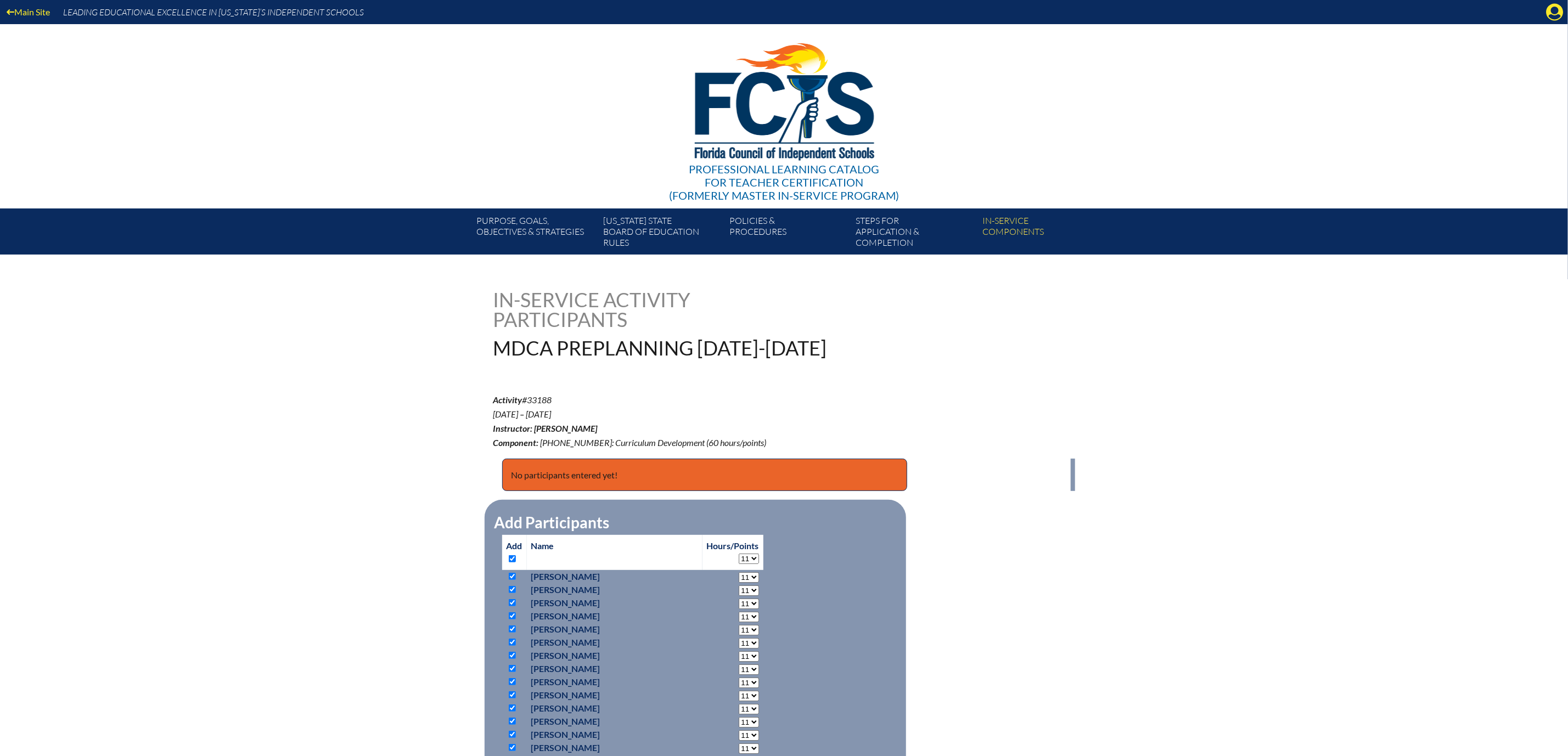
checkbox input "true"
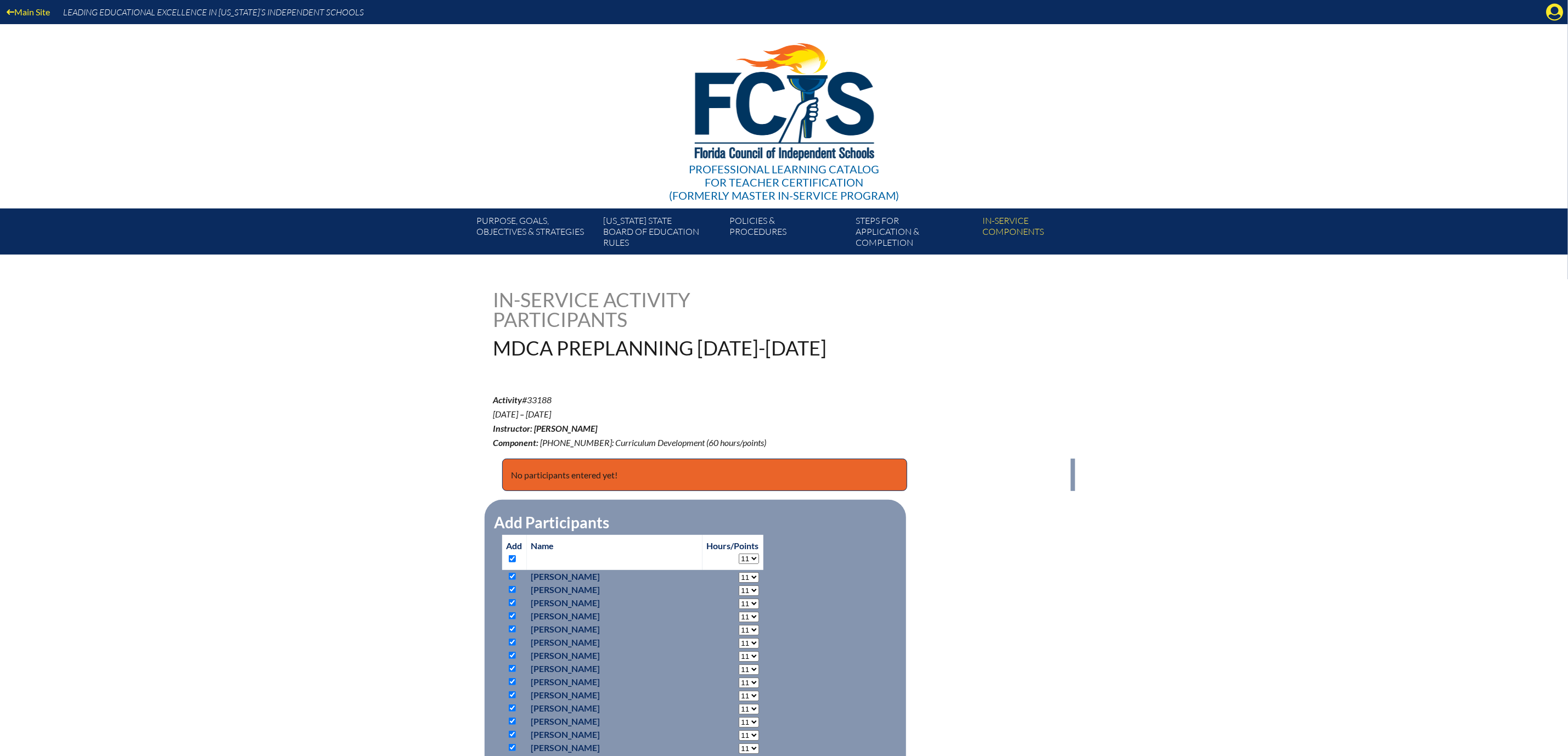
checkbox input "true"
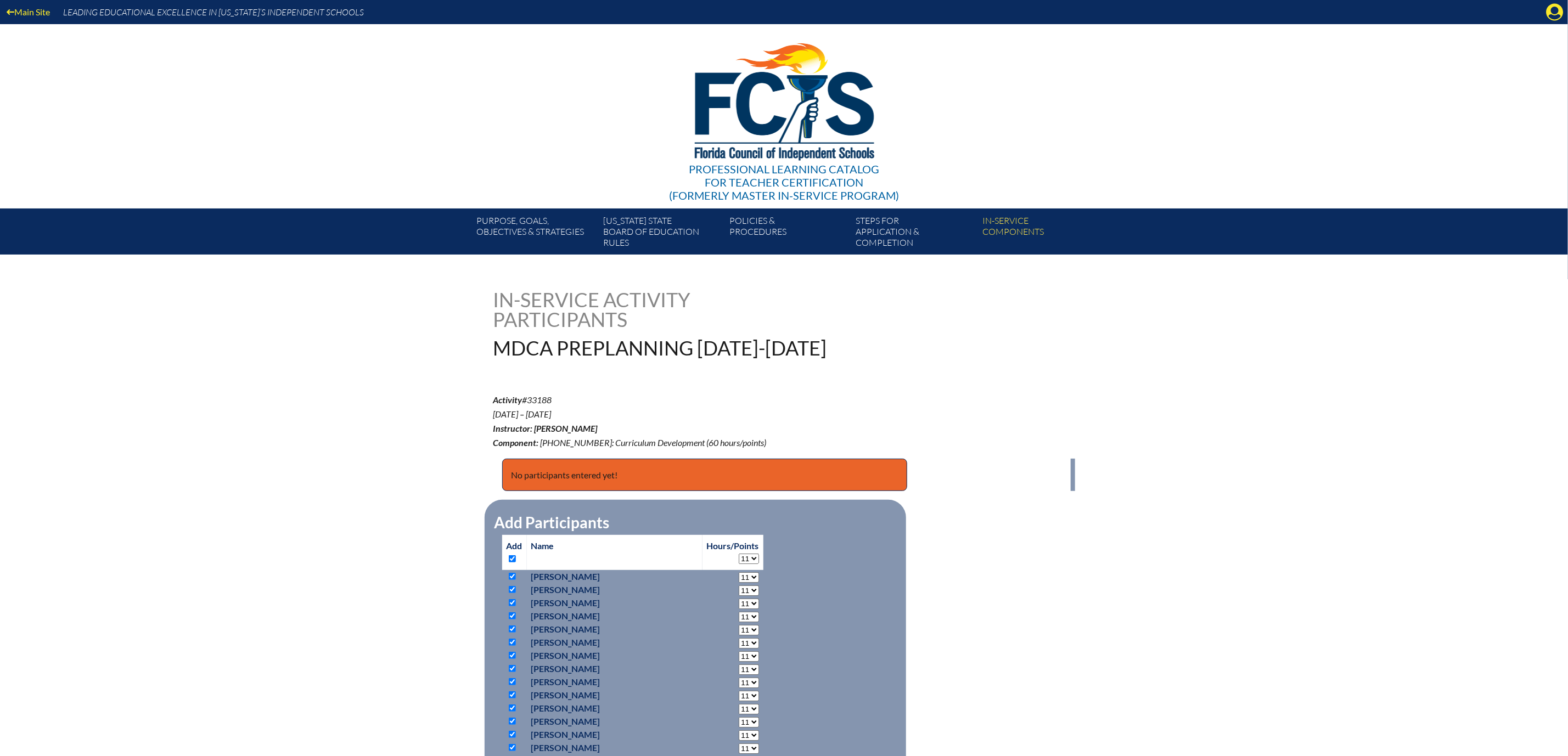
checkbox input "true"
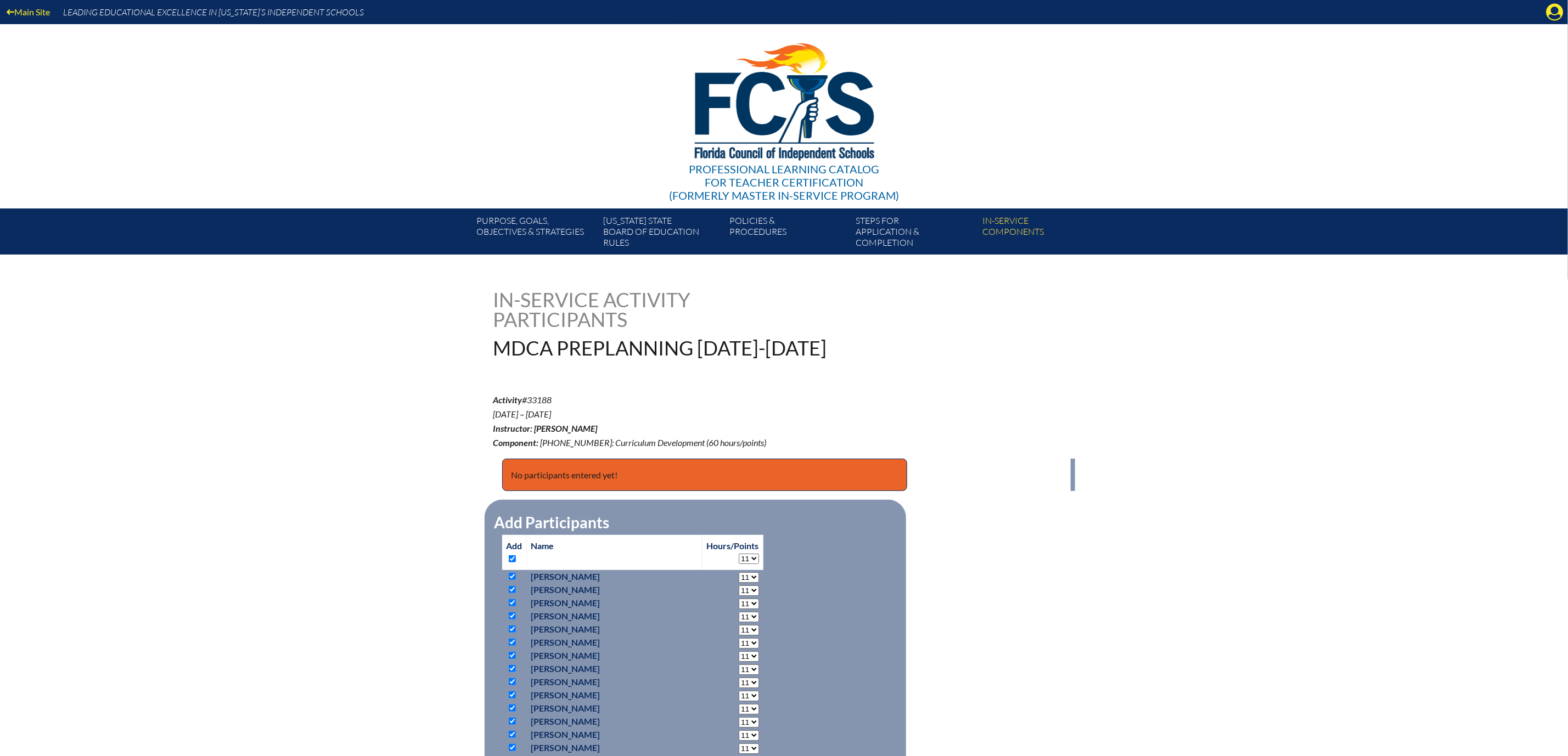
checkbox input "true"
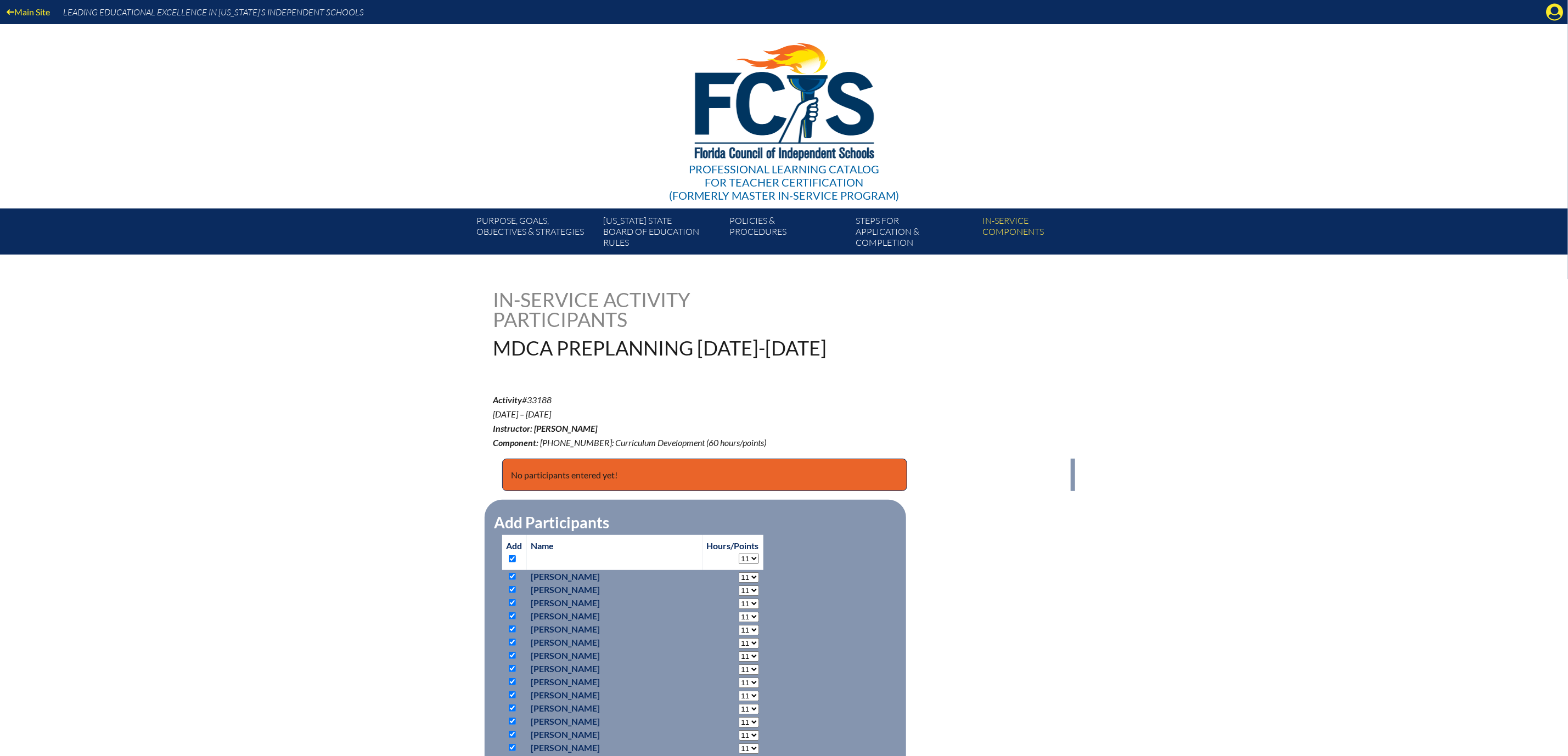
checkbox input "true"
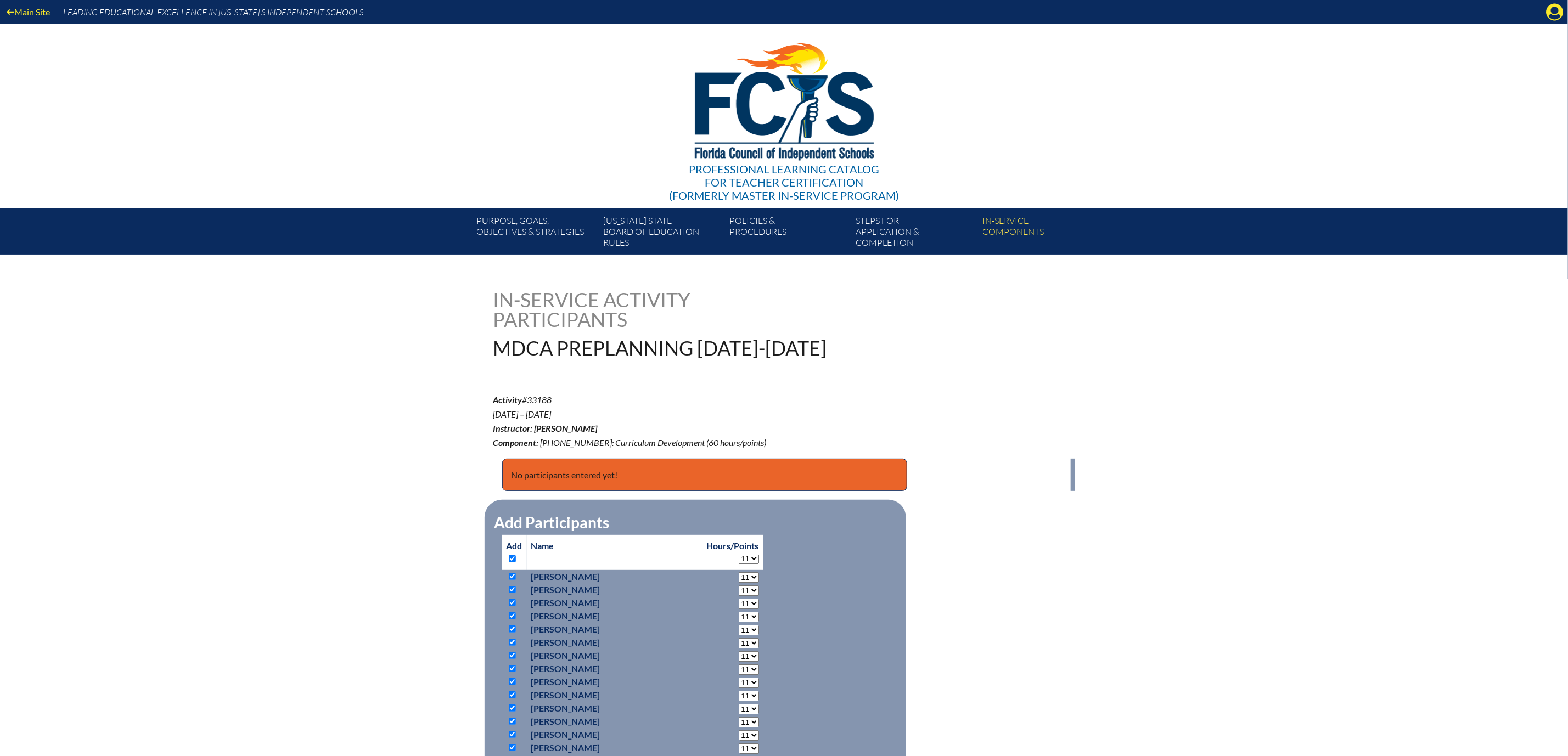
checkbox input "true"
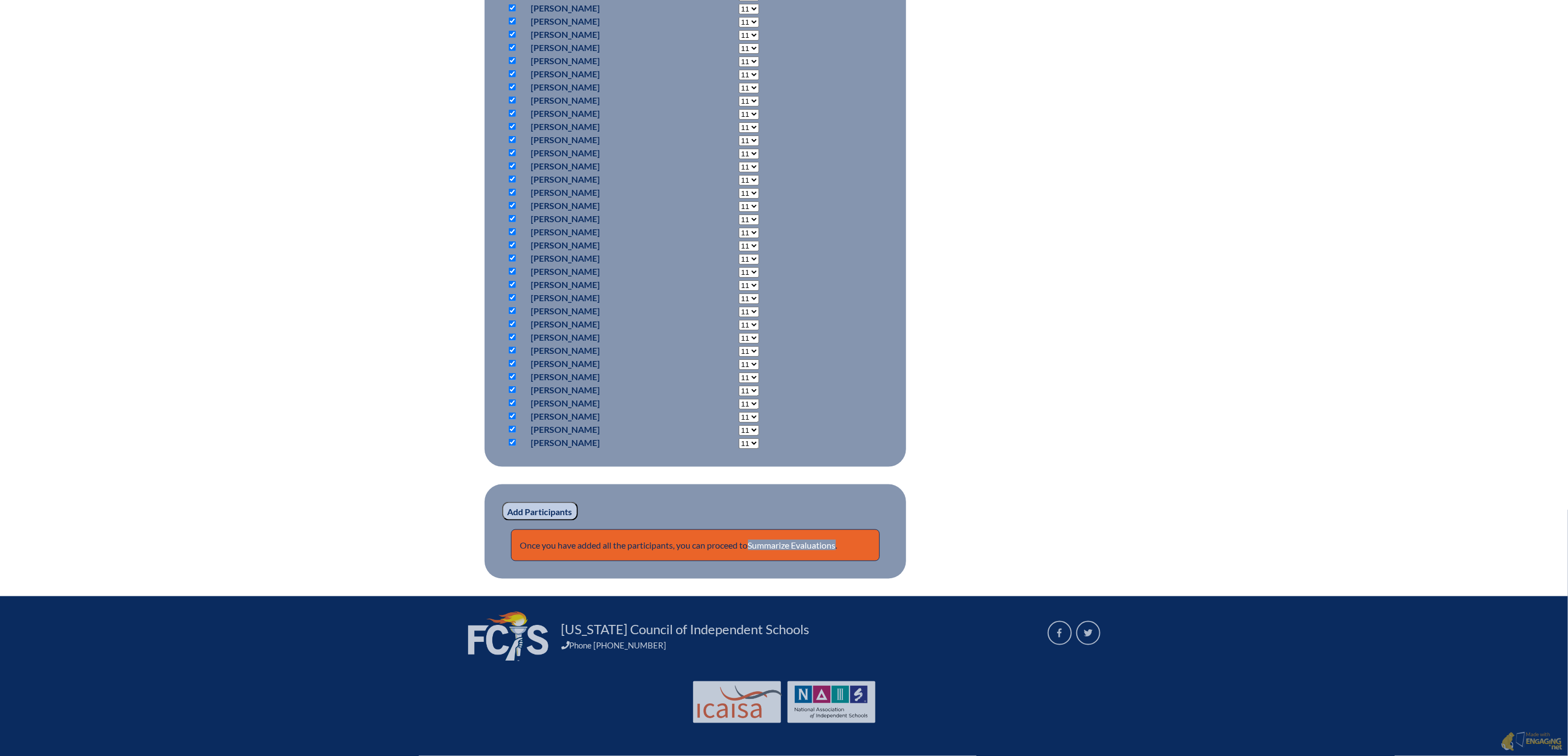
scroll to position [1232, 0]
click at [502, 502] on input "Add Participants" at bounding box center [540, 511] width 75 height 19
